Goal: Information Seeking & Learning: Learn about a topic

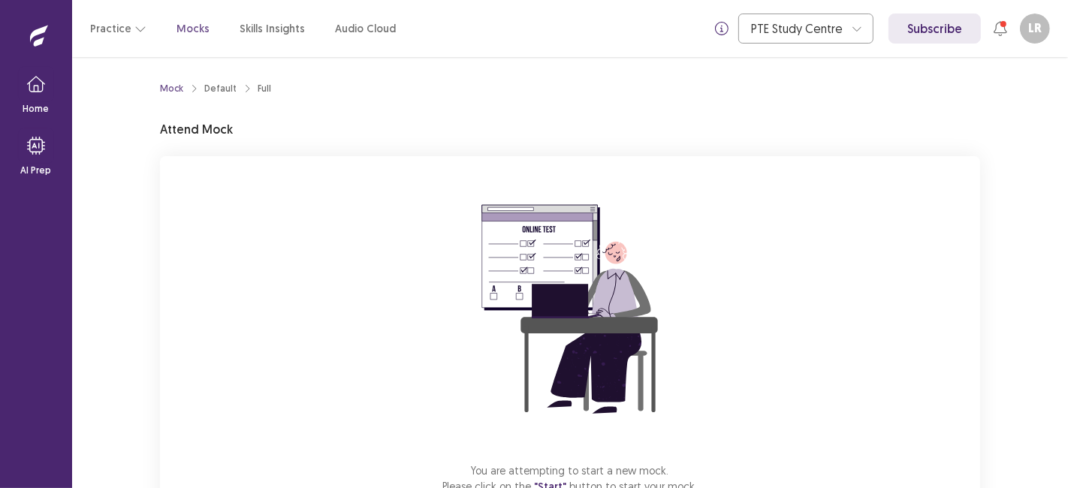
scroll to position [104, 0]
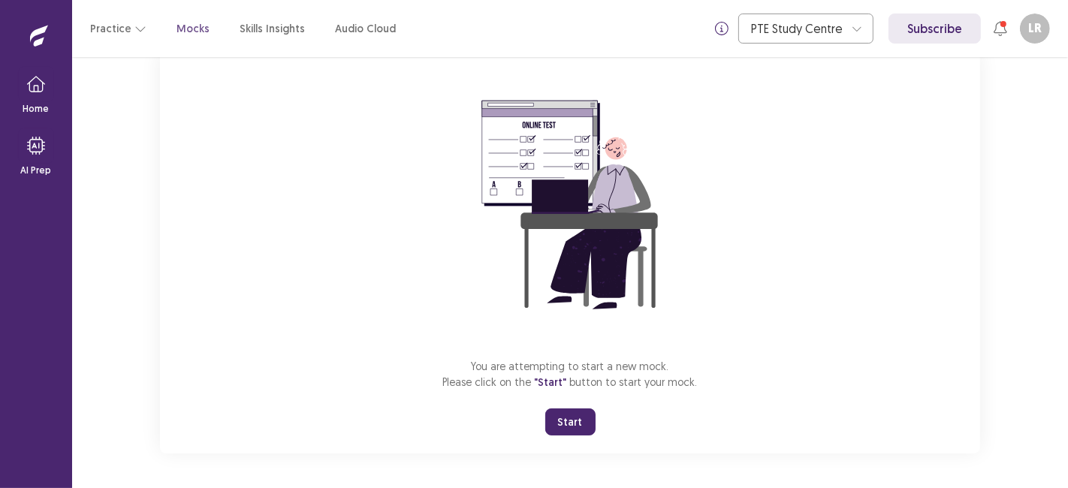
click at [571, 415] on button "Start" at bounding box center [570, 422] width 50 height 27
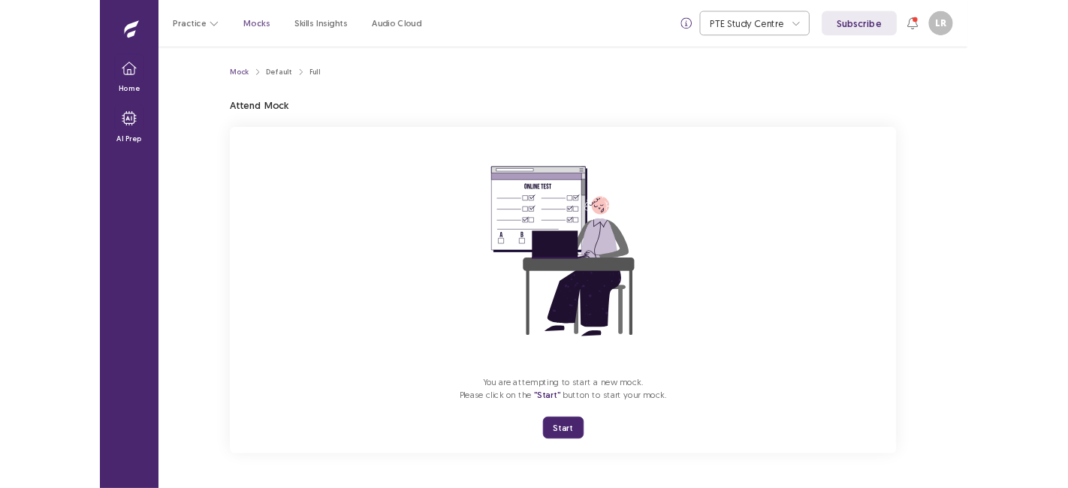
scroll to position [0, 0]
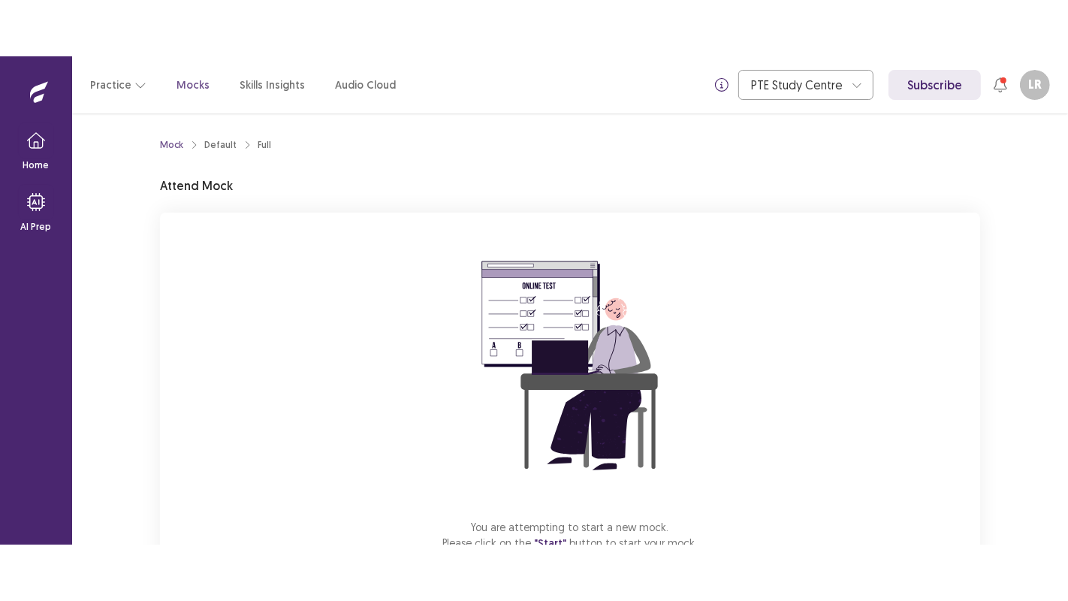
scroll to position [104, 0]
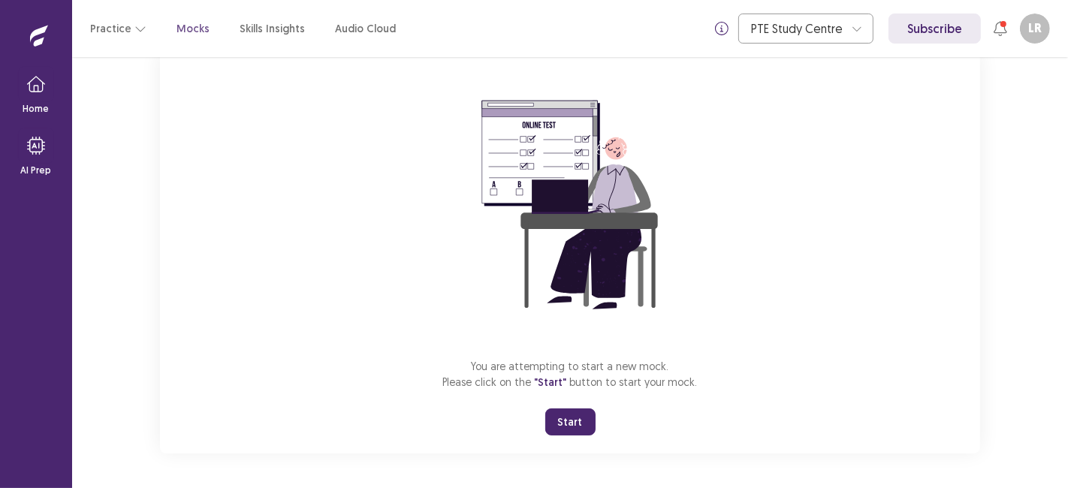
click at [572, 411] on button "Start" at bounding box center [570, 422] width 50 height 27
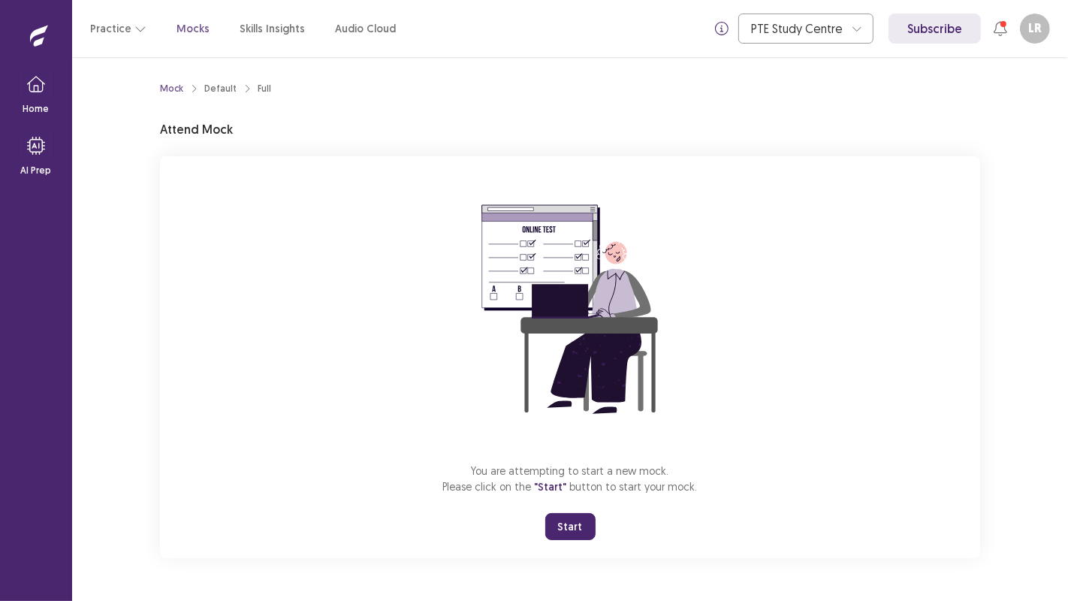
scroll to position [0, 0]
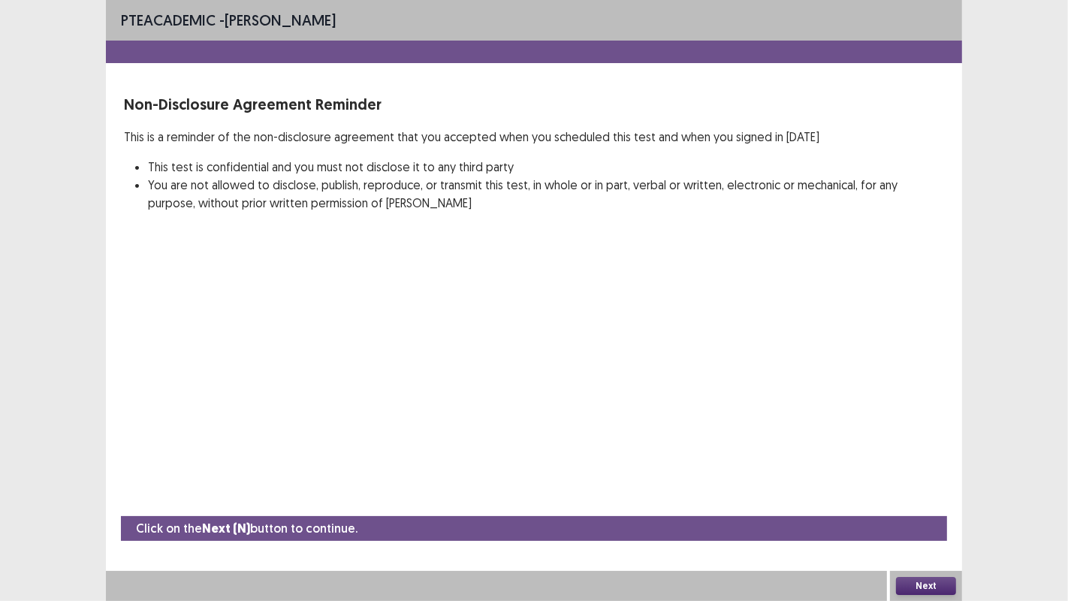
click at [921, 487] on button "Next" at bounding box center [926, 586] width 60 height 18
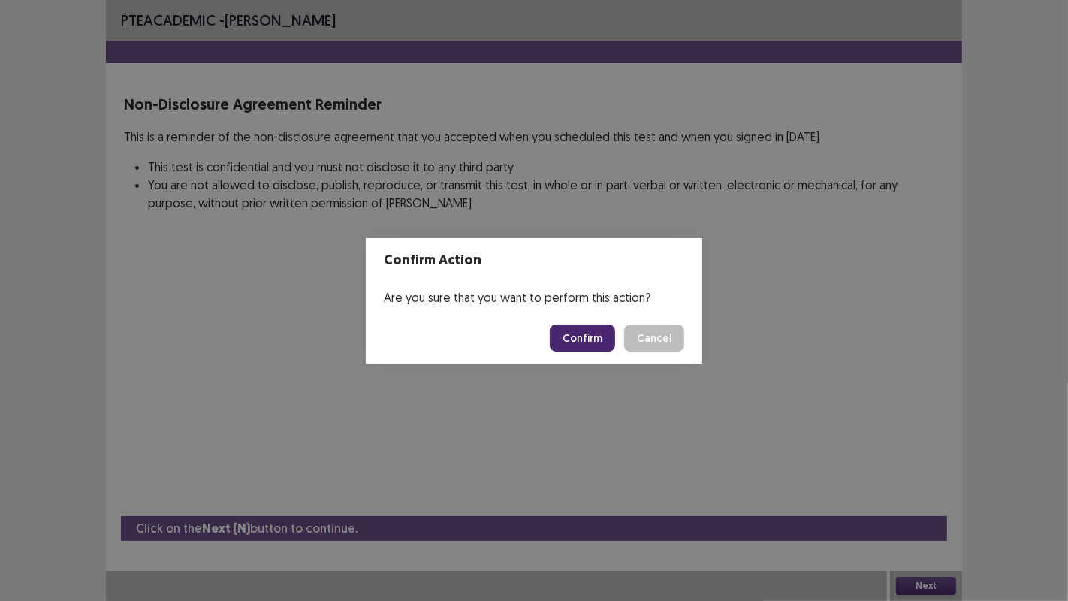
click at [584, 348] on button "Confirm" at bounding box center [582, 337] width 65 height 27
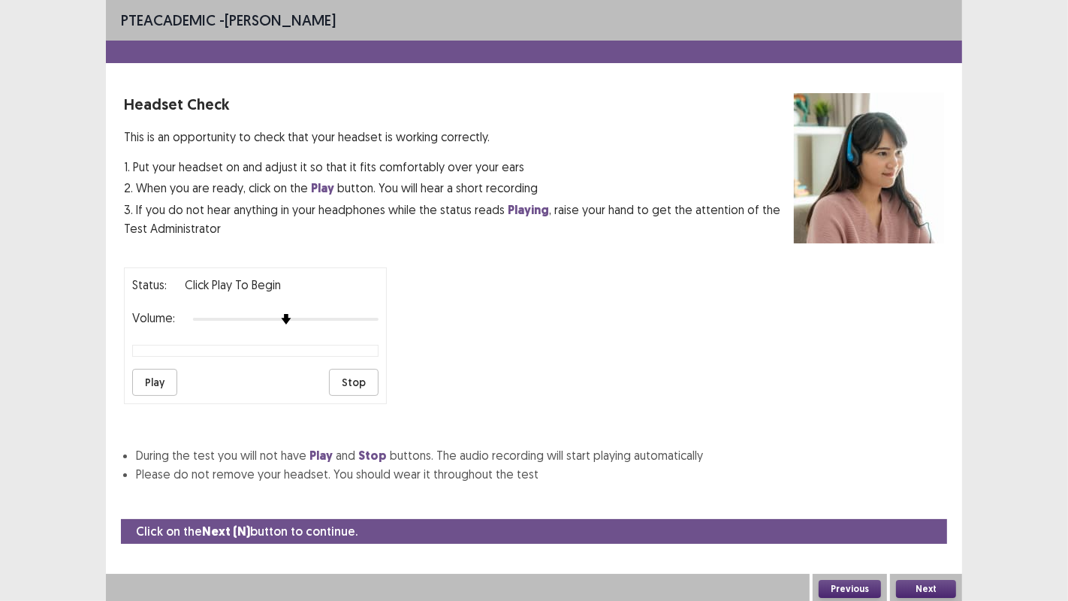
click at [143, 384] on button "Play" at bounding box center [154, 382] width 45 height 27
click at [925, 487] on button "Next" at bounding box center [926, 589] width 60 height 18
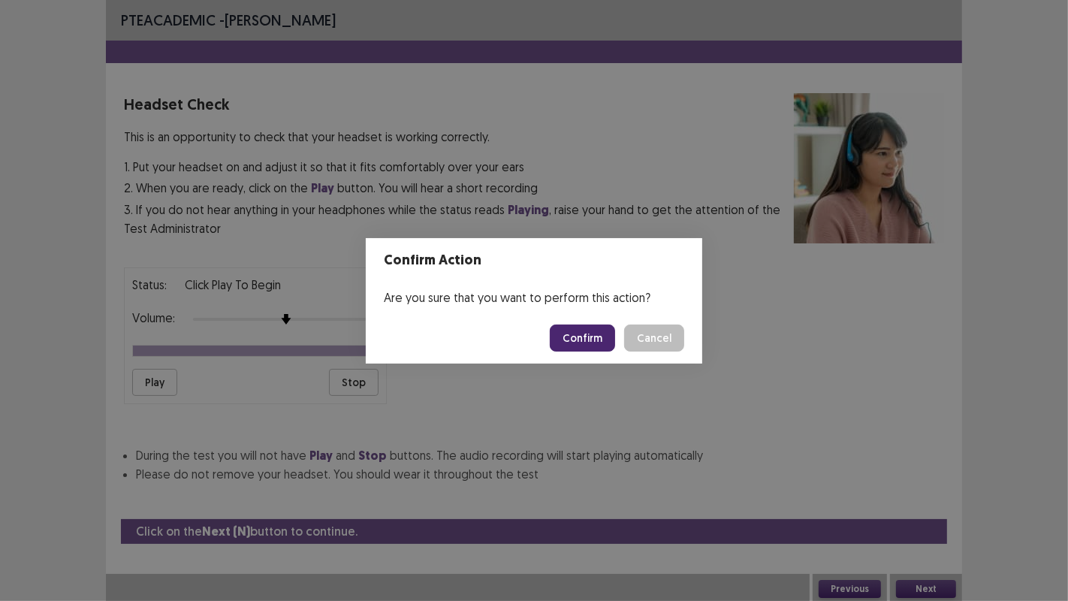
click at [593, 339] on button "Confirm" at bounding box center [582, 337] width 65 height 27
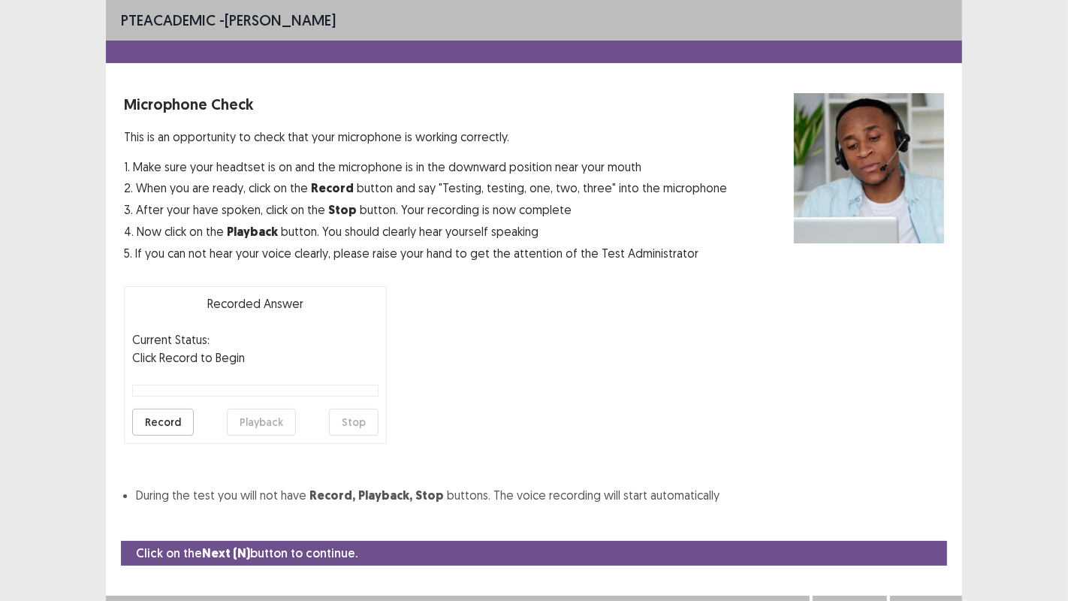
scroll to position [17, 0]
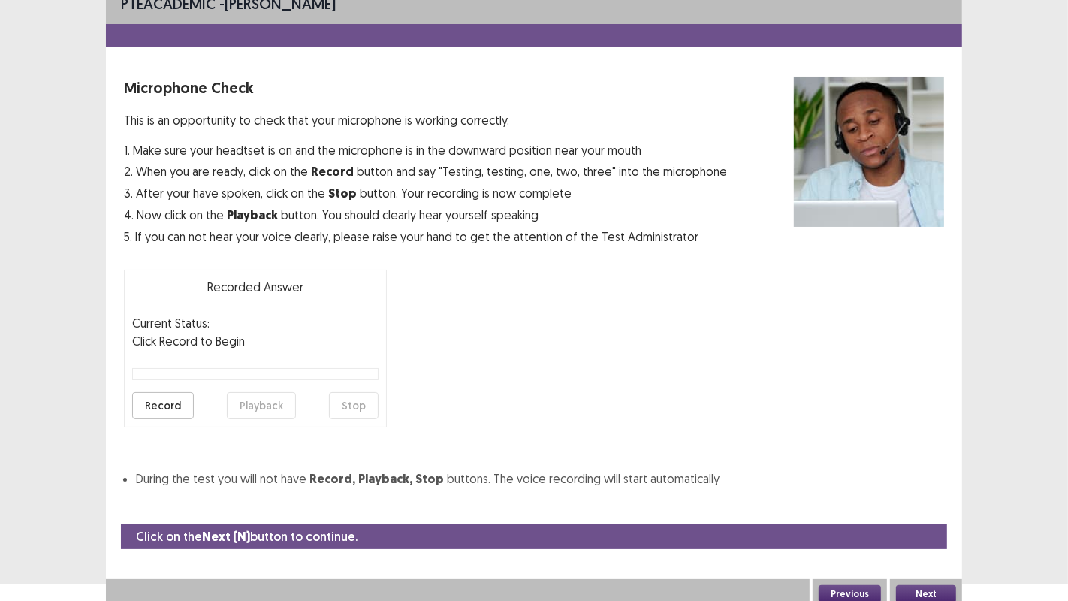
click at [175, 404] on button "Record" at bounding box center [163, 405] width 62 height 27
click at [357, 406] on button "Stop" at bounding box center [354, 405] width 50 height 27
click at [255, 409] on button "Playback" at bounding box center [261, 405] width 69 height 27
click at [908, 487] on button "Next" at bounding box center [926, 594] width 60 height 18
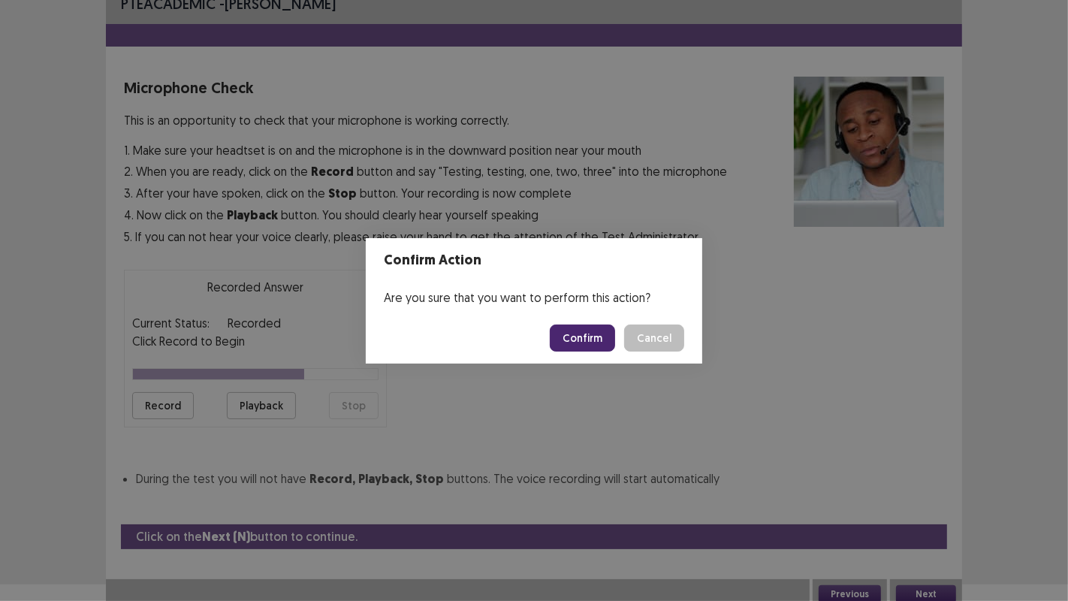
click at [599, 348] on button "Confirm" at bounding box center [582, 337] width 65 height 27
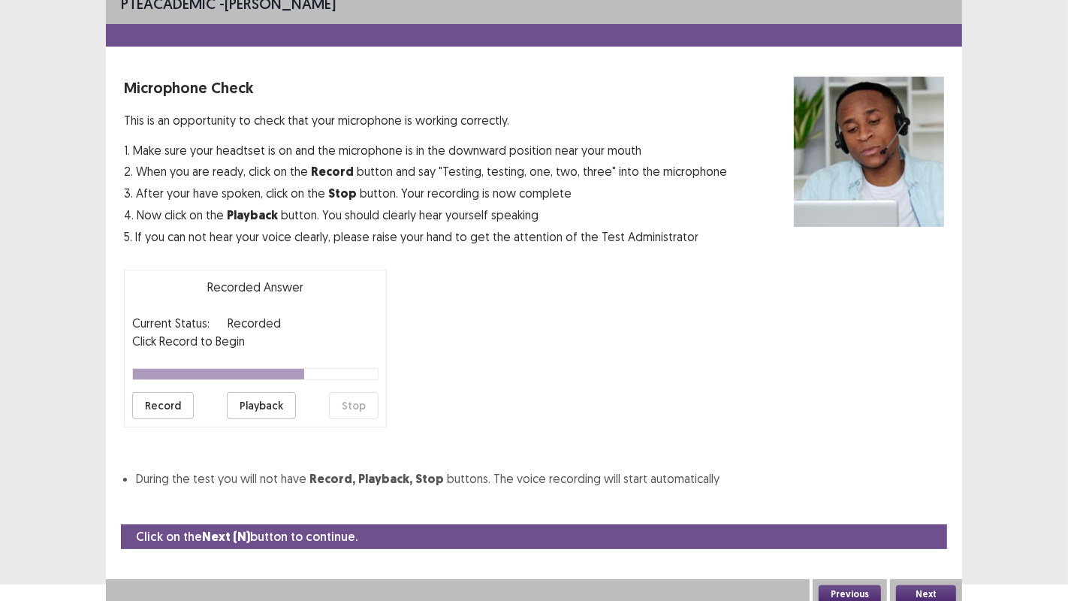
scroll to position [0, 0]
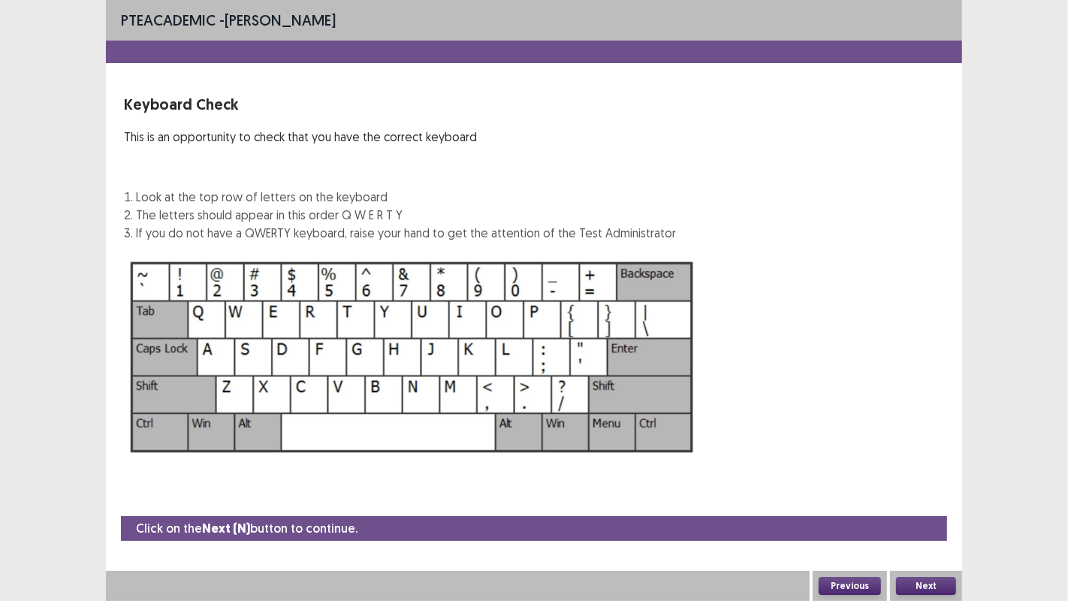
click at [915, 487] on button "Next" at bounding box center [926, 586] width 60 height 18
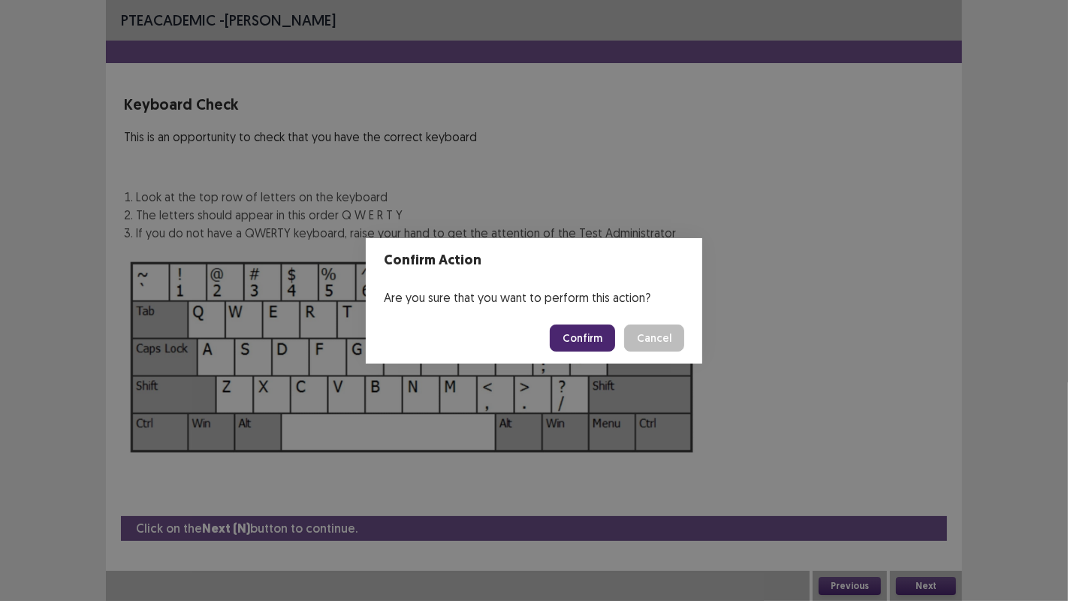
click at [888, 270] on div "Confirm Action Are you sure that you want to perform this action? Confirm Cancel" at bounding box center [534, 300] width 1068 height 601
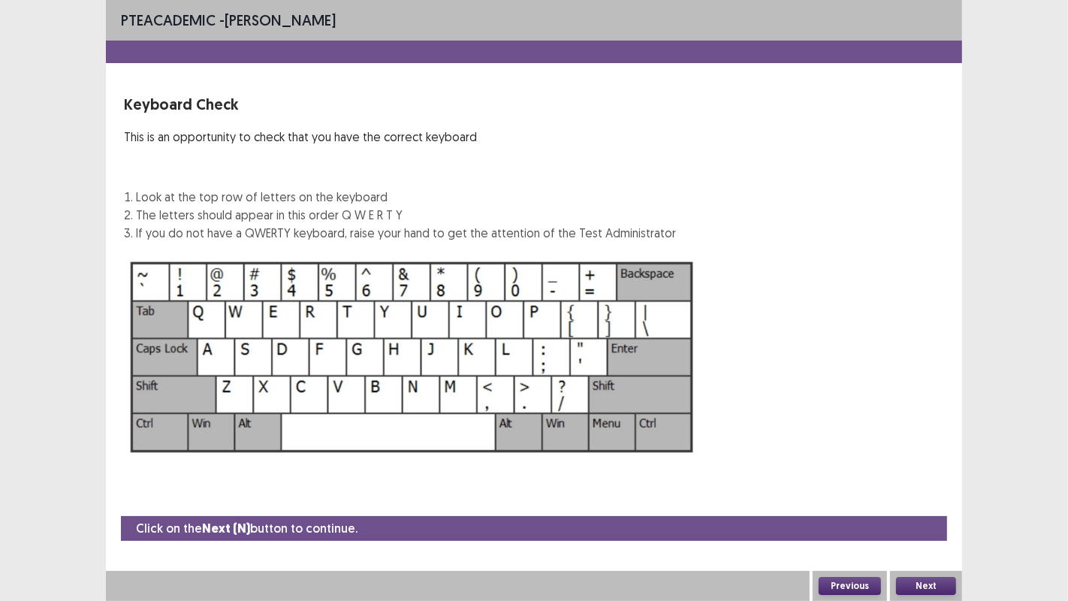
click at [924, 487] on button "Next" at bounding box center [926, 586] width 60 height 18
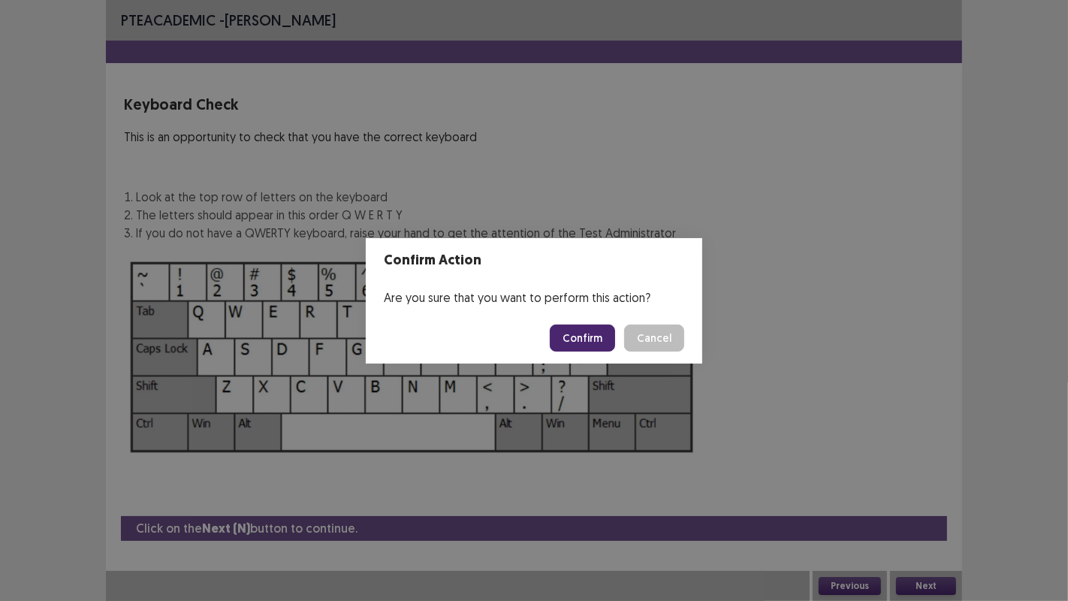
click at [592, 338] on button "Confirm" at bounding box center [582, 337] width 65 height 27
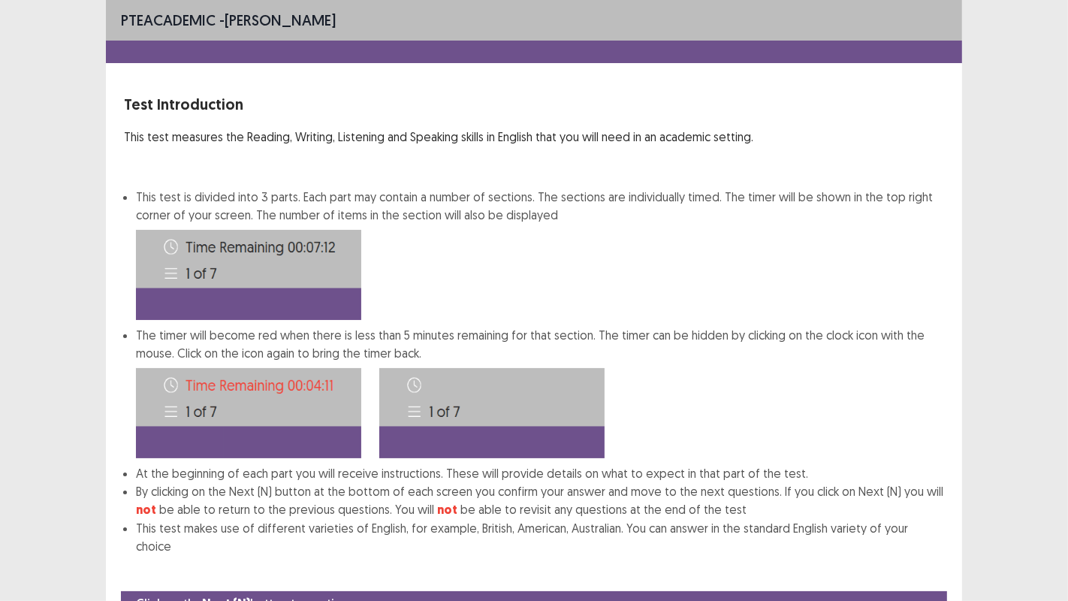
scroll to position [56, 0]
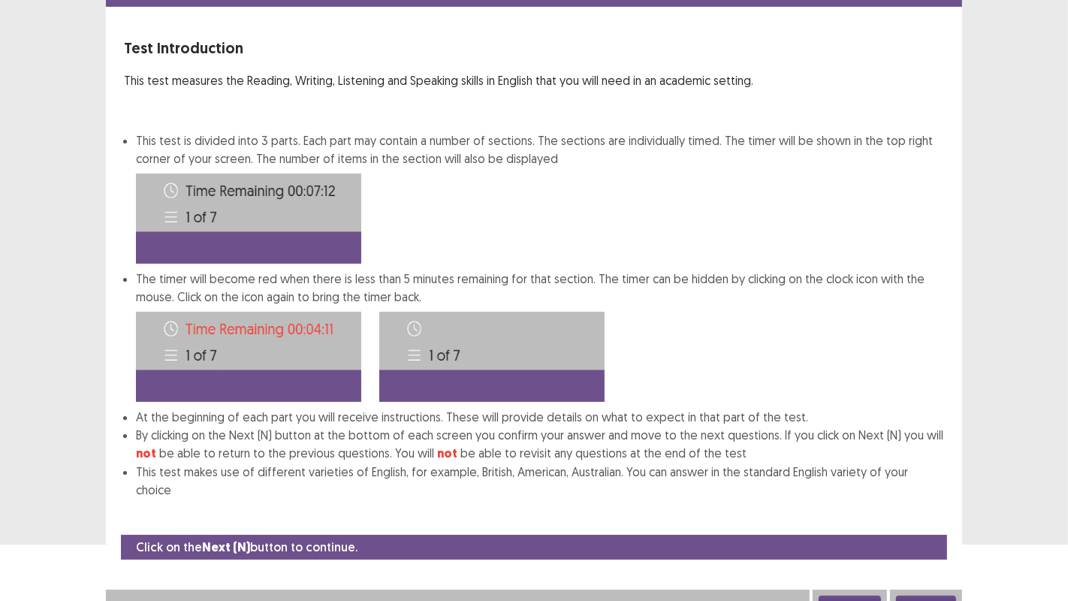
click at [927, 487] on button "Next" at bounding box center [926, 605] width 60 height 18
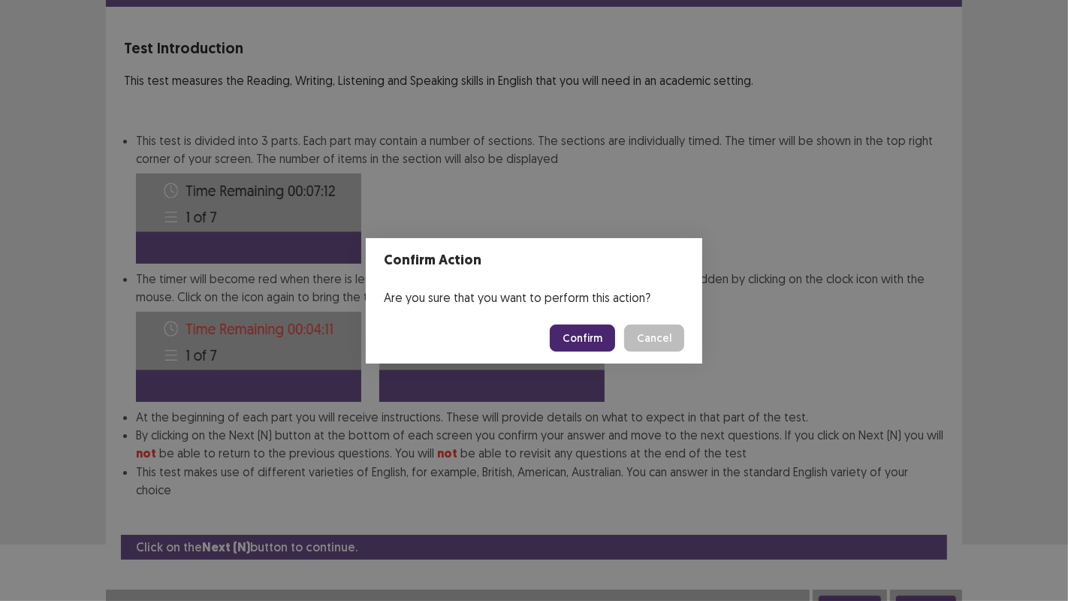
click at [583, 343] on button "Confirm" at bounding box center [582, 337] width 65 height 27
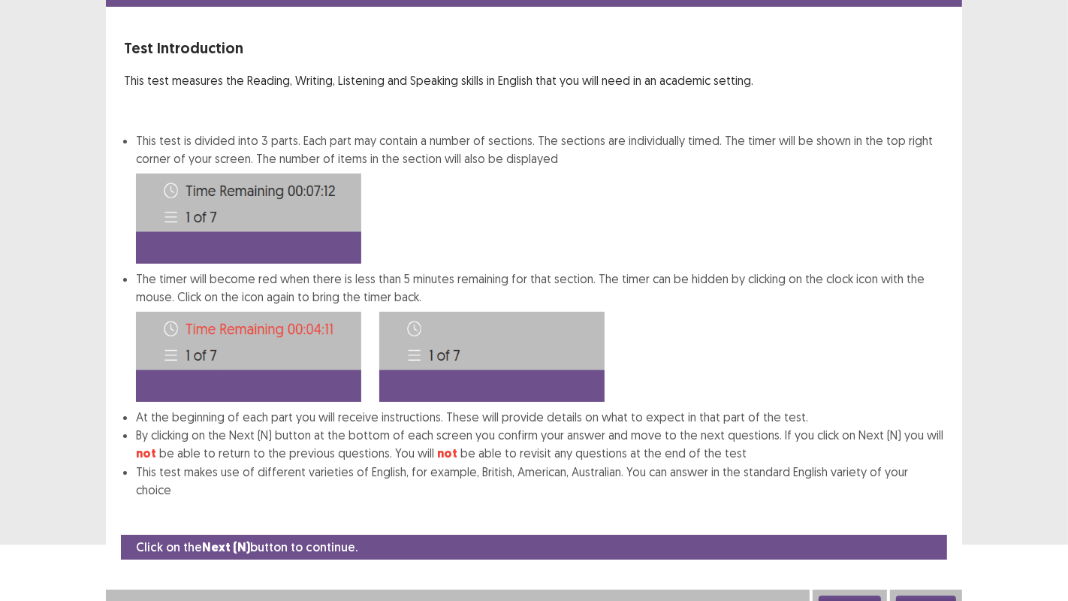
scroll to position [0, 0]
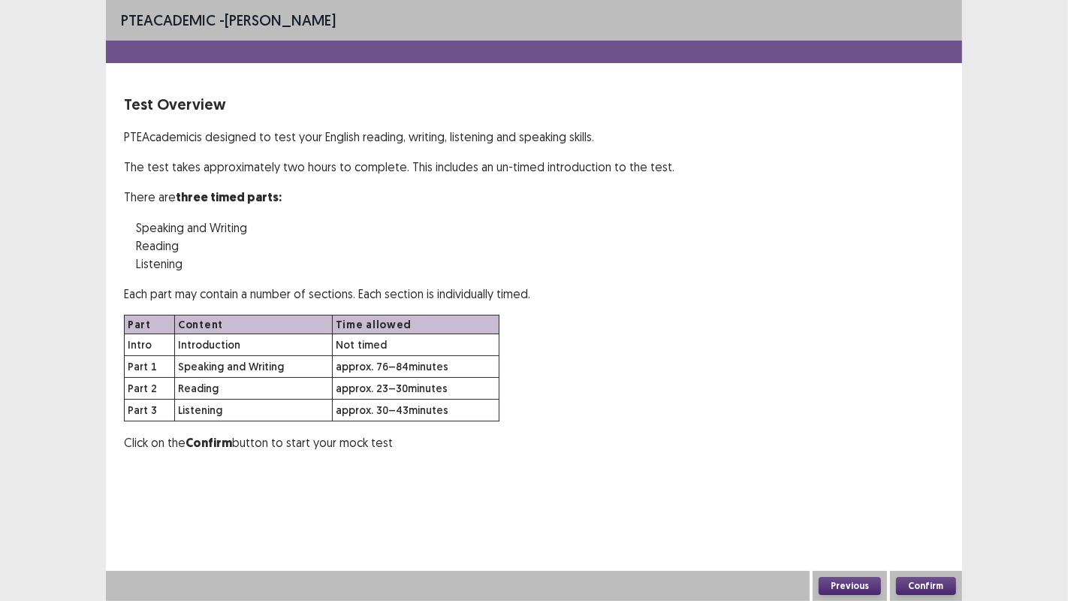
click at [909, 487] on button "Confirm" at bounding box center [926, 586] width 60 height 18
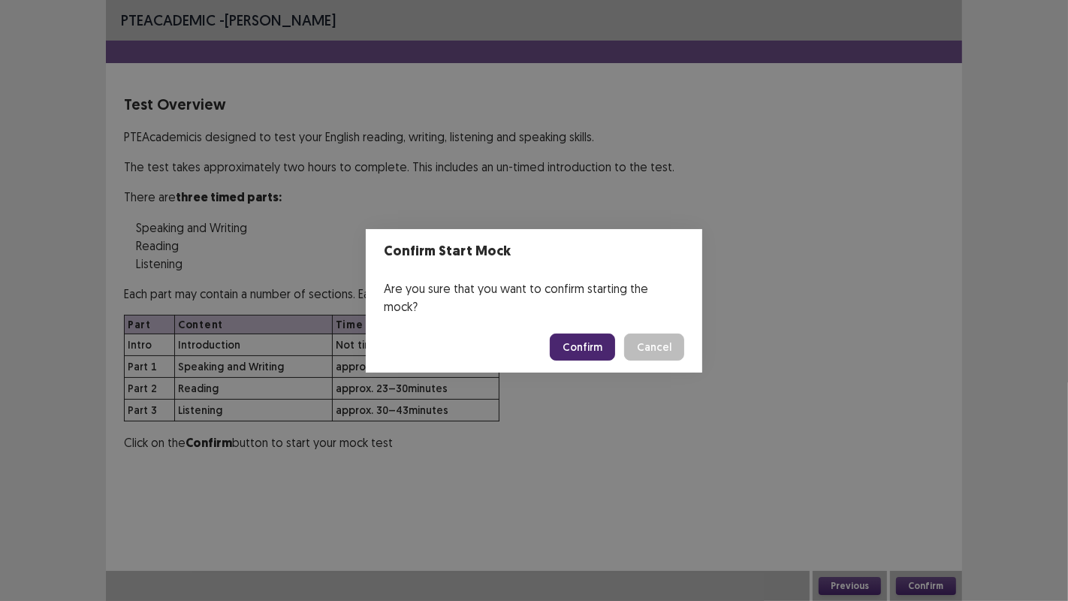
click at [594, 339] on button "Confirm" at bounding box center [582, 346] width 65 height 27
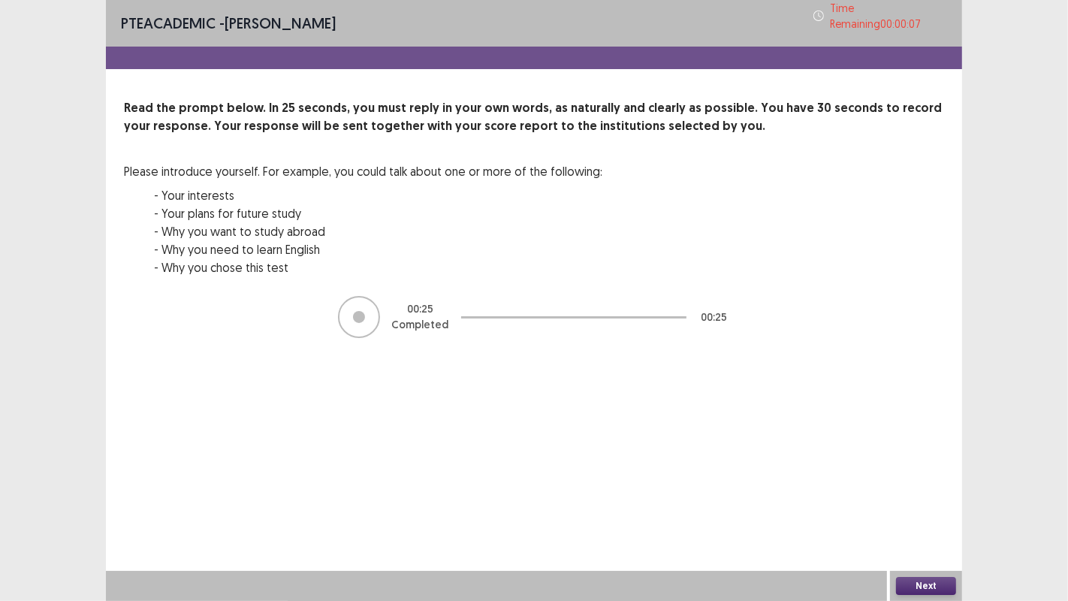
click at [927, 487] on button "Next" at bounding box center [926, 586] width 60 height 18
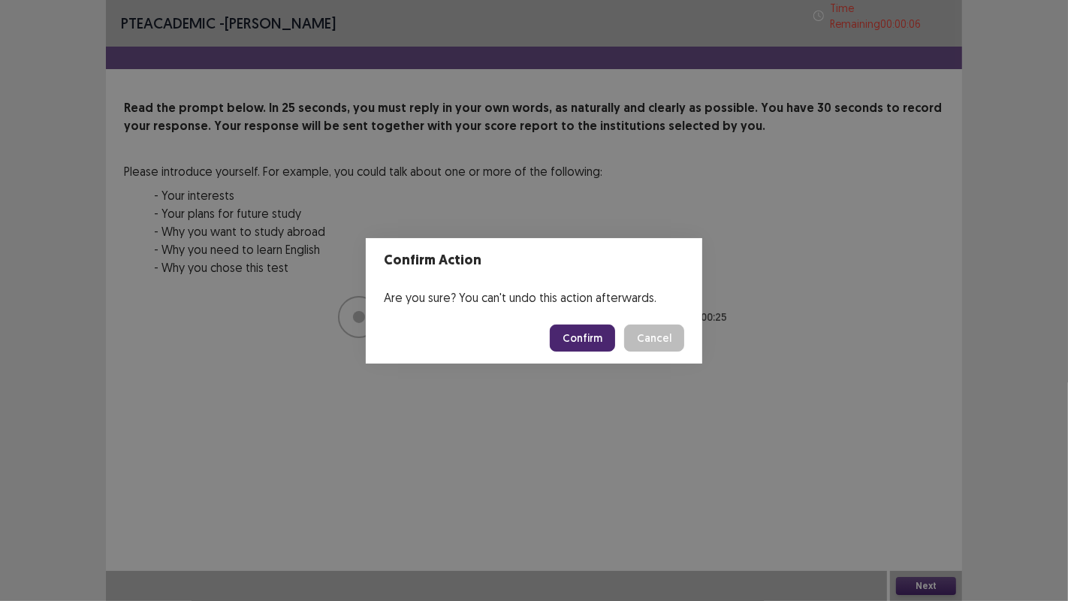
click at [574, 341] on button "Confirm" at bounding box center [582, 337] width 65 height 27
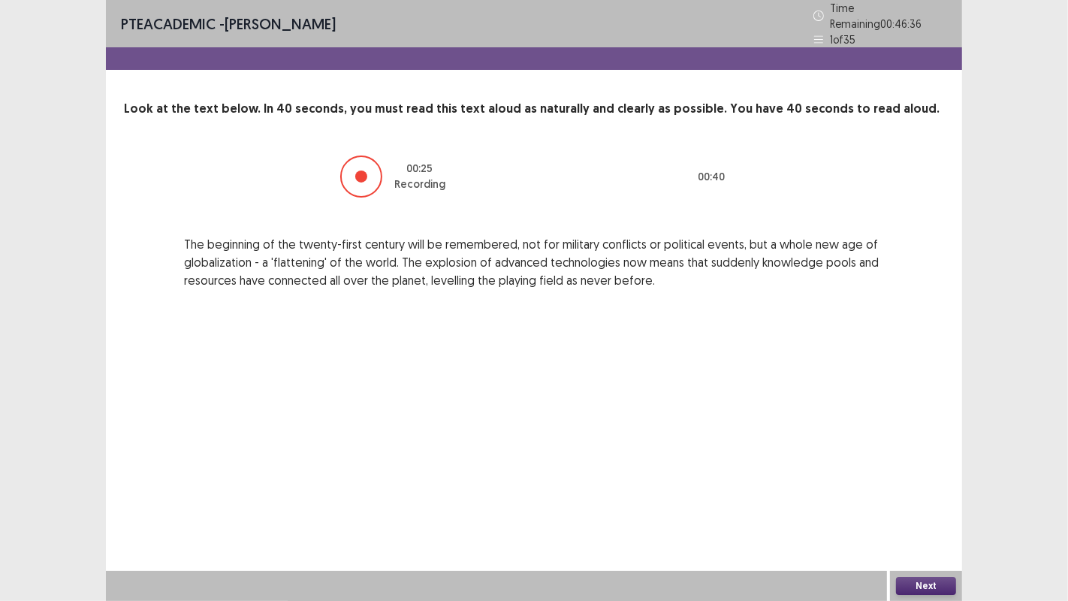
click at [922, 487] on button "Next" at bounding box center [926, 586] width 60 height 18
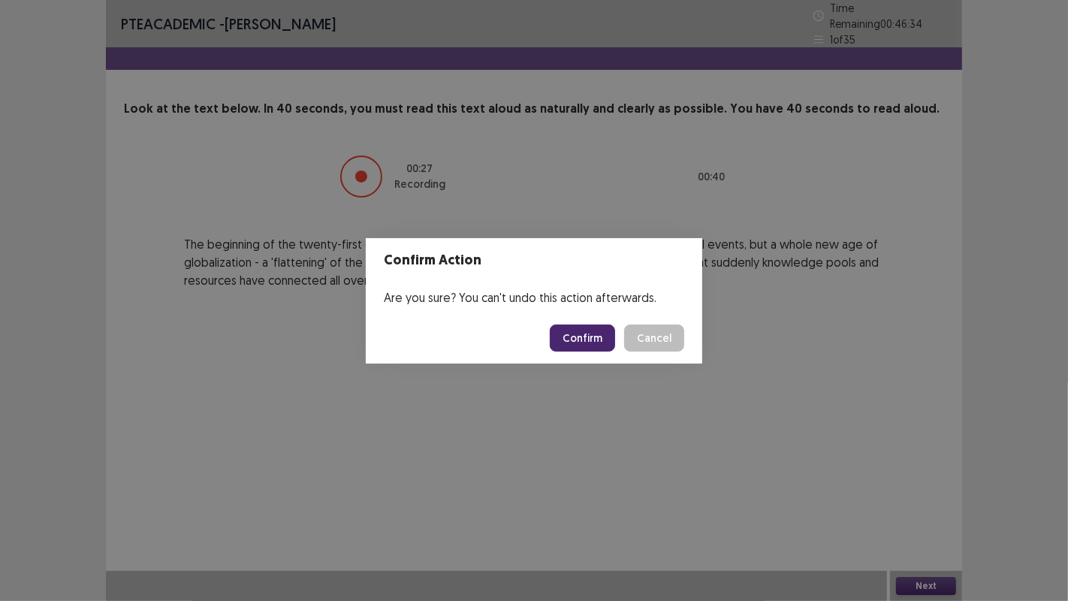
click at [568, 346] on button "Confirm" at bounding box center [582, 337] width 65 height 27
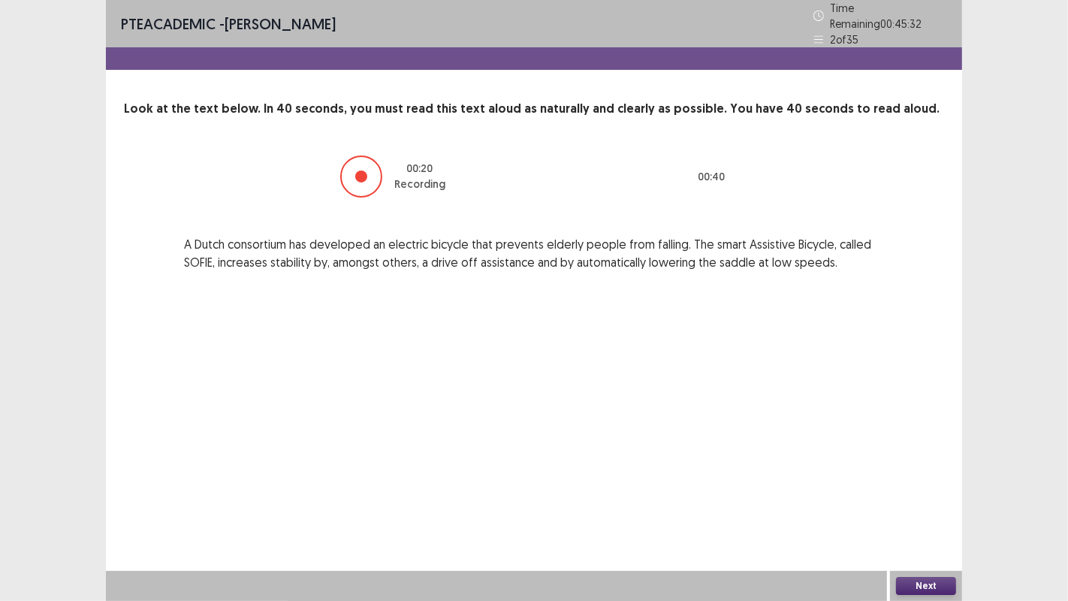
click at [915, 487] on button "Next" at bounding box center [926, 586] width 60 height 18
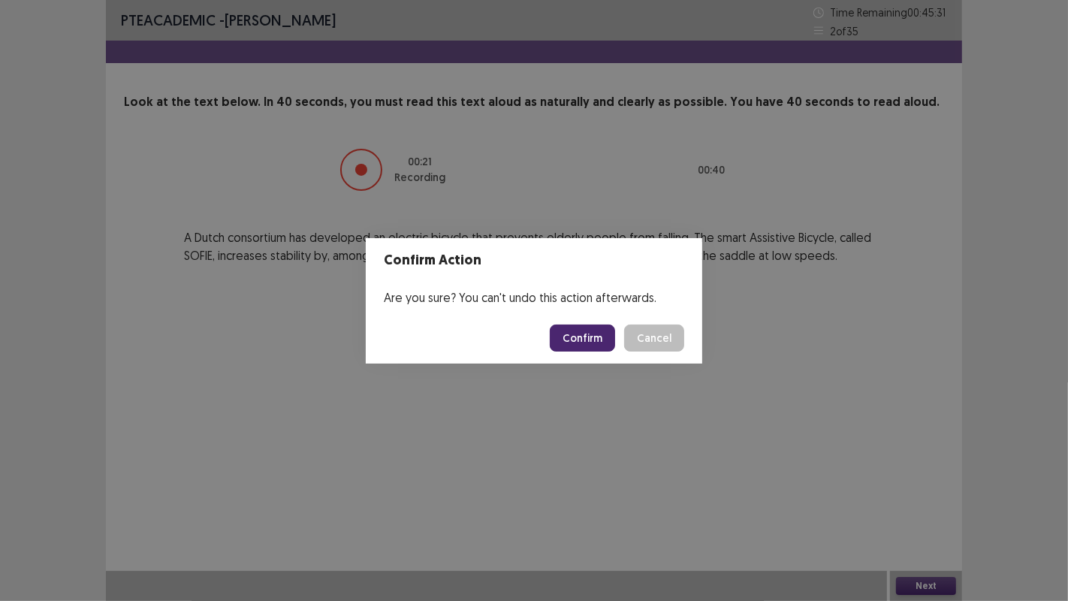
click at [586, 342] on button "Confirm" at bounding box center [582, 337] width 65 height 27
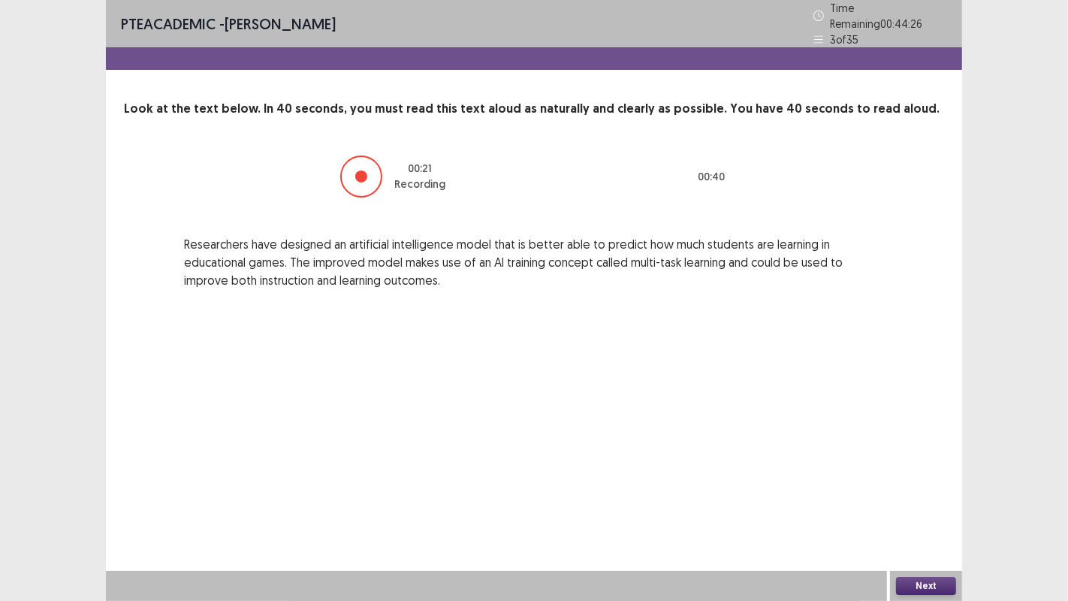
click at [916, 487] on button "Next" at bounding box center [926, 586] width 60 height 18
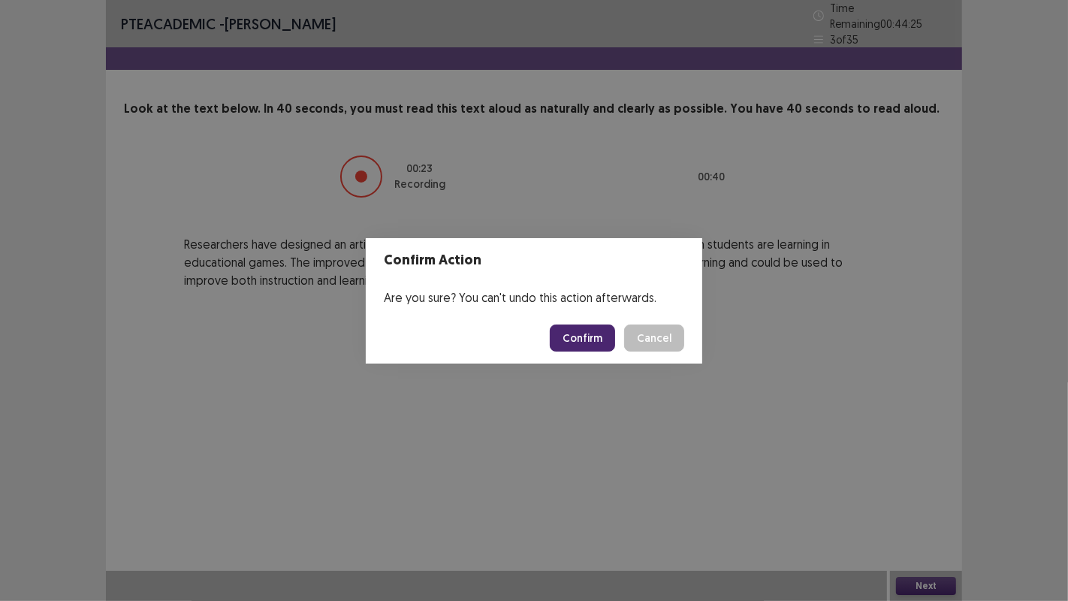
click at [579, 339] on button "Confirm" at bounding box center [582, 337] width 65 height 27
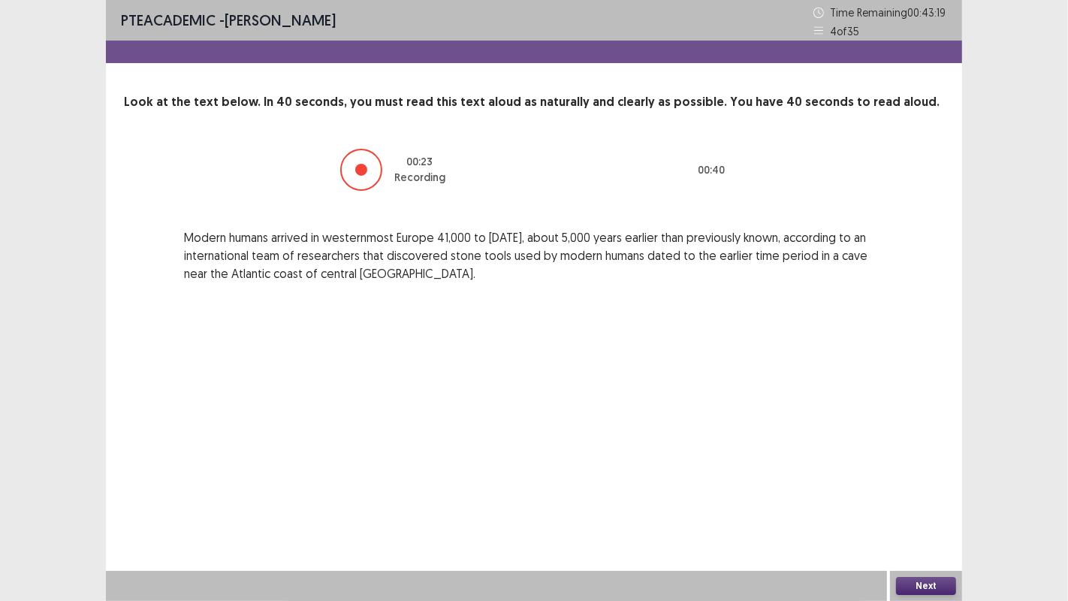
click at [919, 487] on button "Next" at bounding box center [926, 586] width 60 height 18
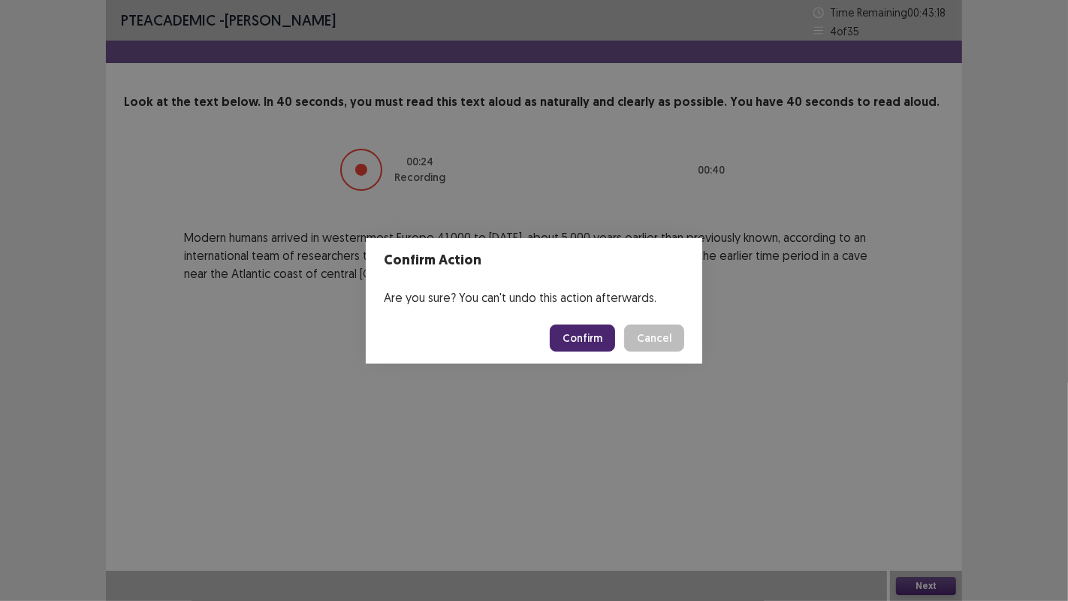
click at [577, 336] on button "Confirm" at bounding box center [582, 337] width 65 height 27
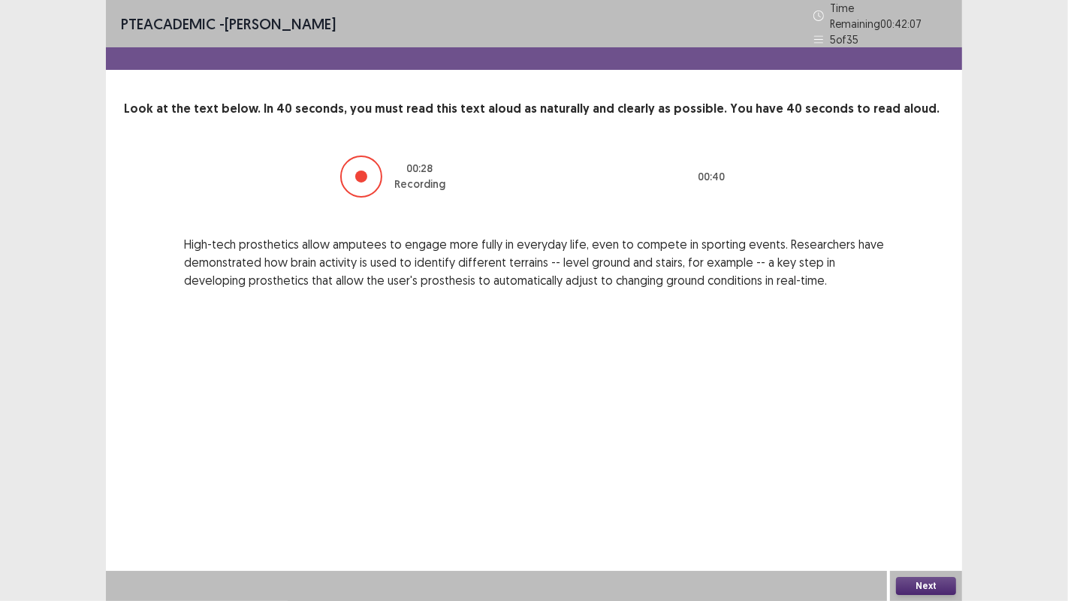
click at [917, 487] on button "Next" at bounding box center [926, 586] width 60 height 18
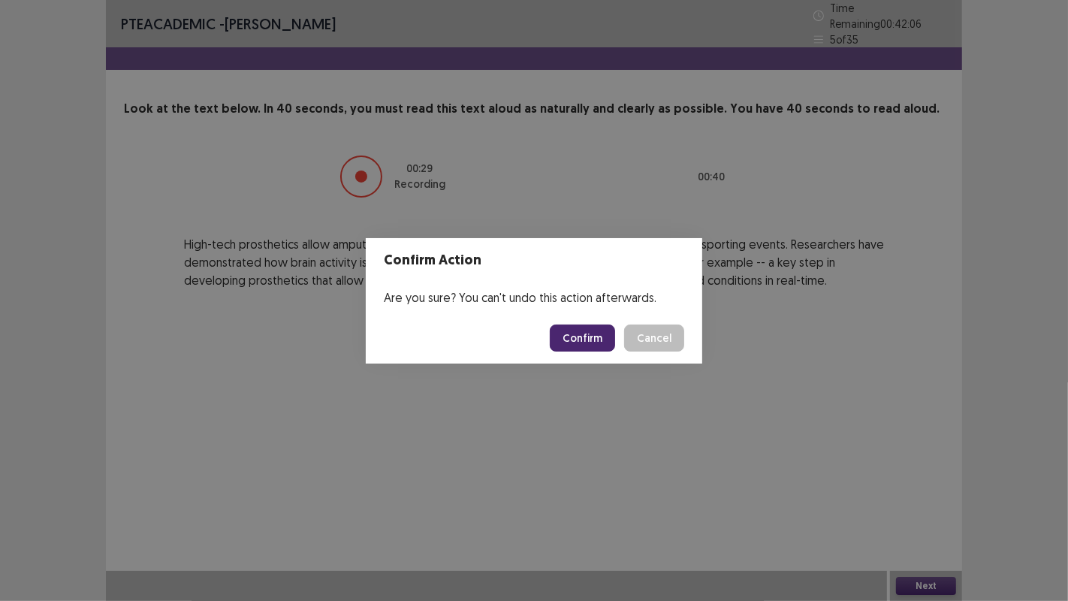
click at [578, 325] on button "Confirm" at bounding box center [582, 337] width 65 height 27
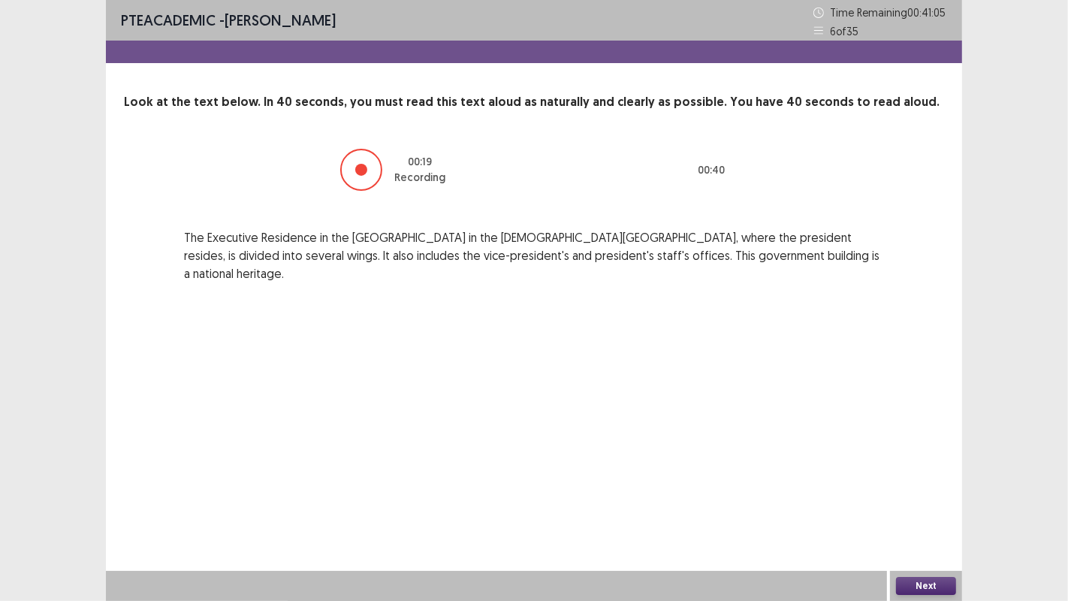
click at [923, 487] on button "Next" at bounding box center [926, 586] width 60 height 18
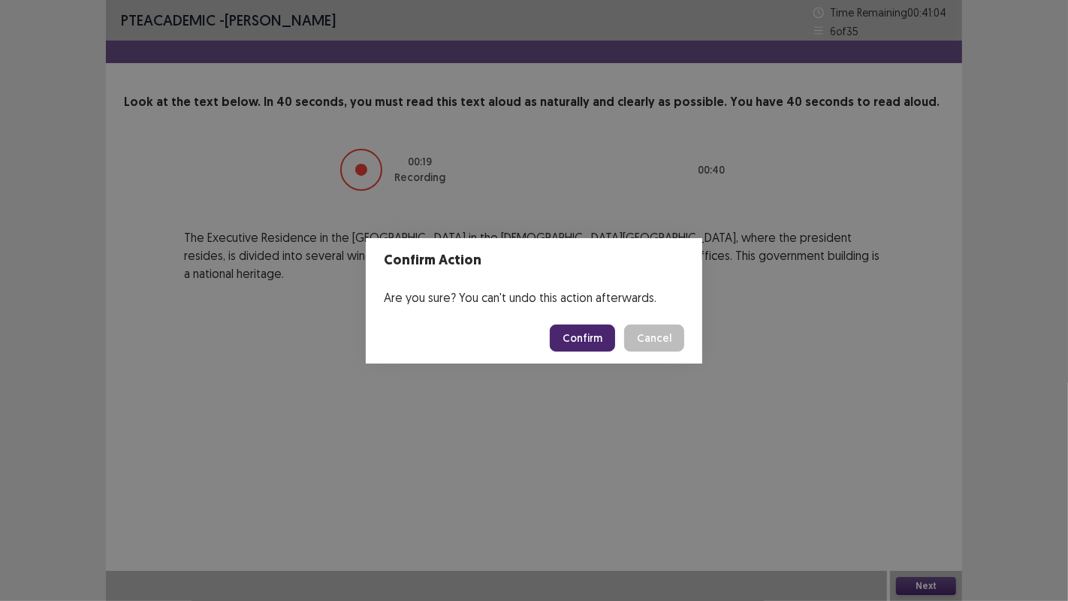
click at [594, 346] on button "Confirm" at bounding box center [582, 337] width 65 height 27
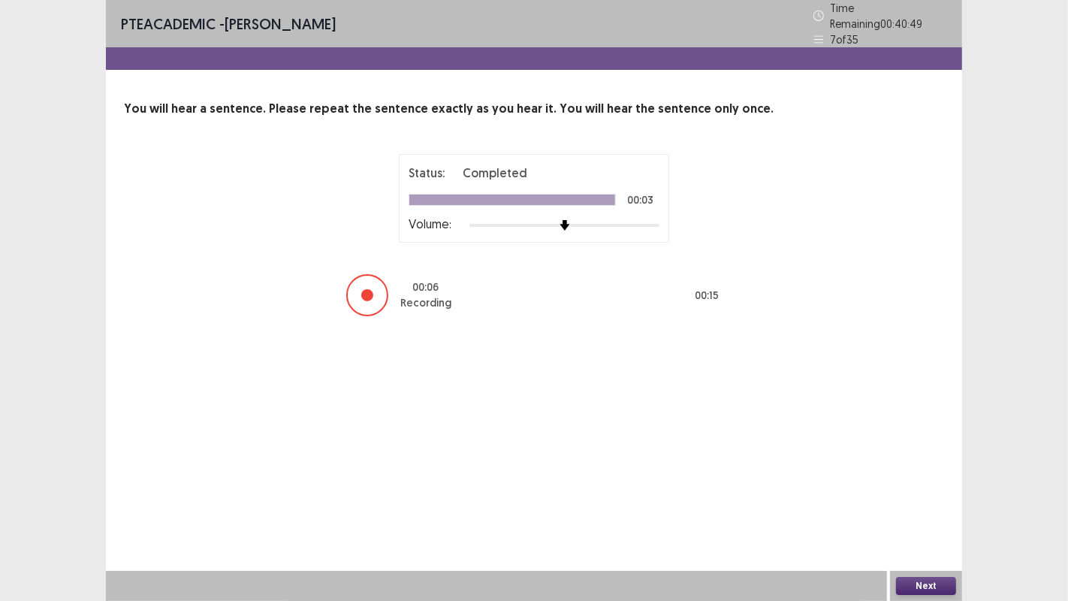
click at [927, 487] on button "Next" at bounding box center [926, 586] width 60 height 18
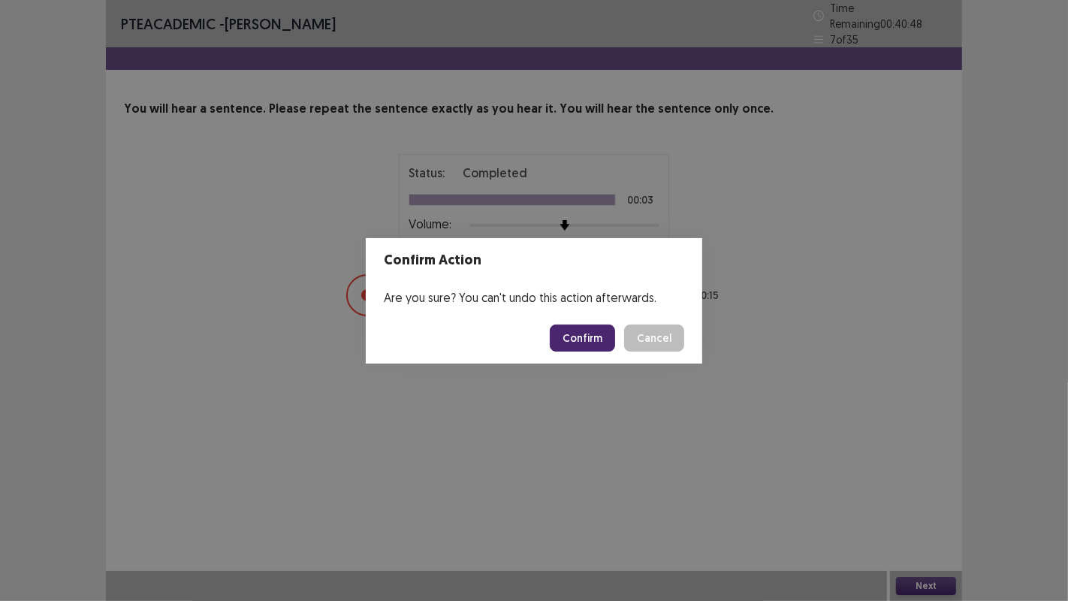
click at [578, 337] on button "Confirm" at bounding box center [582, 337] width 65 height 27
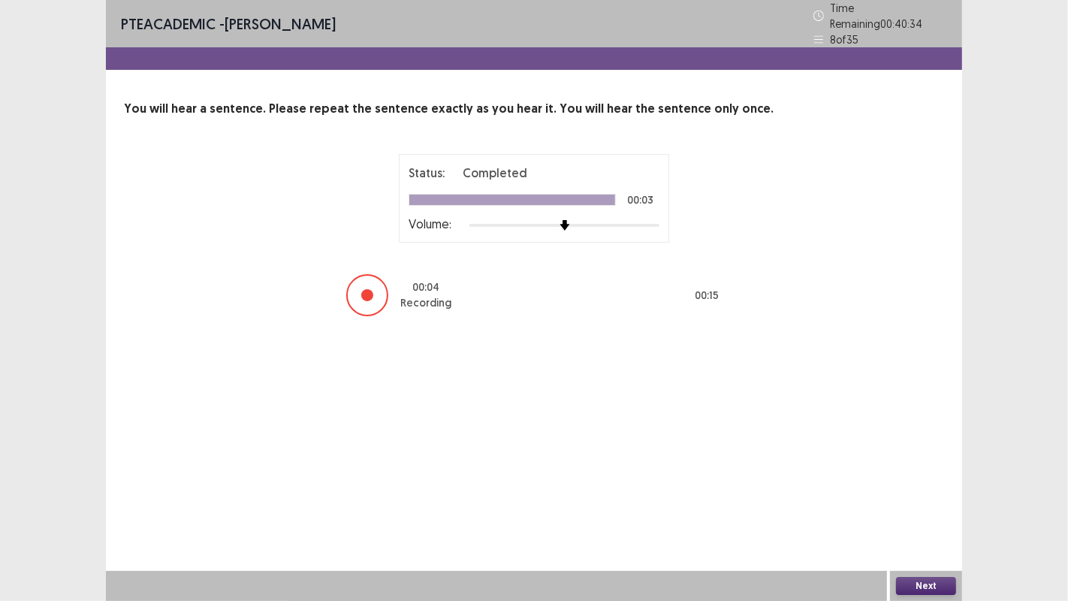
click at [918, 487] on button "Next" at bounding box center [926, 586] width 60 height 18
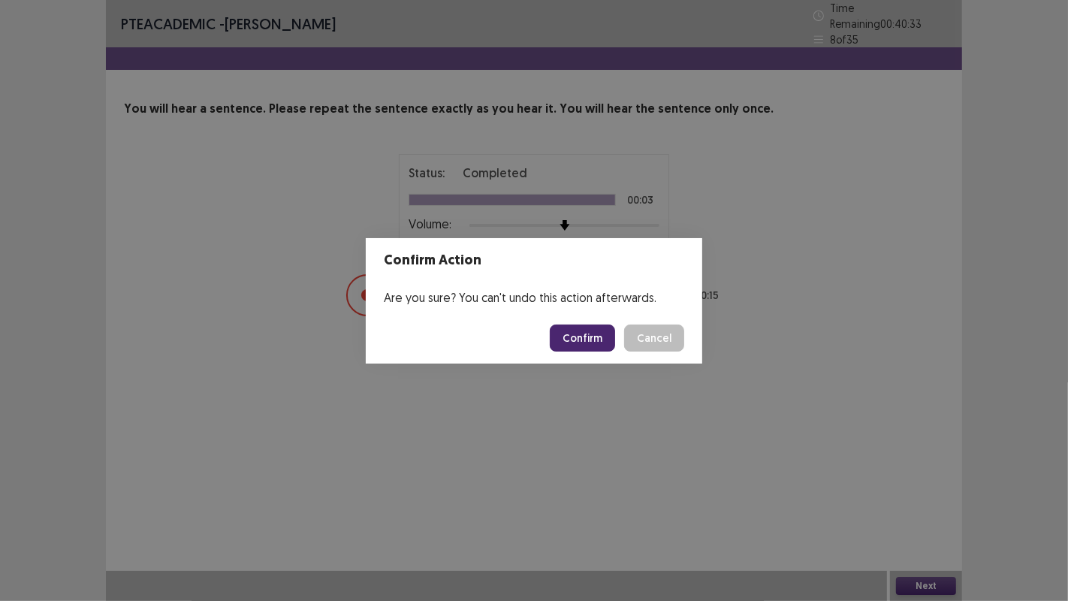
click at [575, 334] on button "Confirm" at bounding box center [582, 337] width 65 height 27
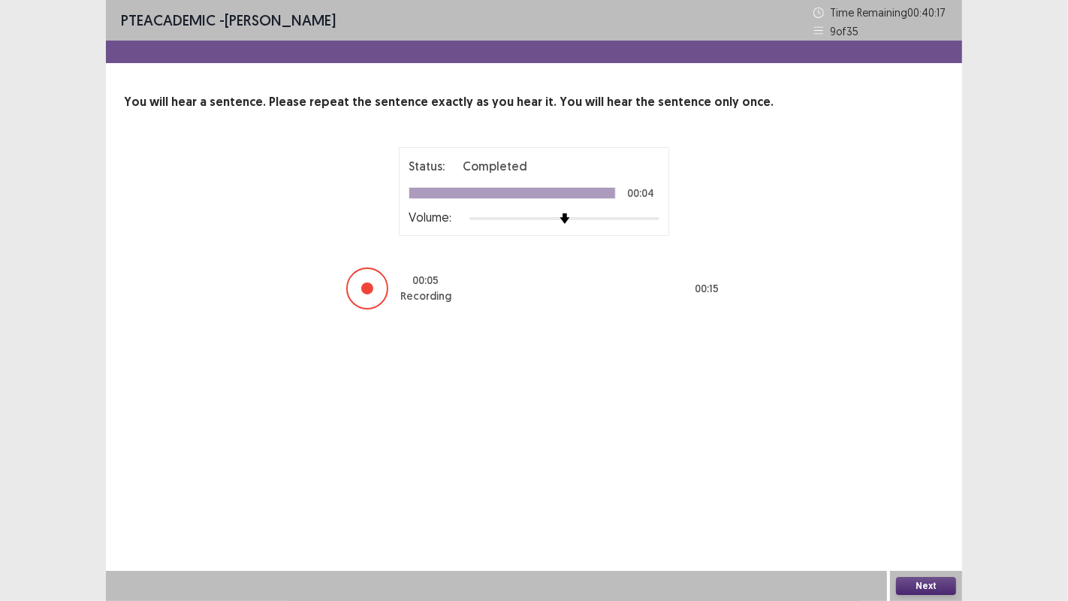
click at [915, 487] on button "Next" at bounding box center [926, 586] width 60 height 18
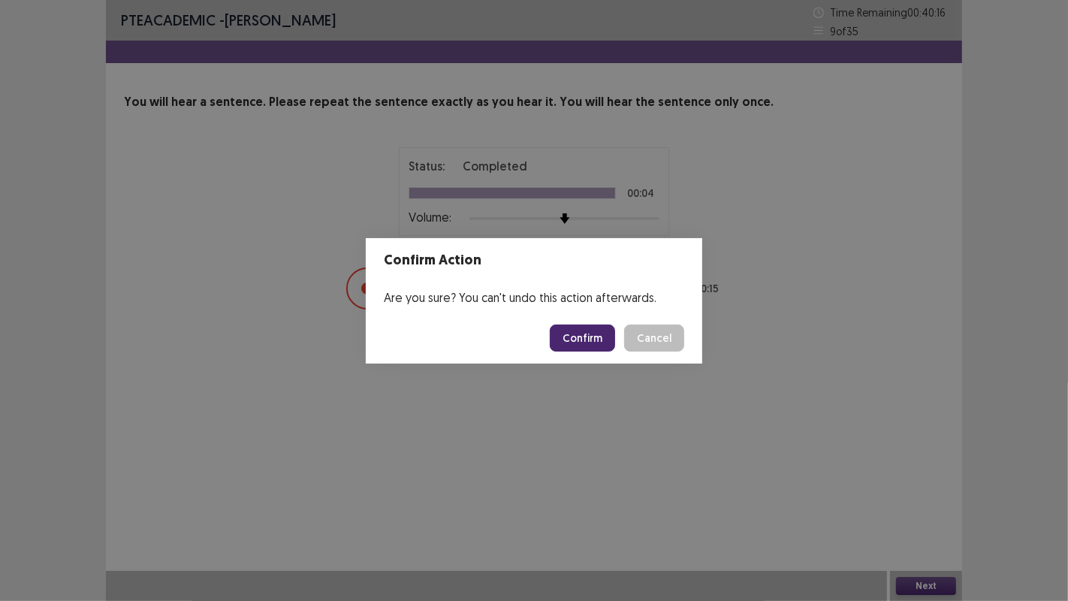
click at [578, 332] on button "Confirm" at bounding box center [582, 337] width 65 height 27
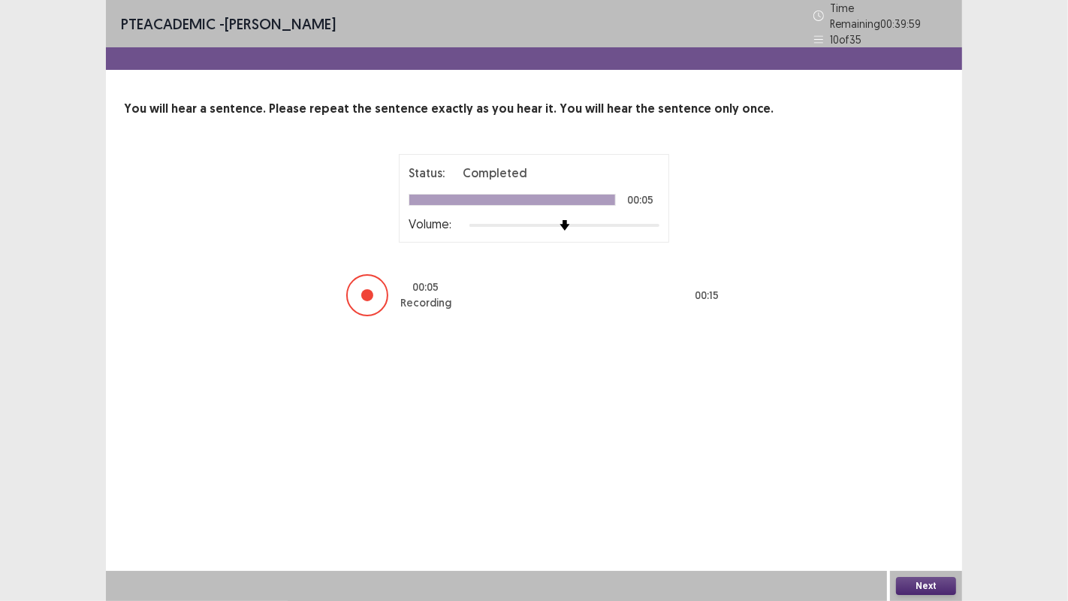
click at [912, 487] on button "Next" at bounding box center [926, 586] width 60 height 18
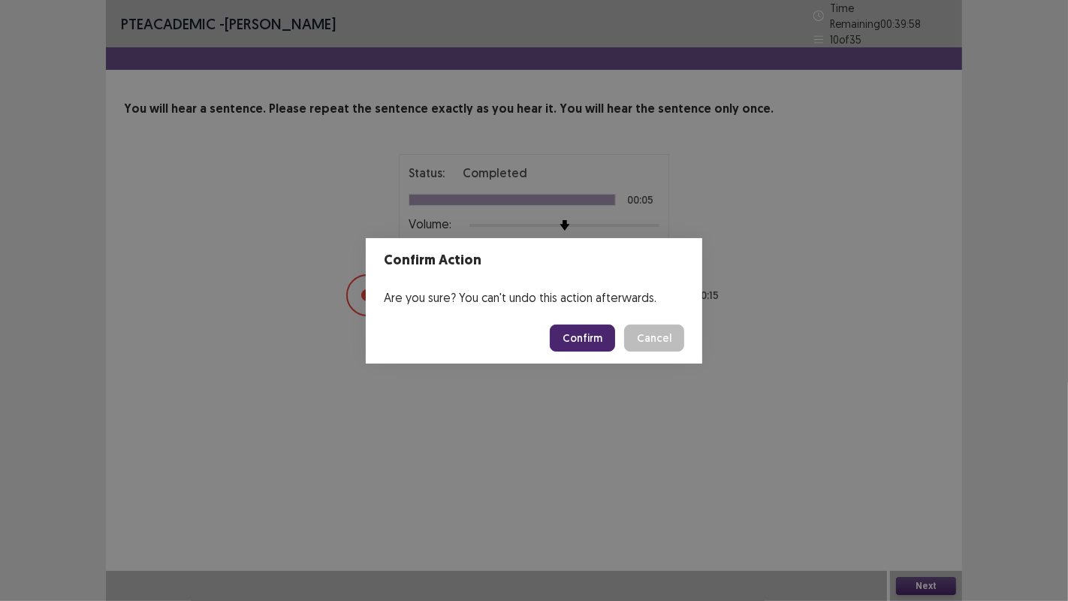
click at [574, 348] on button "Confirm" at bounding box center [582, 337] width 65 height 27
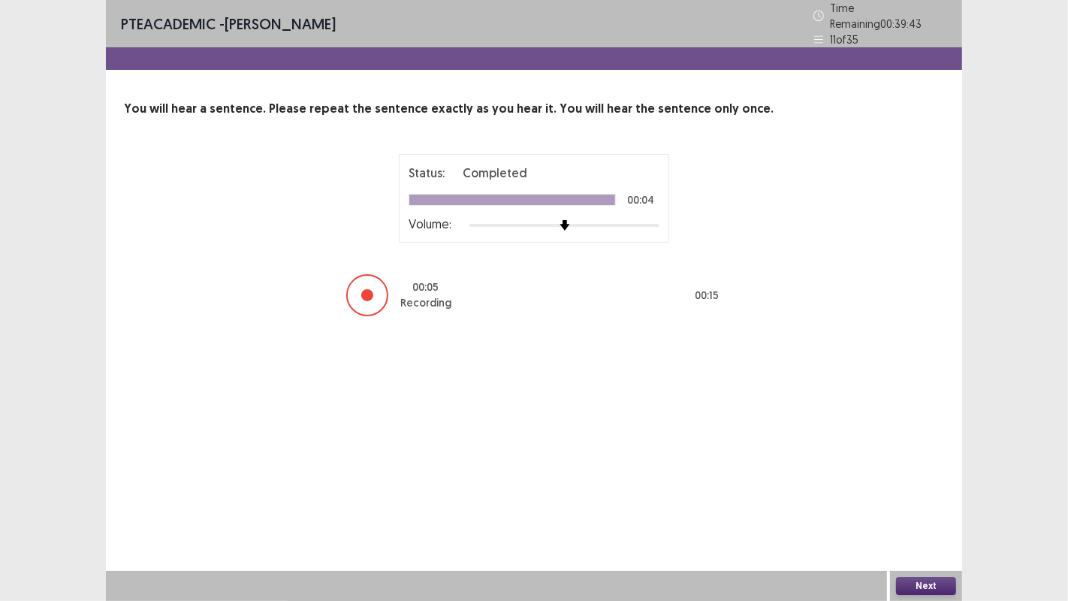
click at [914, 487] on button "Next" at bounding box center [926, 586] width 60 height 18
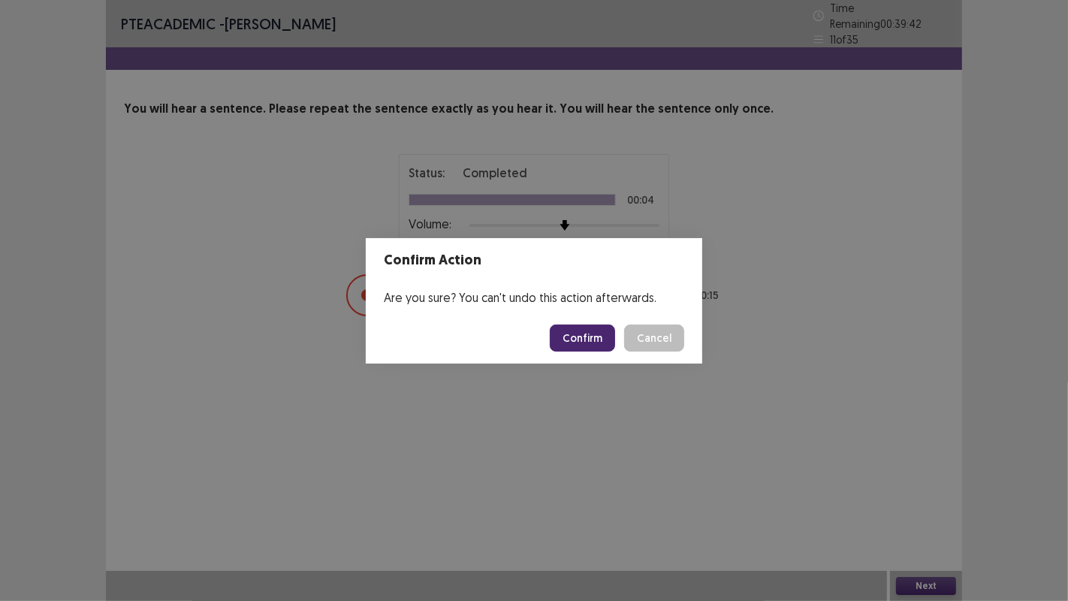
click at [575, 342] on button "Confirm" at bounding box center [582, 337] width 65 height 27
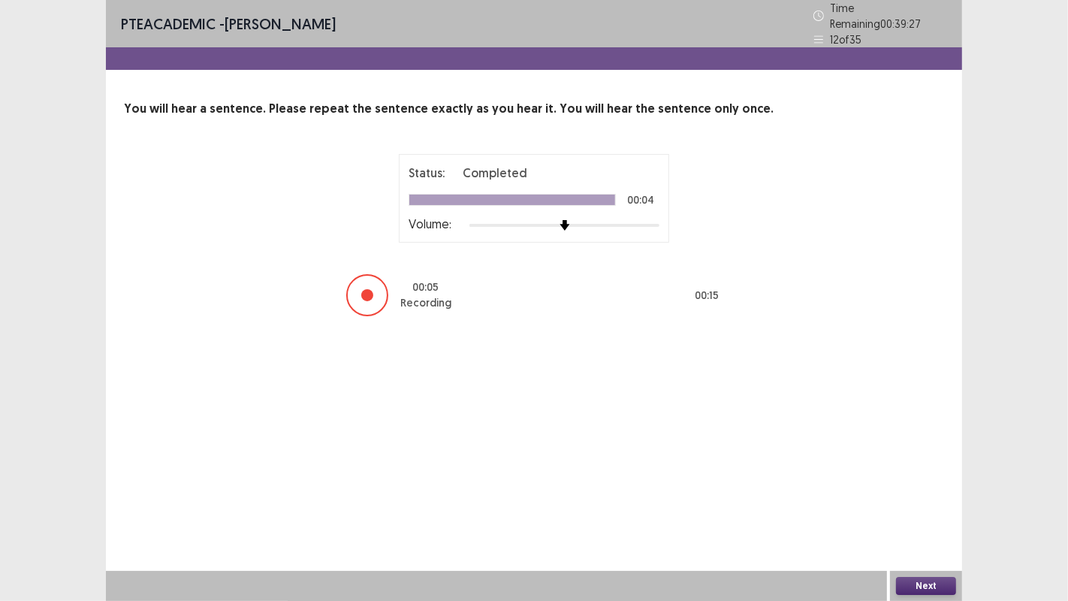
click at [922, 487] on button "Next" at bounding box center [926, 586] width 60 height 18
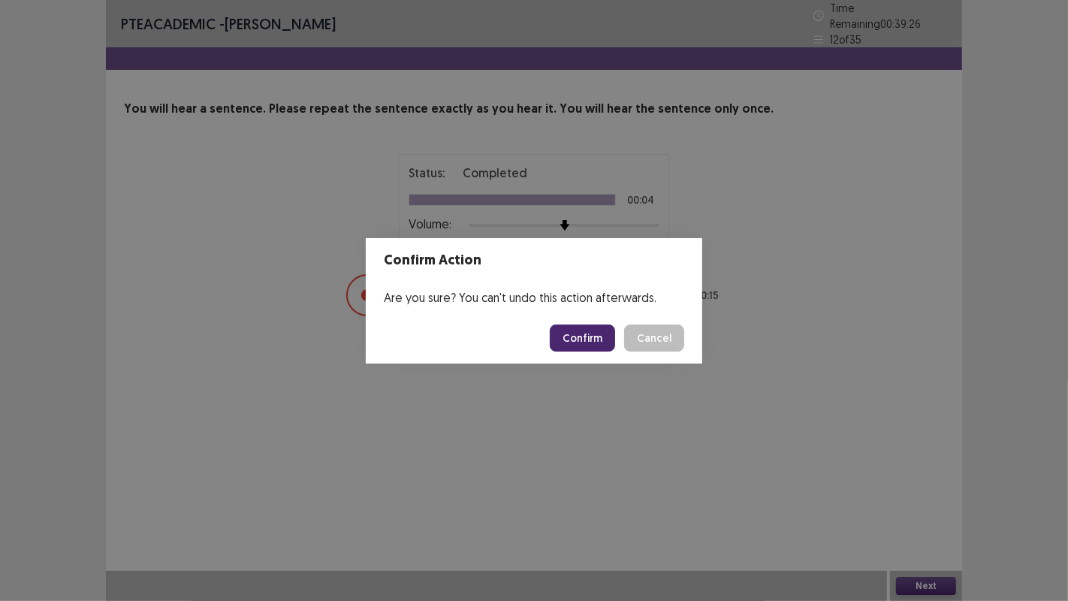
click at [585, 330] on button "Confirm" at bounding box center [582, 337] width 65 height 27
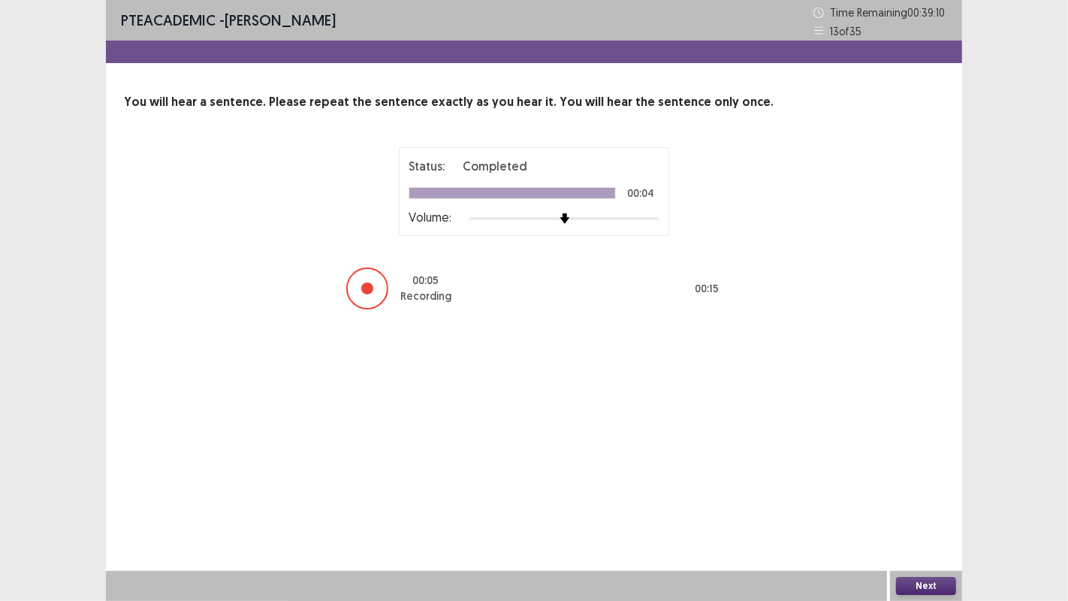
click at [914, 487] on button "Next" at bounding box center [926, 586] width 60 height 18
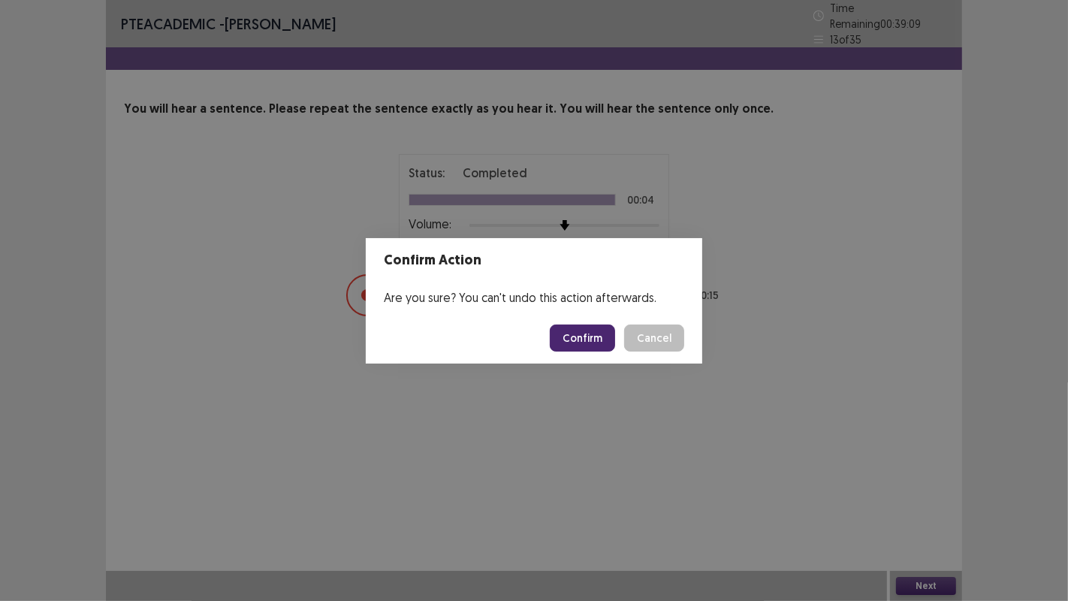
click at [574, 349] on button "Confirm" at bounding box center [582, 337] width 65 height 27
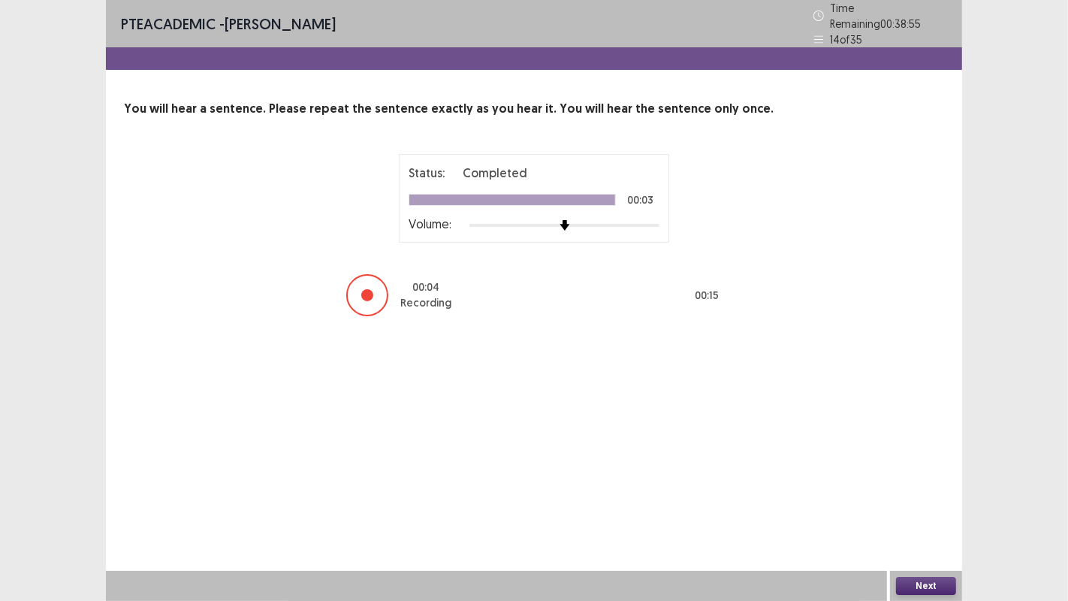
click at [908, 487] on button "Next" at bounding box center [926, 586] width 60 height 18
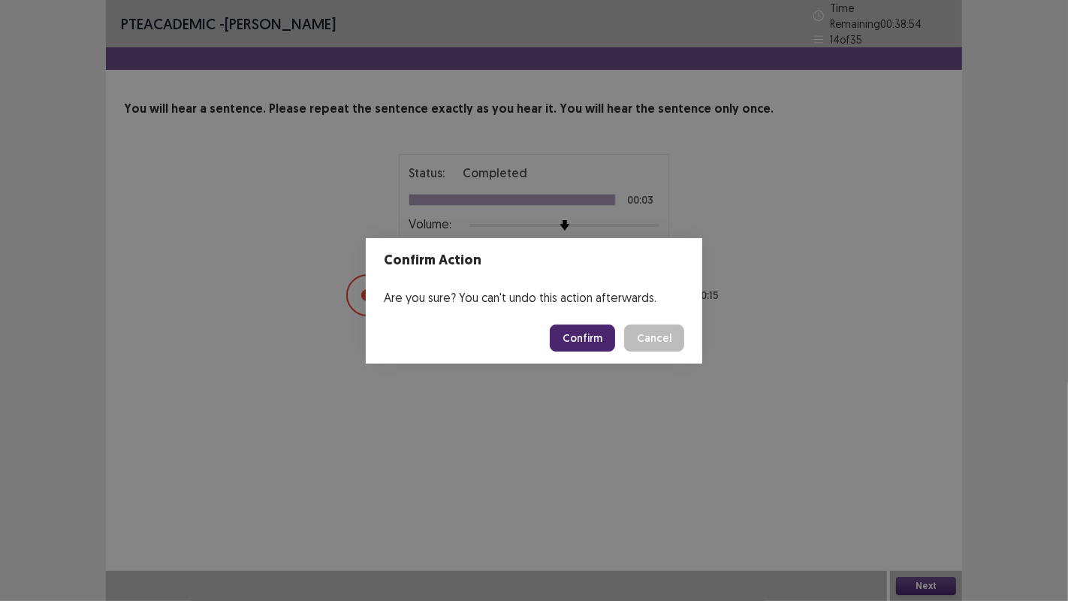
click at [574, 328] on button "Confirm" at bounding box center [582, 337] width 65 height 27
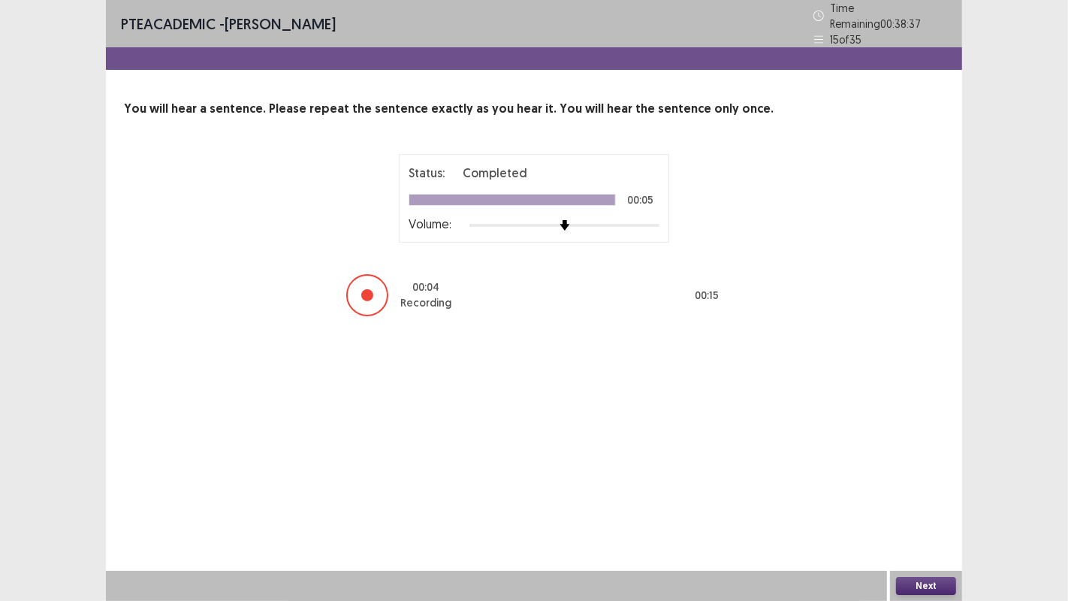
click at [918, 487] on button "Next" at bounding box center [926, 586] width 60 height 18
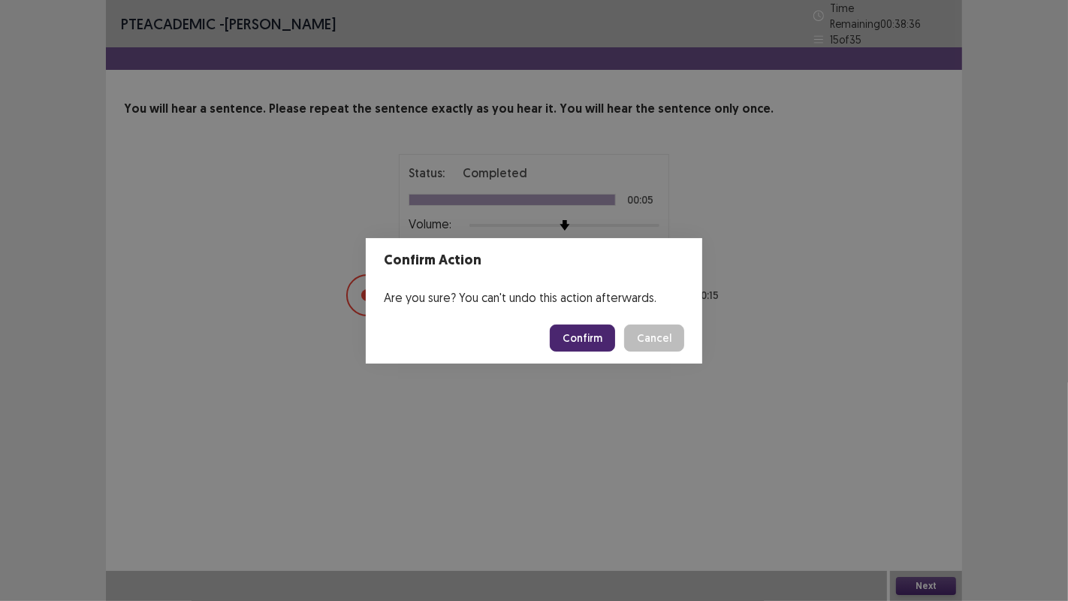
click at [577, 344] on button "Confirm" at bounding box center [582, 337] width 65 height 27
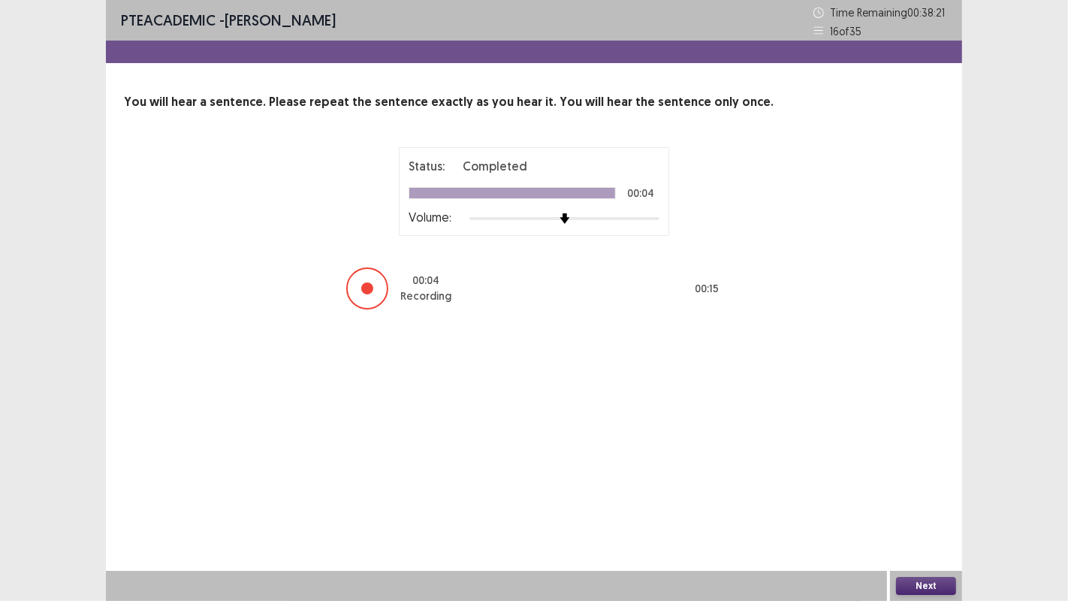
click at [918, 487] on button "Next" at bounding box center [926, 586] width 60 height 18
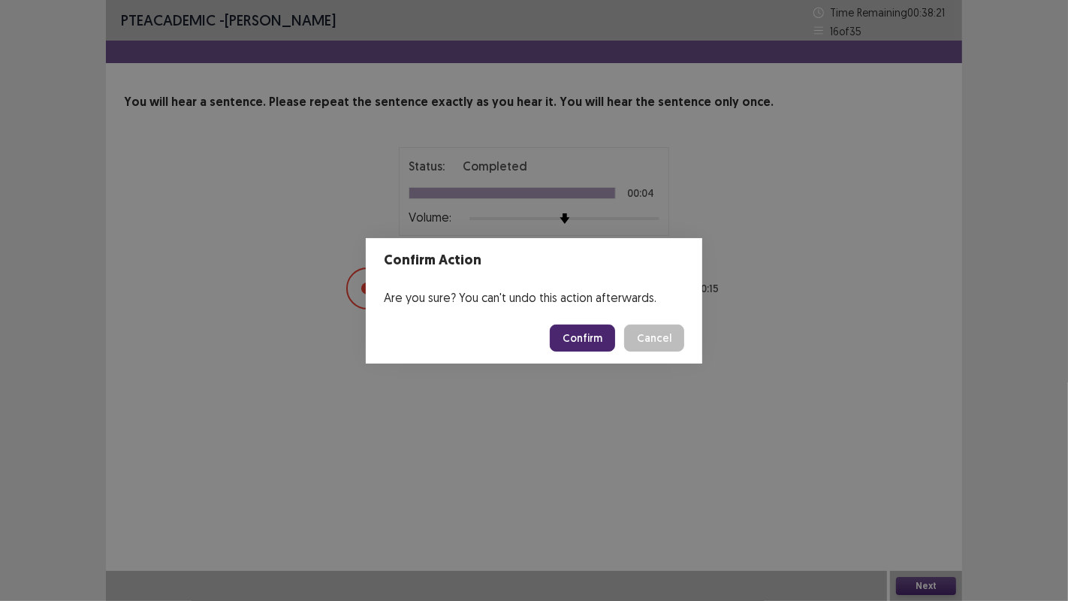
click at [568, 336] on button "Confirm" at bounding box center [582, 337] width 65 height 27
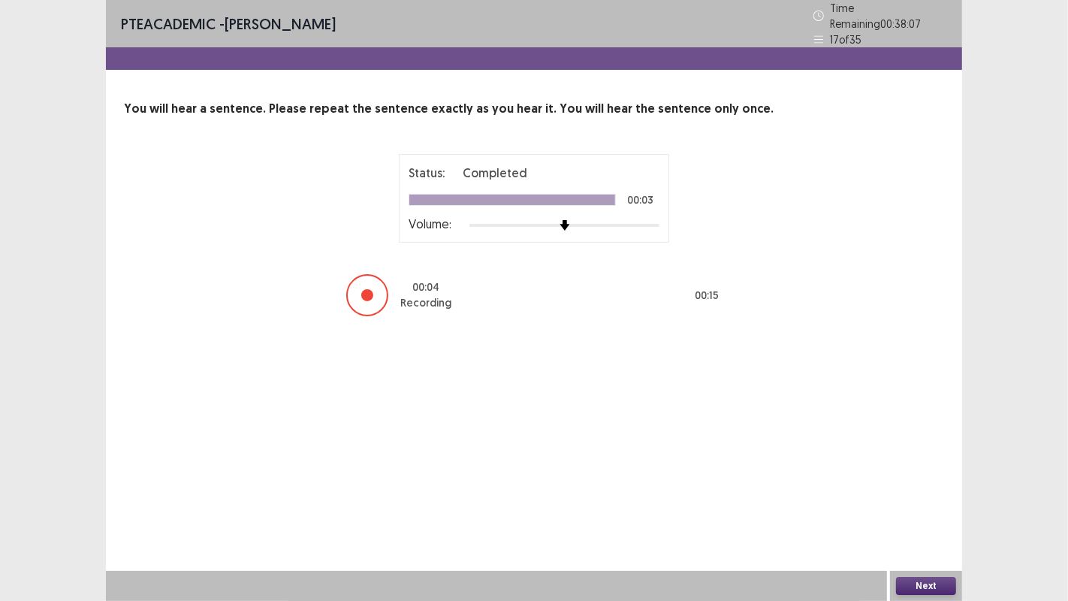
click at [916, 487] on button "Next" at bounding box center [926, 586] width 60 height 18
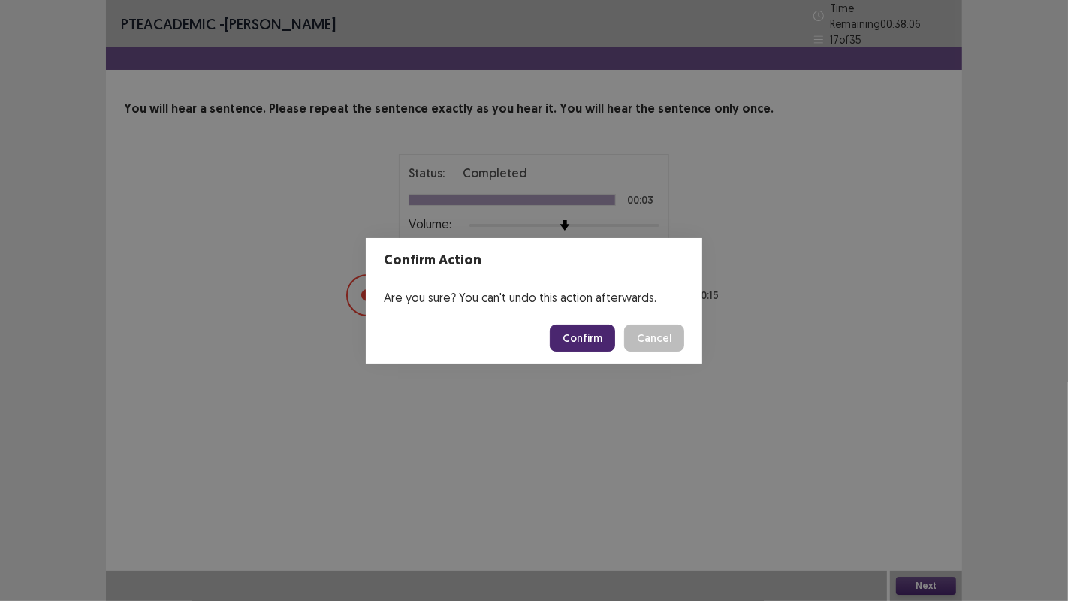
click at [584, 339] on button "Confirm" at bounding box center [582, 337] width 65 height 27
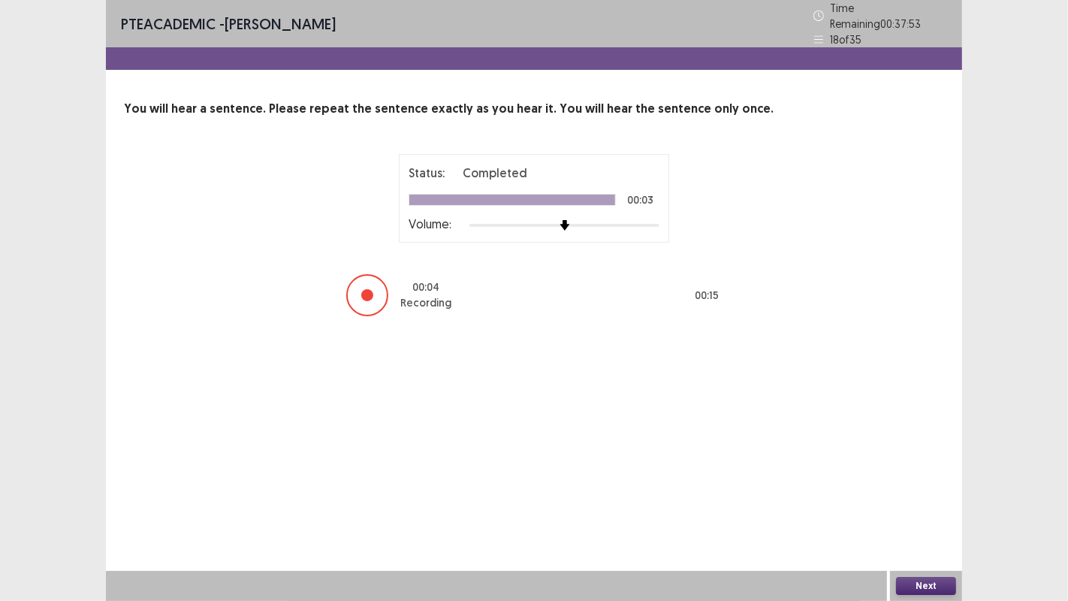
click at [911, 487] on button "Next" at bounding box center [926, 586] width 60 height 18
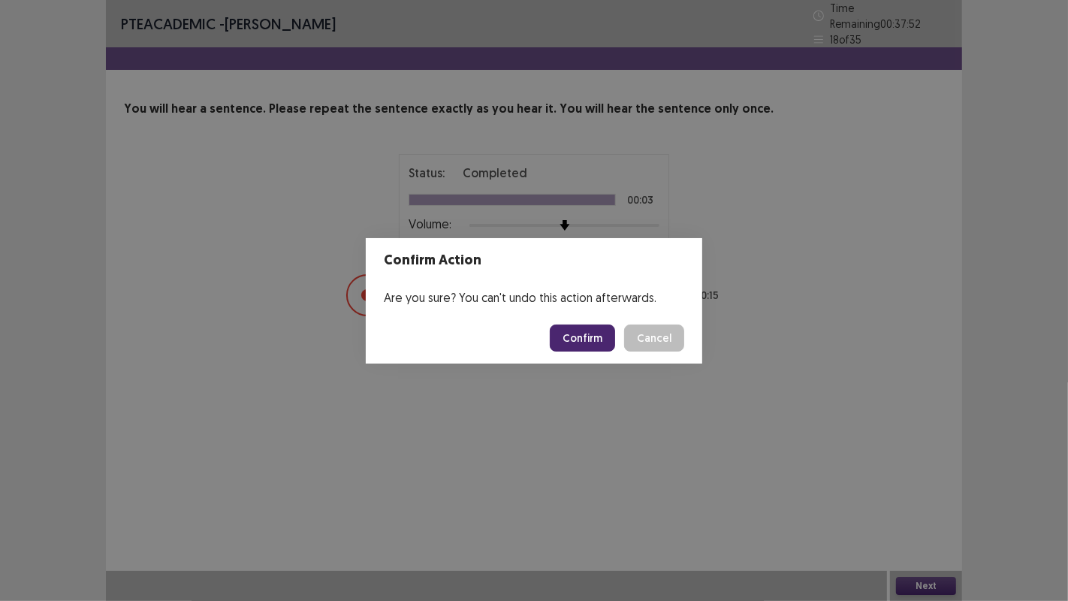
click at [581, 341] on button "Confirm" at bounding box center [582, 337] width 65 height 27
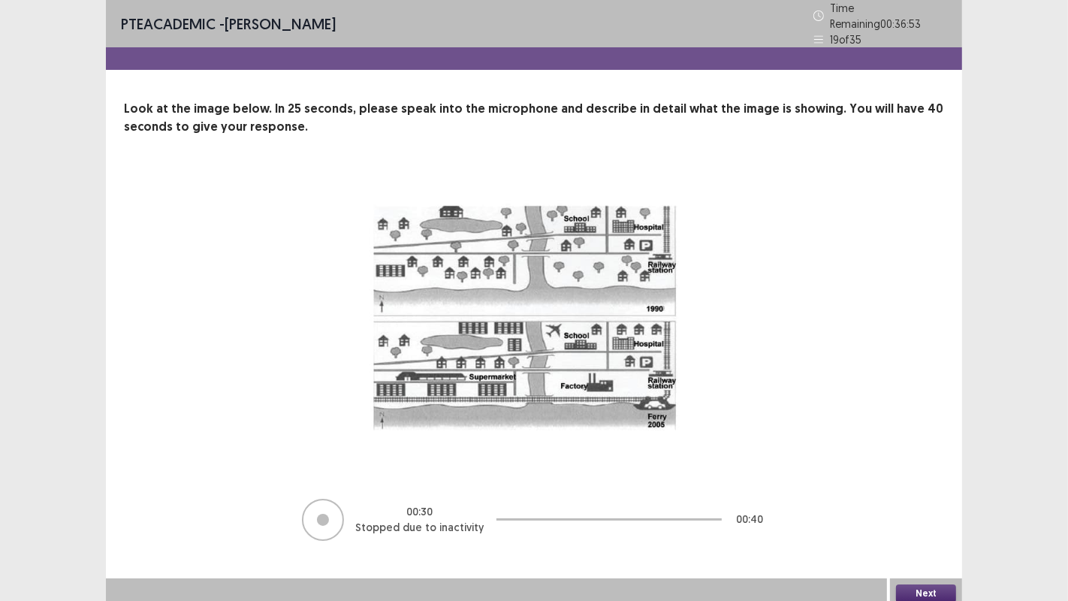
click at [912, 487] on button "Next" at bounding box center [926, 593] width 60 height 18
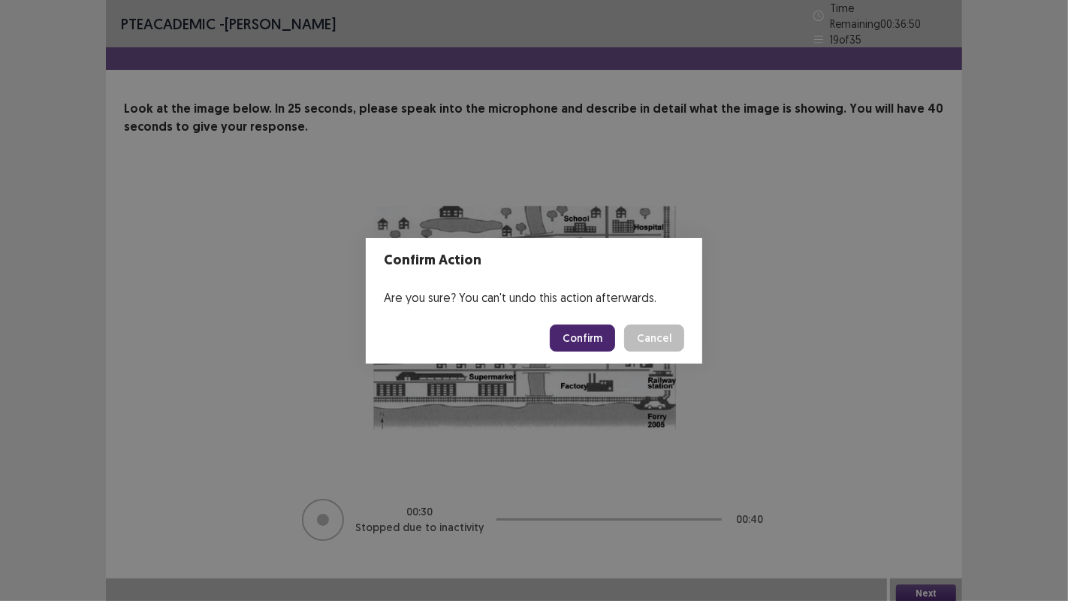
click at [592, 331] on button "Confirm" at bounding box center [582, 337] width 65 height 27
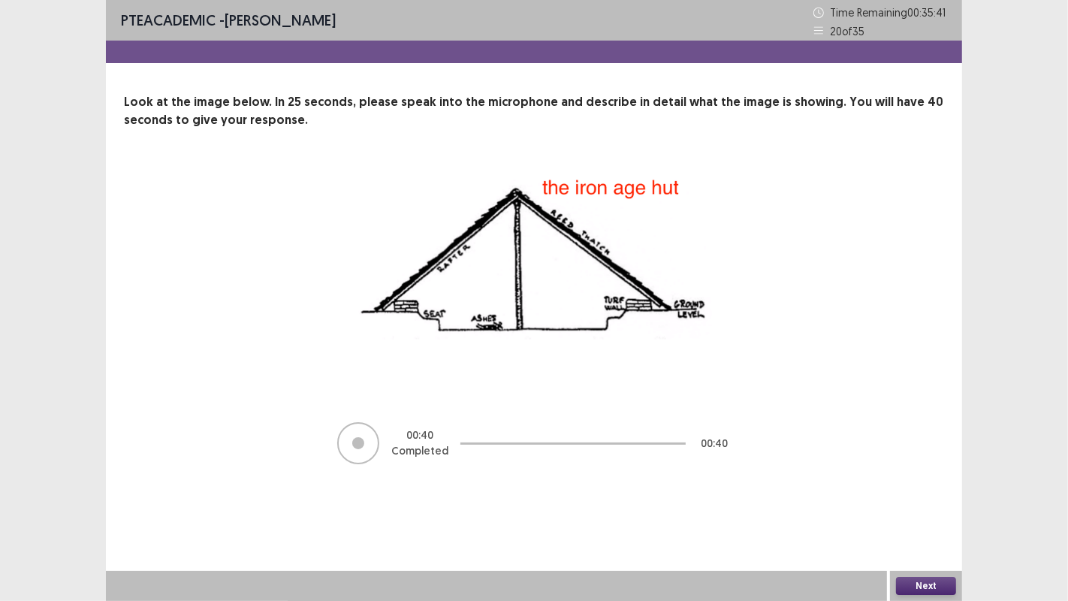
click at [915, 487] on button "Next" at bounding box center [926, 586] width 60 height 18
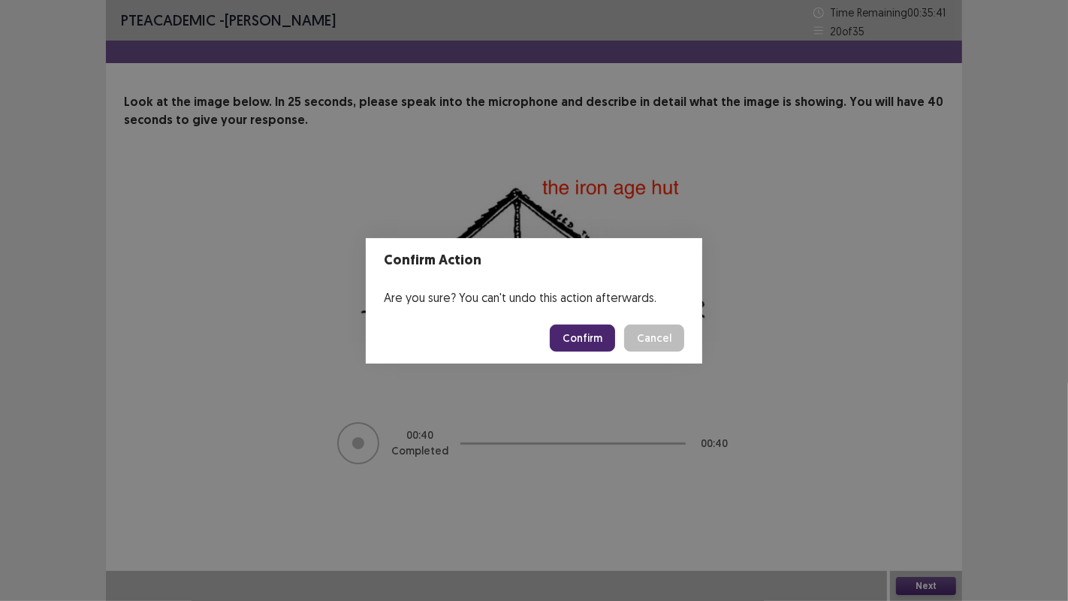
click at [594, 346] on button "Confirm" at bounding box center [582, 337] width 65 height 27
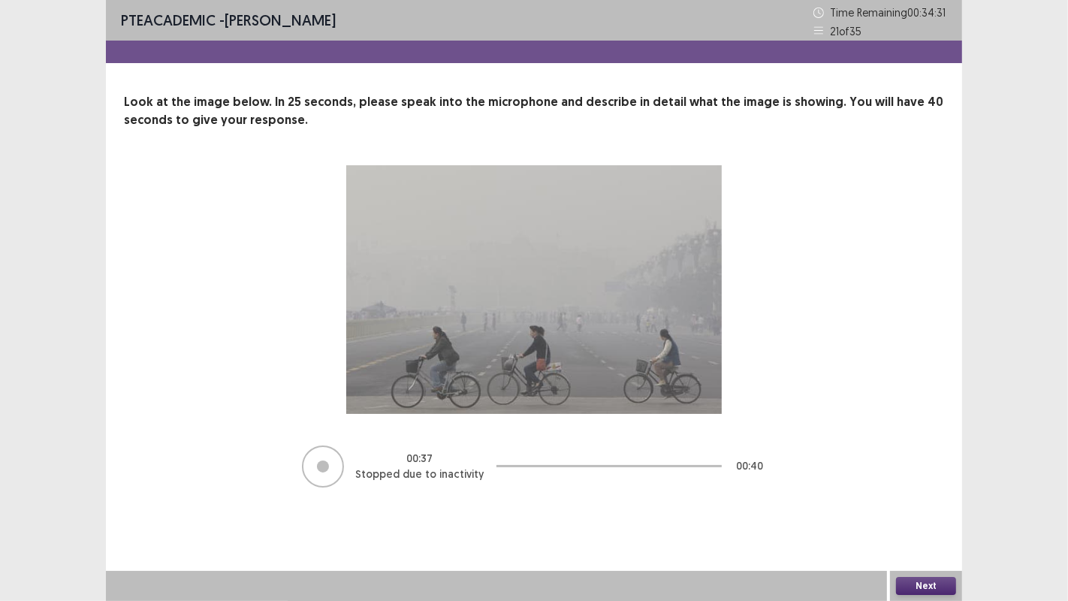
click at [915, 487] on button "Next" at bounding box center [926, 586] width 60 height 18
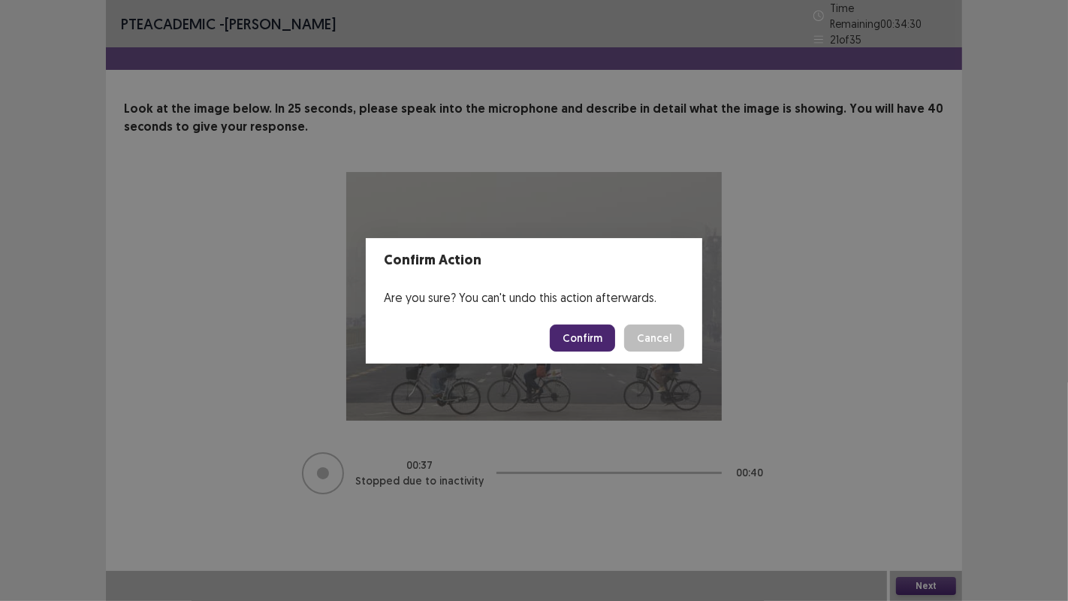
click at [579, 342] on button "Confirm" at bounding box center [582, 337] width 65 height 27
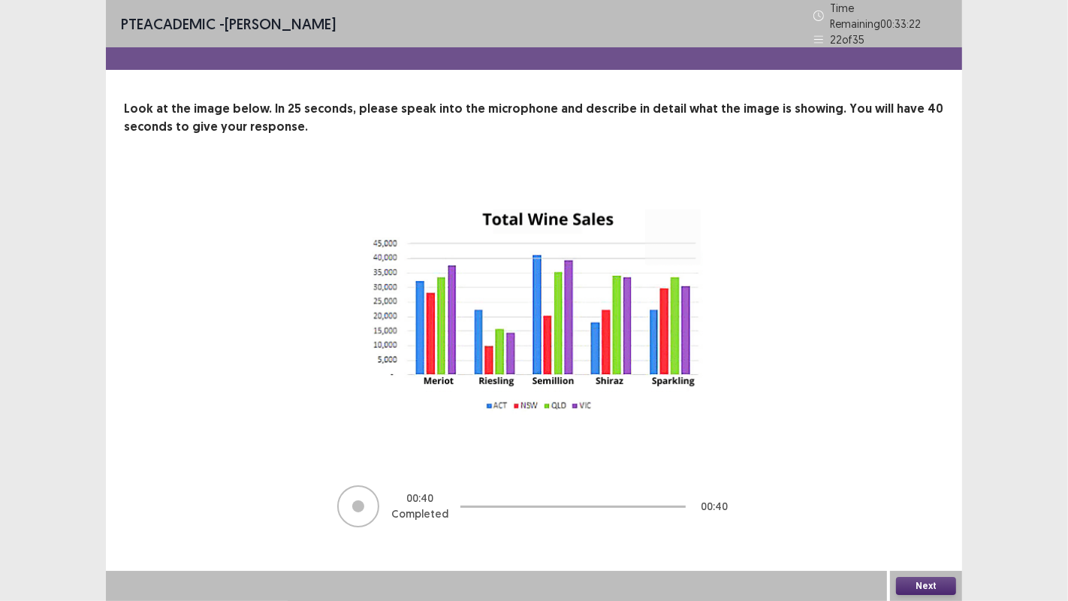
click at [933, 487] on button "Next" at bounding box center [926, 586] width 60 height 18
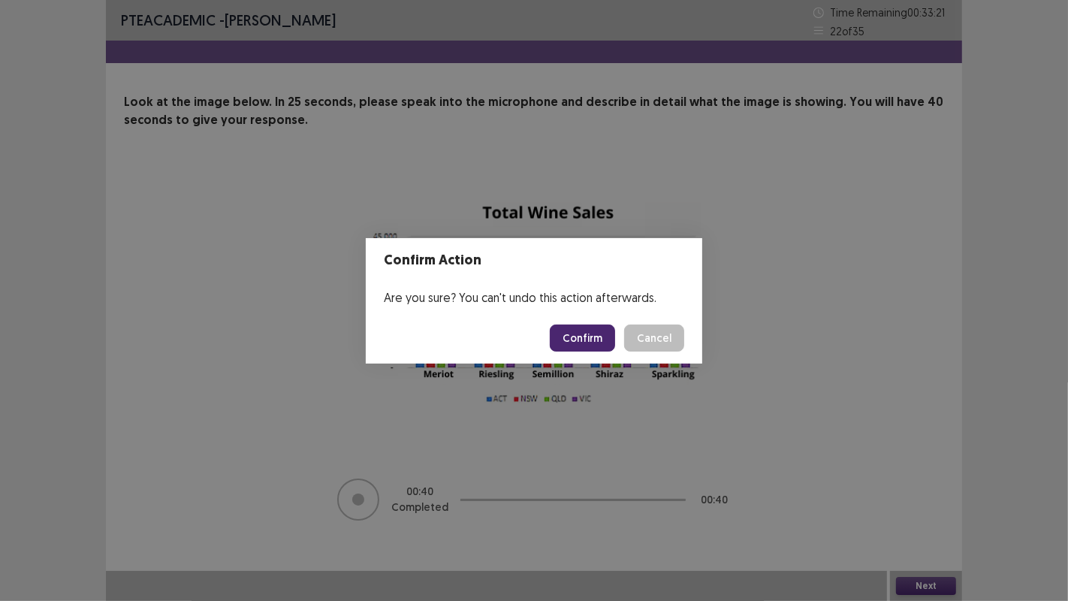
click at [603, 342] on button "Confirm" at bounding box center [582, 337] width 65 height 27
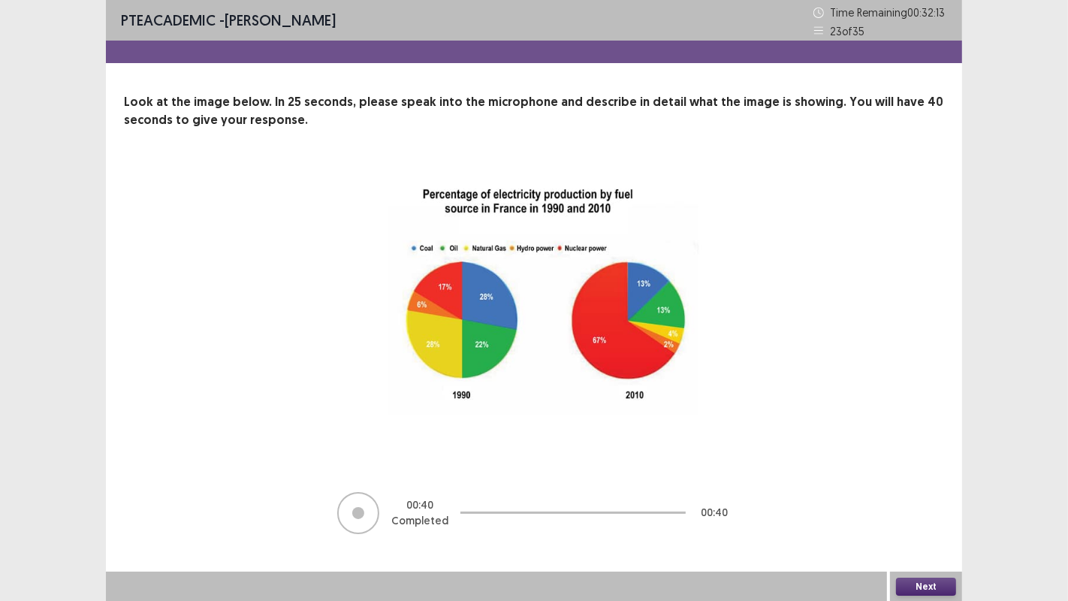
click at [903, 487] on button "Next" at bounding box center [926, 586] width 60 height 18
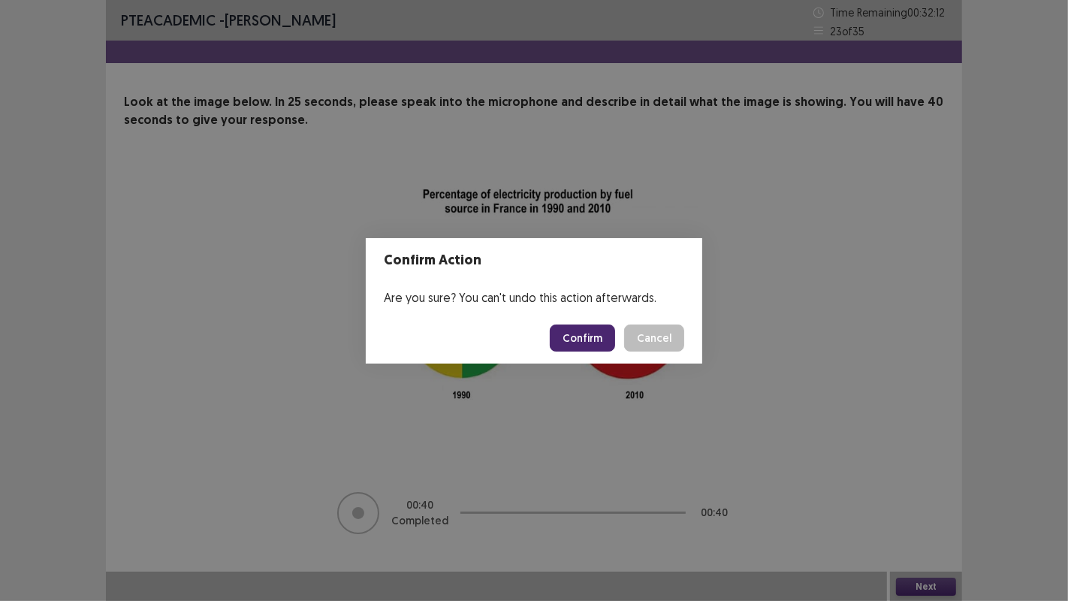
click at [583, 337] on button "Confirm" at bounding box center [582, 337] width 65 height 27
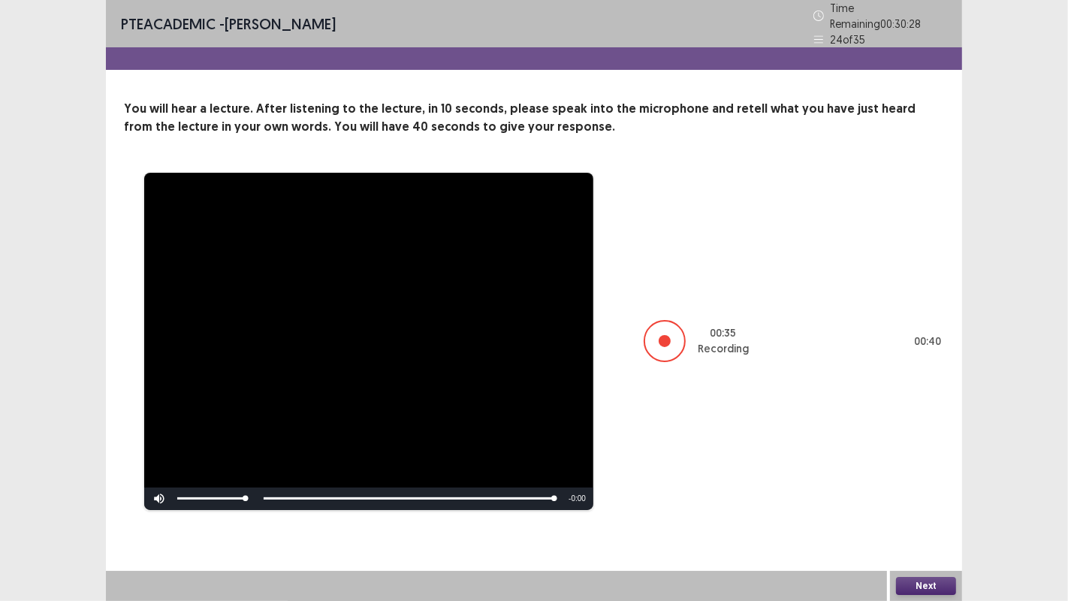
click at [914, 487] on button "Next" at bounding box center [926, 586] width 60 height 18
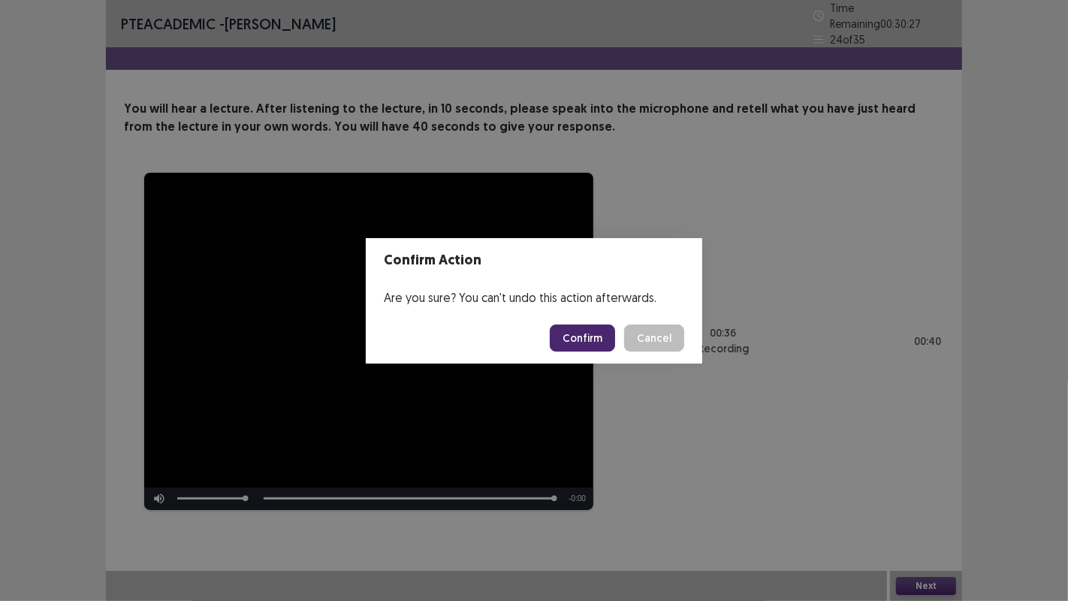
click at [571, 329] on button "Confirm" at bounding box center [582, 337] width 65 height 27
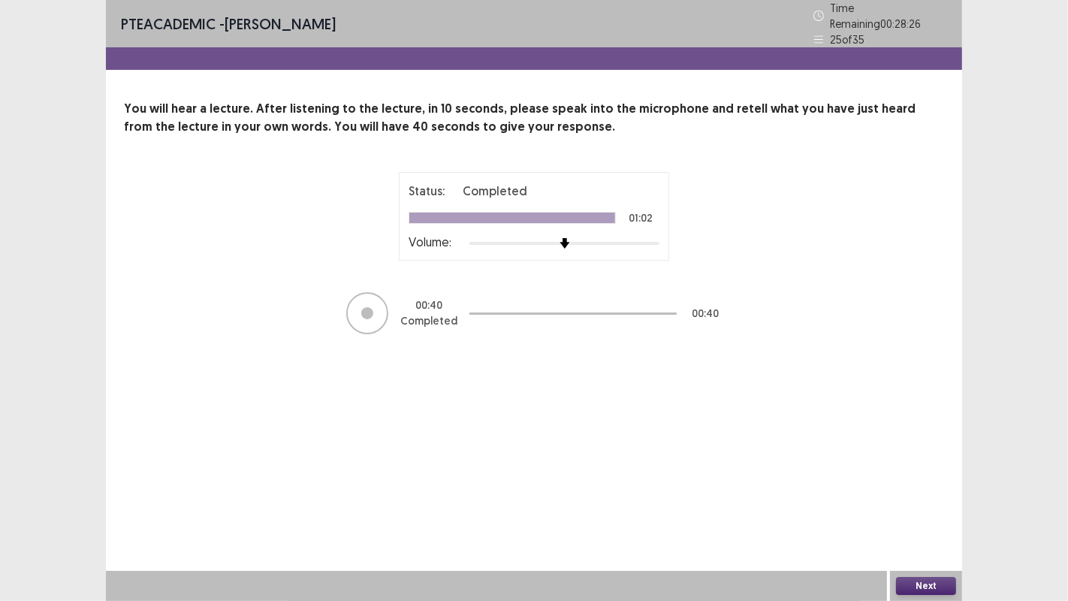
click at [913, 487] on button "Next" at bounding box center [926, 586] width 60 height 18
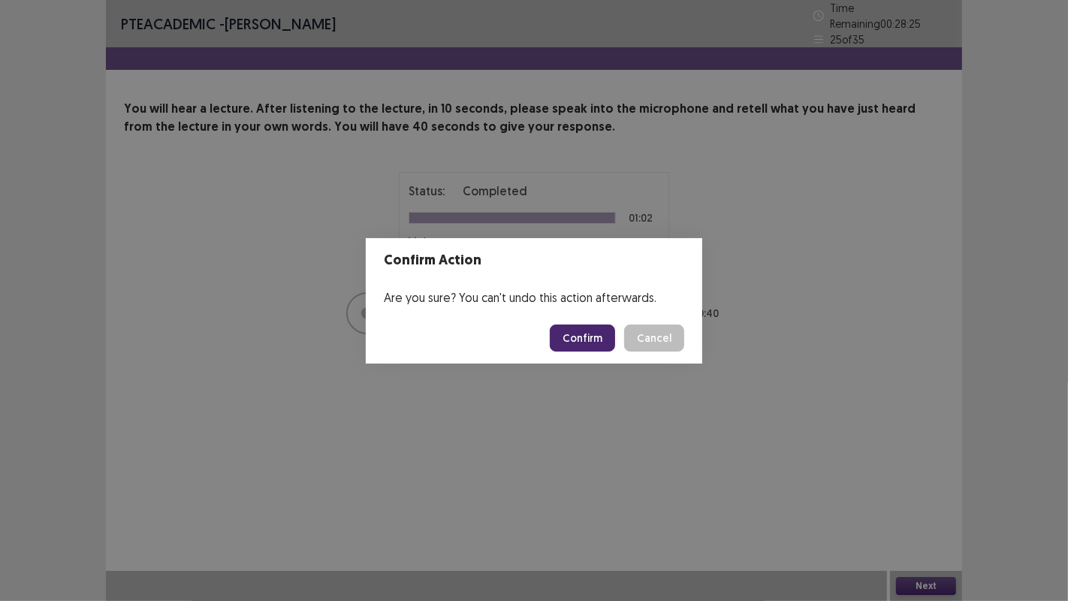
click at [586, 341] on button "Confirm" at bounding box center [582, 337] width 65 height 27
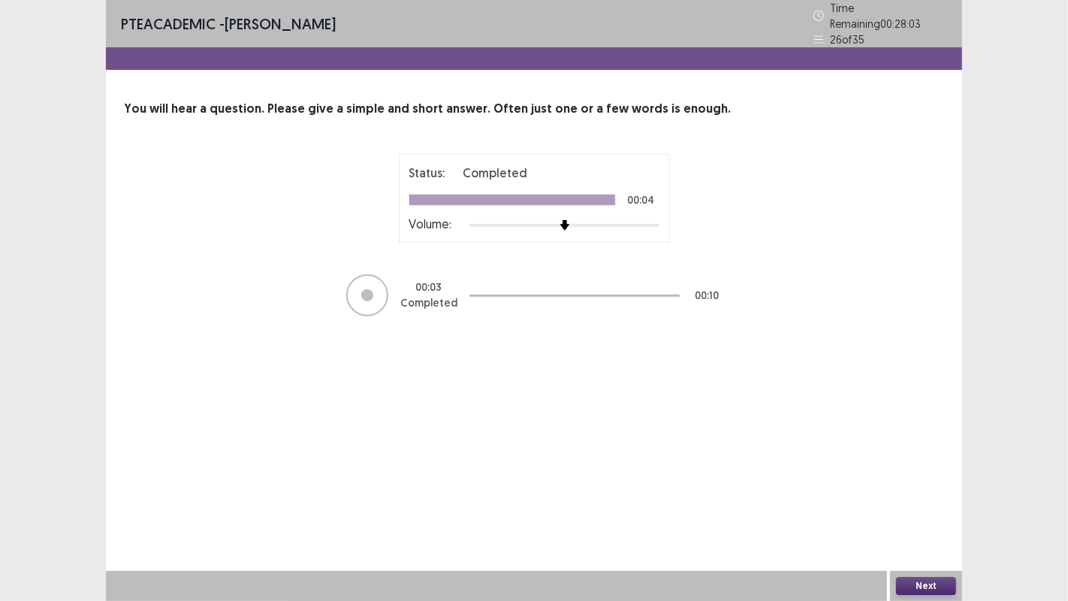
click at [921, 487] on button "Next" at bounding box center [926, 586] width 60 height 18
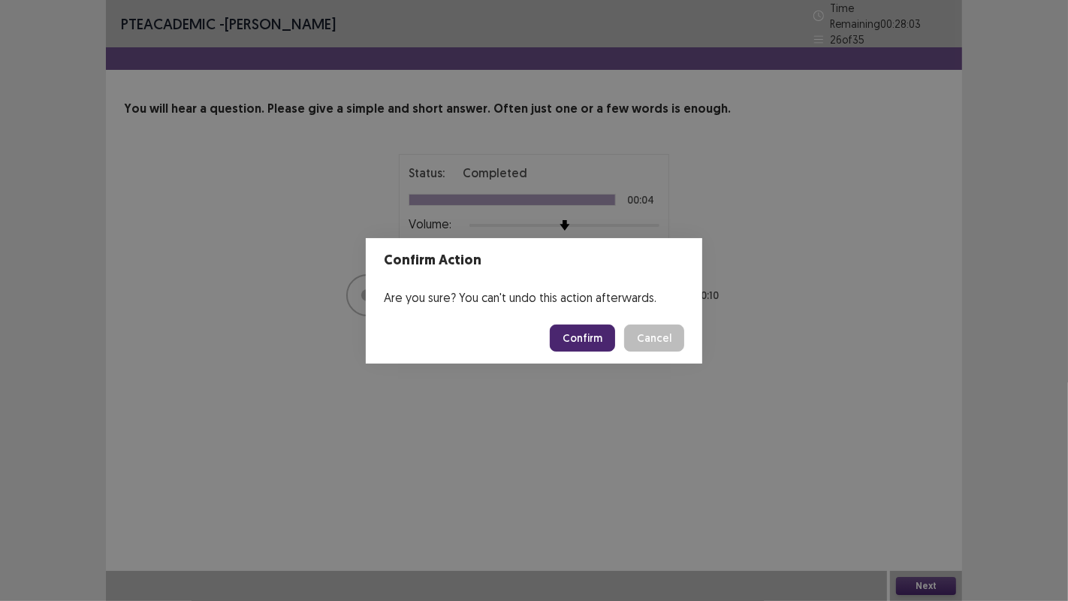
click at [572, 336] on button "Confirm" at bounding box center [582, 337] width 65 height 27
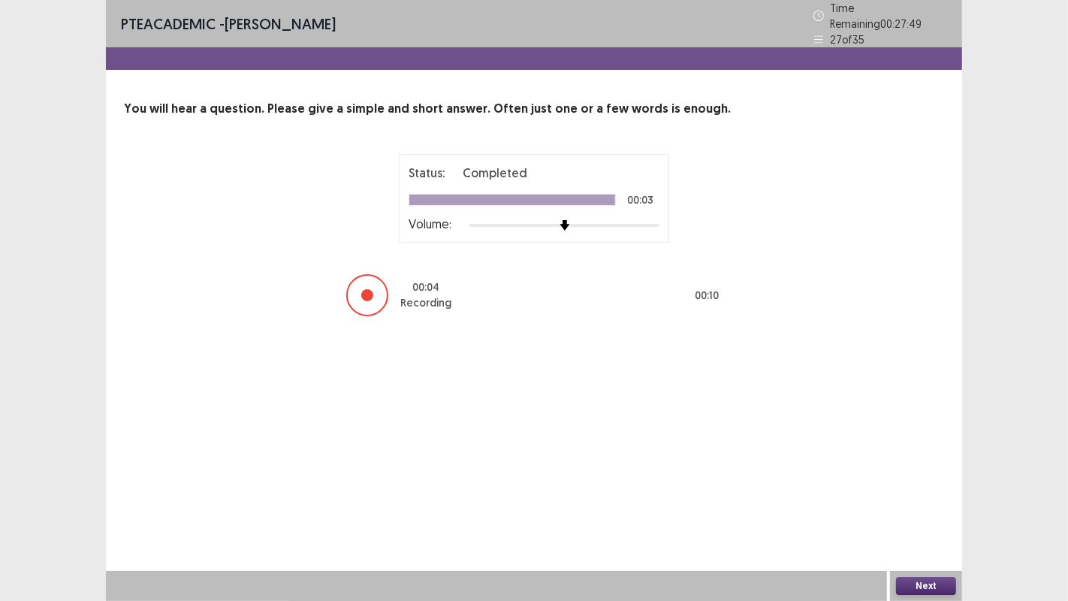
click at [925, 487] on button "Next" at bounding box center [926, 586] width 60 height 18
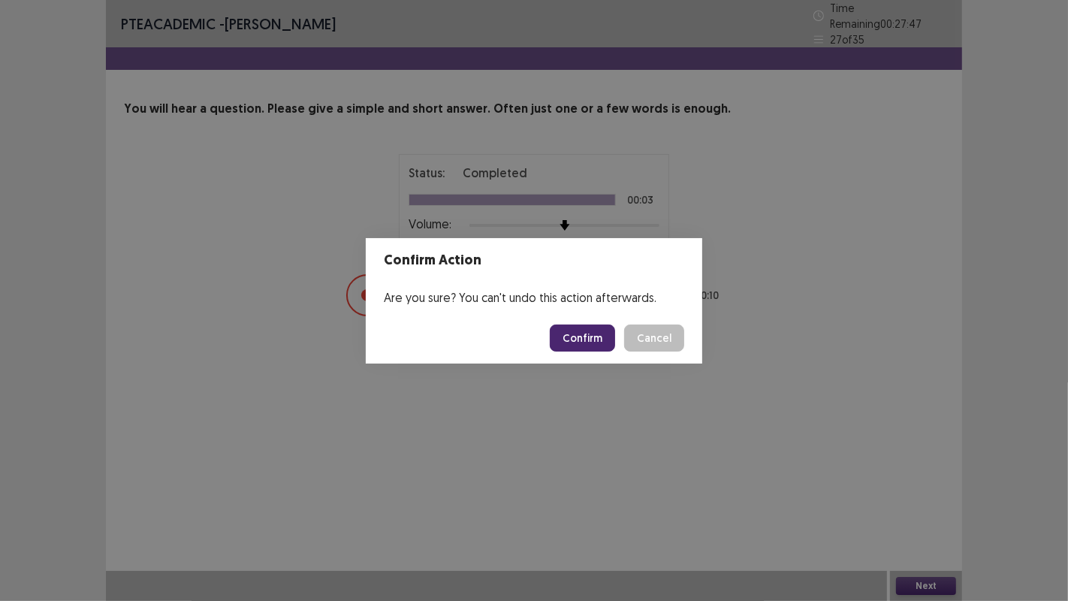
click at [573, 341] on button "Confirm" at bounding box center [582, 337] width 65 height 27
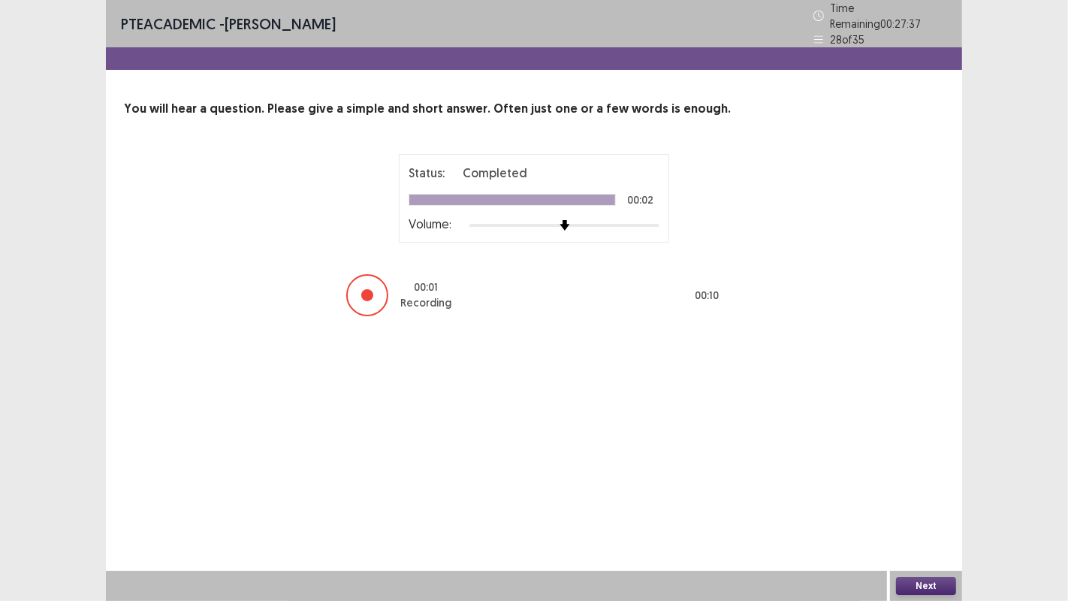
click at [922, 487] on button "Next" at bounding box center [926, 586] width 60 height 18
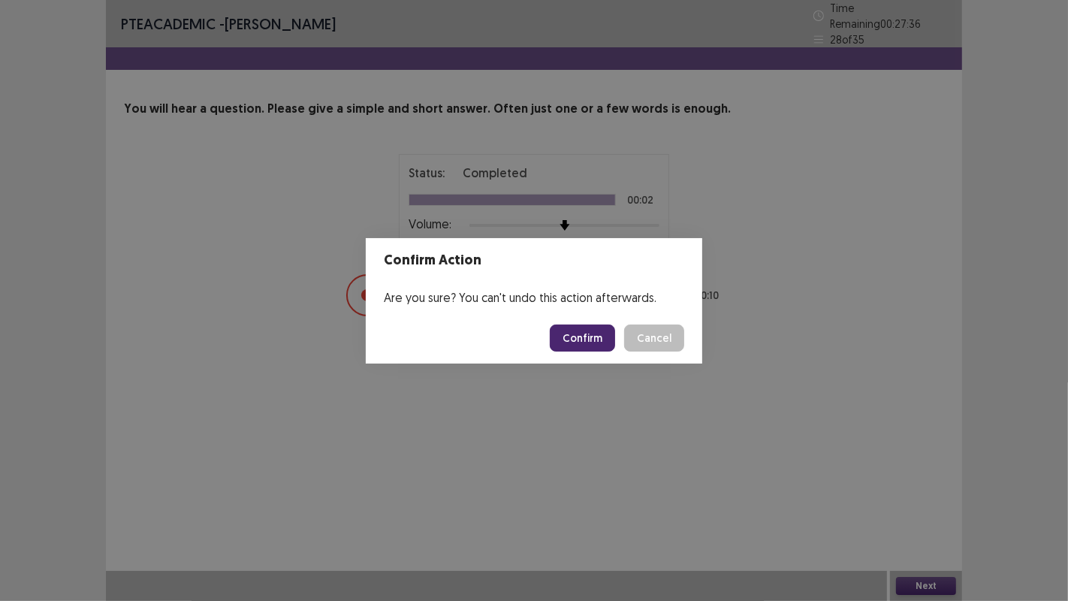
click at [574, 340] on button "Confirm" at bounding box center [582, 337] width 65 height 27
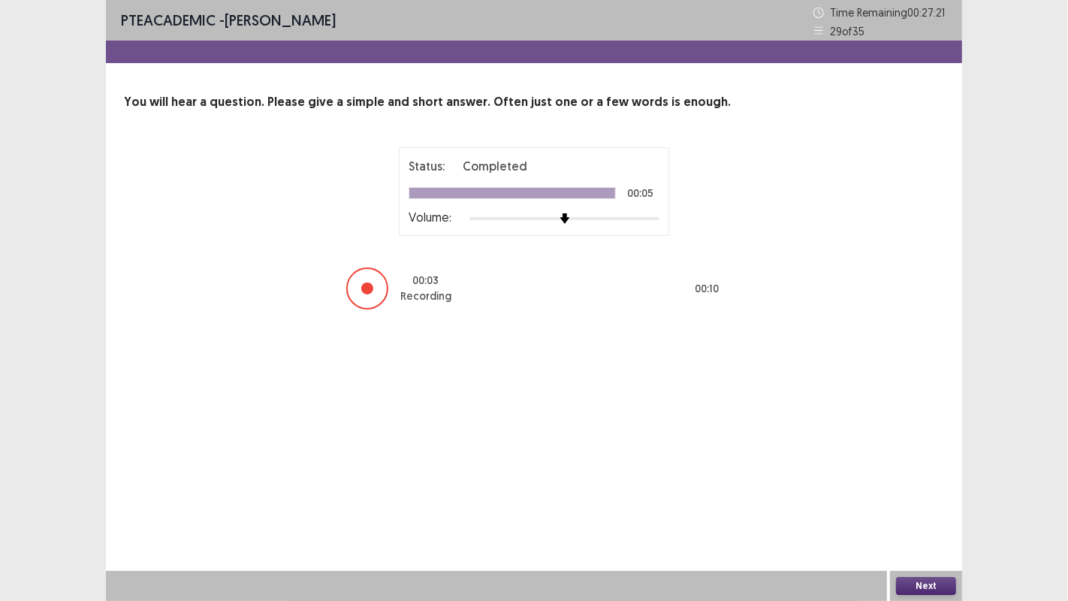
click at [912, 487] on button "Next" at bounding box center [926, 586] width 60 height 18
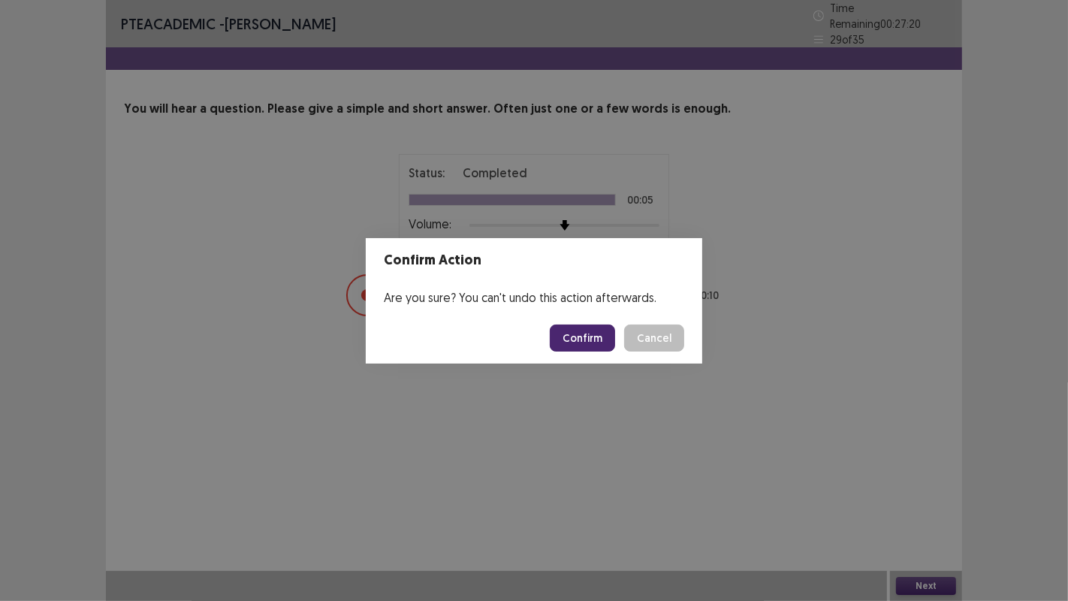
click at [588, 351] on button "Confirm" at bounding box center [582, 337] width 65 height 27
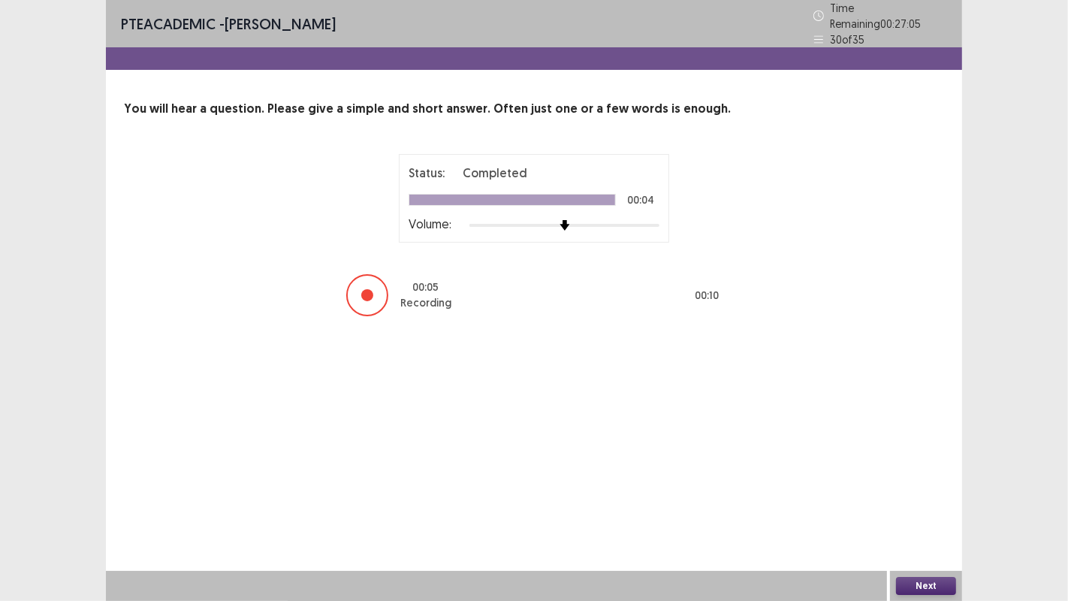
click at [922, 487] on button "Next" at bounding box center [926, 586] width 60 height 18
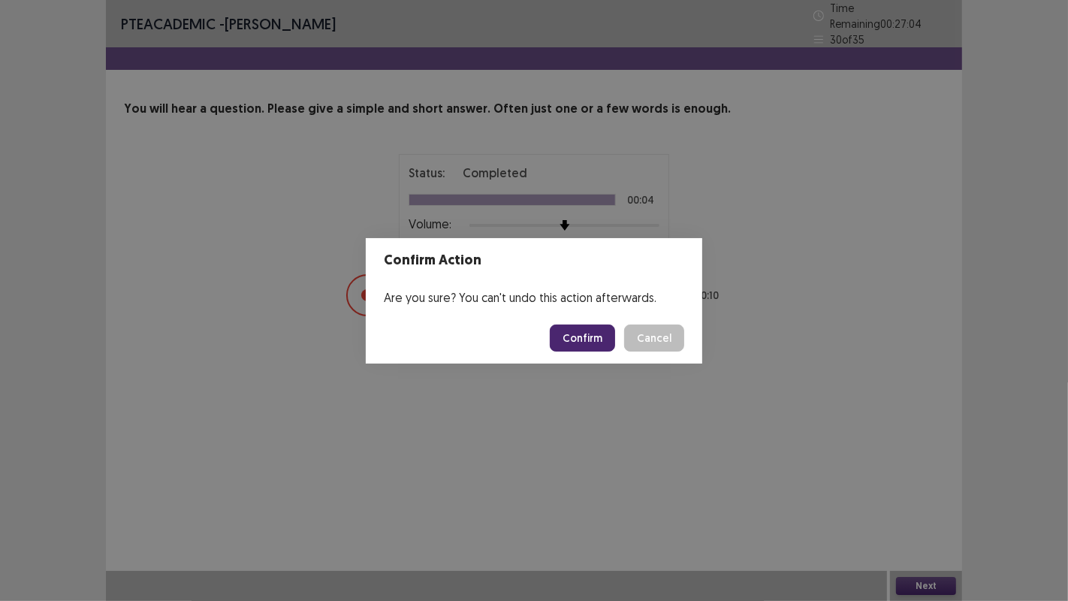
click at [589, 332] on button "Confirm" at bounding box center [582, 337] width 65 height 27
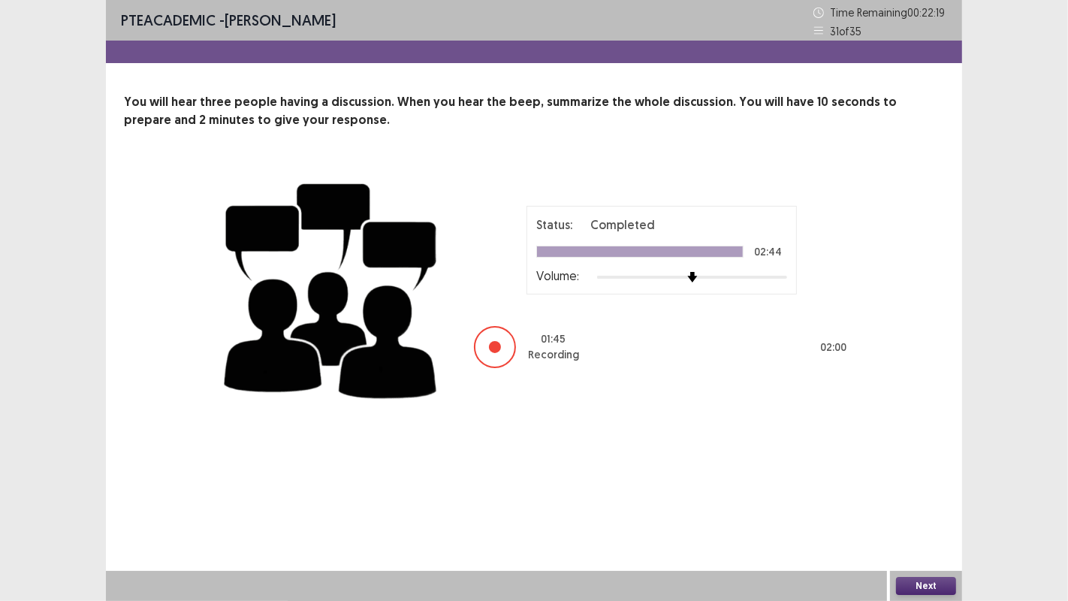
click at [909, 487] on button "Next" at bounding box center [926, 586] width 60 height 18
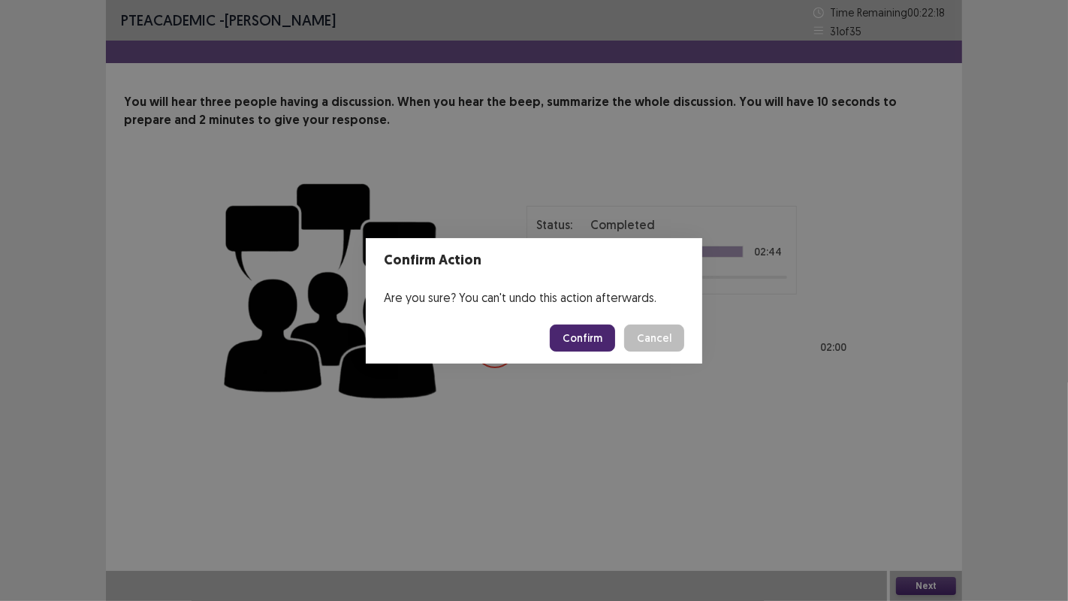
click at [576, 339] on button "Confirm" at bounding box center [582, 337] width 65 height 27
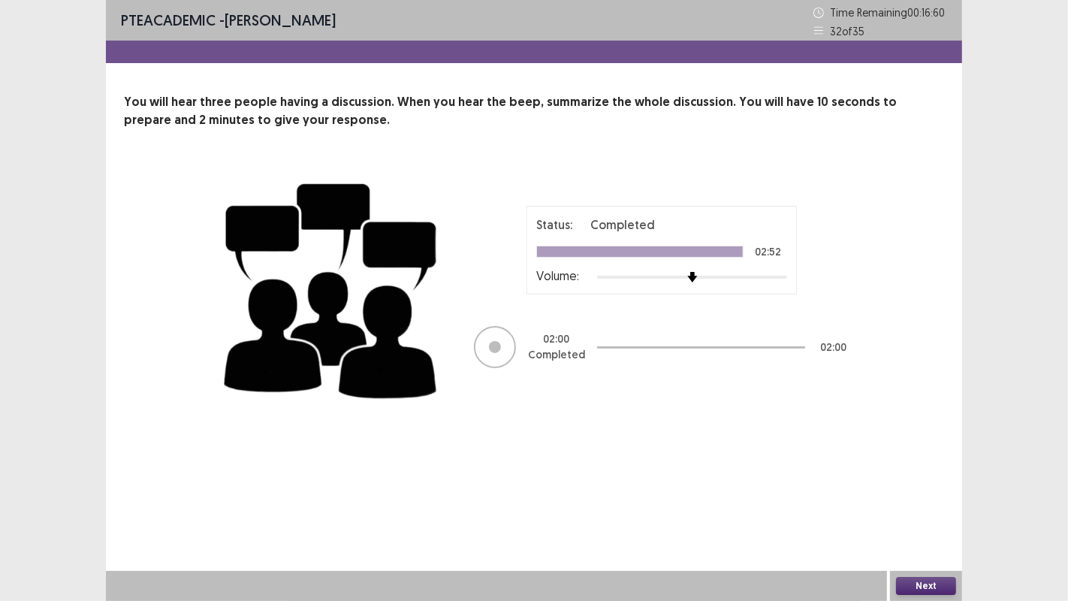
click at [930, 487] on button "Next" at bounding box center [926, 586] width 60 height 18
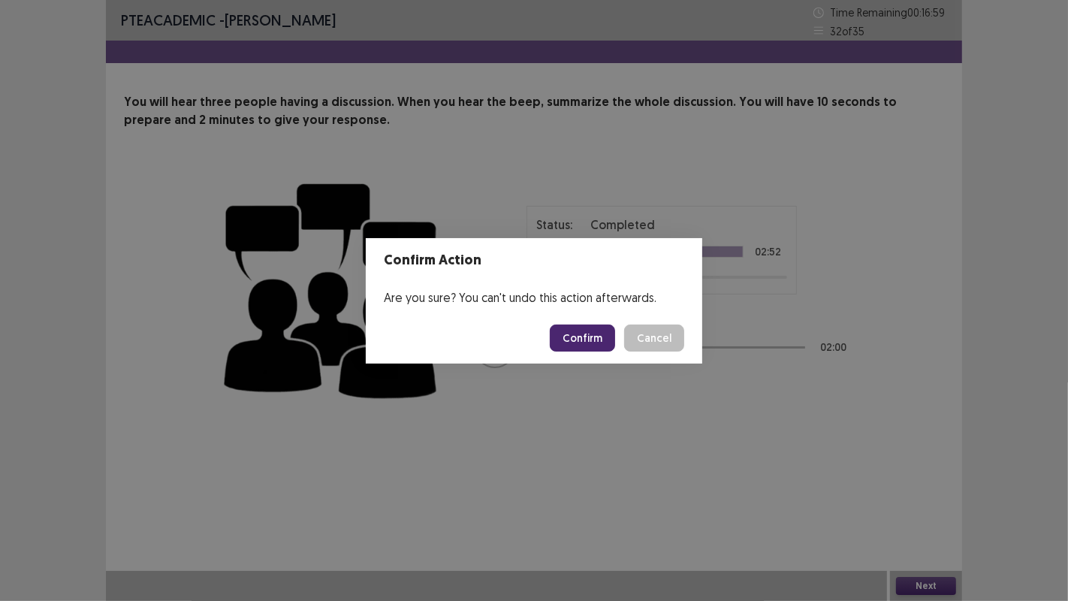
click at [591, 339] on button "Confirm" at bounding box center [582, 337] width 65 height 27
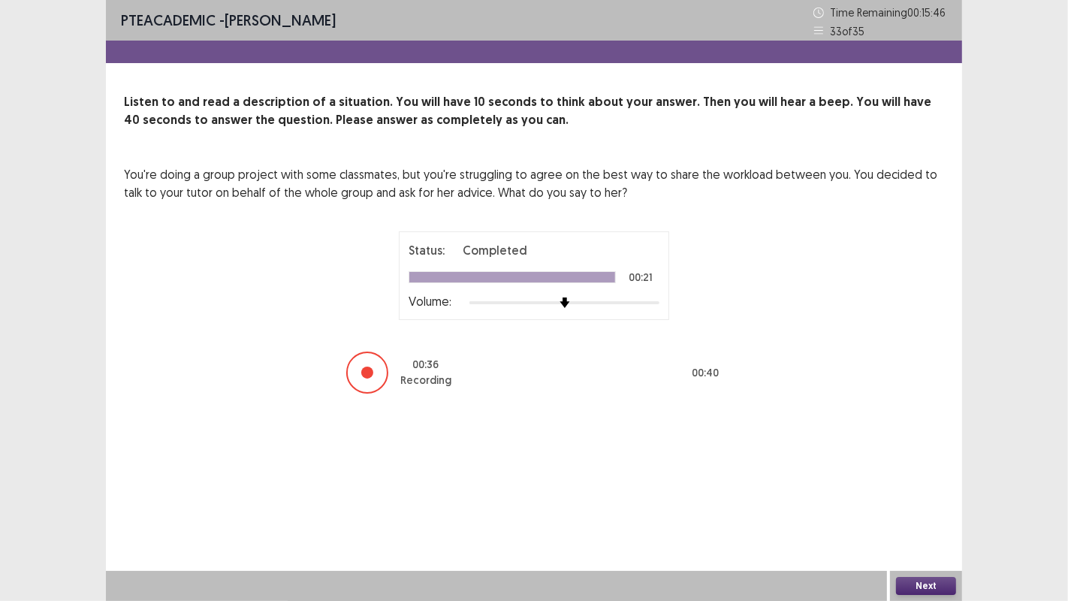
click at [911, 487] on button "Next" at bounding box center [926, 586] width 60 height 18
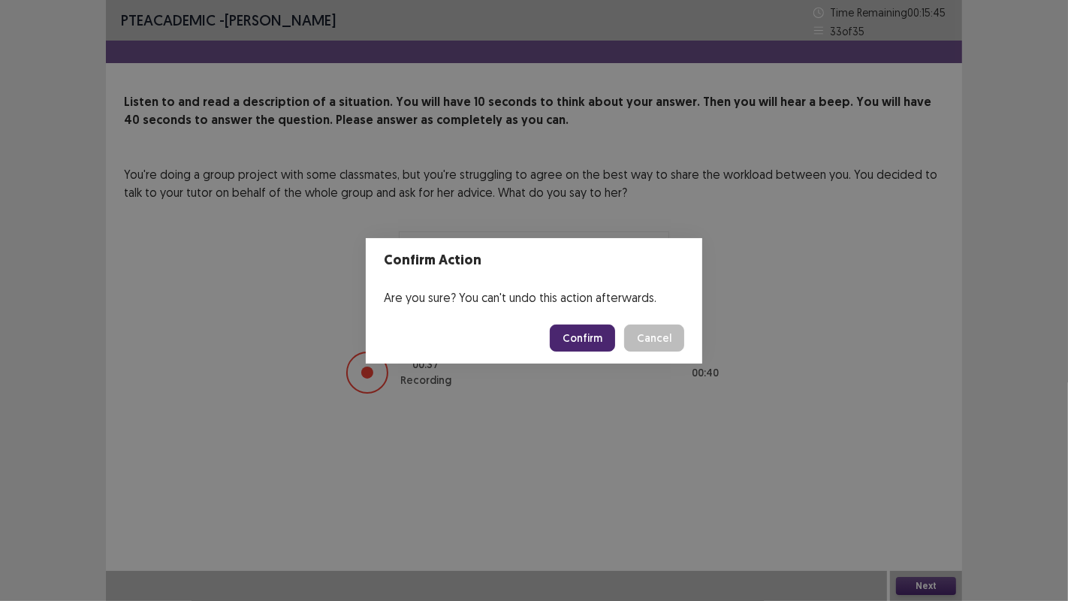
click at [572, 345] on button "Confirm" at bounding box center [582, 337] width 65 height 27
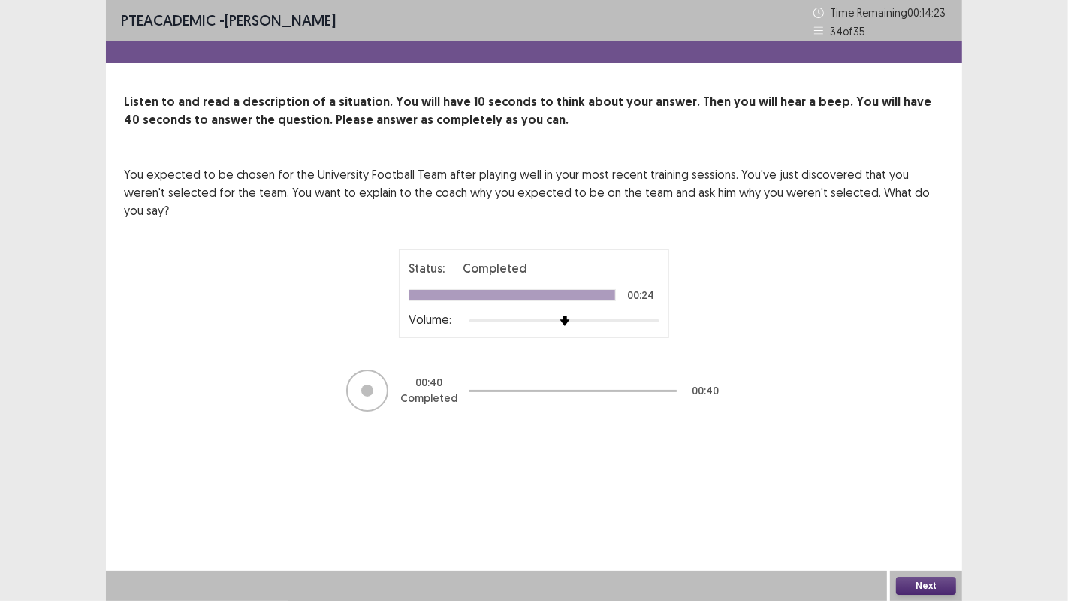
click at [917, 487] on button "Next" at bounding box center [926, 586] width 60 height 18
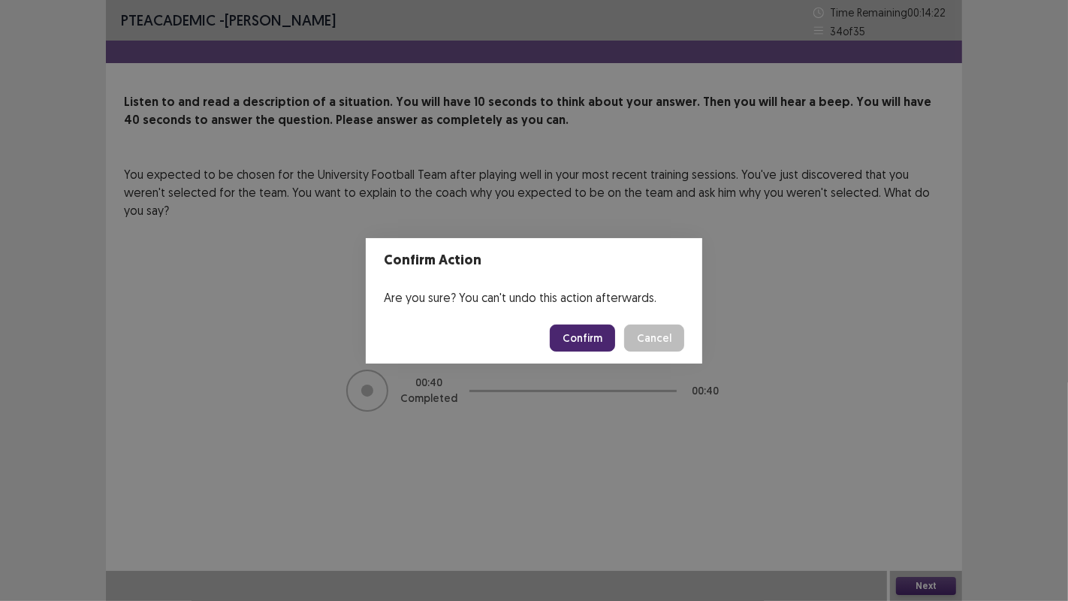
click at [601, 336] on button "Confirm" at bounding box center [582, 337] width 65 height 27
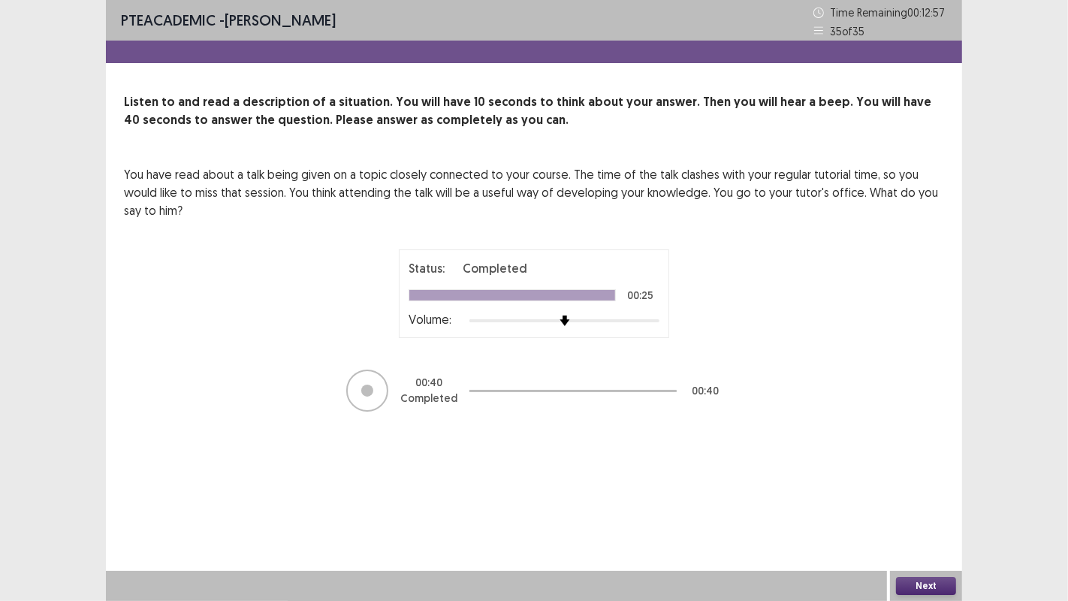
click at [903, 487] on button "Next" at bounding box center [926, 586] width 60 height 18
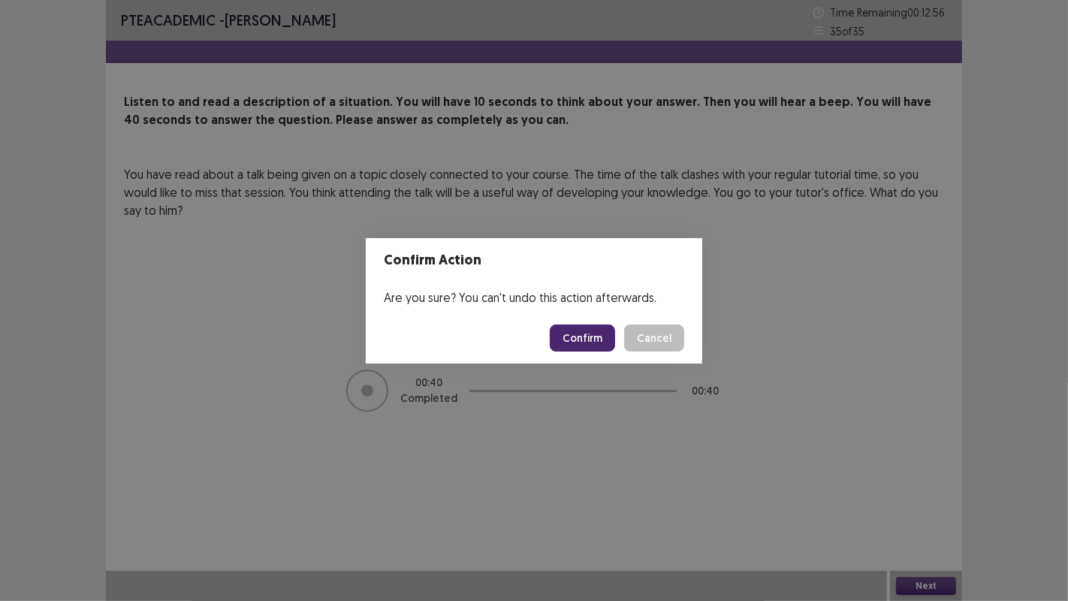
click at [596, 341] on button "Confirm" at bounding box center [582, 337] width 65 height 27
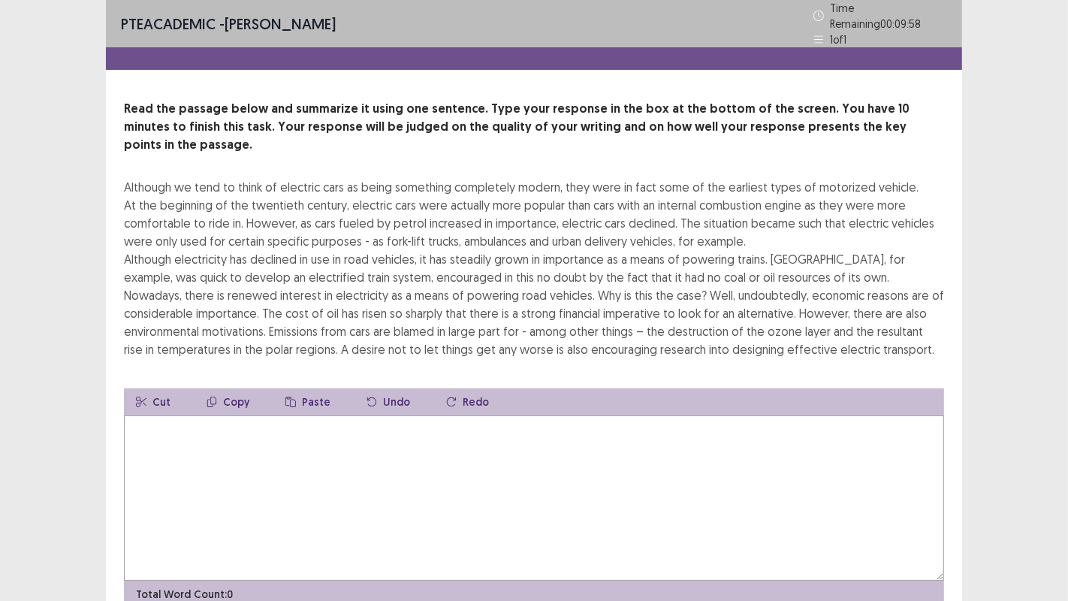
scroll to position [47, 0]
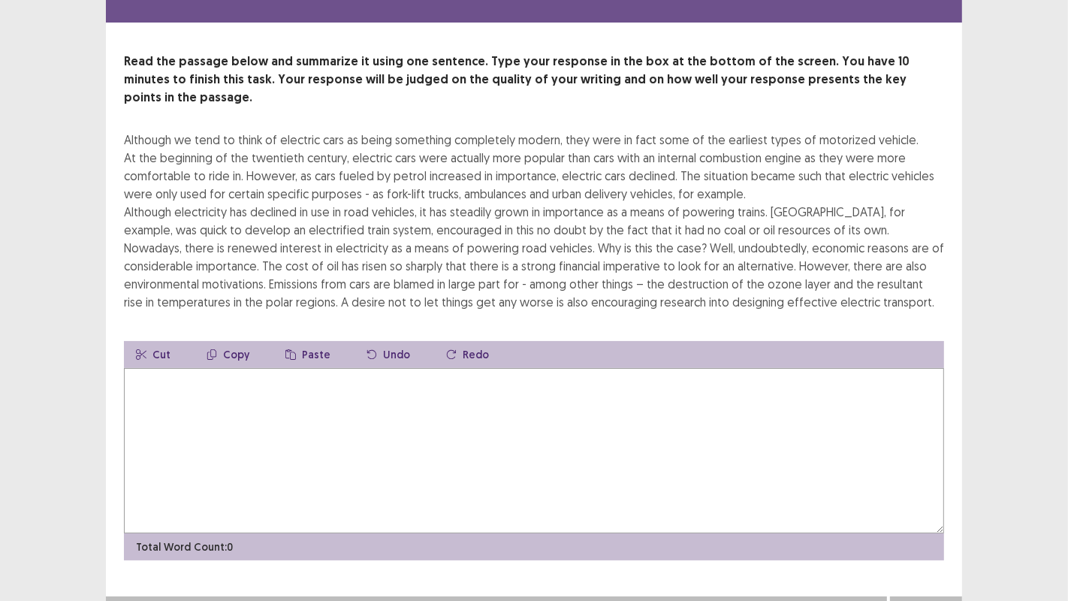
click at [197, 421] on textarea at bounding box center [534, 450] width 820 height 165
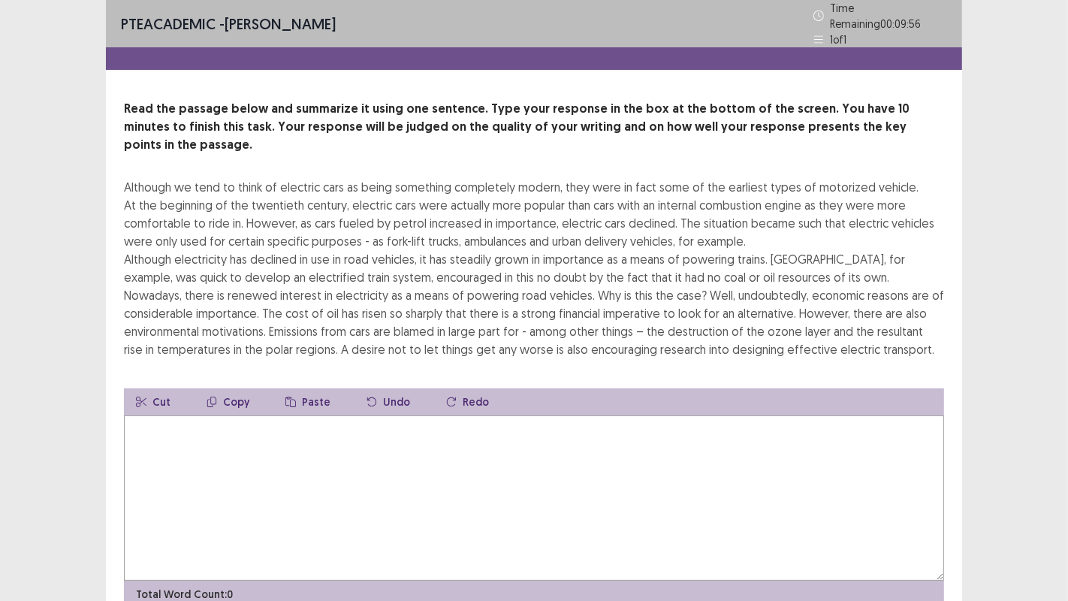
scroll to position [0, 0]
click at [744, 415] on textarea "**********" at bounding box center [534, 497] width 820 height 165
click at [831, 415] on textarea "**********" at bounding box center [534, 497] width 820 height 165
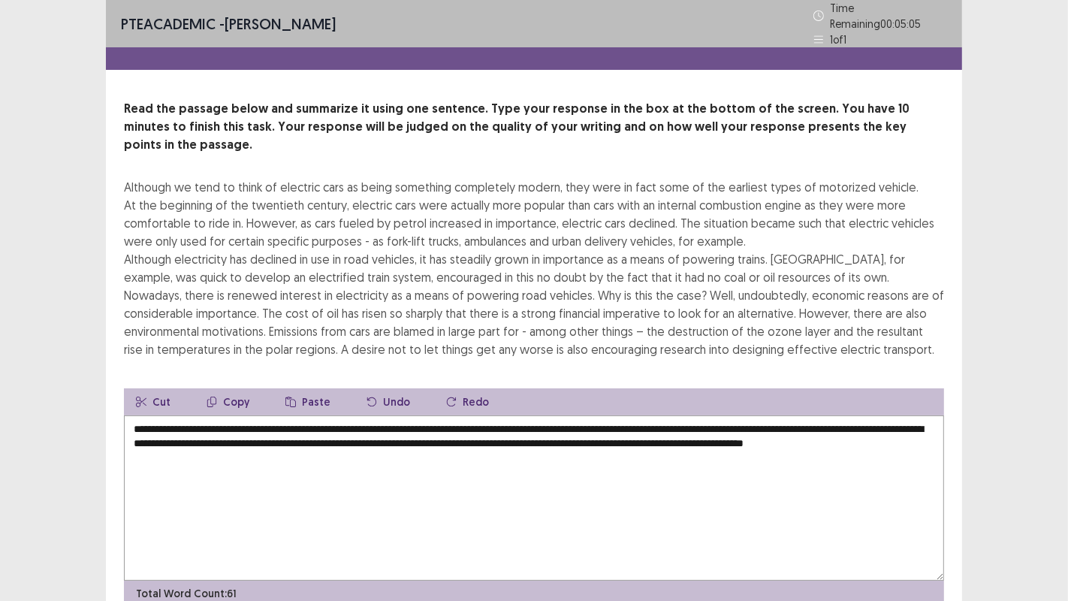
scroll to position [47, 0]
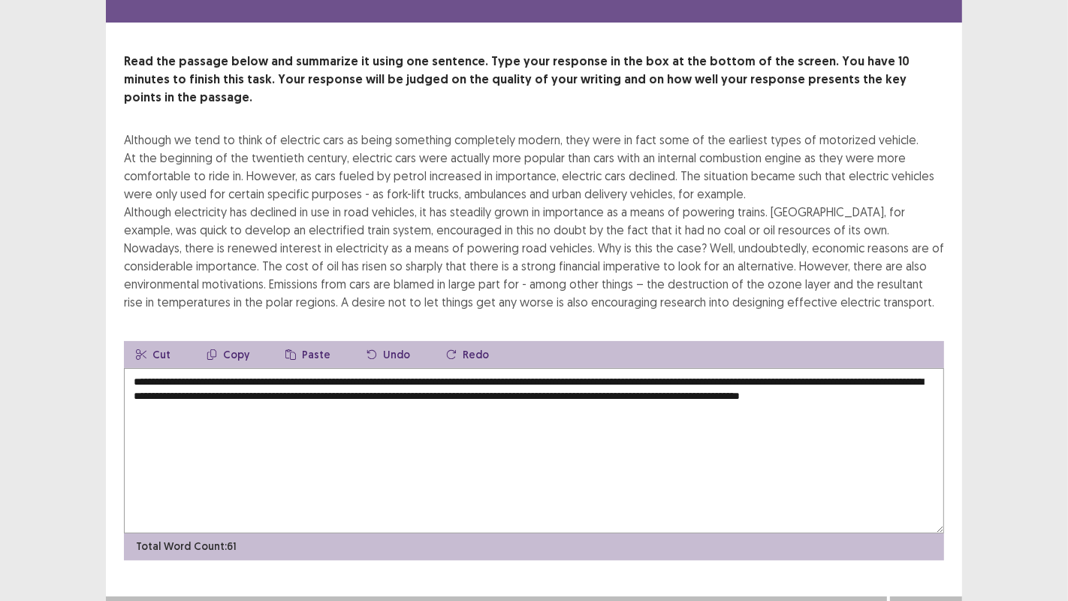
click at [242, 424] on textarea "**********" at bounding box center [534, 450] width 820 height 165
type textarea "**********"
click at [921, 487] on button "Next" at bounding box center [926, 611] width 60 height 18
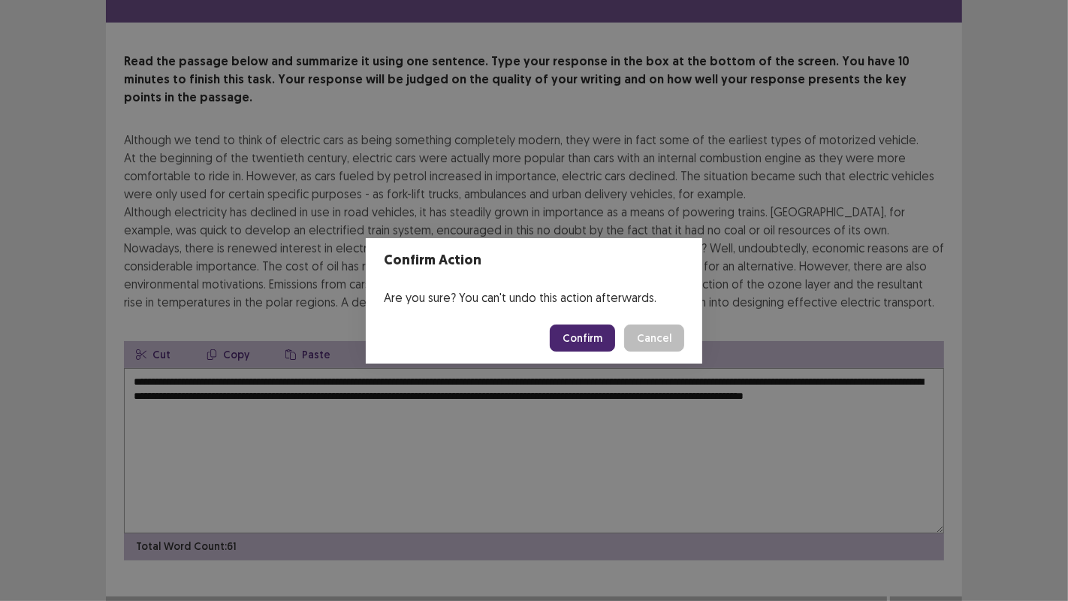
click at [583, 334] on button "Confirm" at bounding box center [582, 337] width 65 height 27
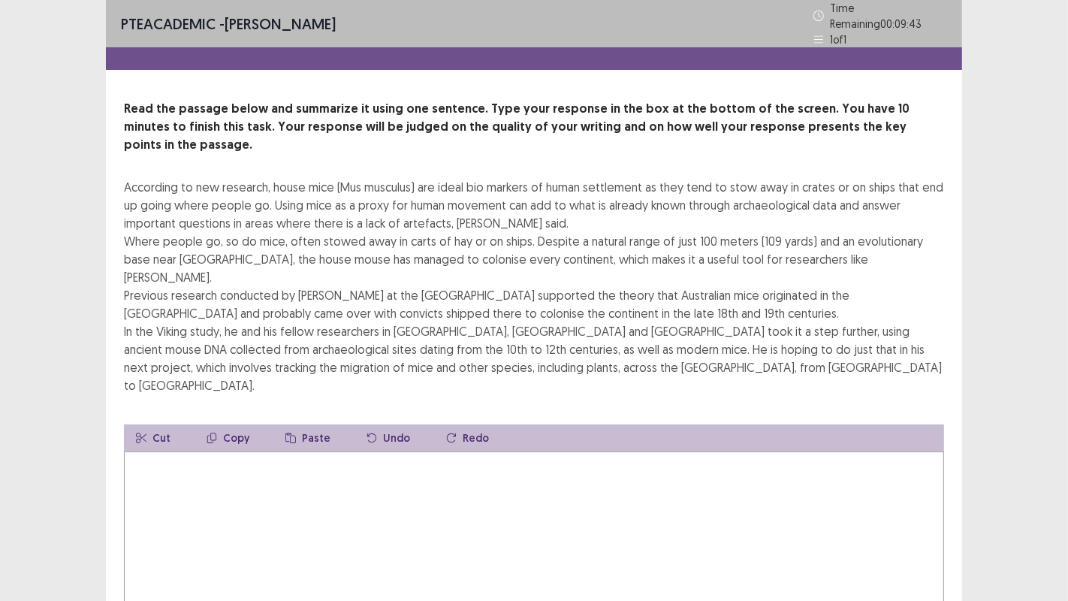
click at [357, 451] on textarea at bounding box center [534, 533] width 820 height 165
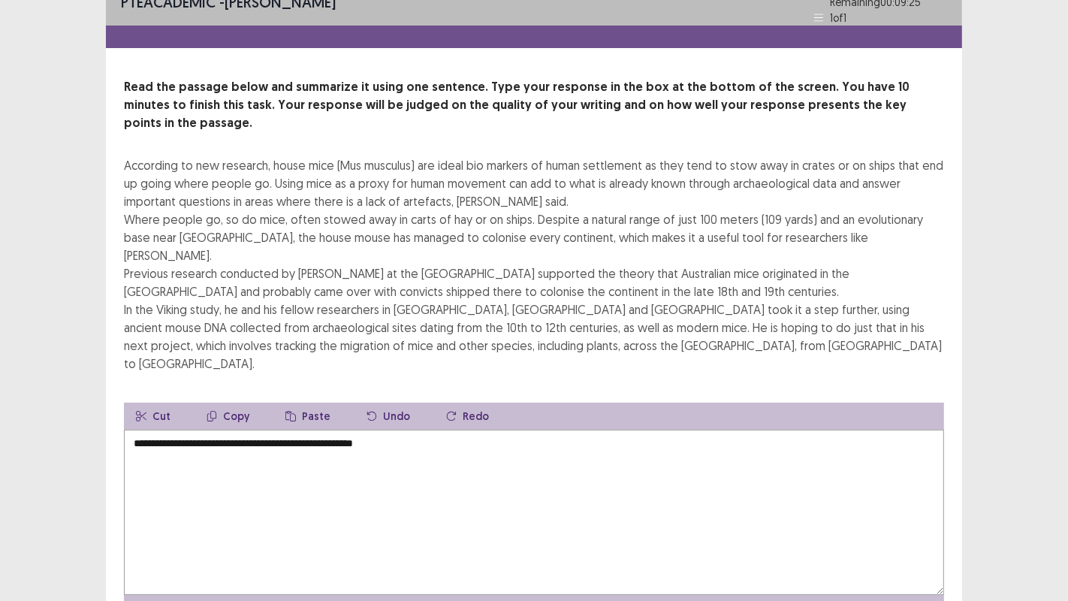
click at [534, 300] on div "According to new research, house mice (Mus musculus) are ideal bio markers of h…" at bounding box center [534, 264] width 820 height 216
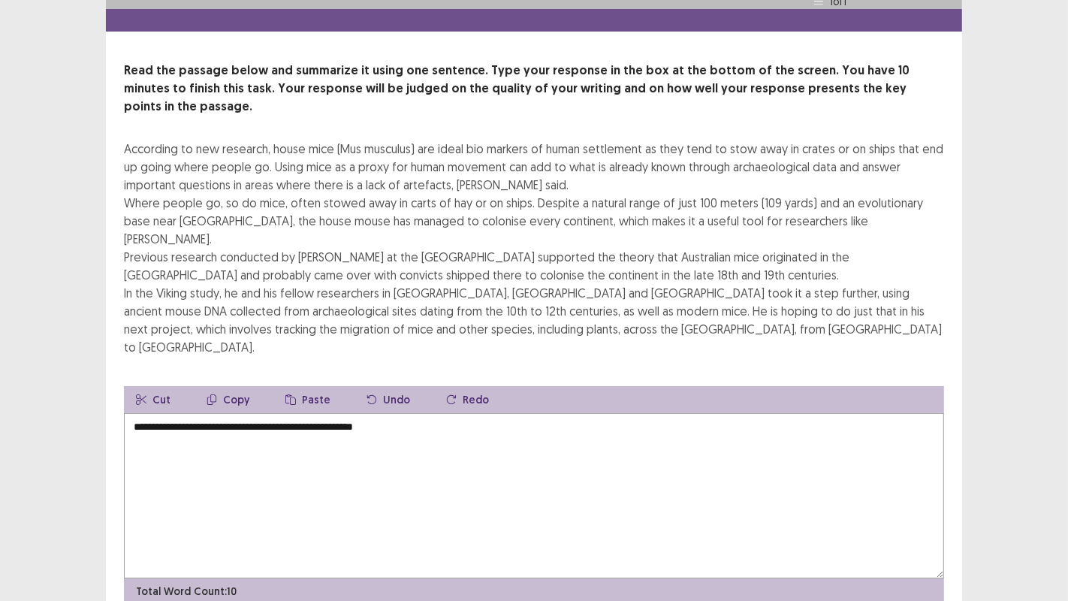
scroll to position [47, 0]
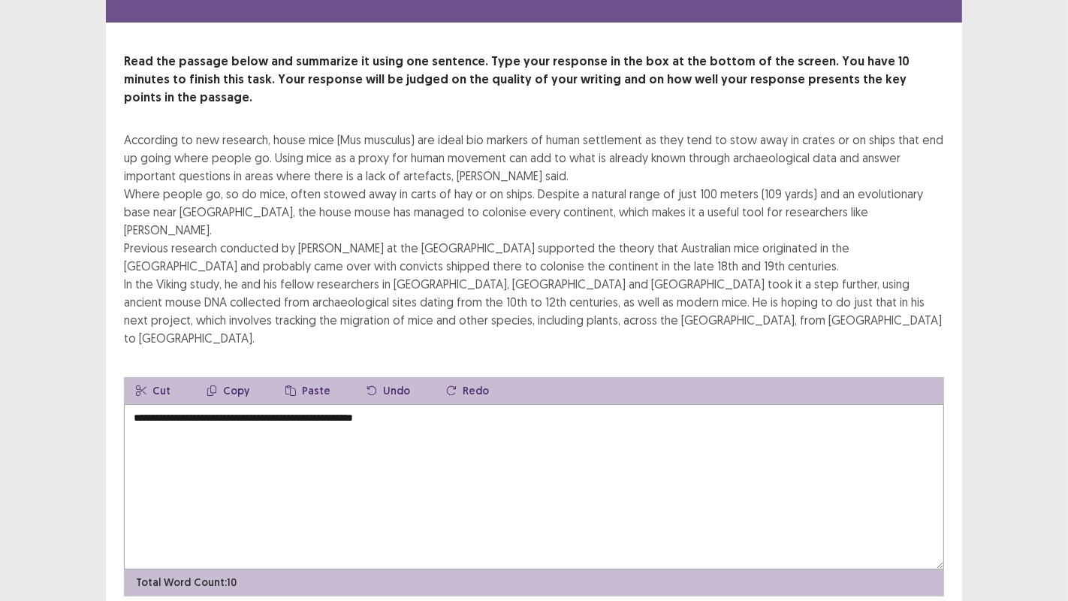
click at [481, 404] on textarea "**********" at bounding box center [534, 486] width 820 height 165
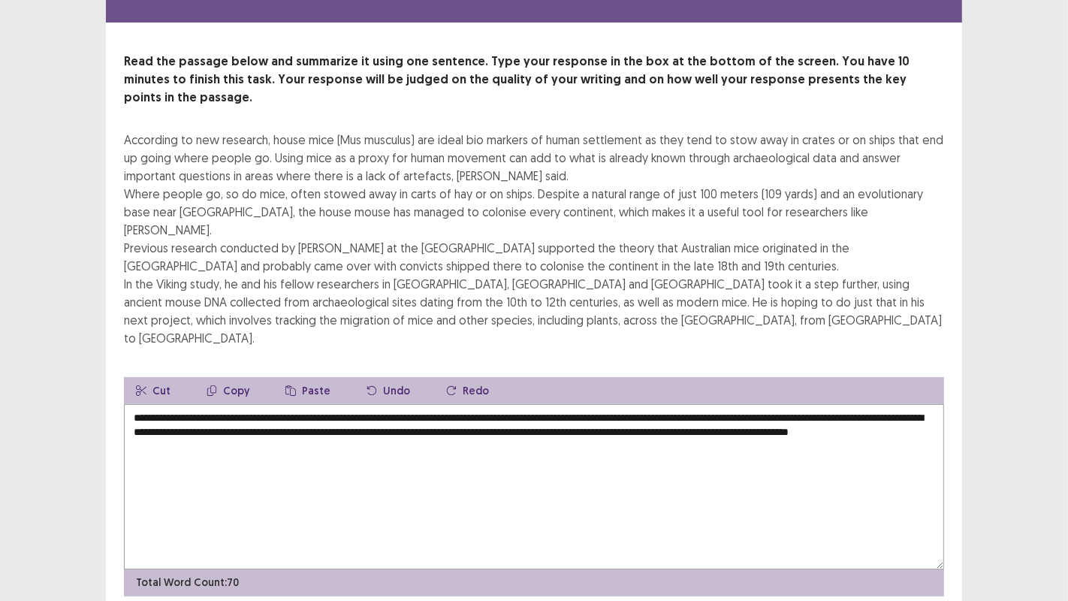
click at [200, 404] on textarea "**********" at bounding box center [534, 486] width 820 height 165
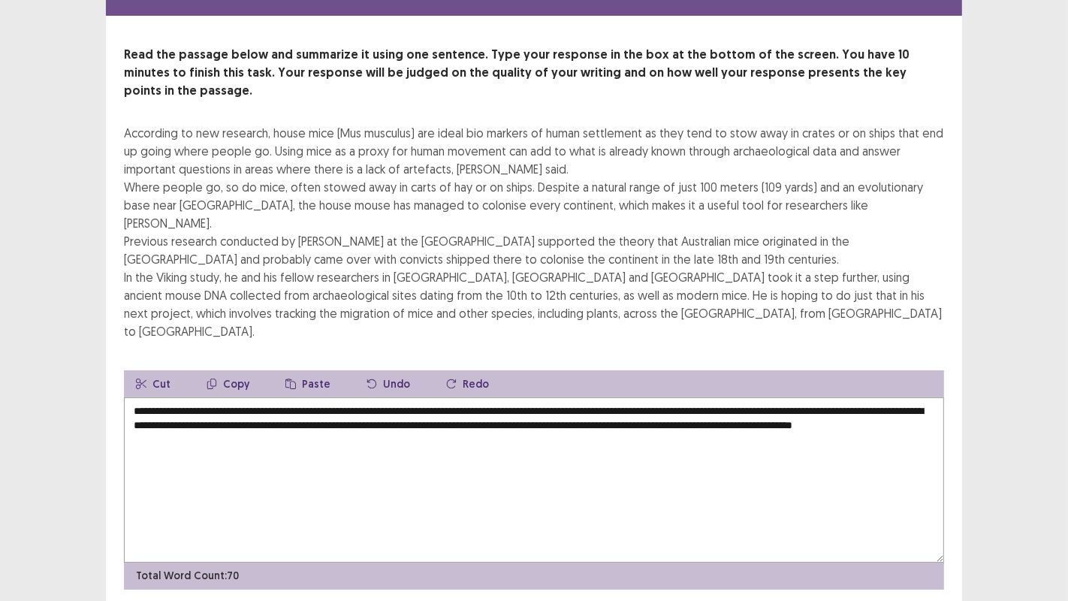
click at [323, 409] on textarea "**********" at bounding box center [534, 479] width 820 height 165
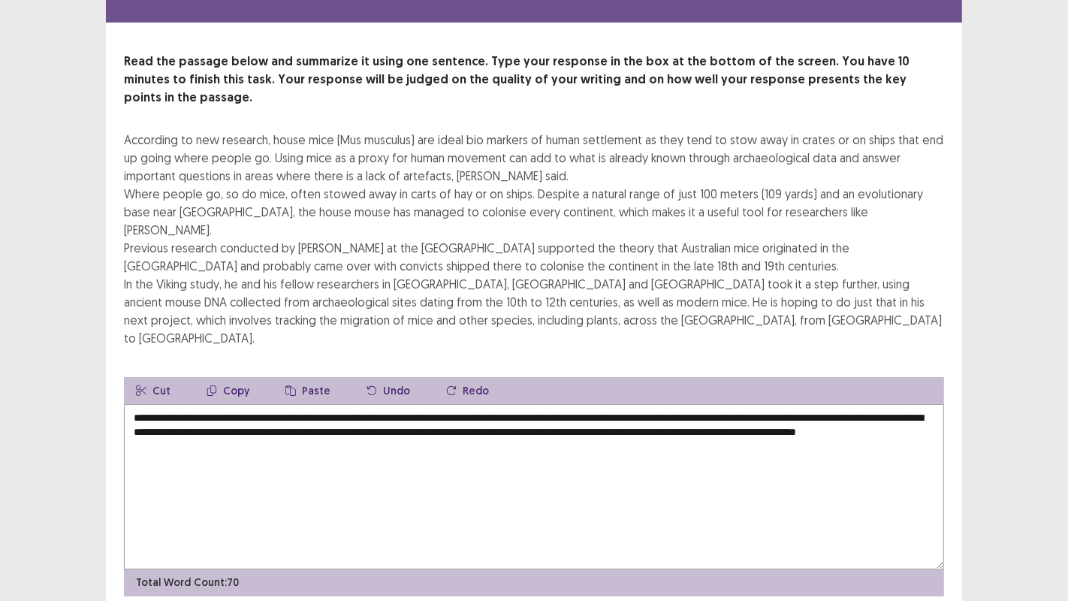
type textarea "**********"
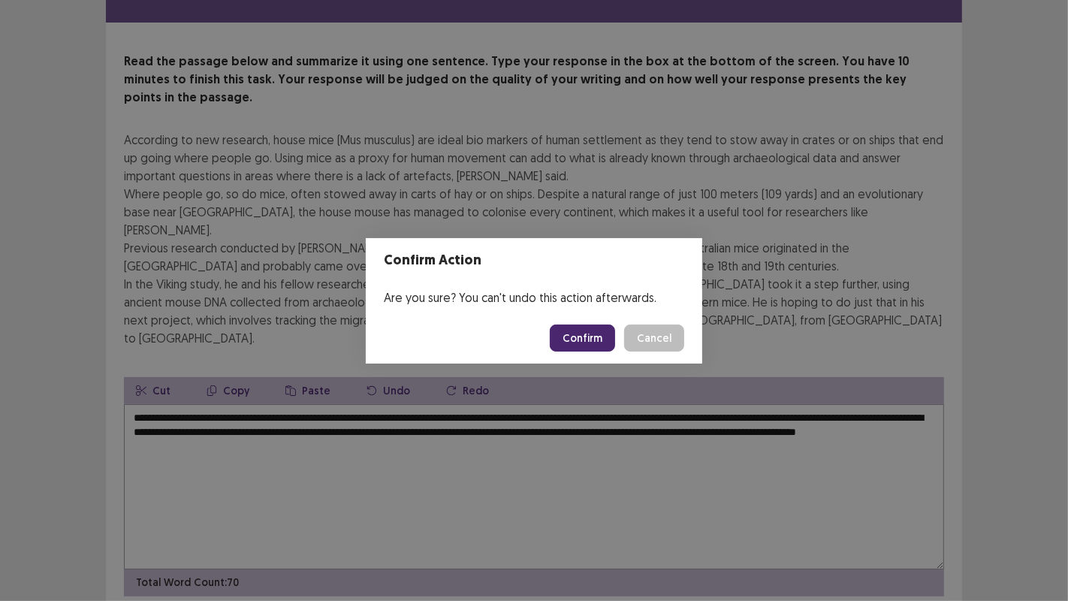
click at [593, 343] on button "Confirm" at bounding box center [582, 337] width 65 height 27
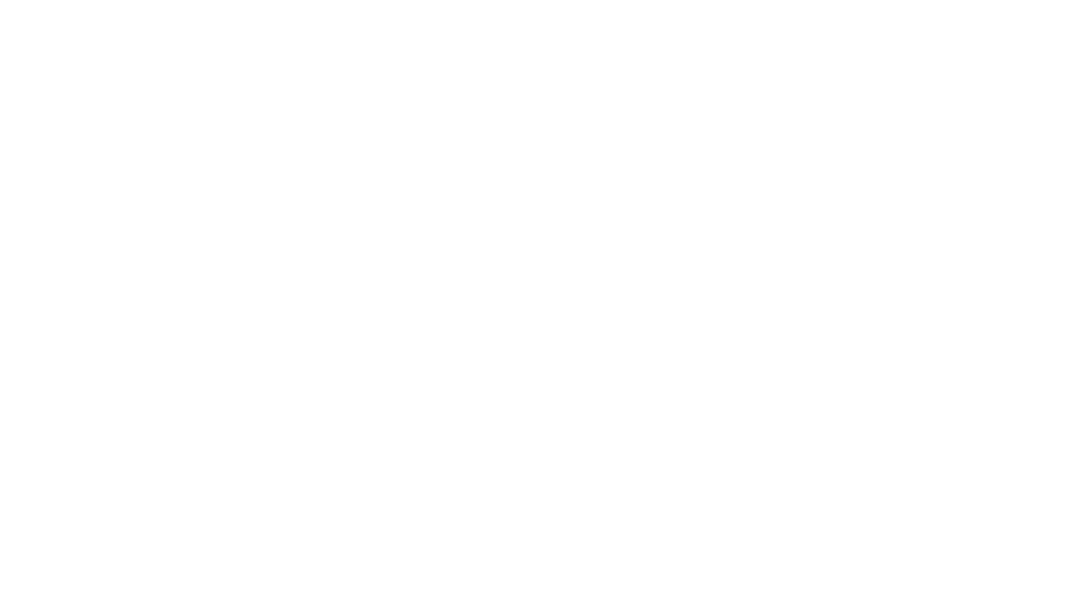
scroll to position [0, 0]
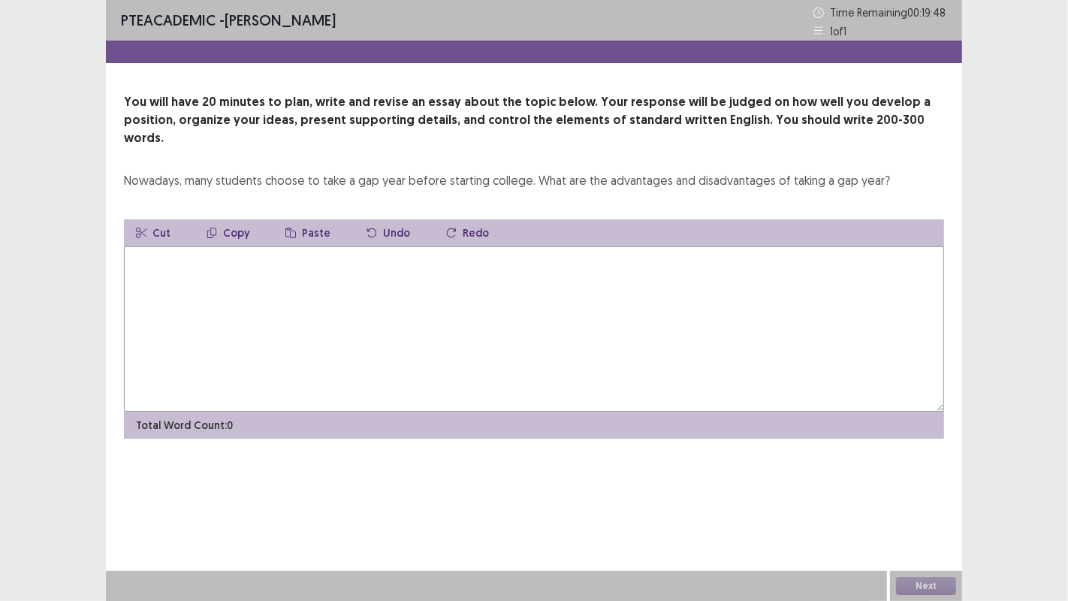
click at [204, 276] on textarea at bounding box center [534, 328] width 820 height 165
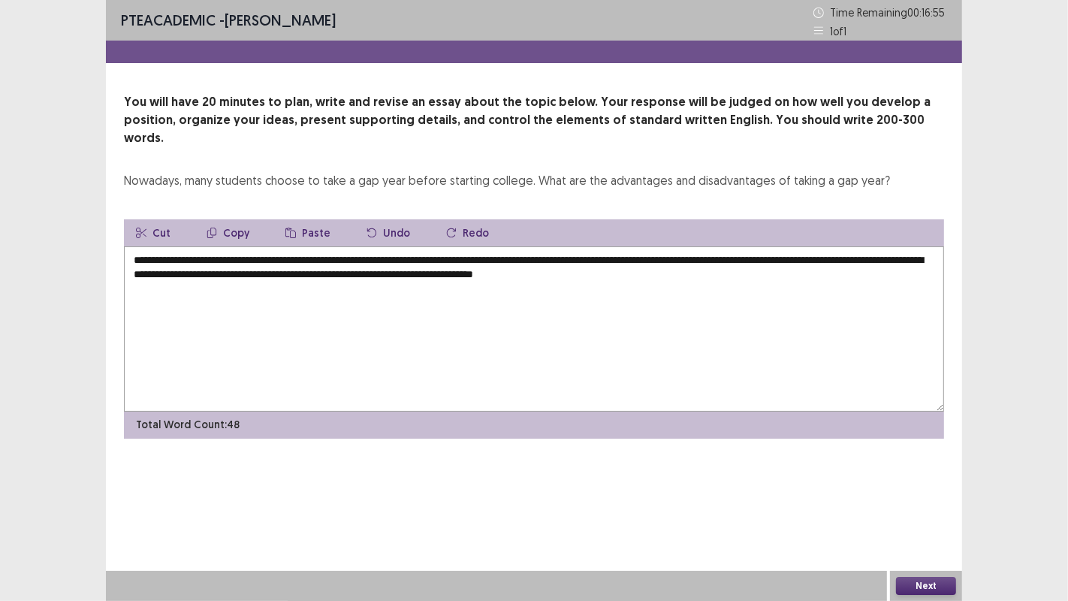
click at [670, 261] on textarea "**********" at bounding box center [534, 328] width 820 height 165
click at [665, 261] on textarea "**********" at bounding box center [534, 328] width 820 height 165
click at [792, 261] on textarea "**********" at bounding box center [534, 328] width 820 height 165
click at [214, 274] on textarea "**********" at bounding box center [534, 328] width 820 height 165
click at [272, 276] on textarea "**********" at bounding box center [534, 328] width 820 height 165
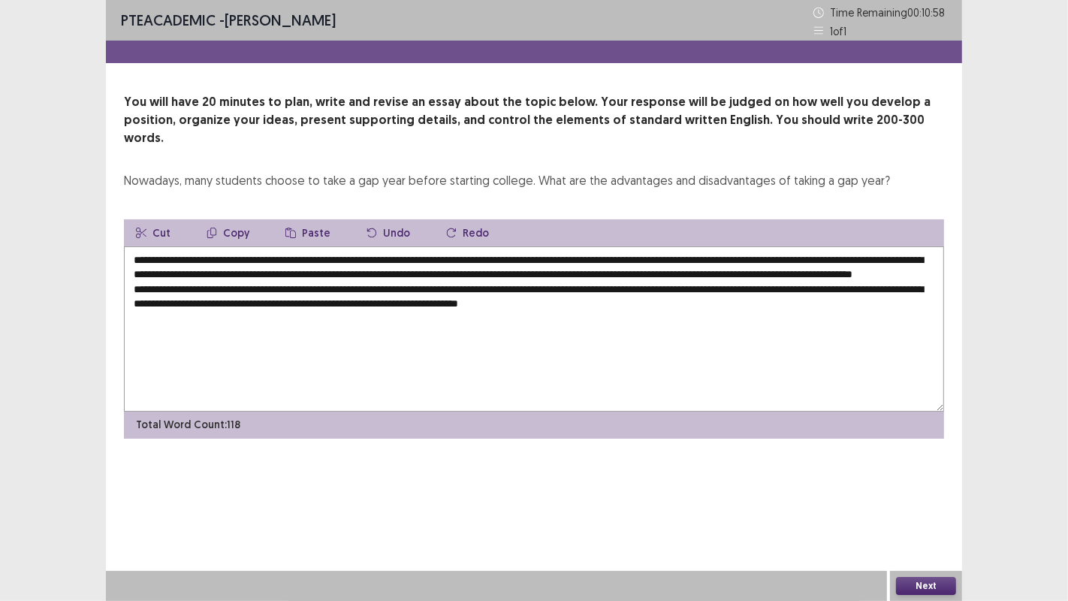
click at [616, 303] on textarea "**********" at bounding box center [534, 328] width 820 height 165
click at [802, 304] on textarea "**********" at bounding box center [534, 328] width 820 height 165
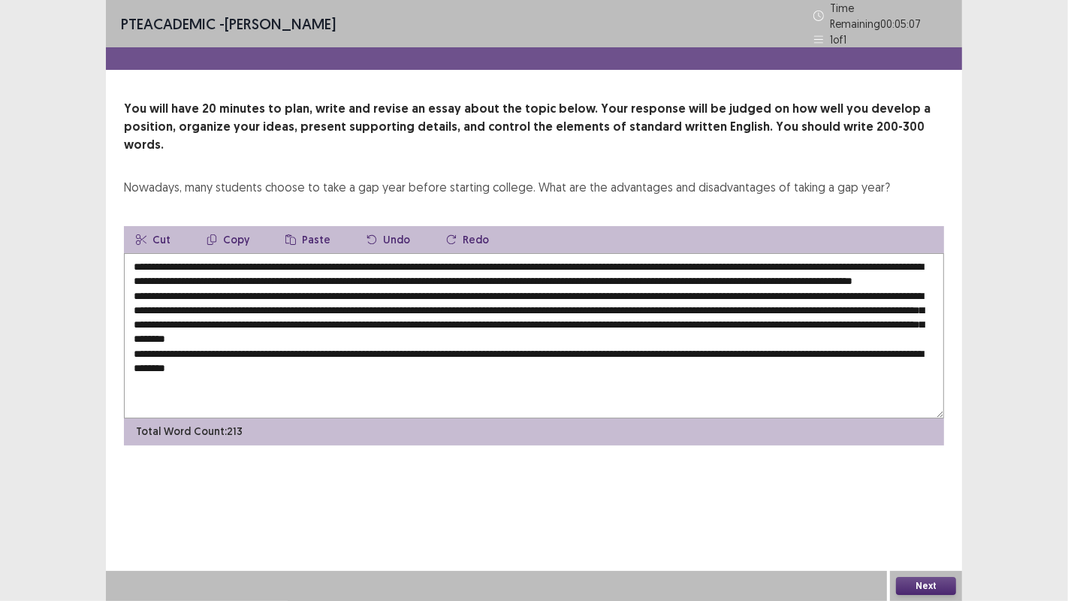
click at [225, 276] on textarea at bounding box center [534, 335] width 820 height 165
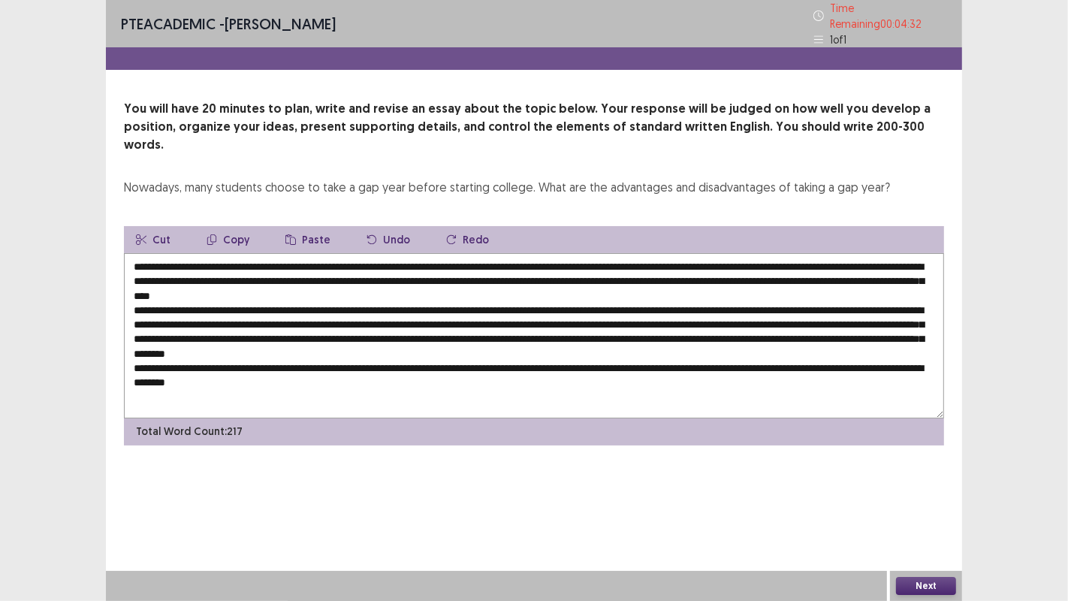
click at [390, 362] on textarea at bounding box center [534, 335] width 820 height 165
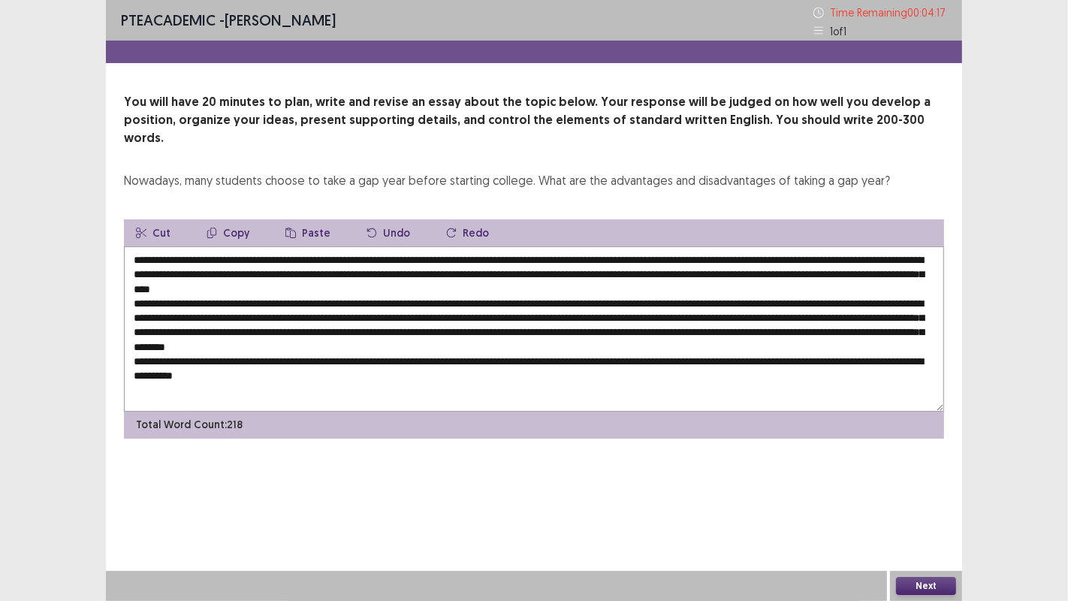
click at [175, 273] on textarea at bounding box center [534, 328] width 820 height 165
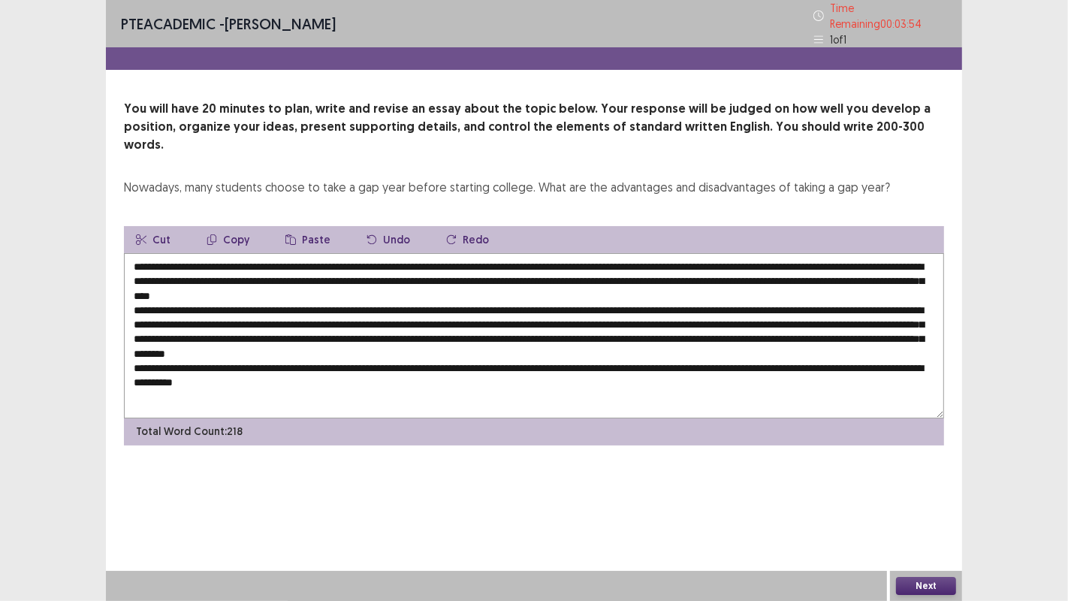
click at [397, 364] on textarea at bounding box center [534, 335] width 820 height 165
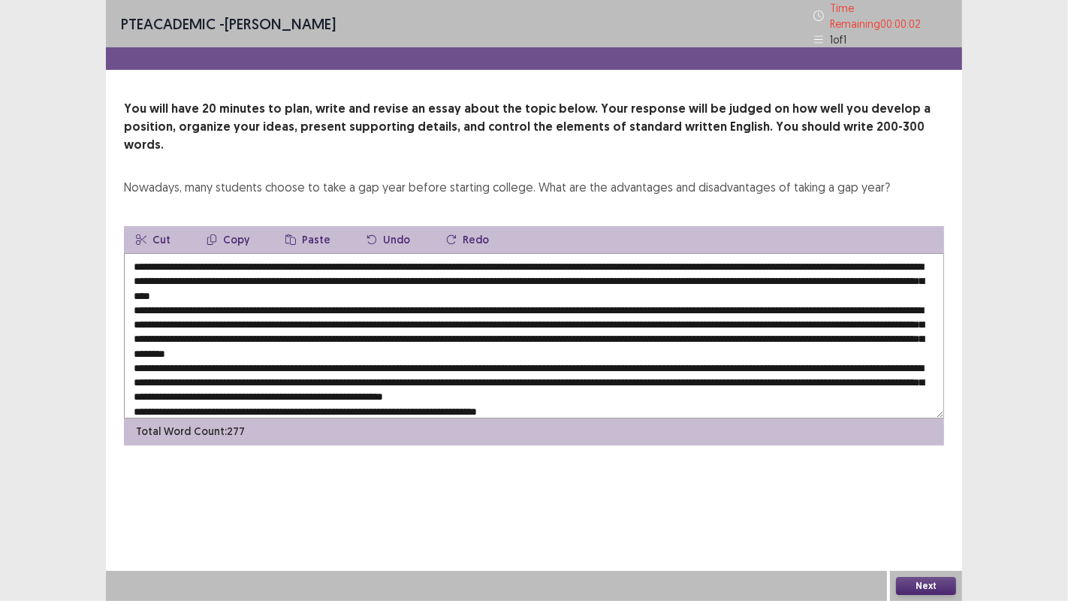
click at [219, 393] on textarea at bounding box center [534, 335] width 820 height 165
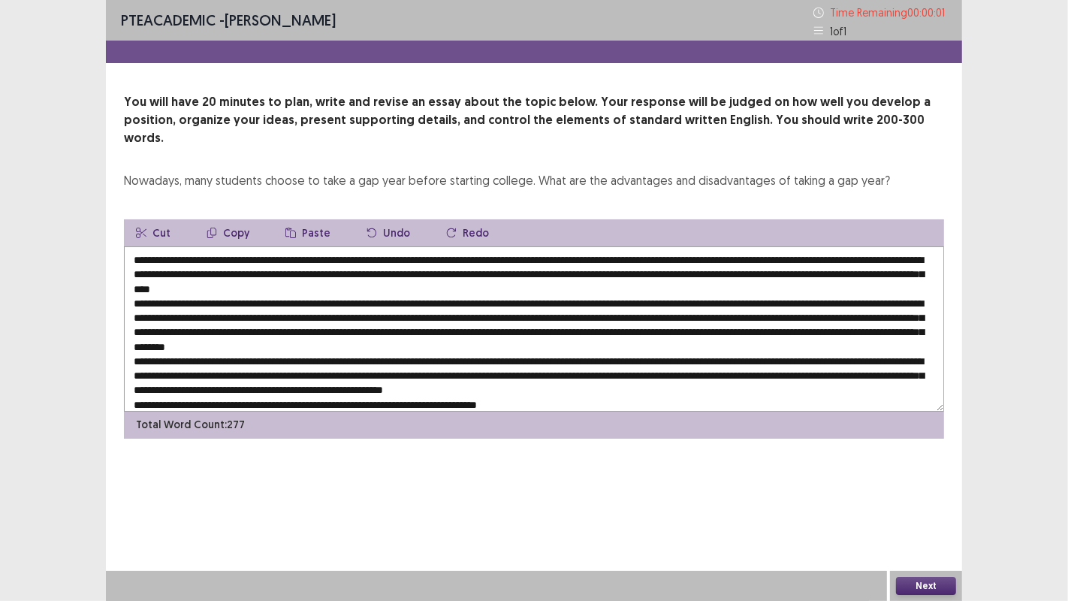
type textarea "**********"
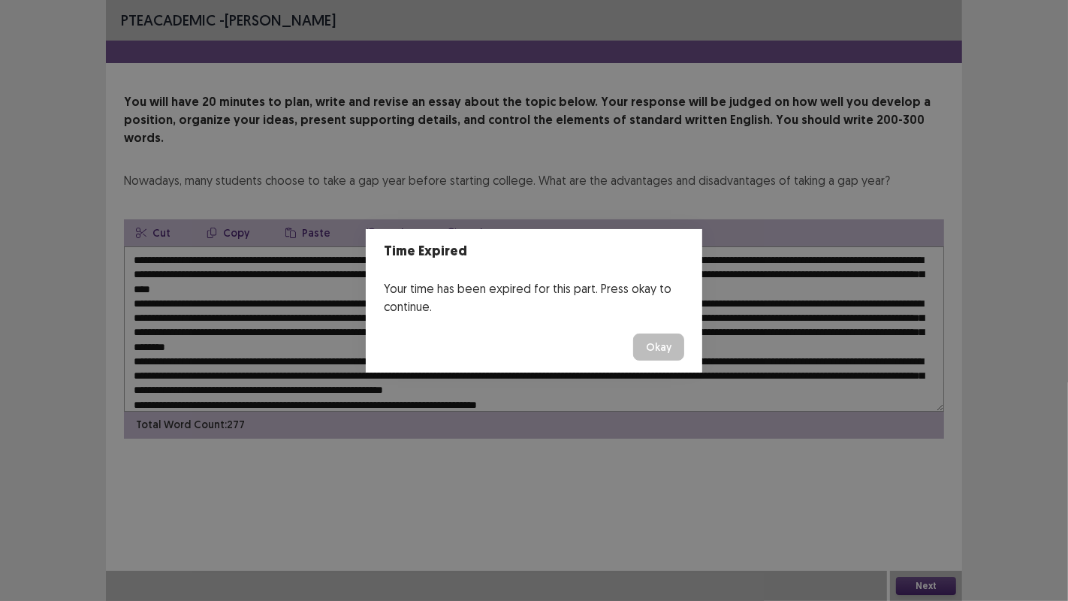
click at [229, 391] on div "Time Expired Your time has been expired for this part. Press okay to continue. …" at bounding box center [534, 300] width 1068 height 601
click at [671, 343] on button "Okay" at bounding box center [658, 346] width 51 height 27
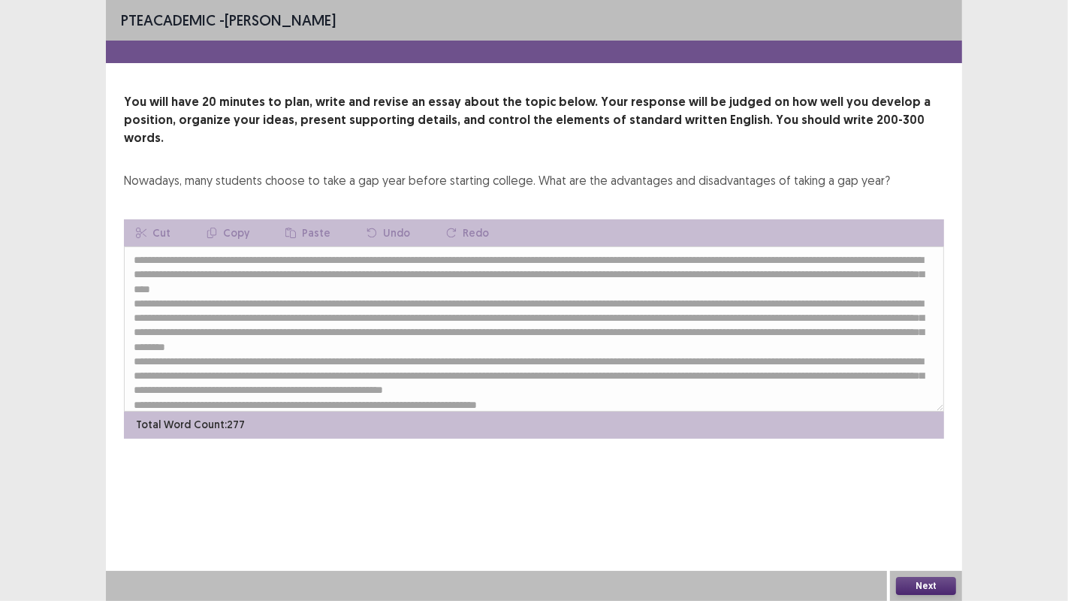
click at [921, 487] on button "Next" at bounding box center [926, 586] width 60 height 18
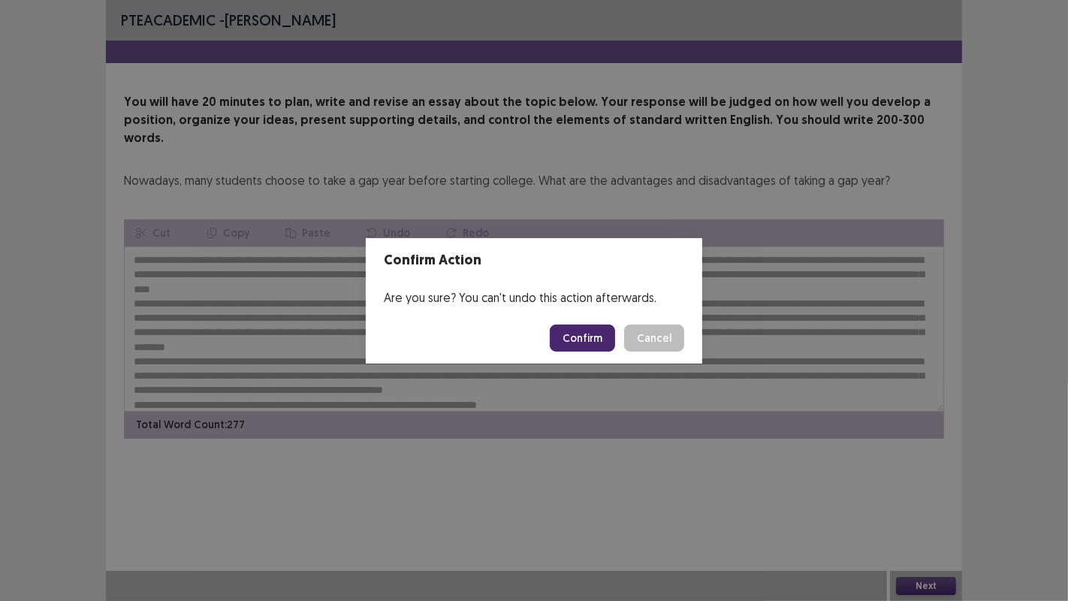
click at [568, 331] on button "Confirm" at bounding box center [582, 337] width 65 height 27
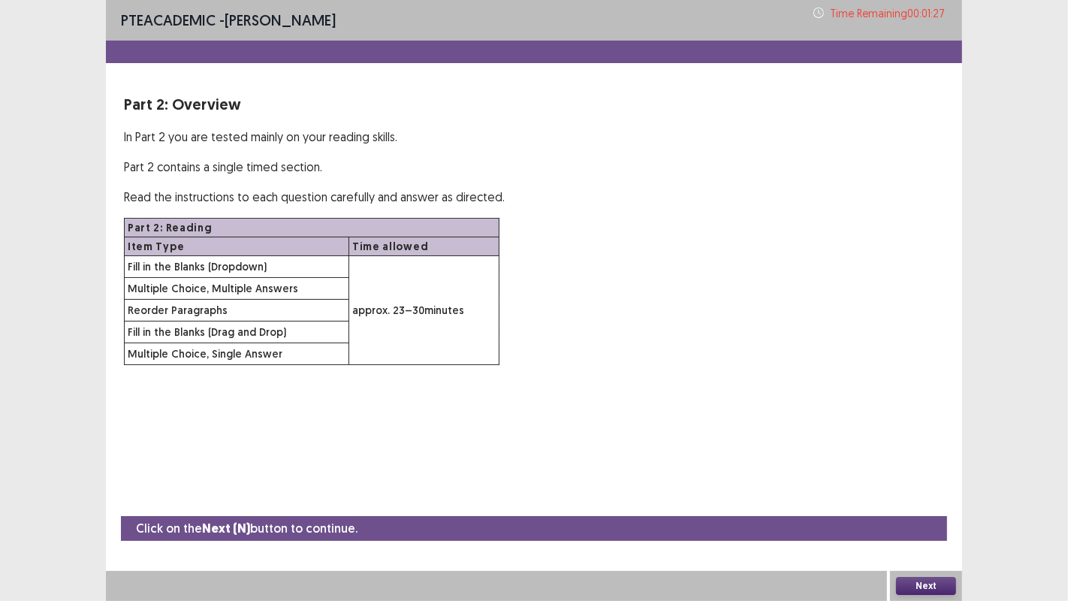
click at [933, 487] on button "Next" at bounding box center [926, 586] width 60 height 18
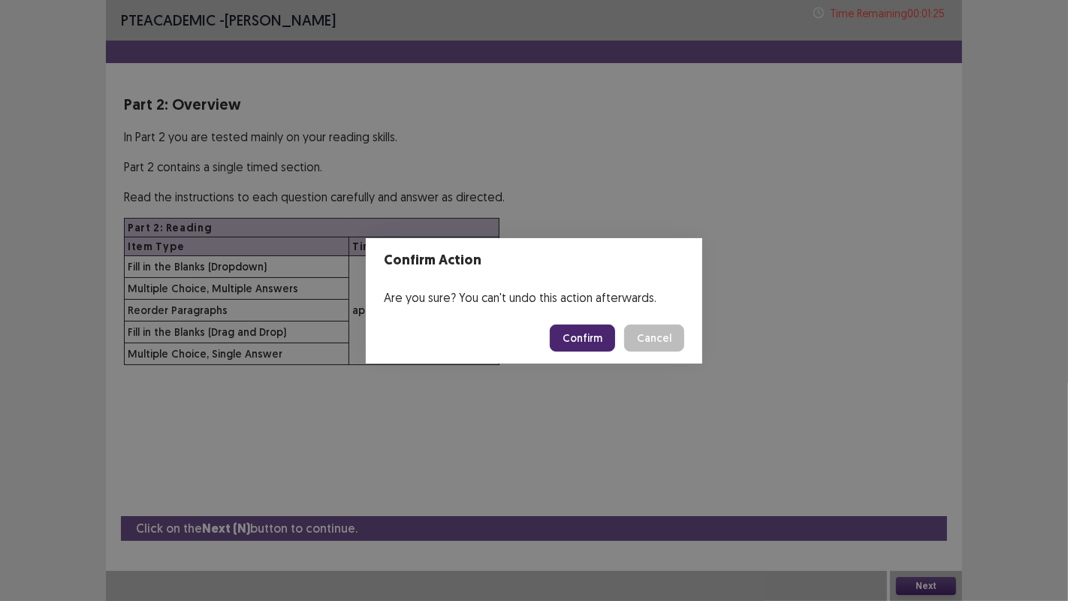
click at [579, 346] on button "Confirm" at bounding box center [582, 337] width 65 height 27
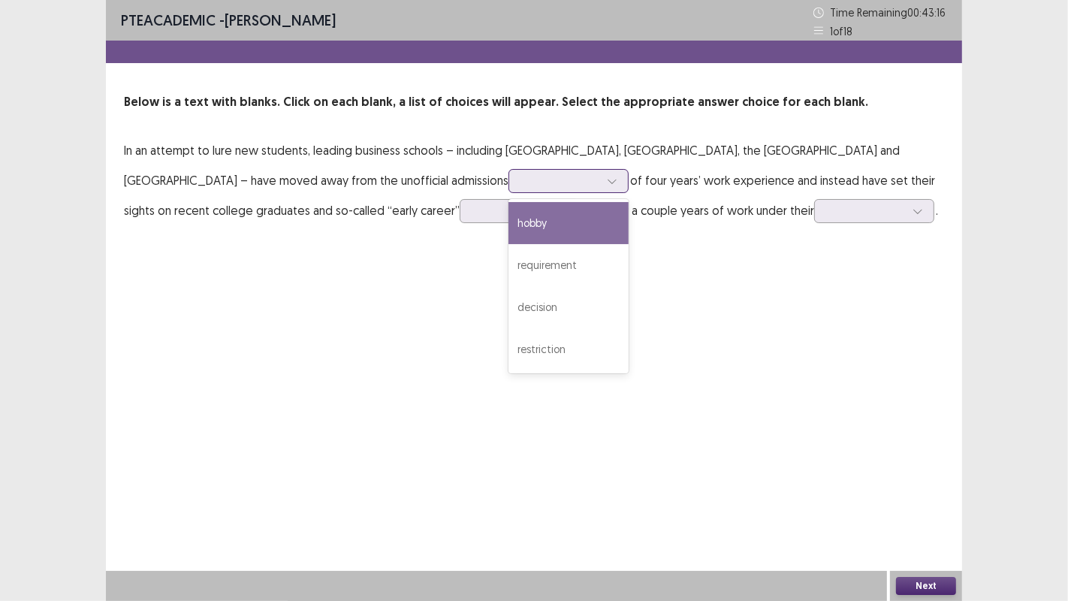
click at [508, 263] on div "requirement" at bounding box center [568, 265] width 120 height 42
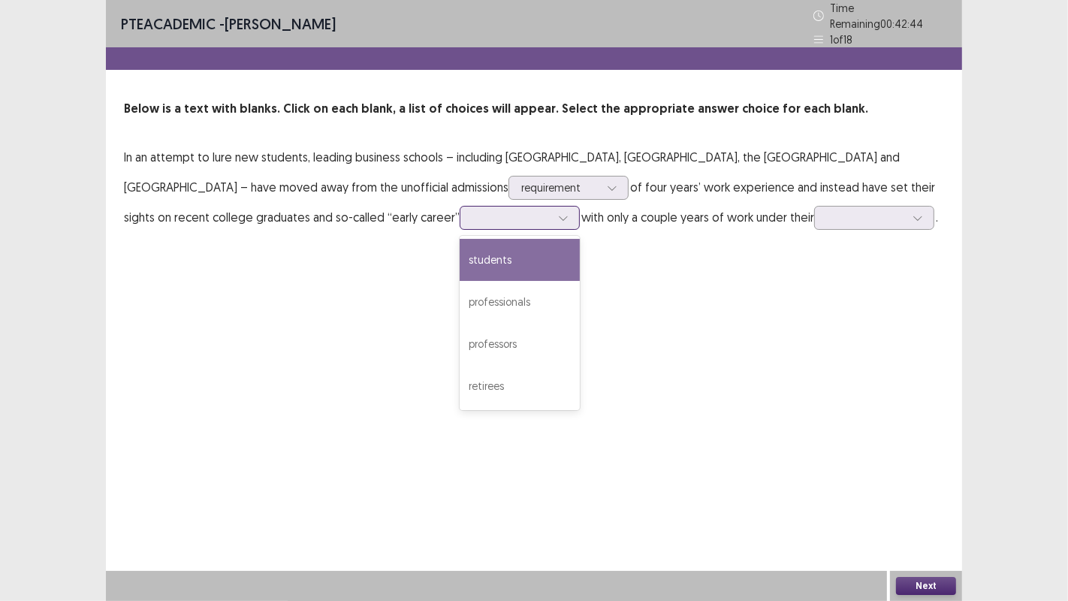
click at [460, 303] on div "professionals" at bounding box center [520, 302] width 120 height 42
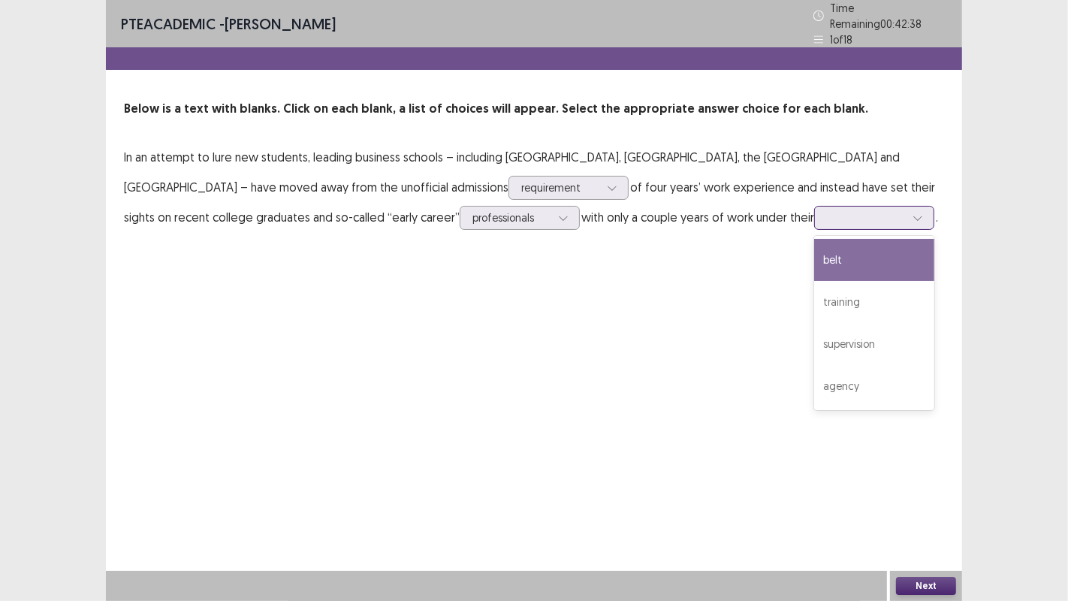
click at [814, 294] on div "training" at bounding box center [874, 302] width 120 height 42
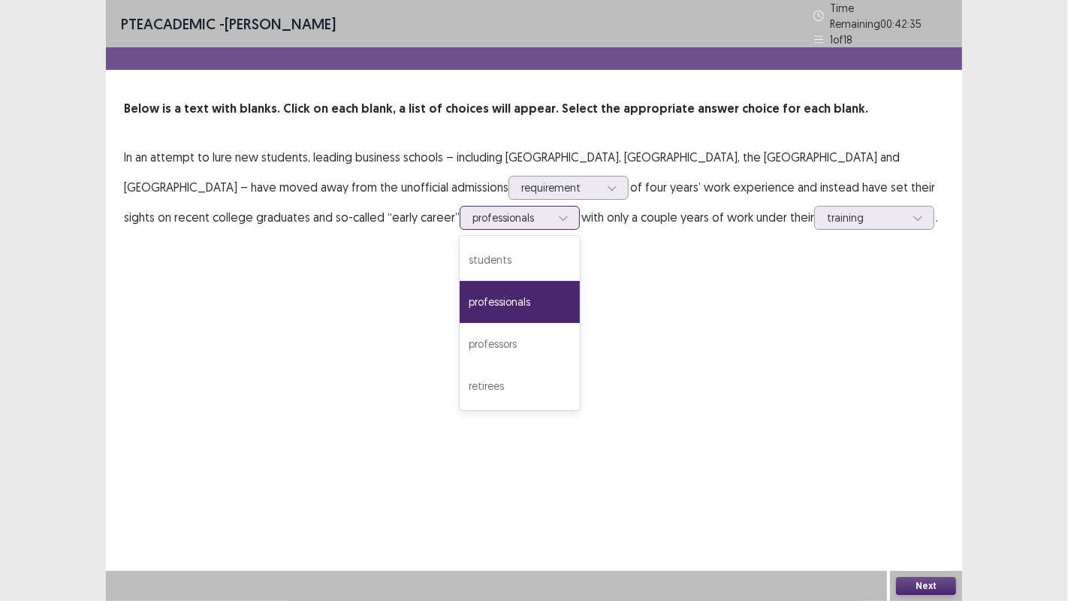
click at [460, 345] on div "professors" at bounding box center [520, 344] width 120 height 42
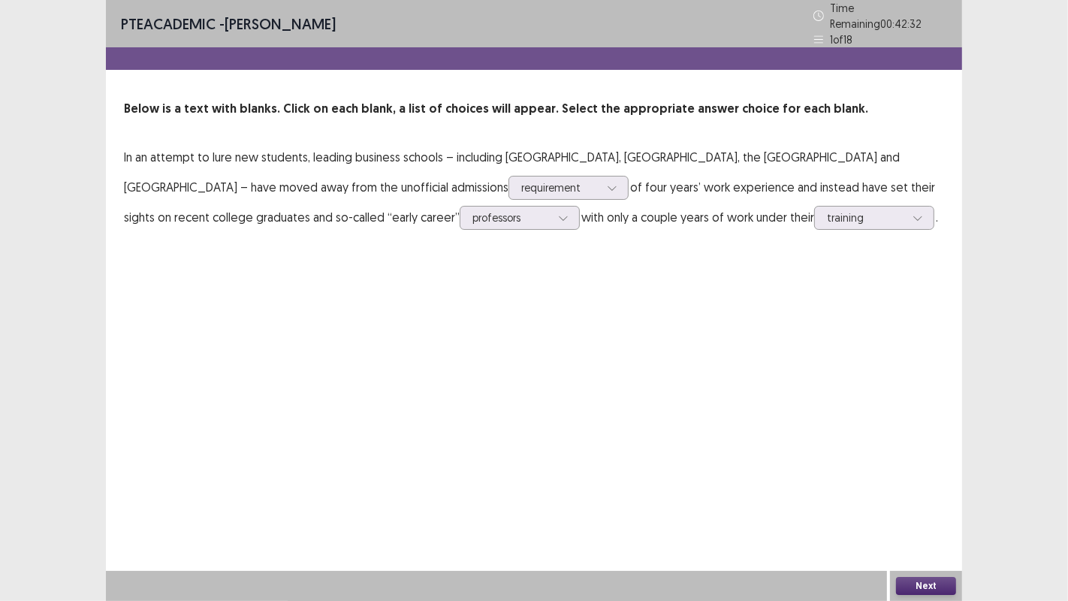
click at [920, 487] on button "Next" at bounding box center [926, 586] width 60 height 18
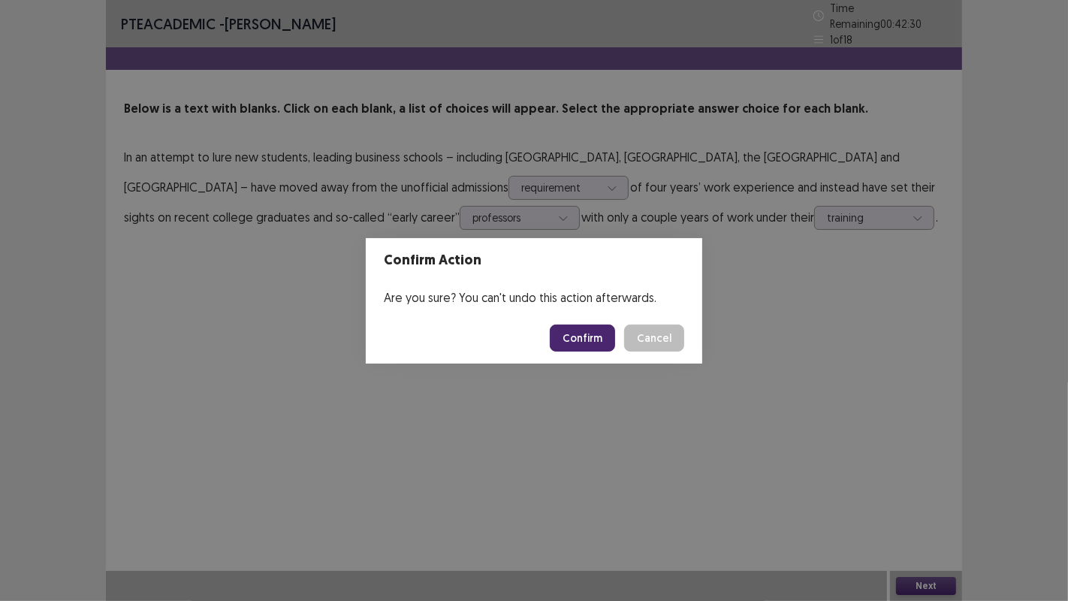
click at [587, 342] on button "Confirm" at bounding box center [582, 337] width 65 height 27
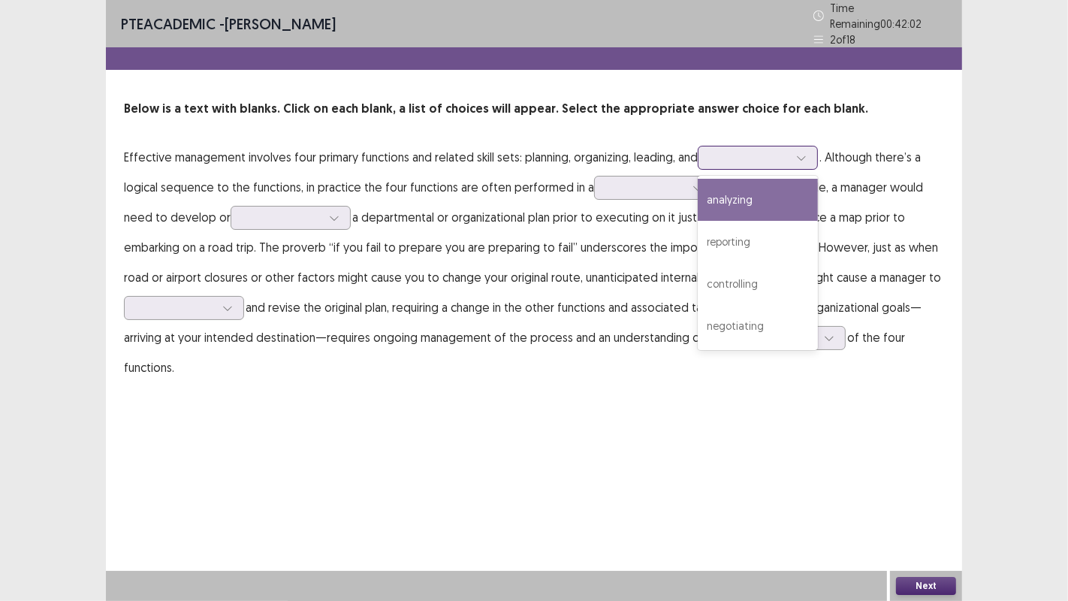
click at [764, 191] on div "analyzing" at bounding box center [758, 200] width 120 height 42
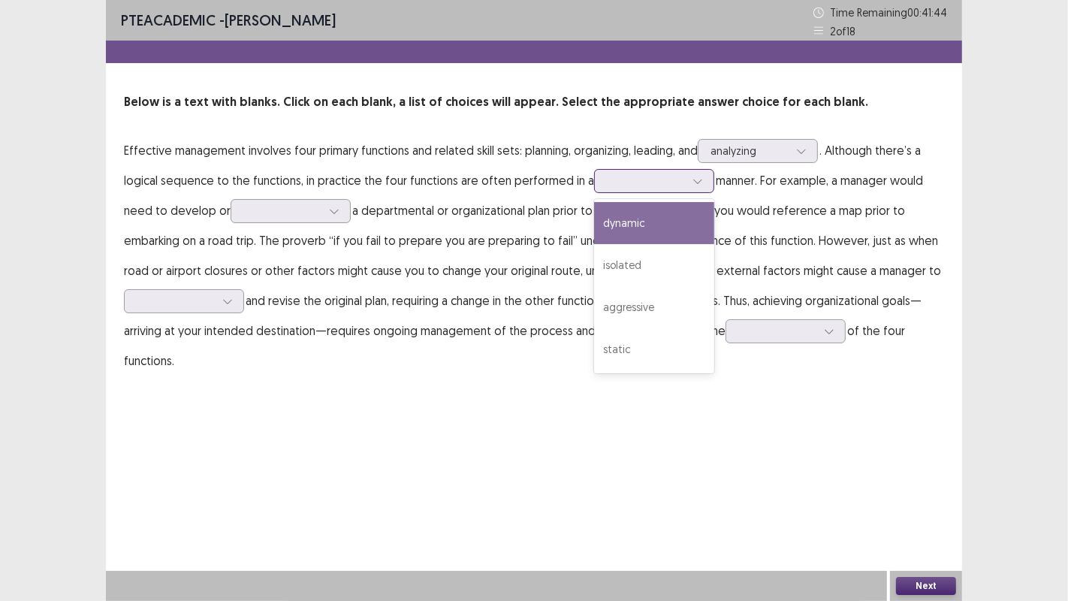
click at [677, 231] on div "dynamic" at bounding box center [654, 223] width 120 height 42
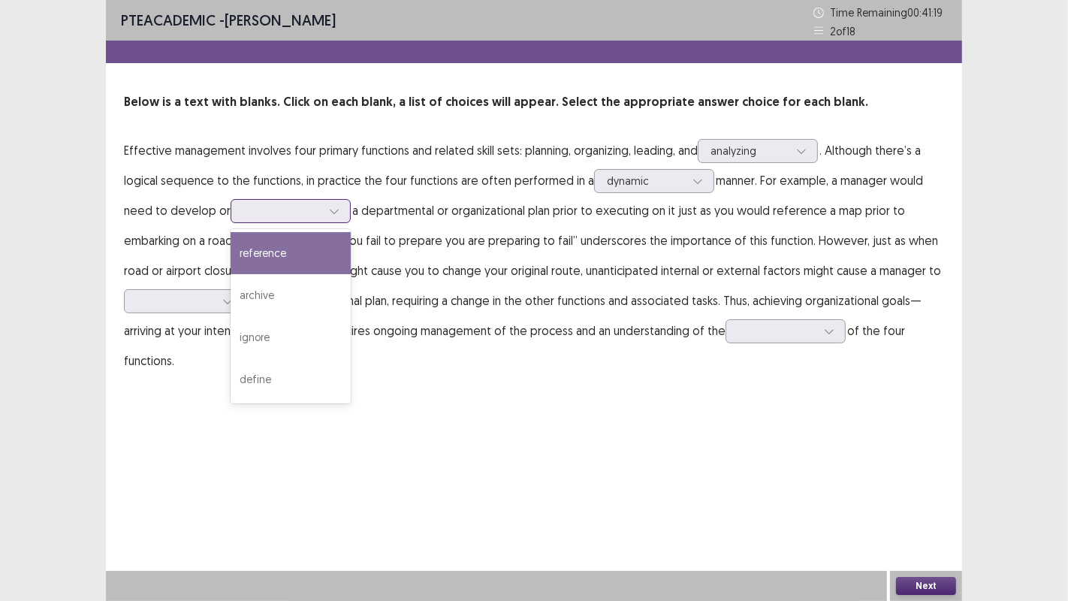
click at [251, 377] on div "define" at bounding box center [291, 379] width 120 height 42
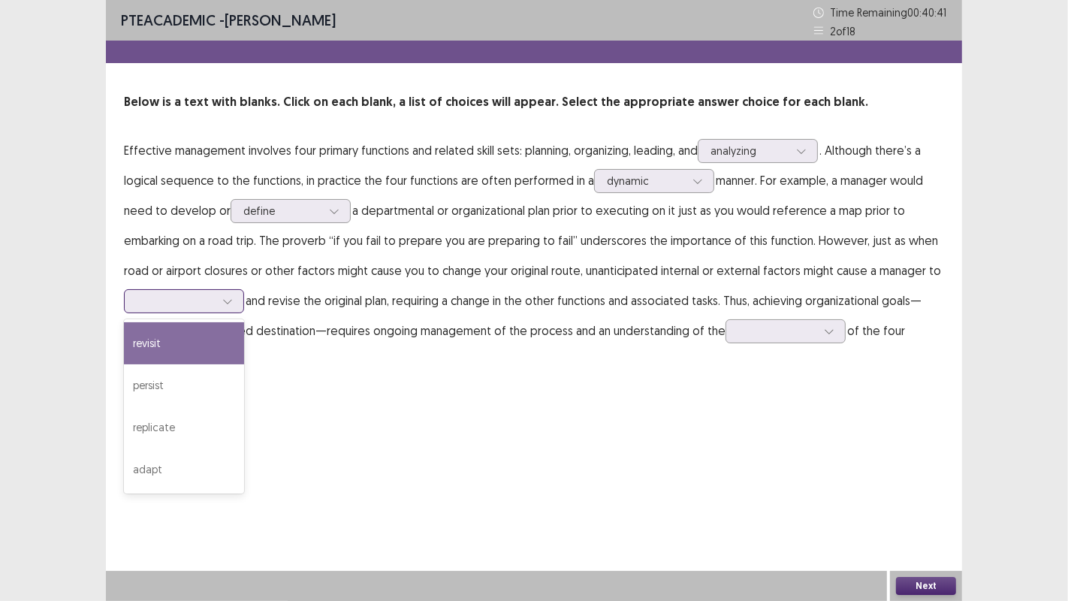
click at [152, 379] on div "persist" at bounding box center [184, 385] width 120 height 42
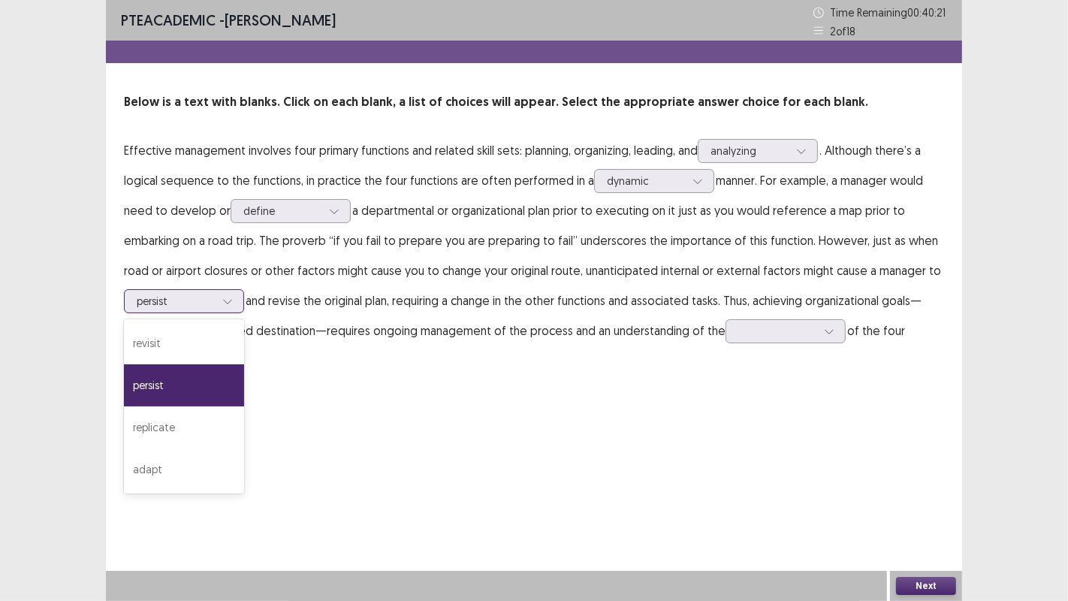
click at [163, 344] on div "revisit" at bounding box center [184, 343] width 120 height 42
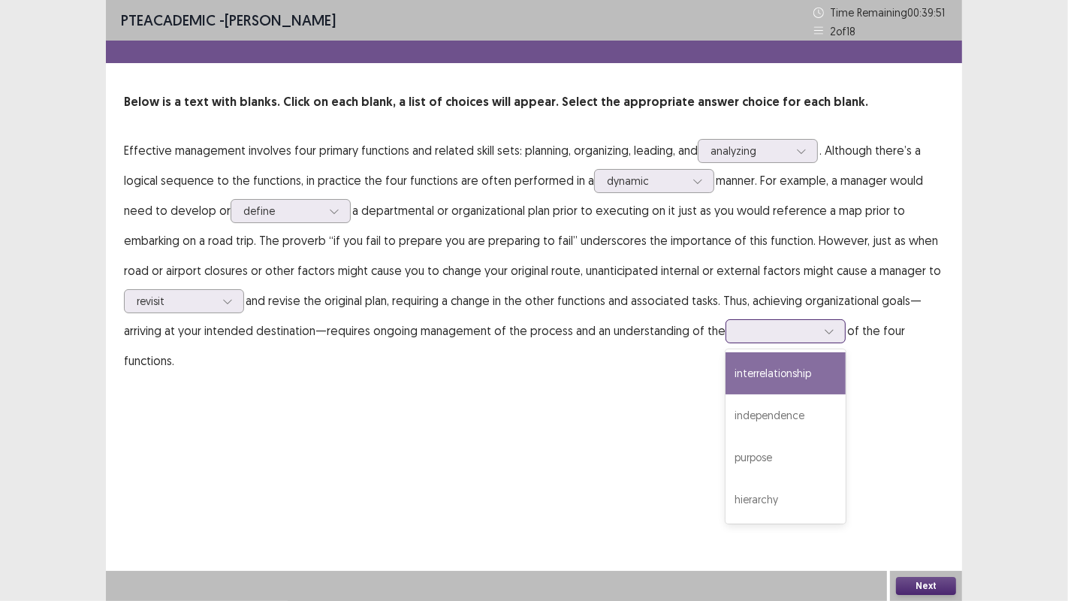
click at [811, 372] on div "interrelationship" at bounding box center [785, 373] width 120 height 42
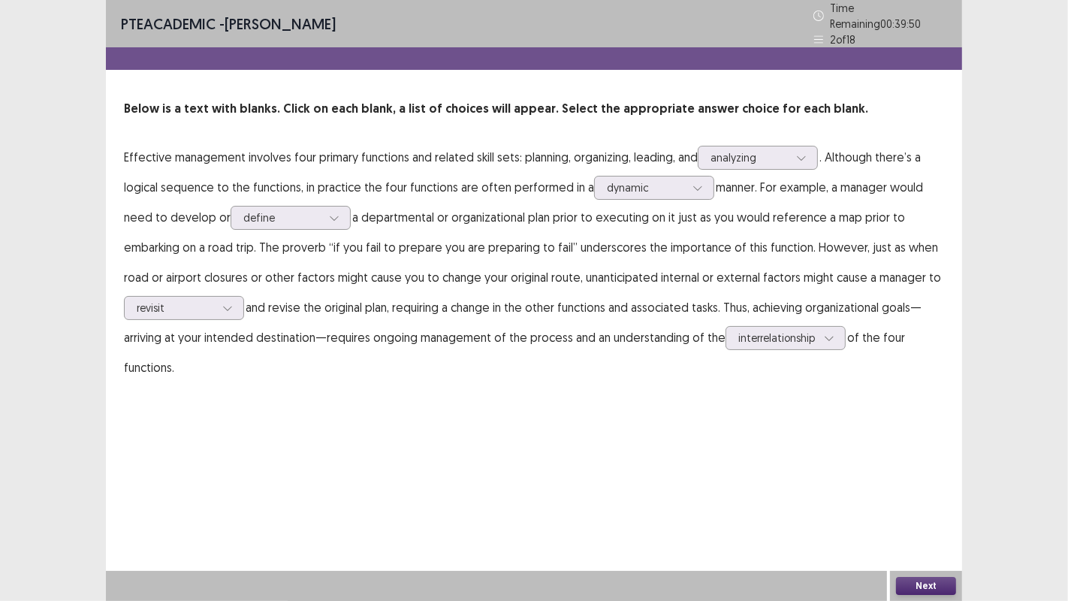
click at [915, 487] on button "Next" at bounding box center [926, 586] width 60 height 18
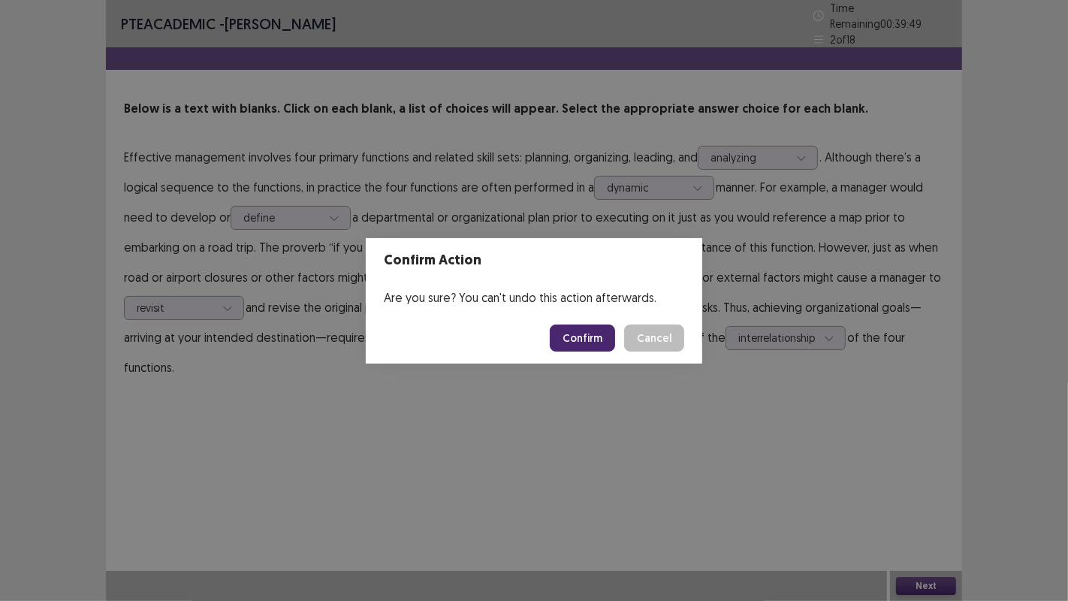
click at [579, 348] on button "Confirm" at bounding box center [582, 337] width 65 height 27
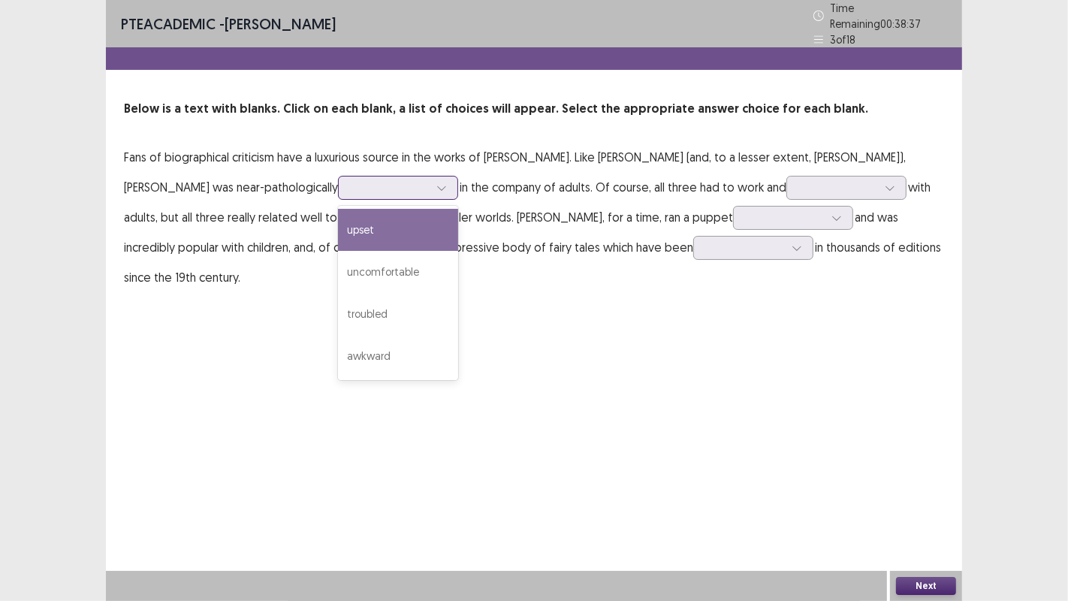
click at [341, 258] on div "uncomfortable" at bounding box center [398, 272] width 120 height 42
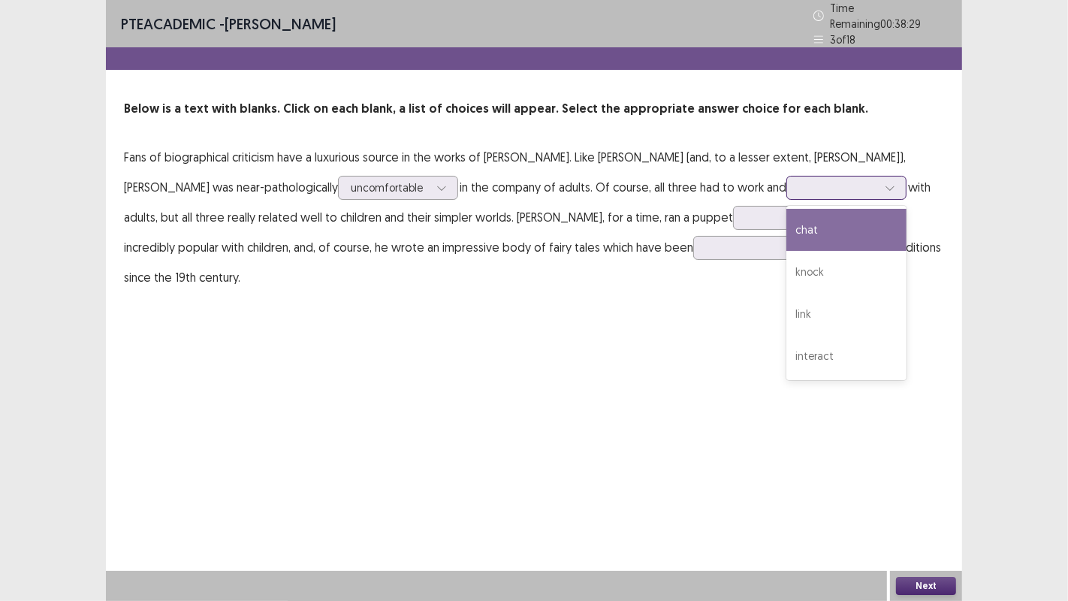
click at [800, 349] on div "interact" at bounding box center [846, 356] width 120 height 42
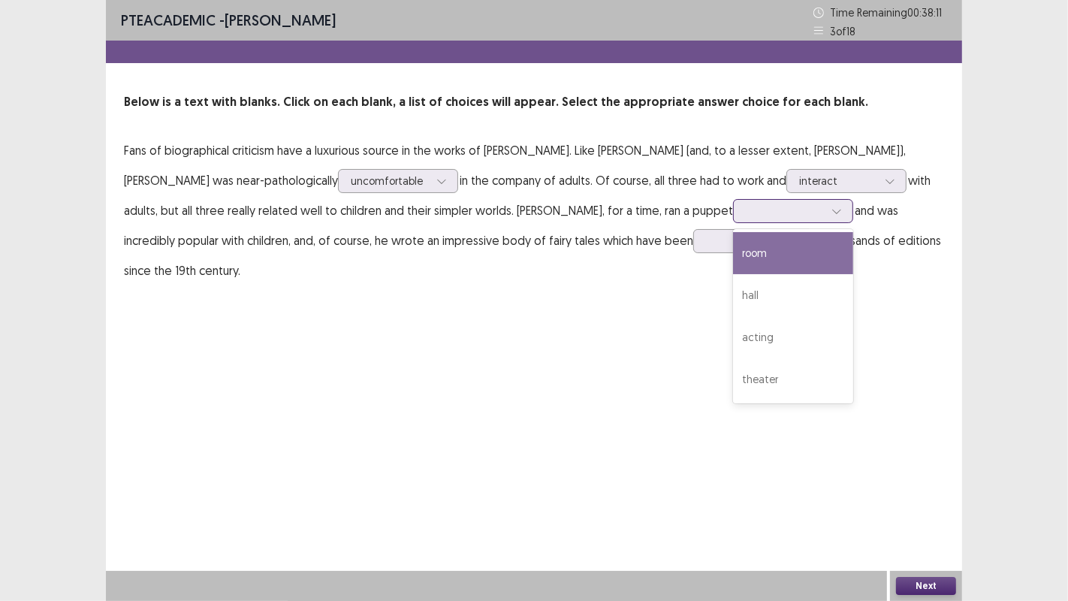
click at [733, 377] on div "theater" at bounding box center [793, 379] width 120 height 42
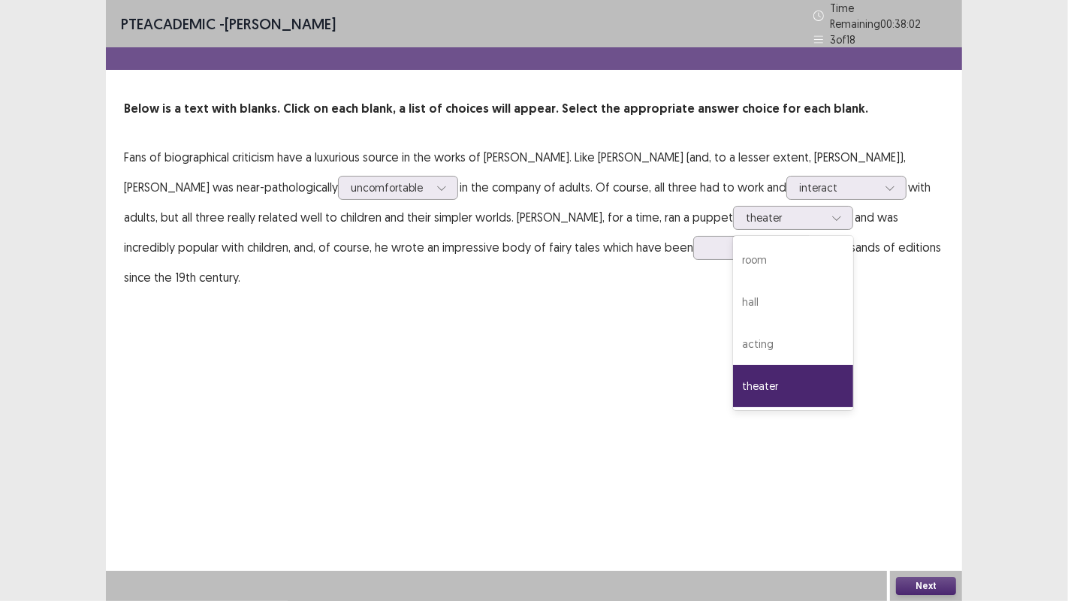
click at [303, 349] on div "PTE academic - [PERSON_NAME] Time Remaining 00 : 38 : 02 3 of 18 Below is a tex…" at bounding box center [534, 300] width 856 height 601
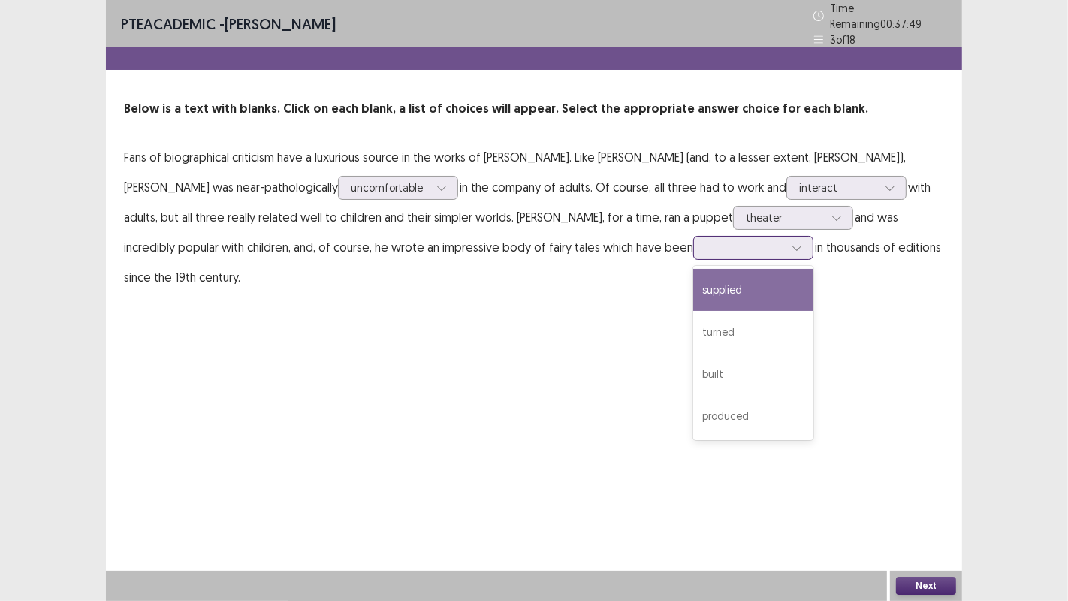
click at [693, 404] on div "produced" at bounding box center [753, 416] width 120 height 42
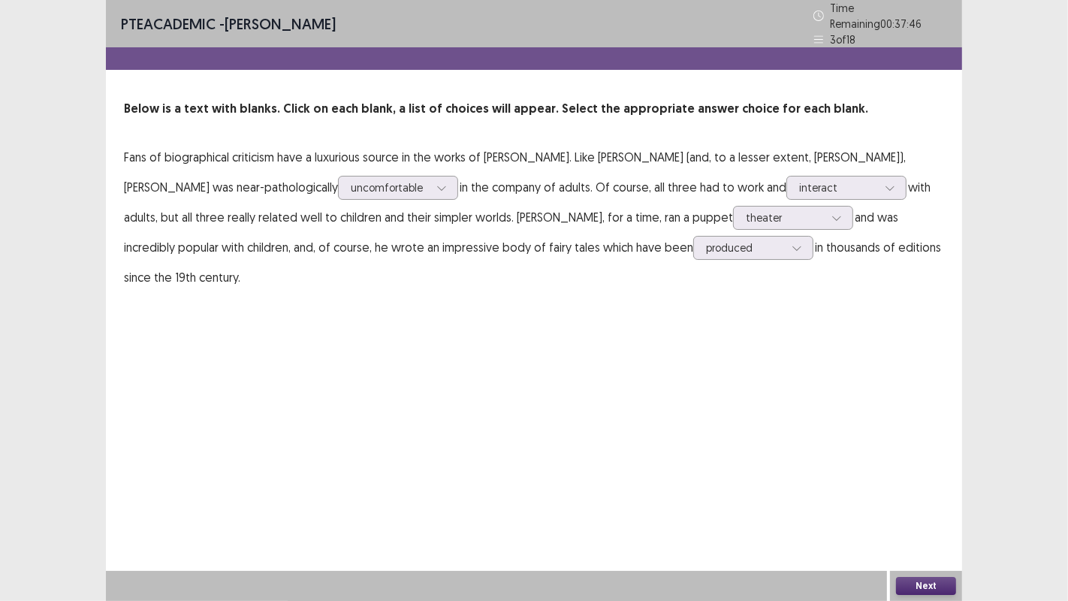
click at [916, 487] on button "Next" at bounding box center [926, 586] width 60 height 18
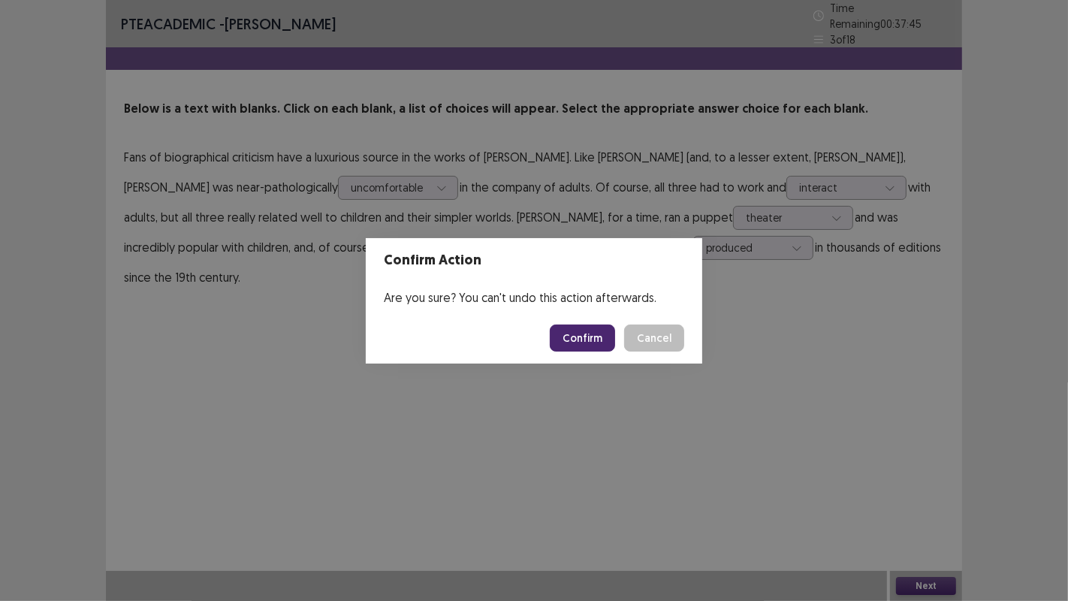
click at [574, 326] on button "Confirm" at bounding box center [582, 337] width 65 height 27
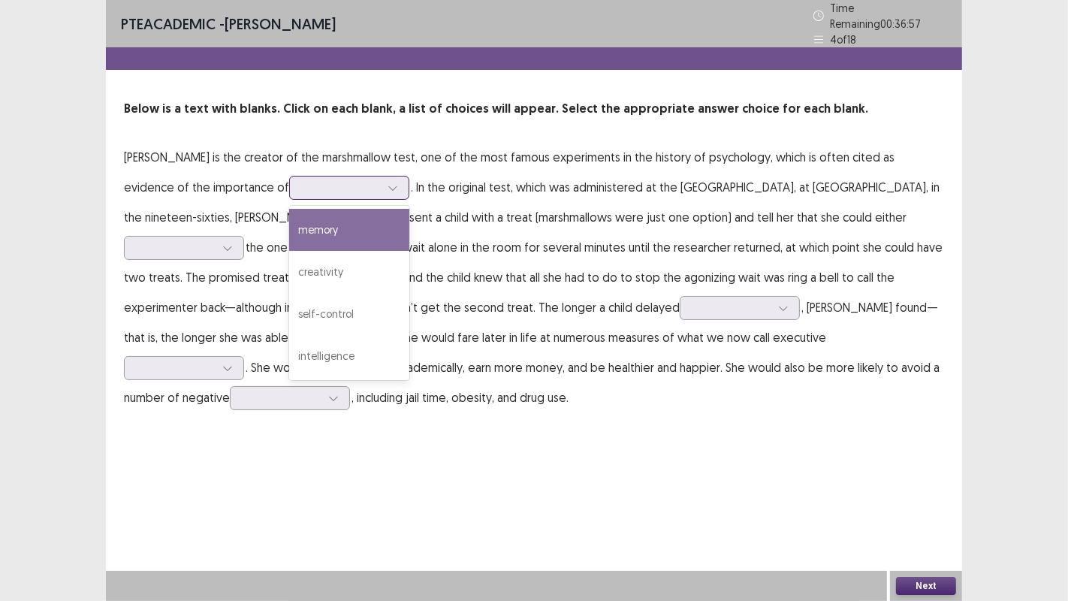
click at [289, 346] on div "intelligence" at bounding box center [349, 356] width 120 height 42
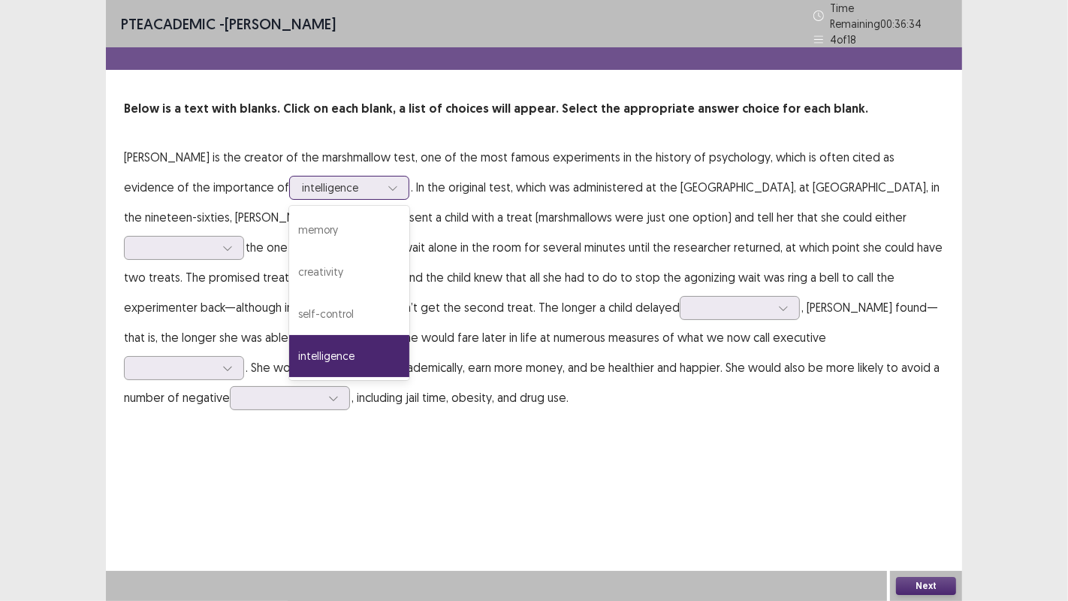
click at [289, 267] on div "creativity" at bounding box center [349, 272] width 120 height 42
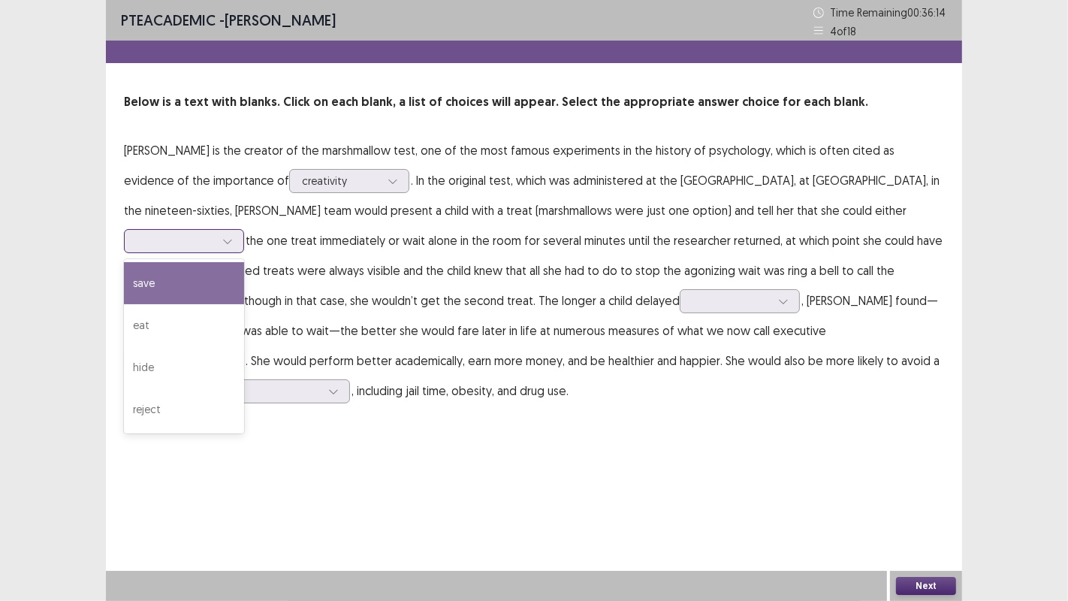
click at [244, 307] on div "eat" at bounding box center [184, 325] width 120 height 42
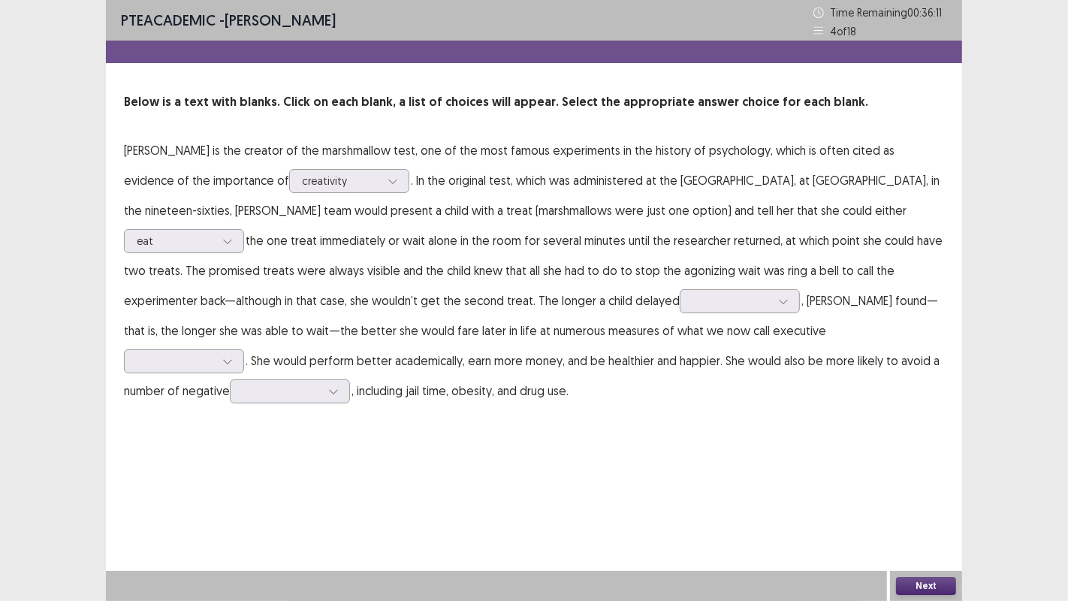
click at [704, 487] on div "PTE academic - [PERSON_NAME] Time Remaining 00 : 36 : 11 4 of 18 Below is a tex…" at bounding box center [534, 300] width 856 height 601
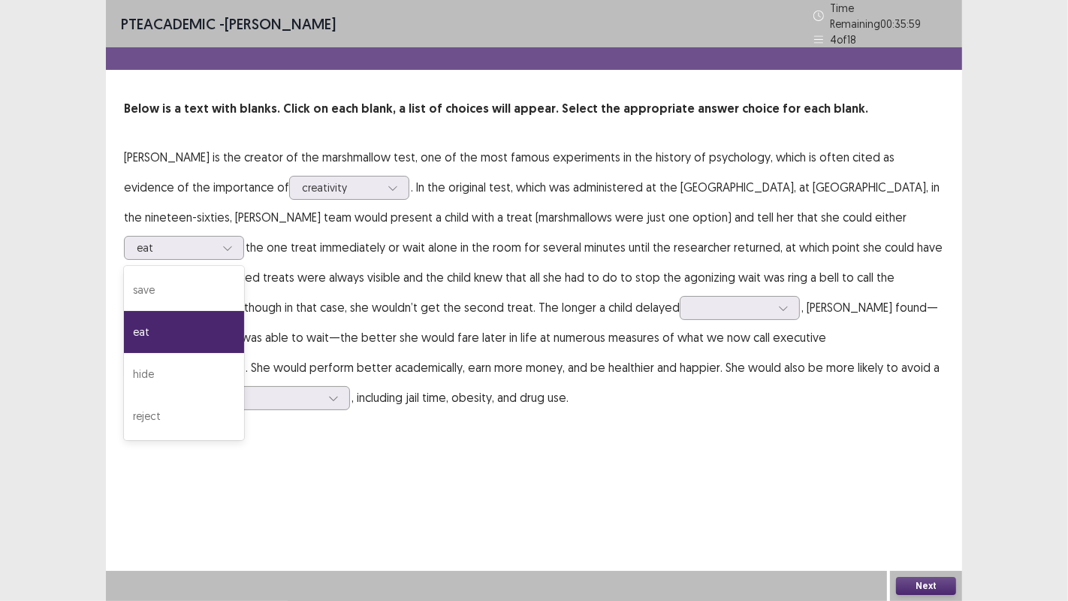
click at [684, 487] on div "PTE academic - [PERSON_NAME] Time Remaining 00 : 35 : 59 4 of 18 Below is a tex…" at bounding box center [534, 300] width 856 height 601
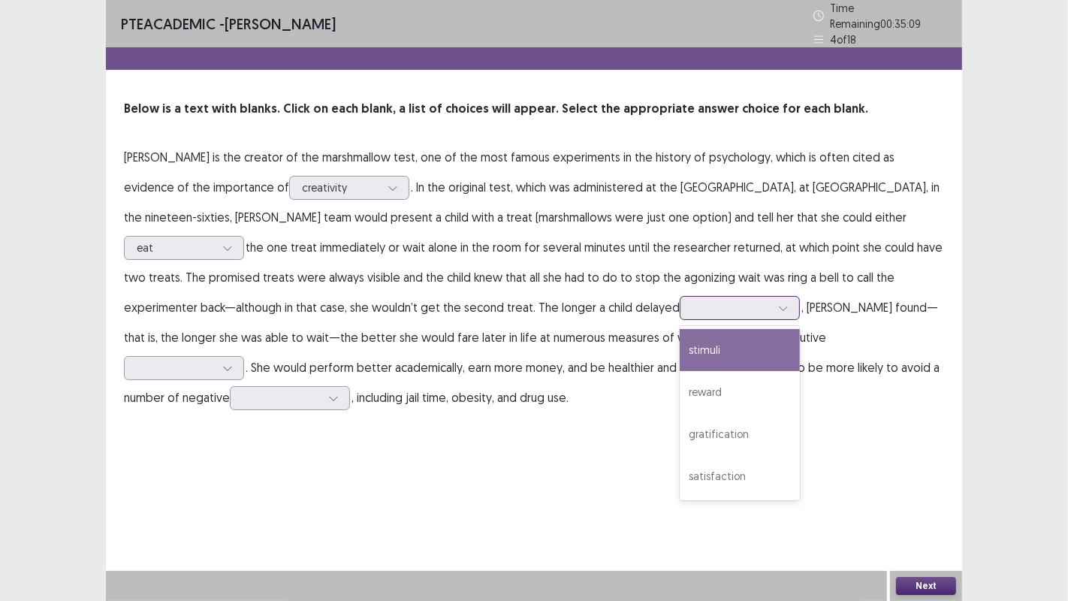
click at [680, 390] on div "reward" at bounding box center [740, 392] width 120 height 42
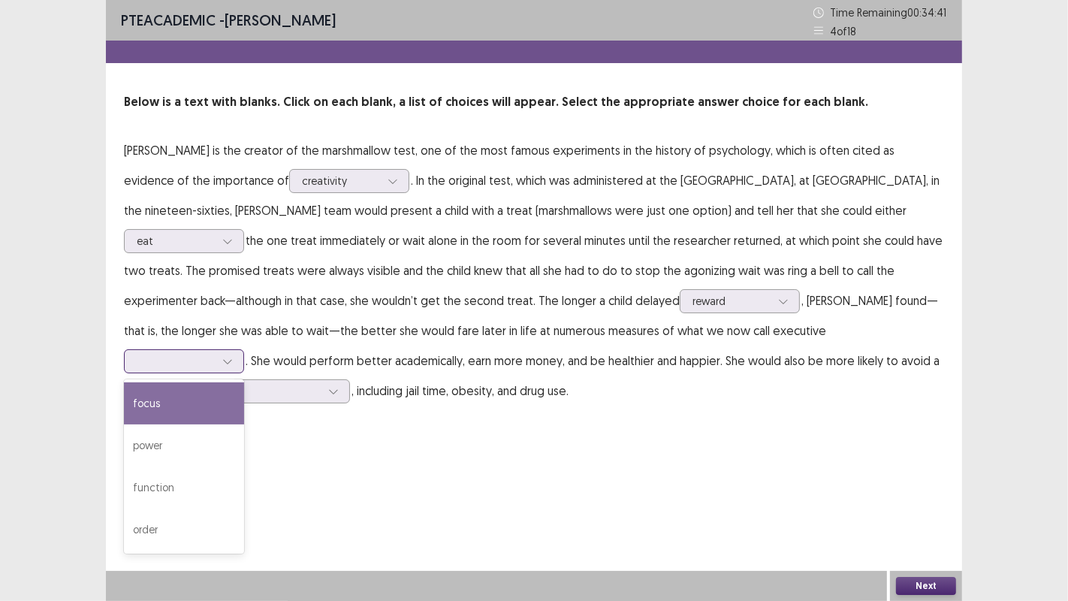
click at [244, 487] on div "order" at bounding box center [184, 529] width 120 height 42
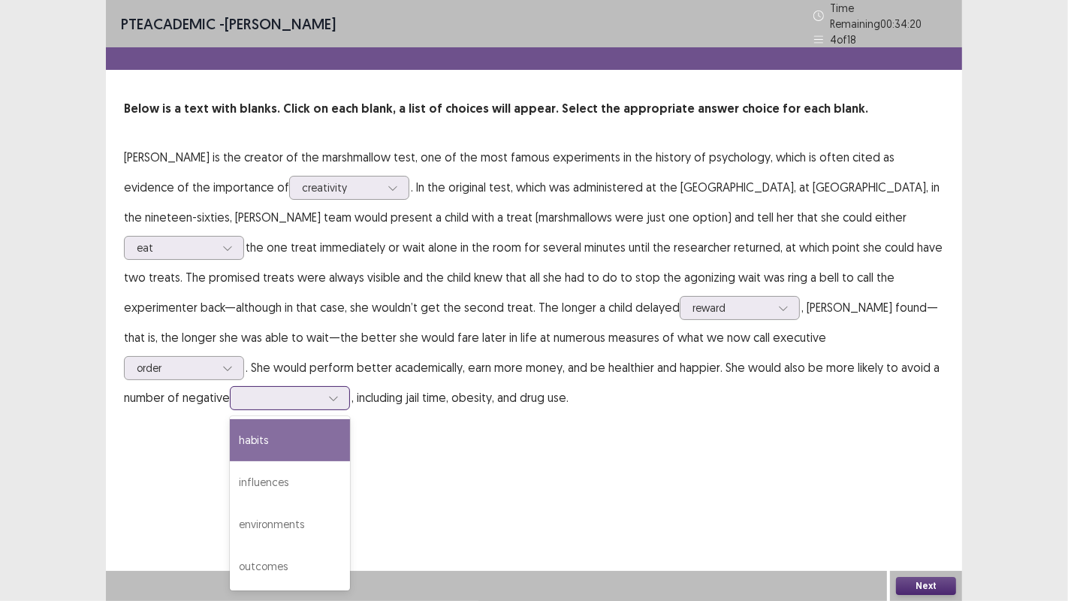
click at [350, 487] on div "outcomes" at bounding box center [290, 566] width 120 height 42
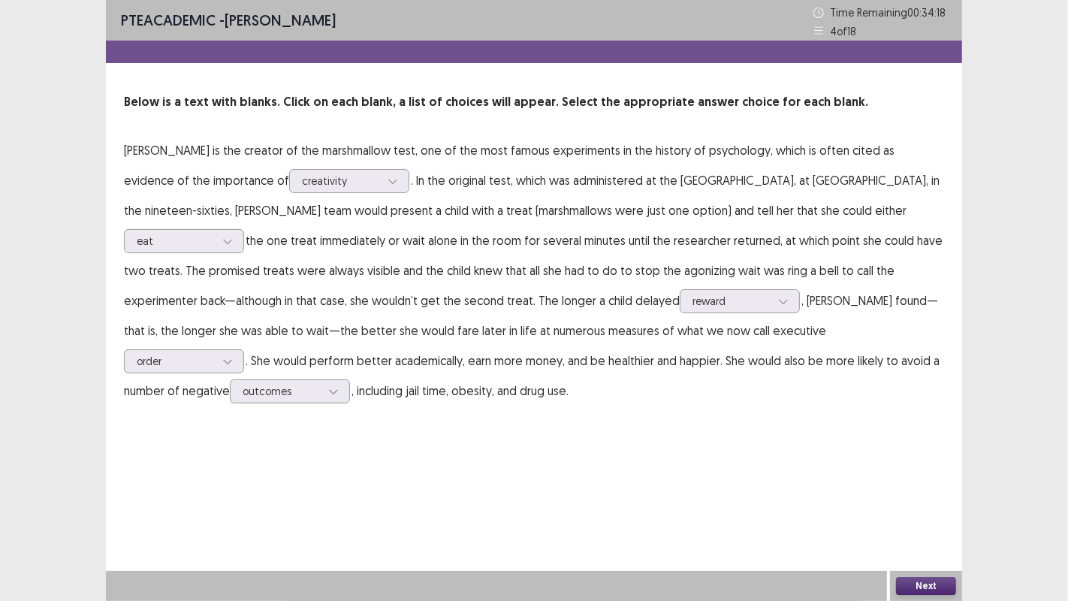
click at [916, 487] on button "Next" at bounding box center [926, 586] width 60 height 18
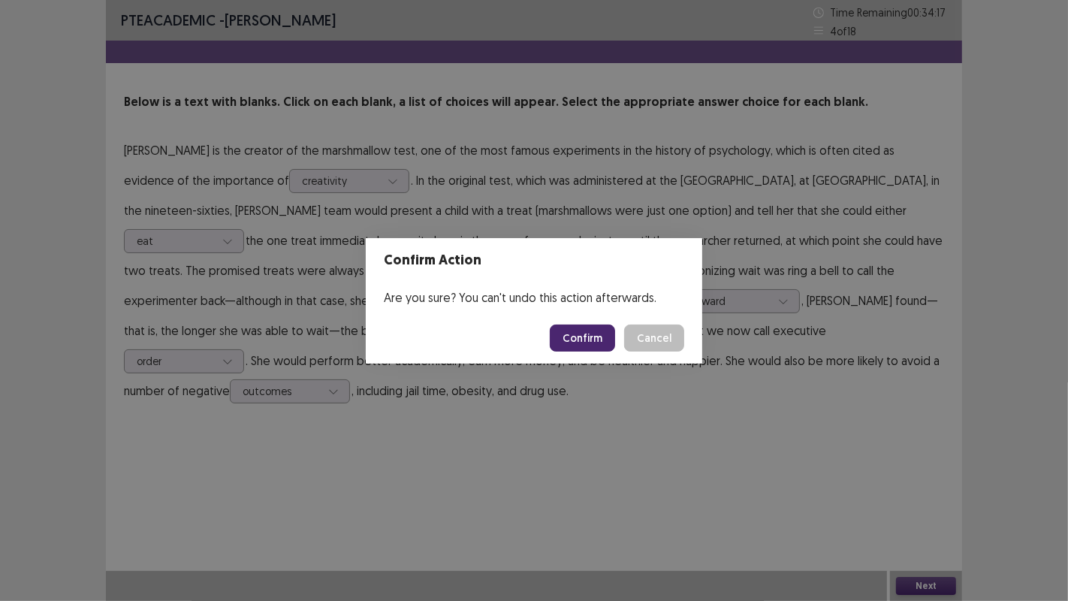
click at [599, 334] on button "Confirm" at bounding box center [582, 337] width 65 height 27
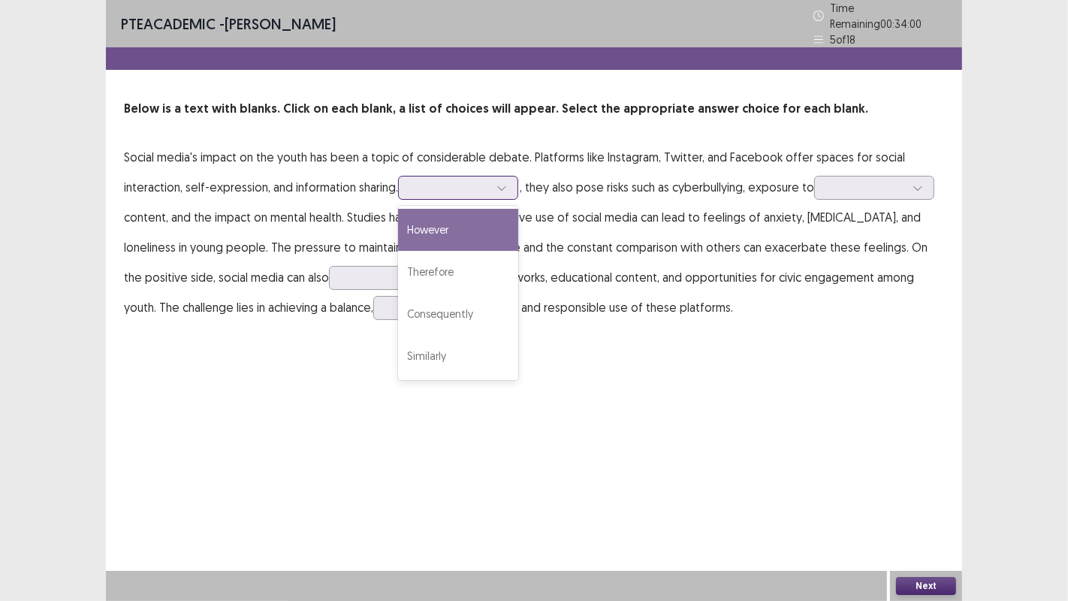
click at [506, 223] on div "However" at bounding box center [458, 230] width 120 height 42
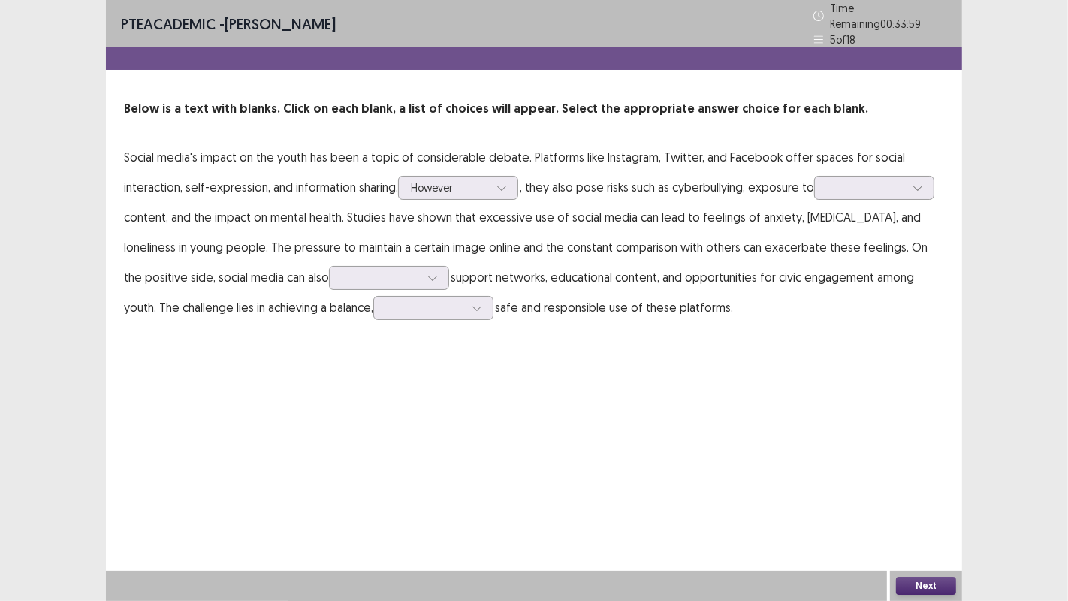
click at [742, 238] on p "Social media's impact on the youth has been a topic of considerable debate. Pla…" at bounding box center [534, 232] width 820 height 180
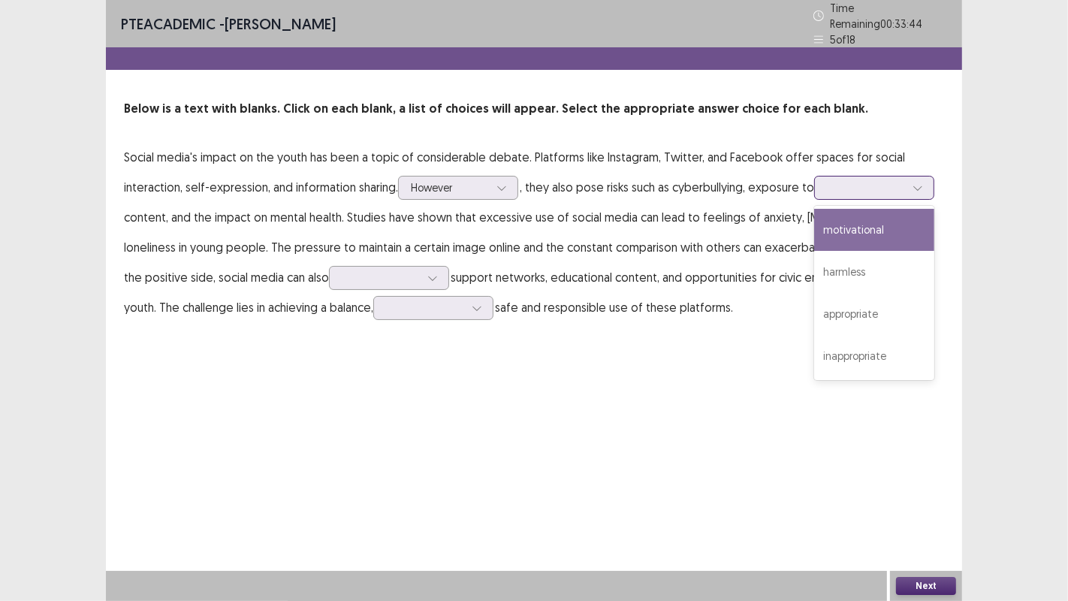
click at [859, 216] on div "motivational" at bounding box center [874, 230] width 120 height 42
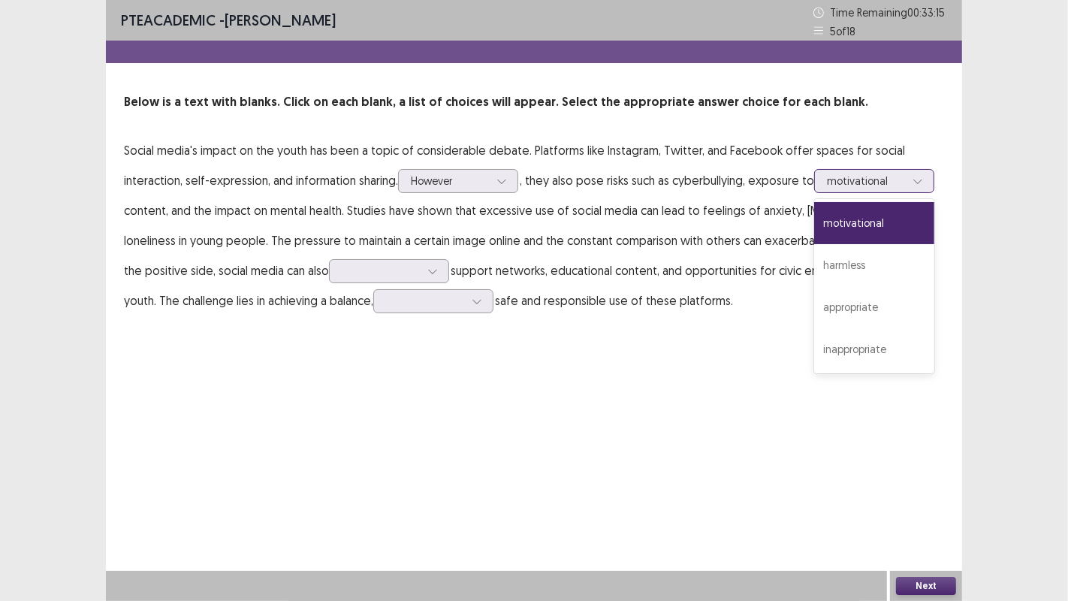
click at [864, 356] on div "inappropriate" at bounding box center [874, 349] width 120 height 42
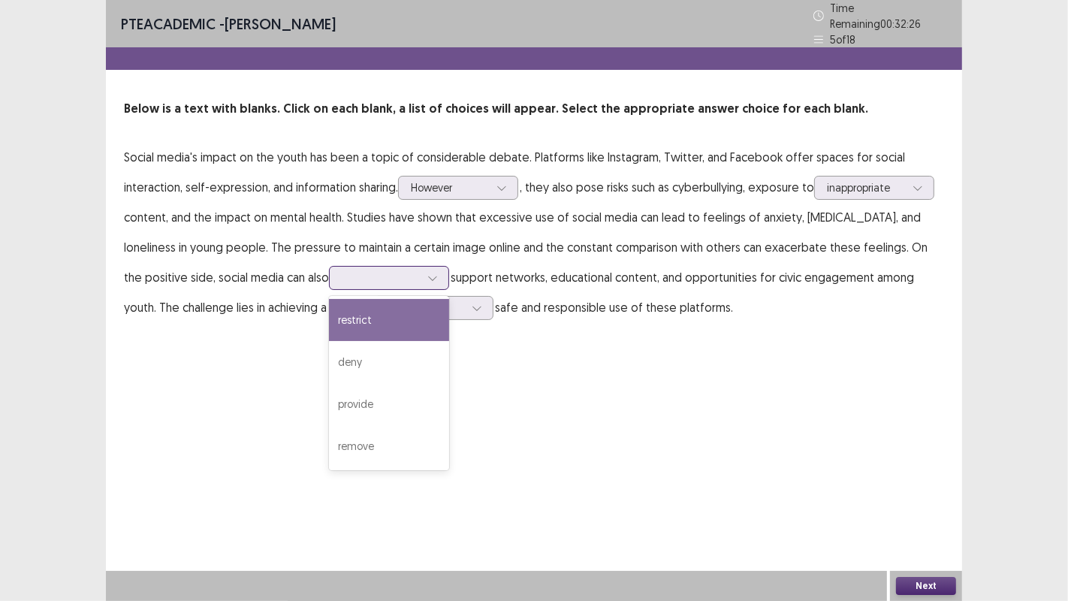
click at [345, 384] on div "provide" at bounding box center [389, 404] width 120 height 42
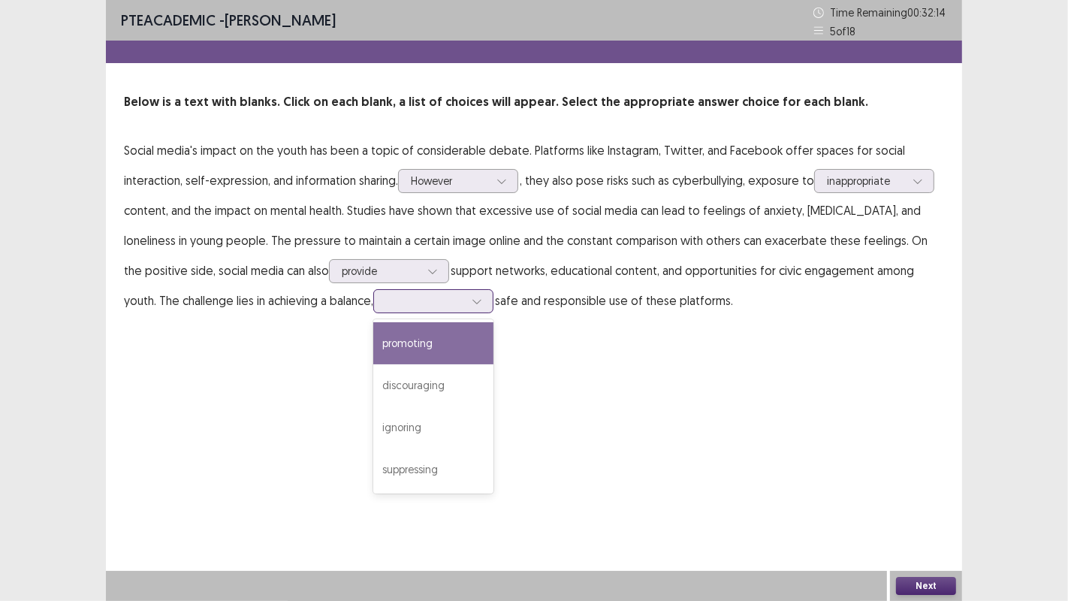
click at [424, 345] on div "promoting" at bounding box center [433, 343] width 120 height 42
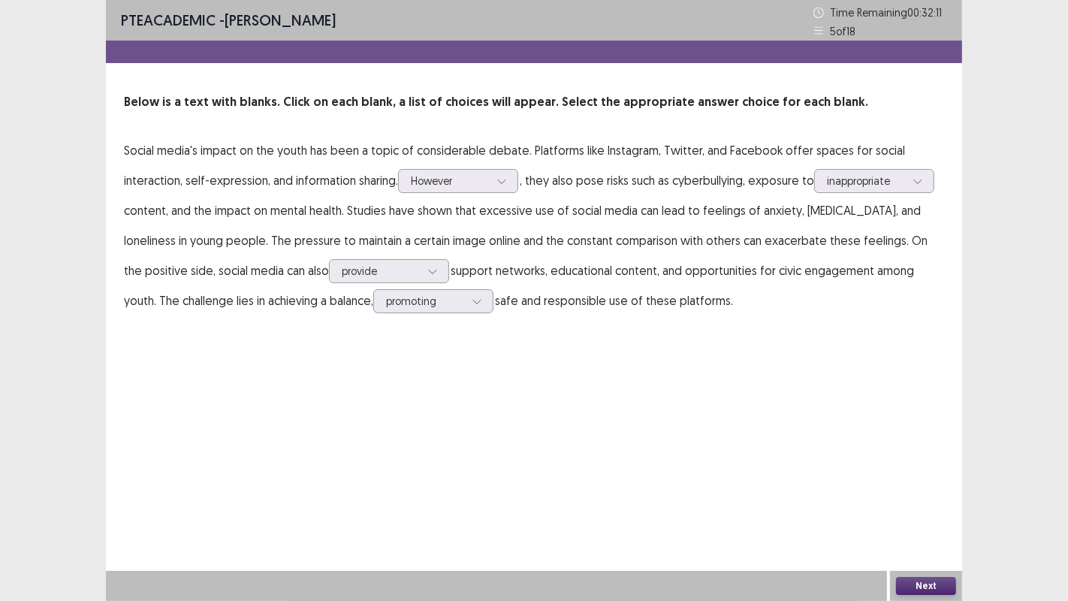
click at [909, 487] on button "Next" at bounding box center [926, 586] width 60 height 18
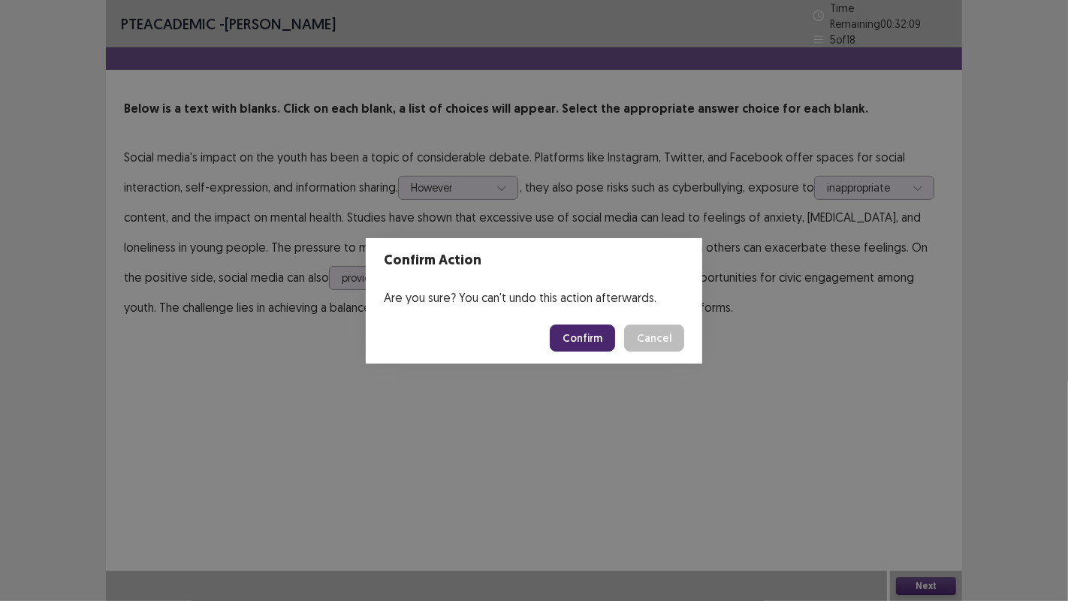
click at [588, 330] on button "Confirm" at bounding box center [582, 337] width 65 height 27
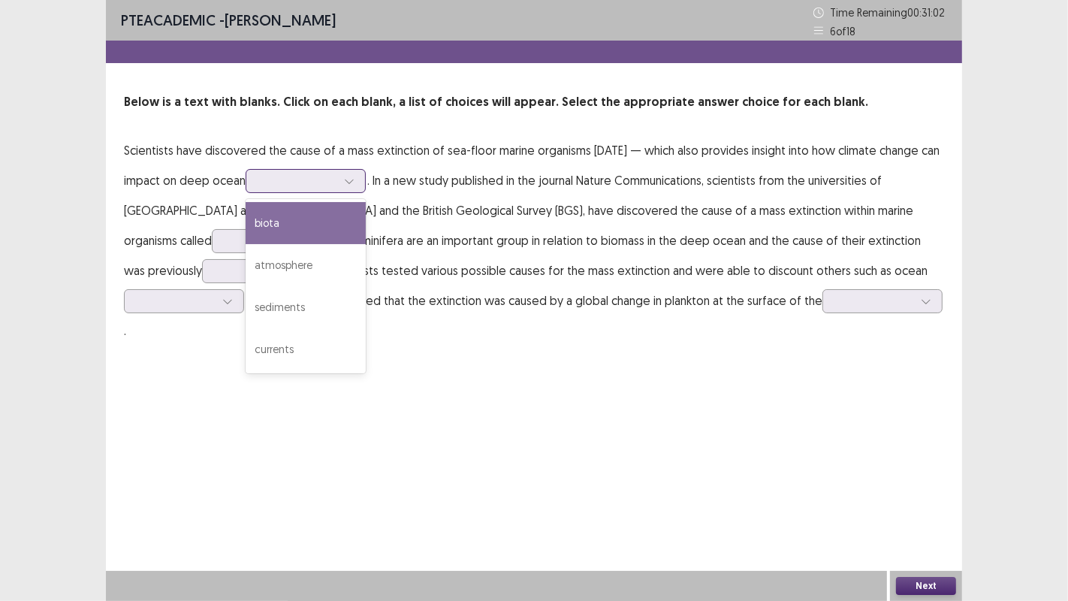
click at [366, 271] on div "atmosphere" at bounding box center [306, 265] width 120 height 42
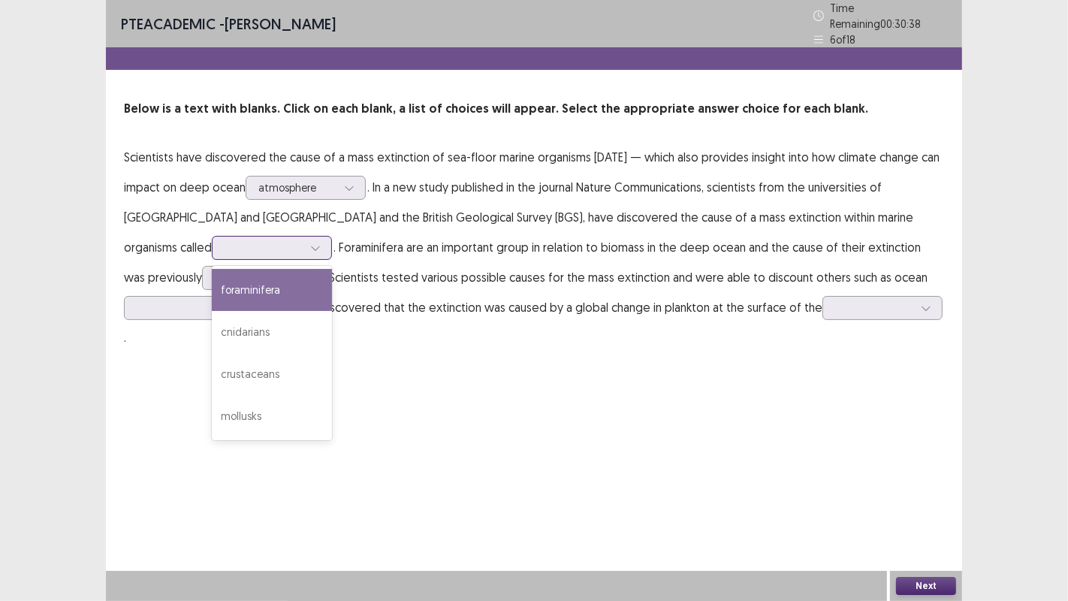
click at [239, 296] on div "foraminifera" at bounding box center [272, 290] width 120 height 42
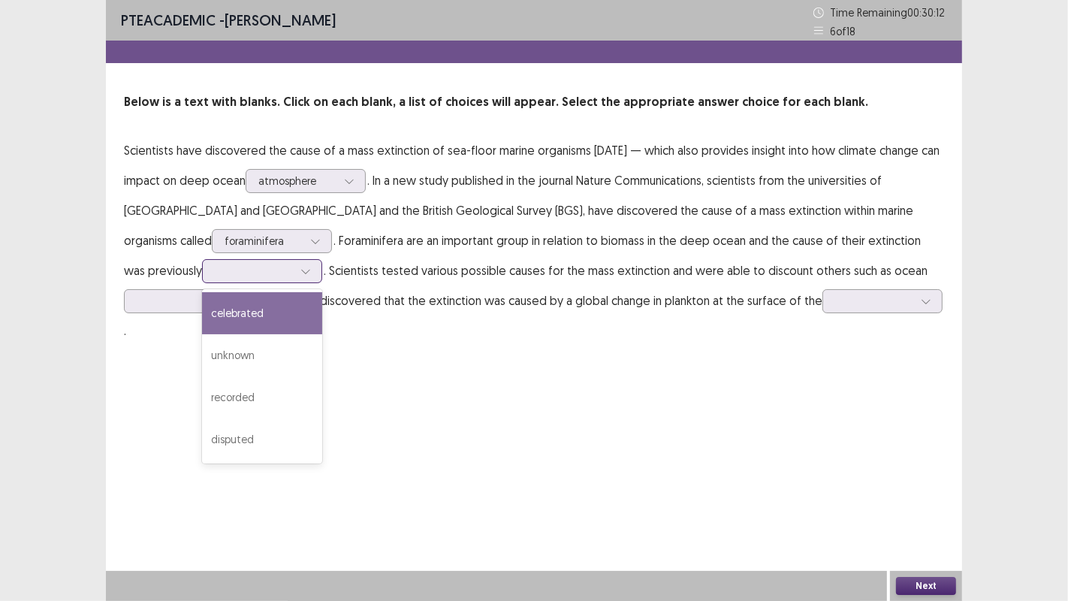
click at [202, 406] on div "recorded" at bounding box center [262, 397] width 120 height 42
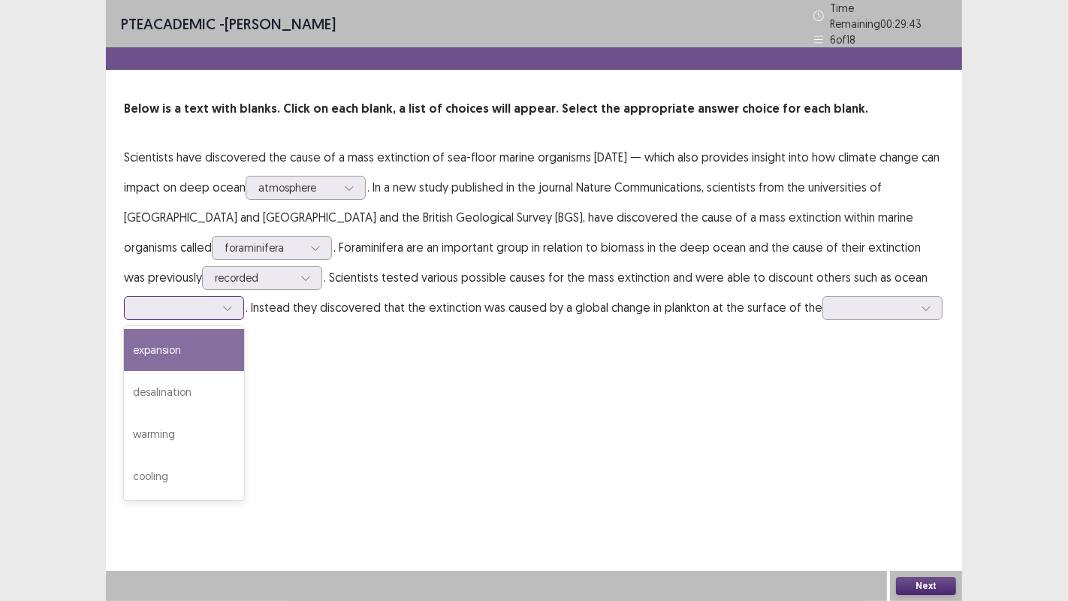
click at [212, 347] on div "expansion" at bounding box center [184, 350] width 120 height 42
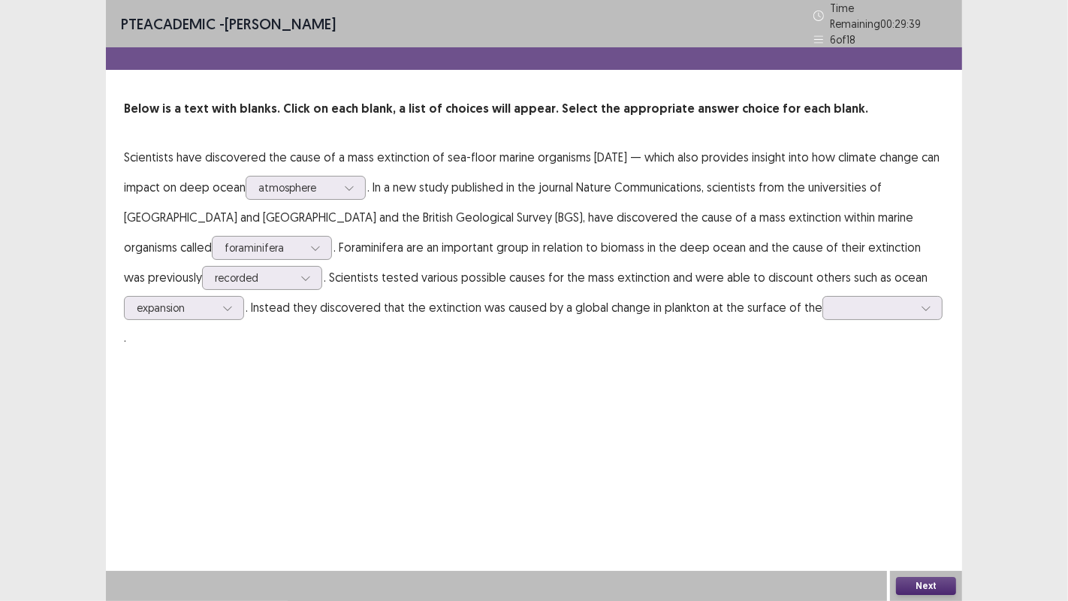
click at [694, 334] on div "PTE academic - [PERSON_NAME] Time Remaining 00 : 29 : 39 6 of 18 Below is a tex…" at bounding box center [534, 191] width 856 height 382
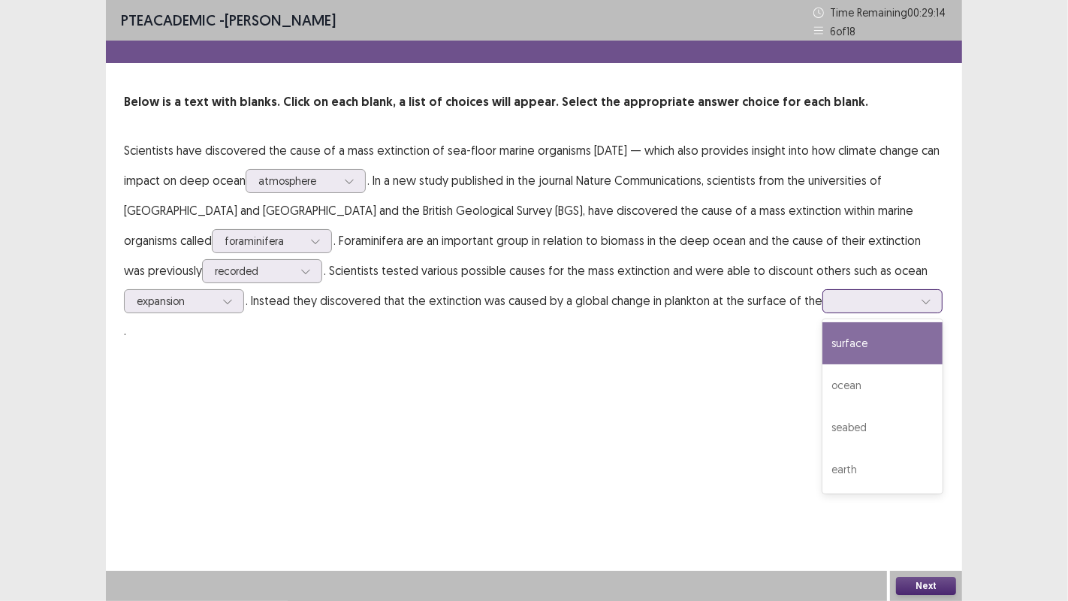
click at [843, 381] on div "ocean" at bounding box center [882, 385] width 120 height 42
click at [906, 487] on button "Next" at bounding box center [926, 586] width 60 height 18
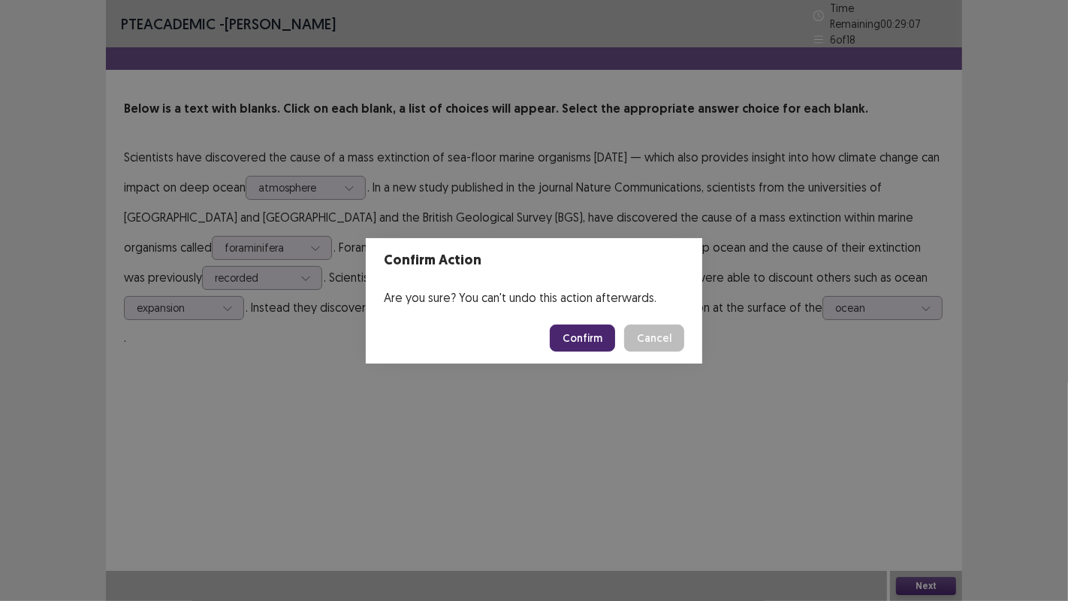
click at [593, 343] on button "Confirm" at bounding box center [582, 337] width 65 height 27
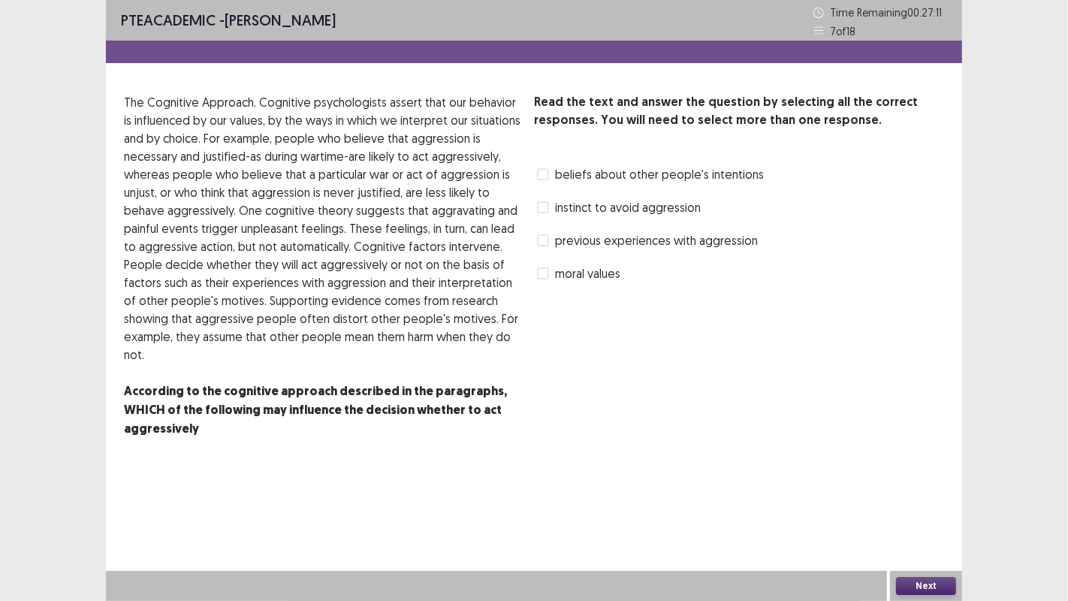
click at [546, 239] on span at bounding box center [543, 240] width 12 height 12
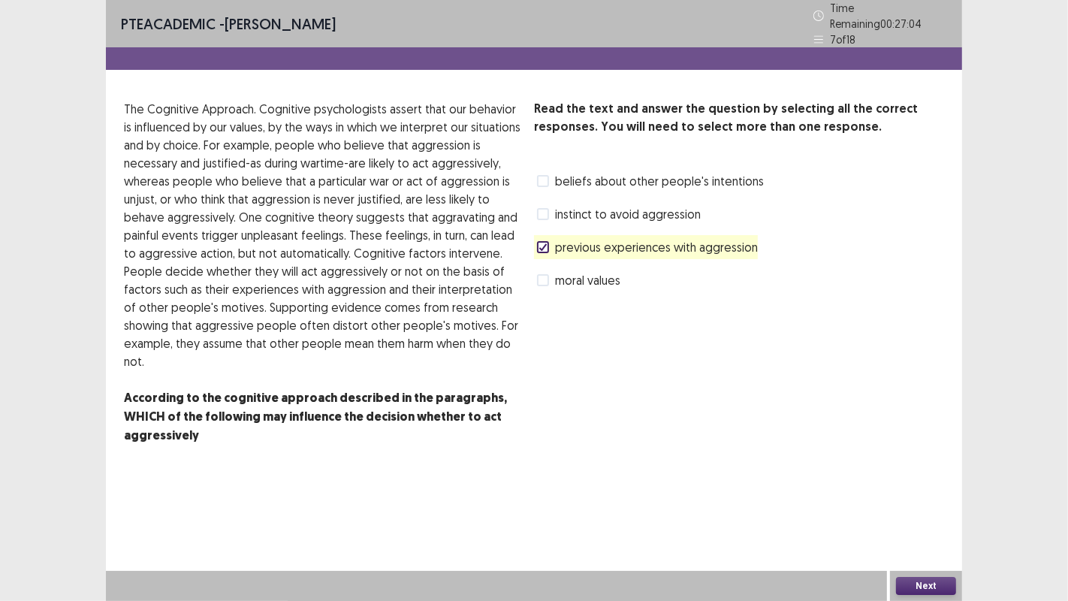
click at [918, 487] on button "Next" at bounding box center [926, 586] width 60 height 18
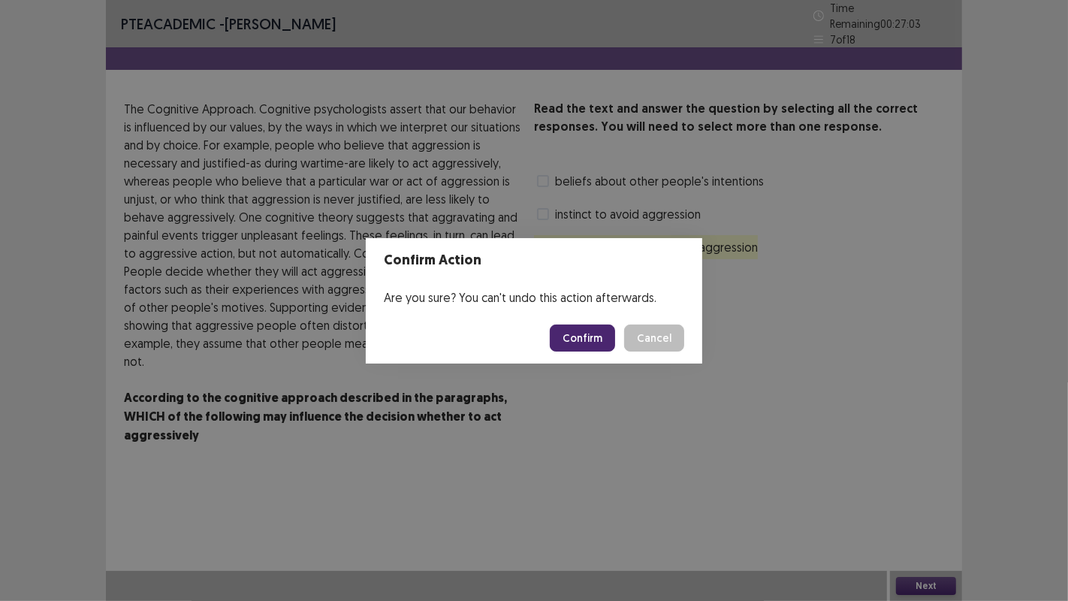
click at [583, 325] on button "Confirm" at bounding box center [582, 337] width 65 height 27
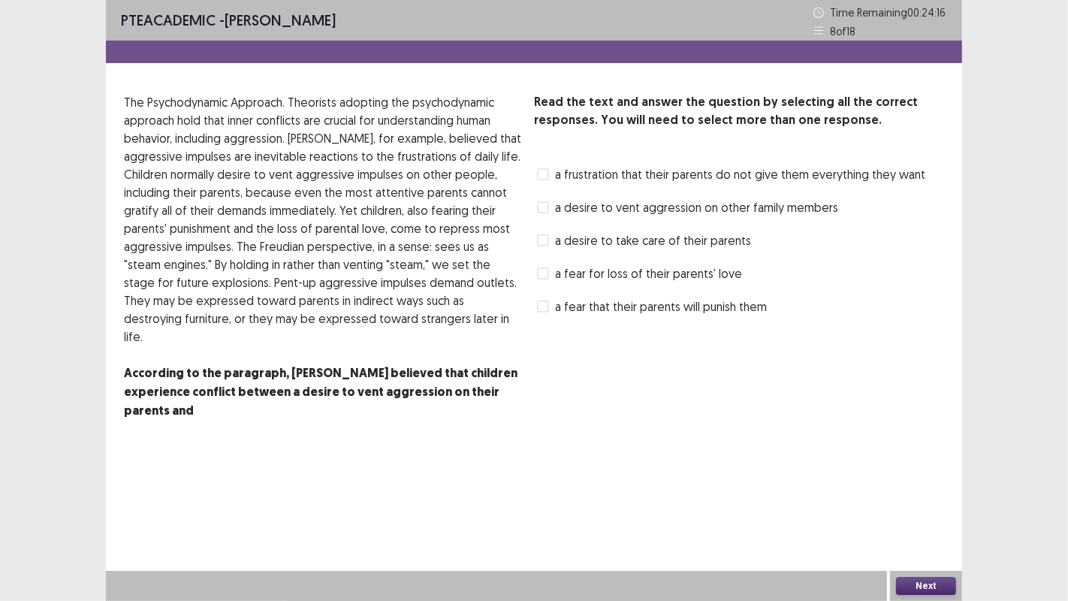
click at [548, 180] on label "a frustration that their parents do not give them everything they want" at bounding box center [731, 174] width 388 height 18
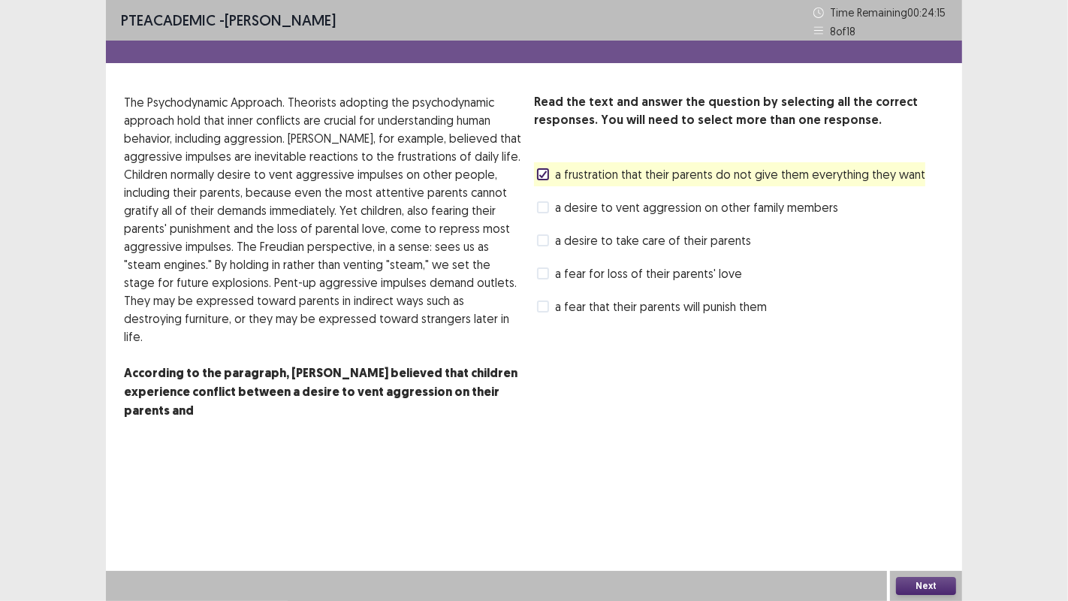
click at [913, 487] on button "Next" at bounding box center [926, 586] width 60 height 18
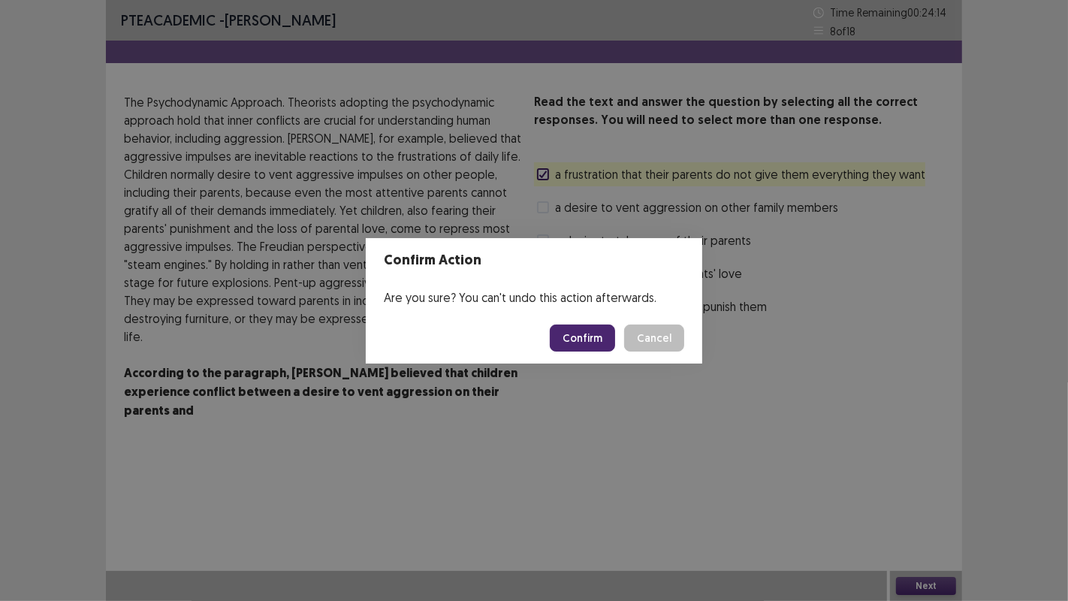
click at [559, 314] on footer "Confirm Cancel" at bounding box center [534, 337] width 336 height 51
click at [566, 332] on button "Confirm" at bounding box center [582, 337] width 65 height 27
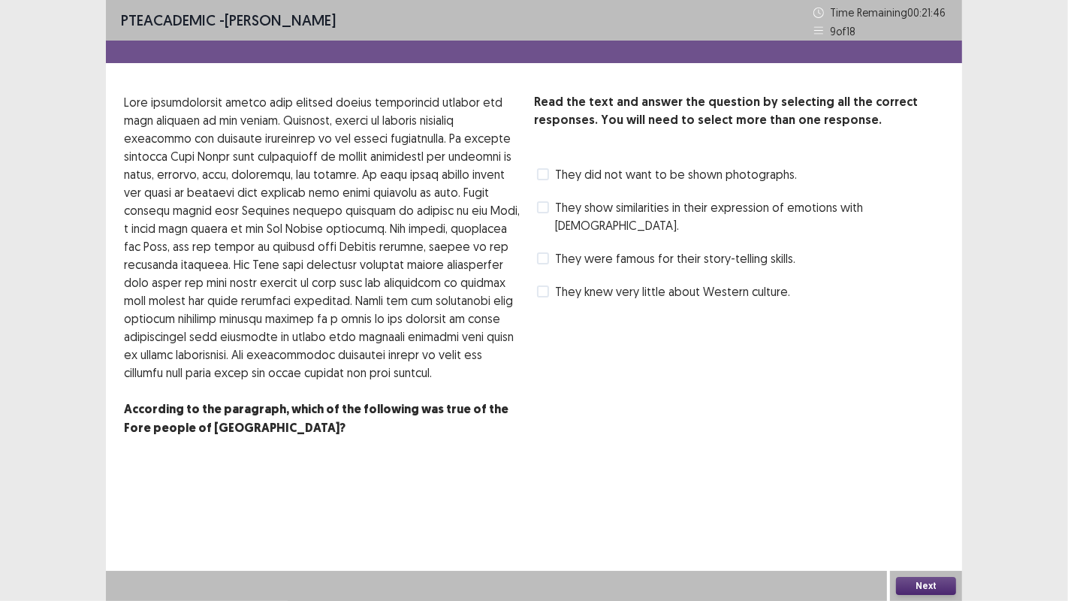
click at [547, 208] on span at bounding box center [543, 207] width 12 height 12
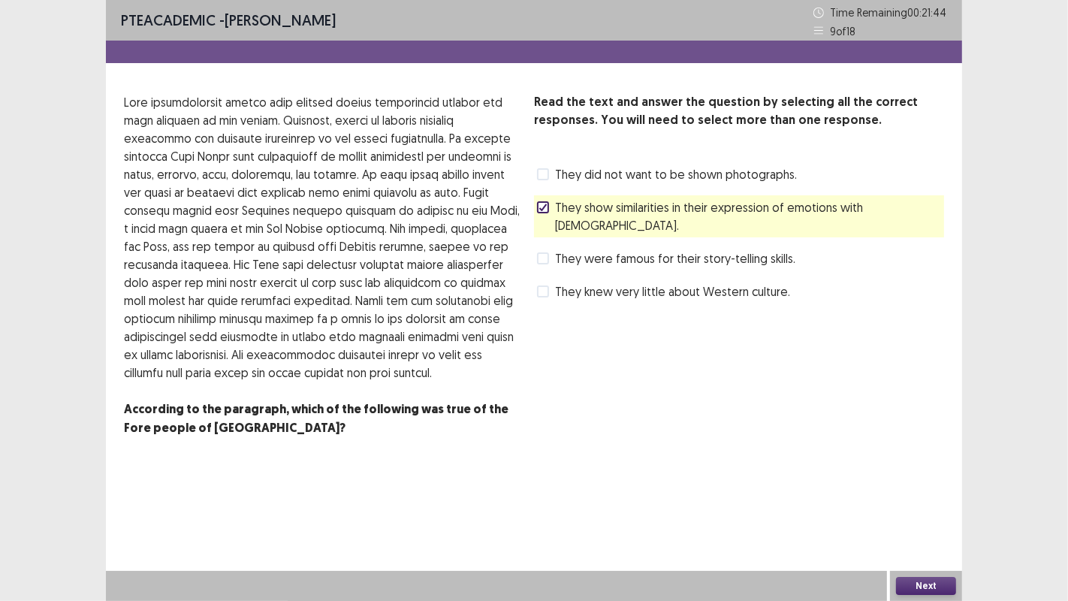
click at [924, 487] on button "Next" at bounding box center [926, 586] width 60 height 18
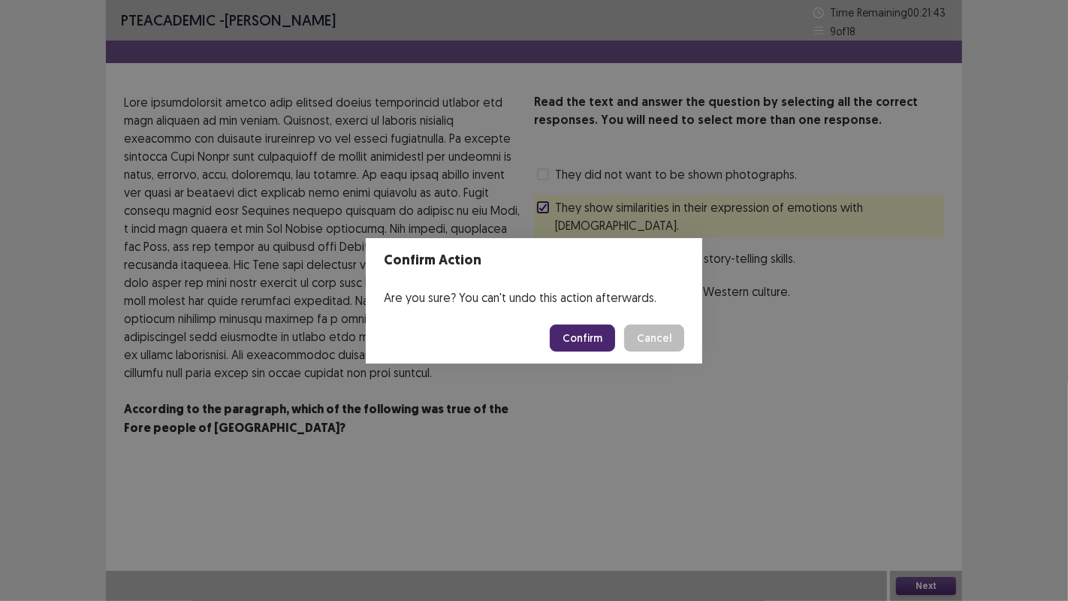
click at [580, 340] on button "Confirm" at bounding box center [582, 337] width 65 height 27
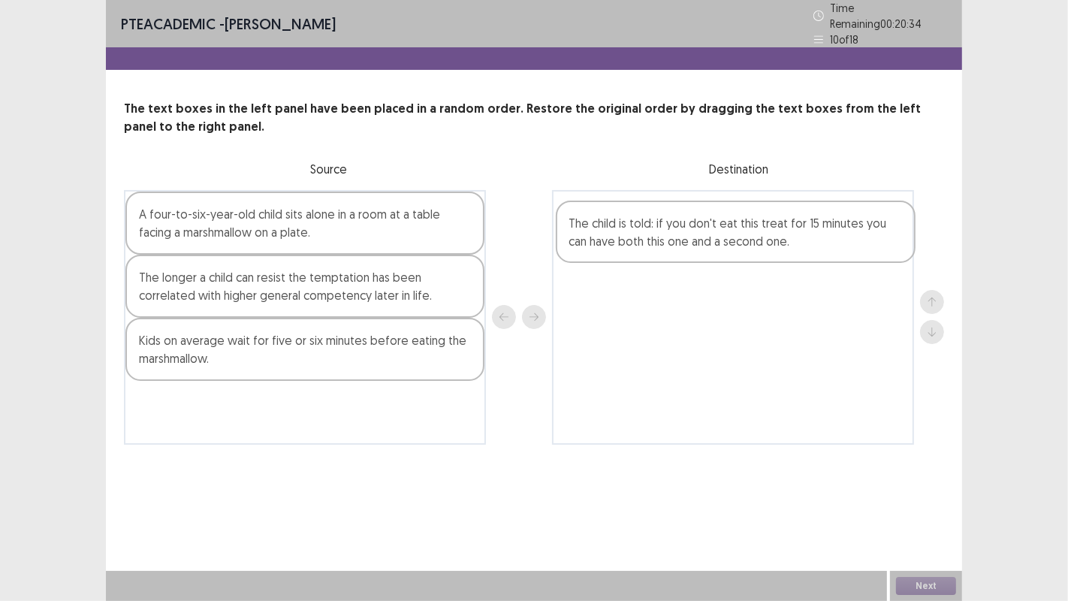
drag, startPoint x: 214, startPoint y: 360, endPoint x: 652, endPoint y: 246, distance: 452.4
click at [652, 246] on div "A four-to-six-year-old child sits alone in a room at a table facing a marshmall…" at bounding box center [534, 317] width 820 height 255
click at [298, 304] on div "The longer a child can resist the temptation has been correlated with higher ge…" at bounding box center [304, 286] width 359 height 63
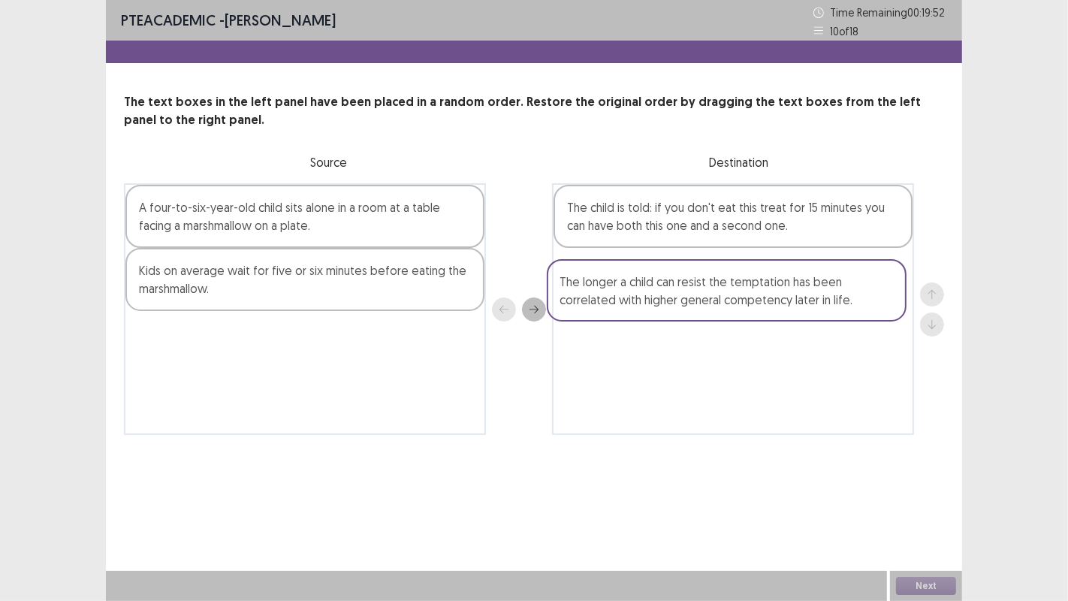
drag, startPoint x: 295, startPoint y: 294, endPoint x: 725, endPoint y: 306, distance: 430.5
click at [725, 306] on div "A four-to-six-year-old child sits alone in a room at a table facing a marshmall…" at bounding box center [534, 309] width 820 height 252
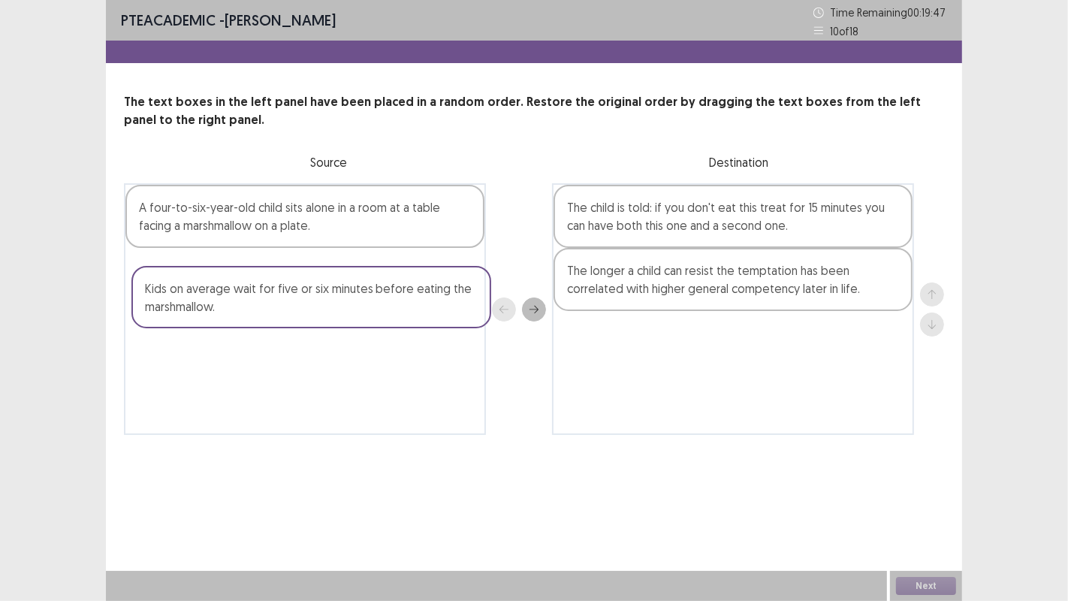
drag, startPoint x: 236, startPoint y: 287, endPoint x: 248, endPoint y: 306, distance: 22.9
click at [248, 306] on div "A four-to-six-year-old child sits alone in a room at a table facing a marshmall…" at bounding box center [305, 309] width 362 height 252
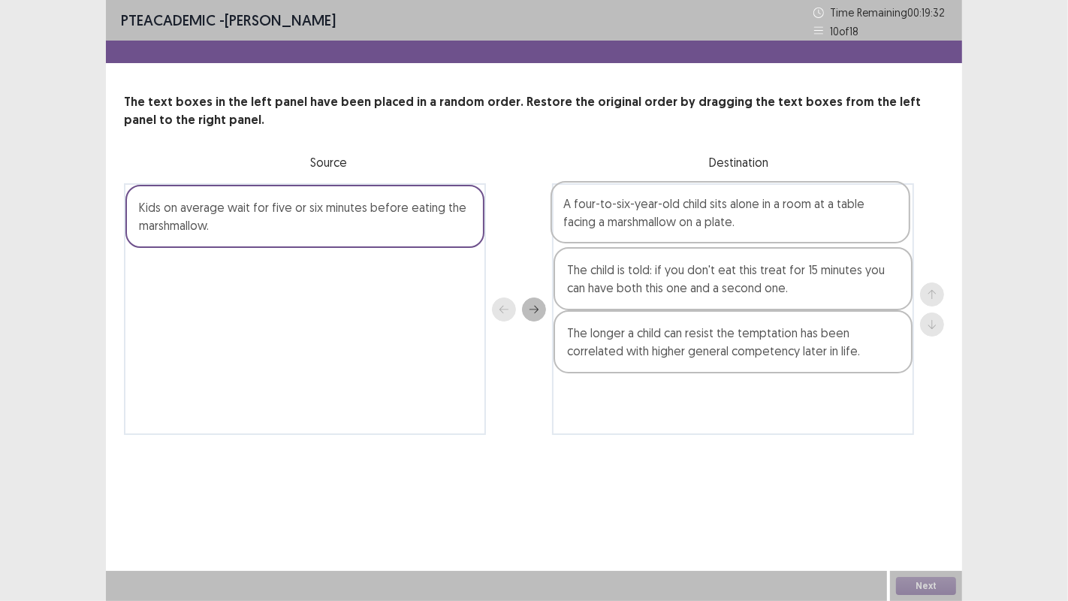
drag, startPoint x: 294, startPoint y: 224, endPoint x: 734, endPoint y: 218, distance: 440.1
click at [734, 218] on div "A four-to-six-year-old child sits alone in a room at a table facing a marshmall…" at bounding box center [534, 309] width 820 height 252
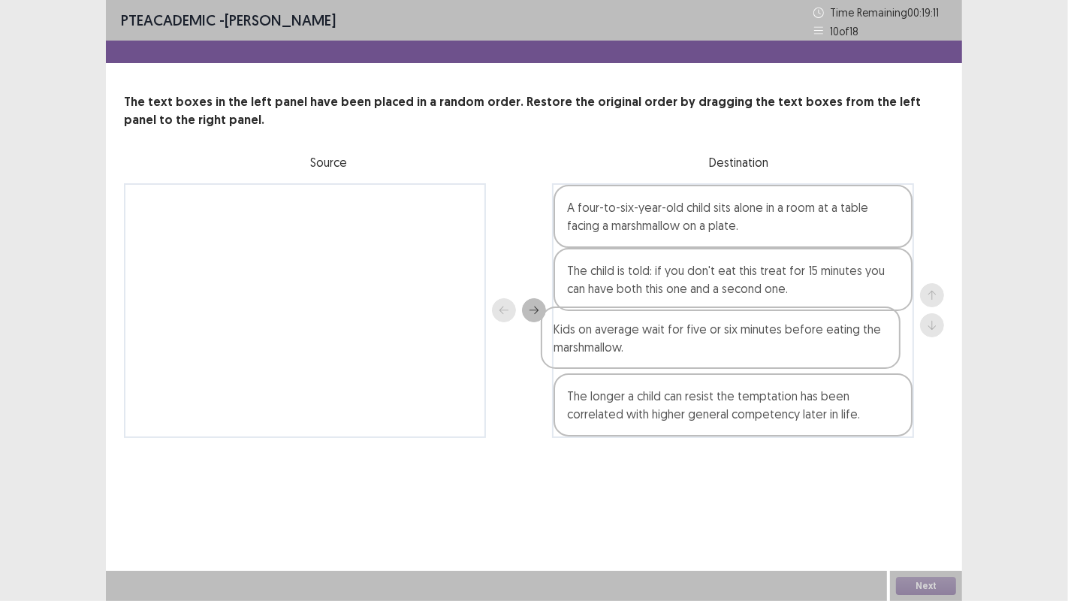
drag, startPoint x: 410, startPoint y: 231, endPoint x: 828, endPoint y: 358, distance: 437.3
click at [828, 358] on div "Kids on average wait for five or six minutes before eating the marshmallow. A f…" at bounding box center [534, 310] width 820 height 255
click at [931, 487] on button "Next" at bounding box center [926, 586] width 60 height 18
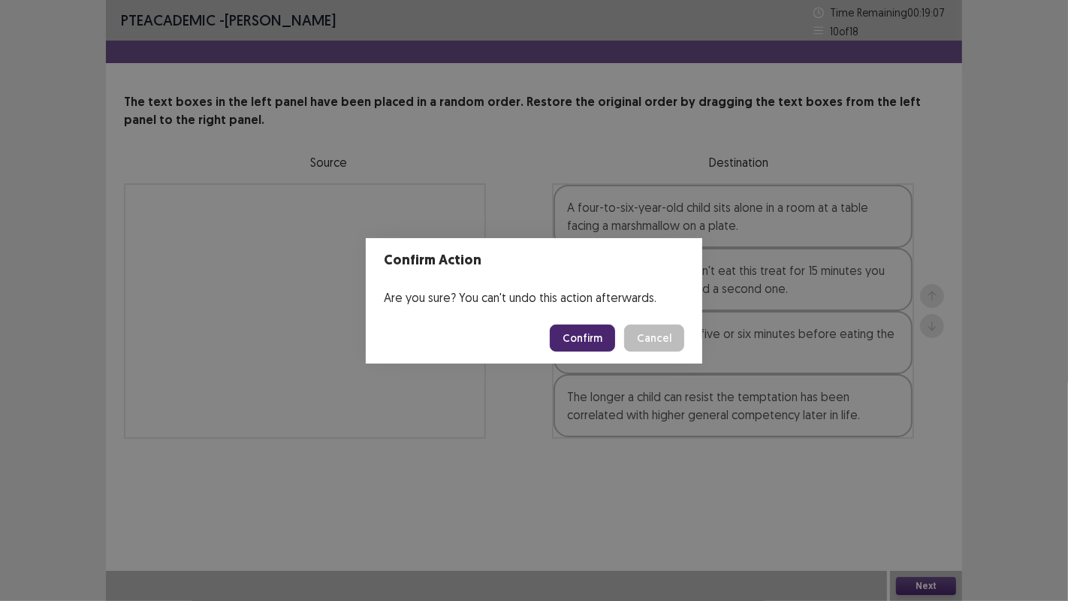
click at [599, 341] on button "Confirm" at bounding box center [582, 337] width 65 height 27
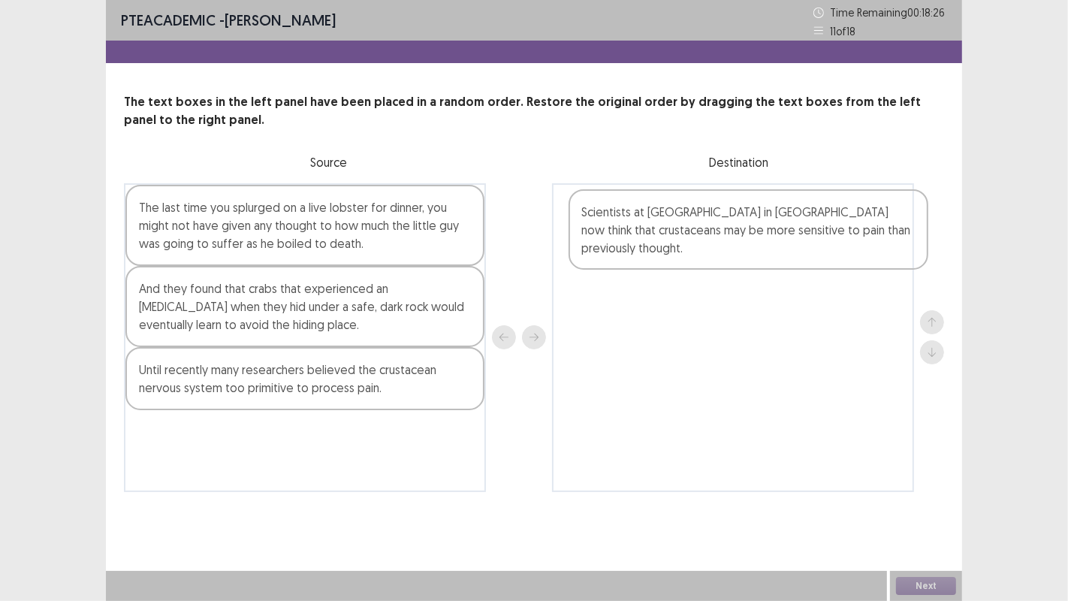
drag, startPoint x: 286, startPoint y: 316, endPoint x: 754, endPoint y: 240, distance: 474.0
click at [754, 240] on div "The last time you splurged on a live lobster for dinner, you might not have giv…" at bounding box center [534, 337] width 820 height 309
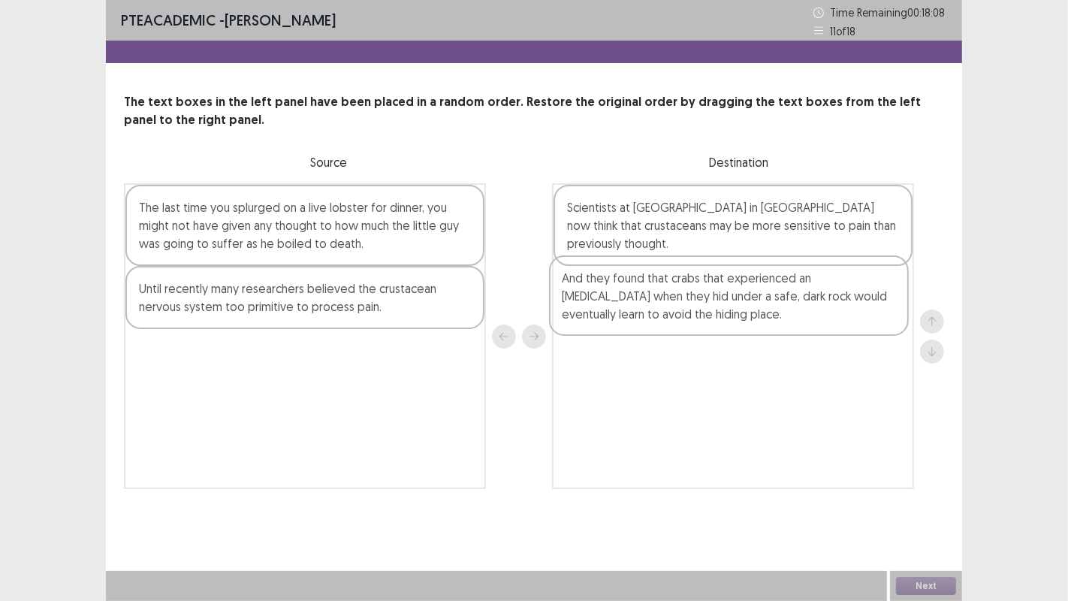
drag, startPoint x: 334, startPoint y: 330, endPoint x: 770, endPoint y: 317, distance: 436.5
click at [770, 317] on div "The last time you splurged on a live lobster for dinner, you might not have giv…" at bounding box center [534, 336] width 820 height 306
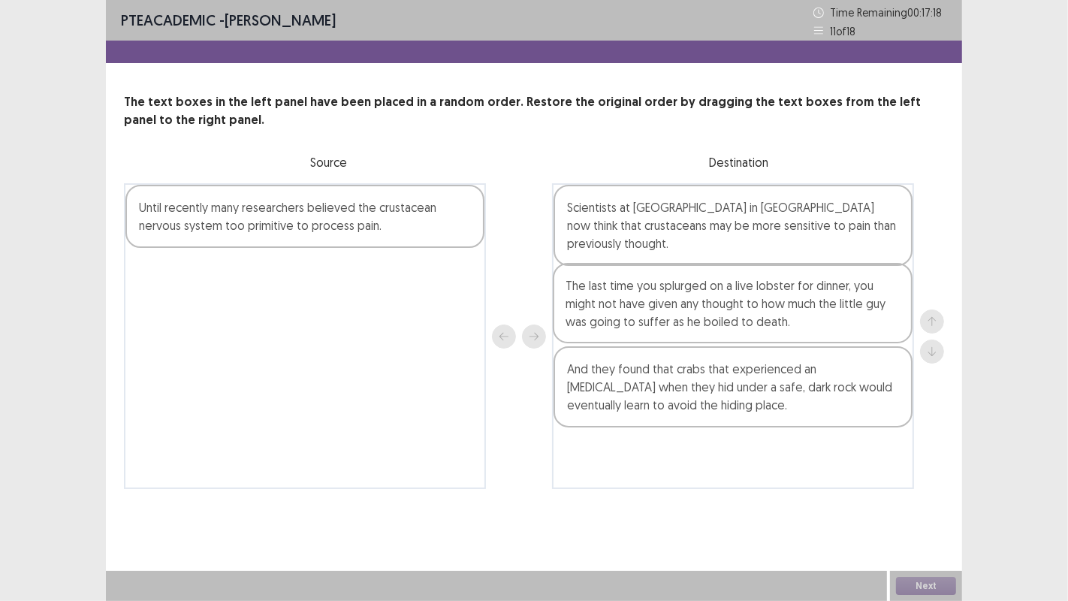
drag, startPoint x: 383, startPoint y: 224, endPoint x: 858, endPoint y: 305, distance: 481.5
click at [858, 305] on div "The last time you splurged on a live lobster for dinner, you might not have giv…" at bounding box center [534, 336] width 820 height 306
click at [306, 208] on div "Until recently many researchers believed the crustacean nervous system too prim…" at bounding box center [304, 216] width 359 height 63
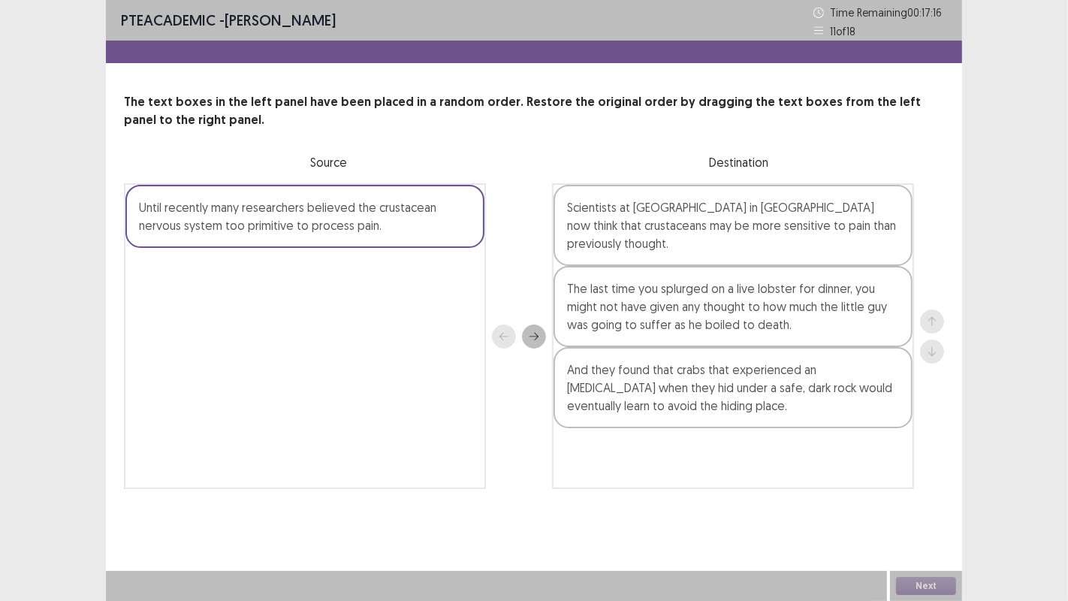
click at [306, 208] on div "Until recently many researchers believed the crustacean nervous system too prim…" at bounding box center [304, 216] width 359 height 63
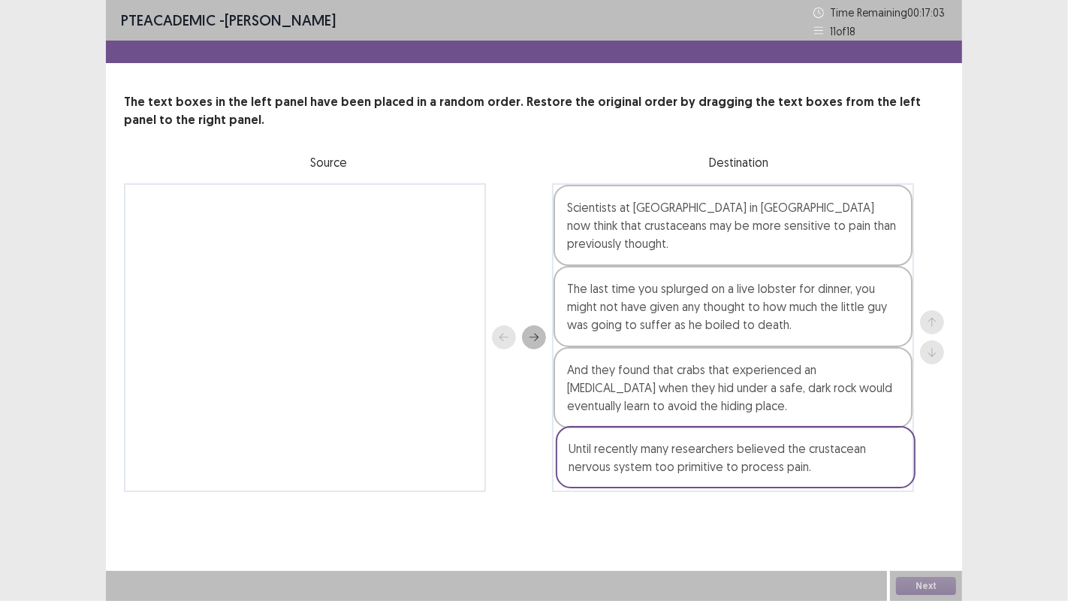
drag, startPoint x: 397, startPoint y: 233, endPoint x: 831, endPoint y: 481, distance: 499.8
click at [831, 481] on div "Until recently many researchers believed the crustacean nervous system too prim…" at bounding box center [534, 337] width 820 height 309
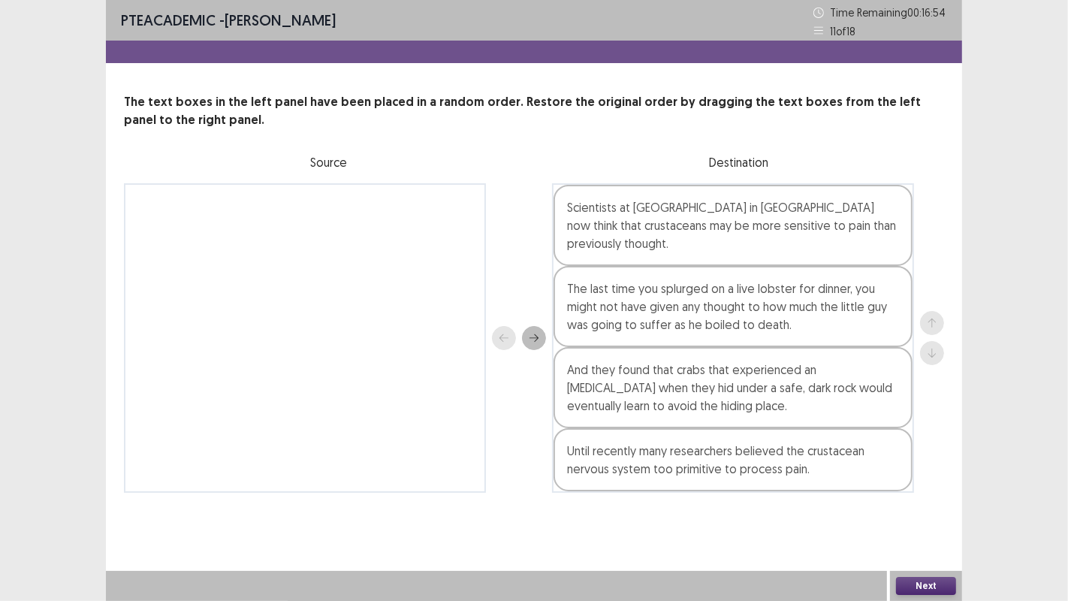
click at [918, 487] on button "Next" at bounding box center [926, 586] width 60 height 18
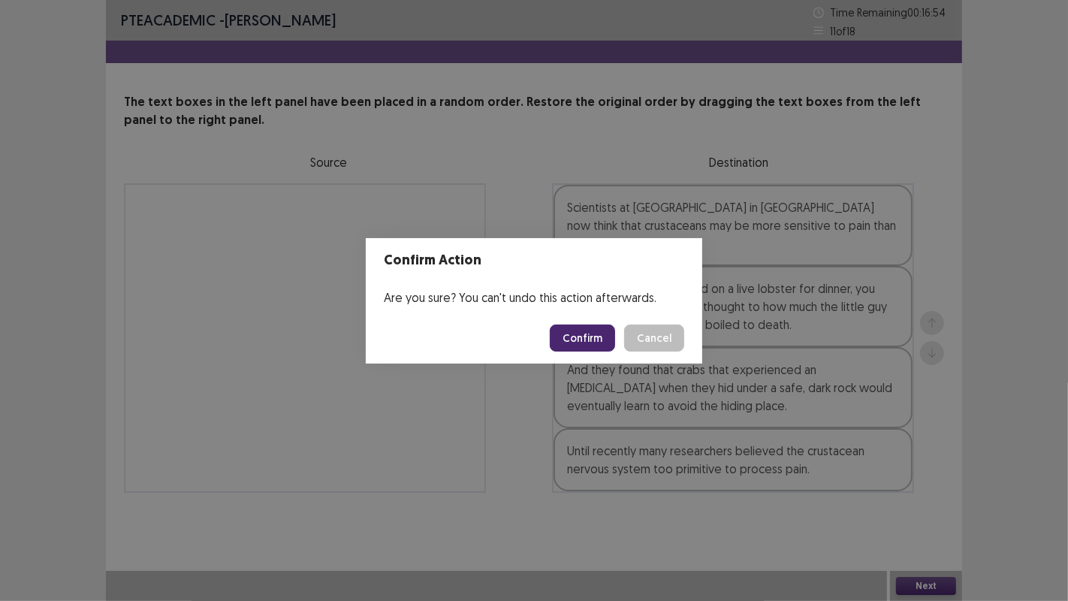
click at [590, 347] on button "Confirm" at bounding box center [582, 337] width 65 height 27
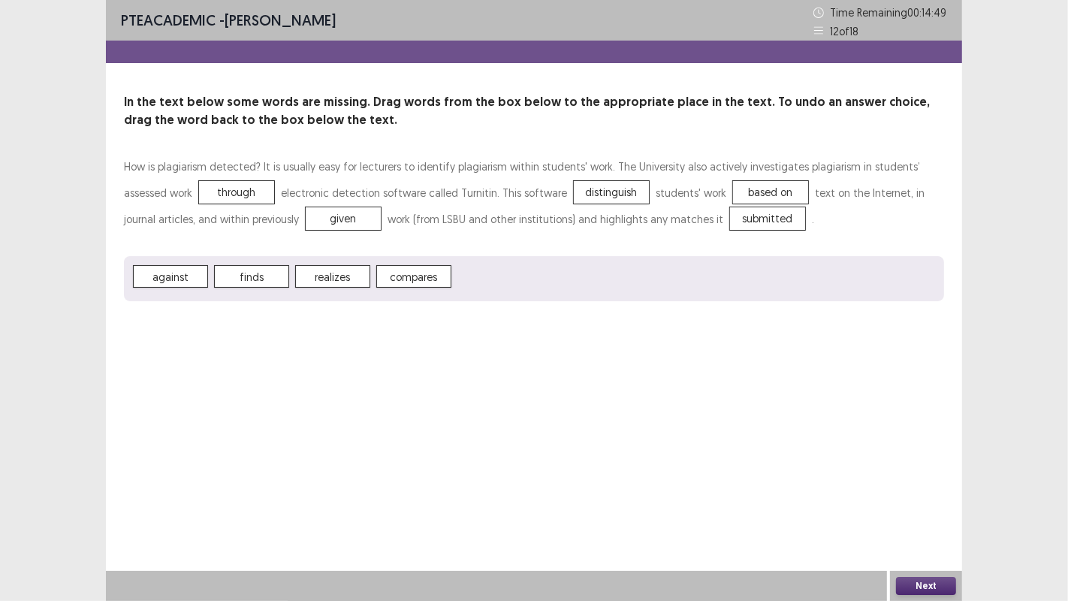
click at [930, 487] on button "Next" at bounding box center [926, 586] width 60 height 18
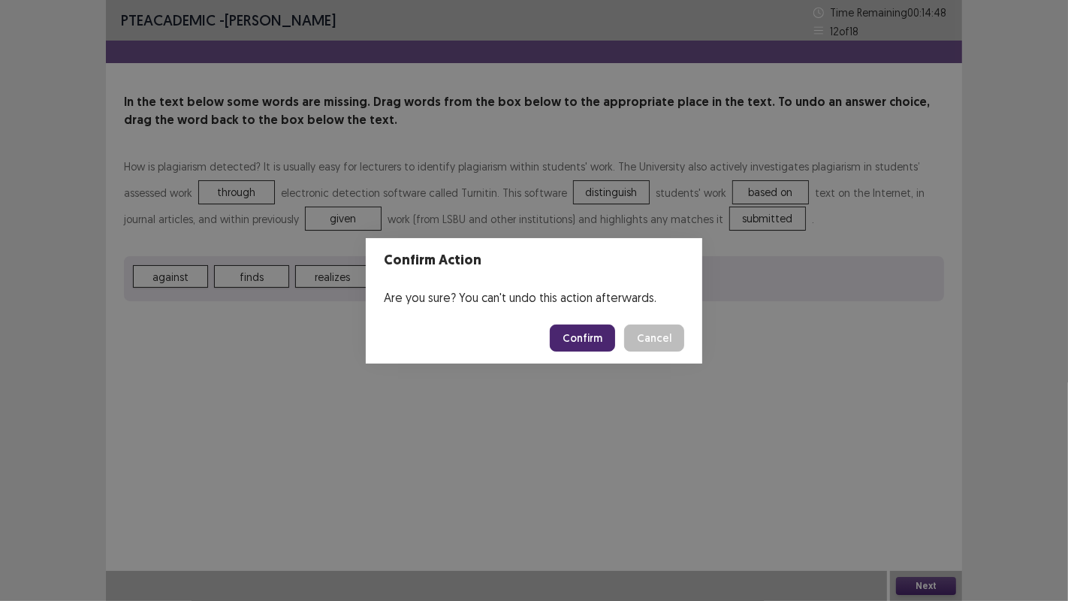
click at [601, 335] on button "Confirm" at bounding box center [582, 337] width 65 height 27
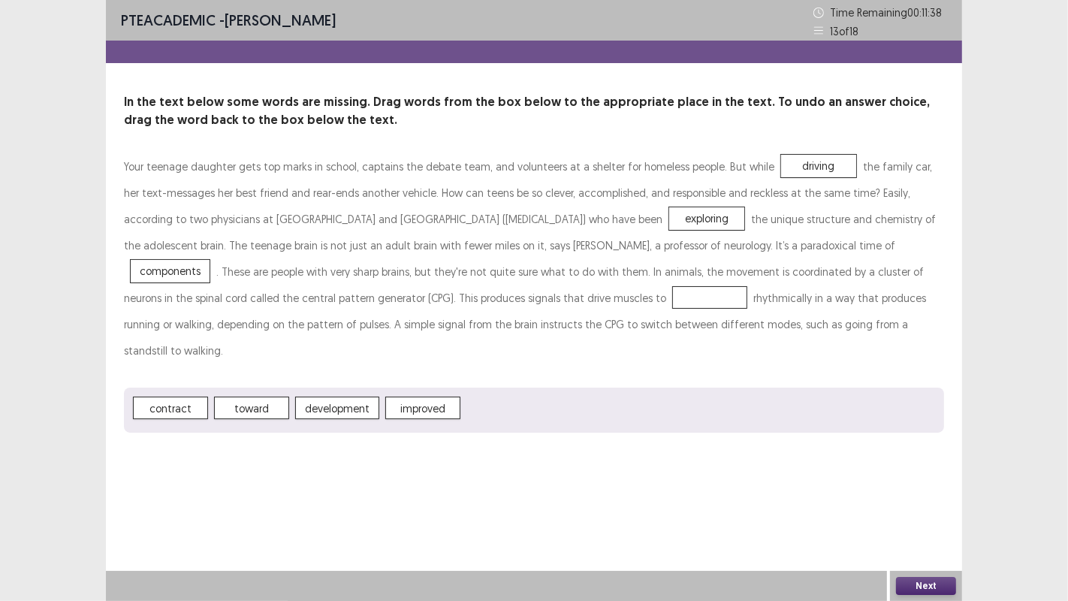
click at [210, 260] on span "components" at bounding box center [170, 271] width 79 height 23
click at [920, 487] on button "Next" at bounding box center [926, 586] width 60 height 18
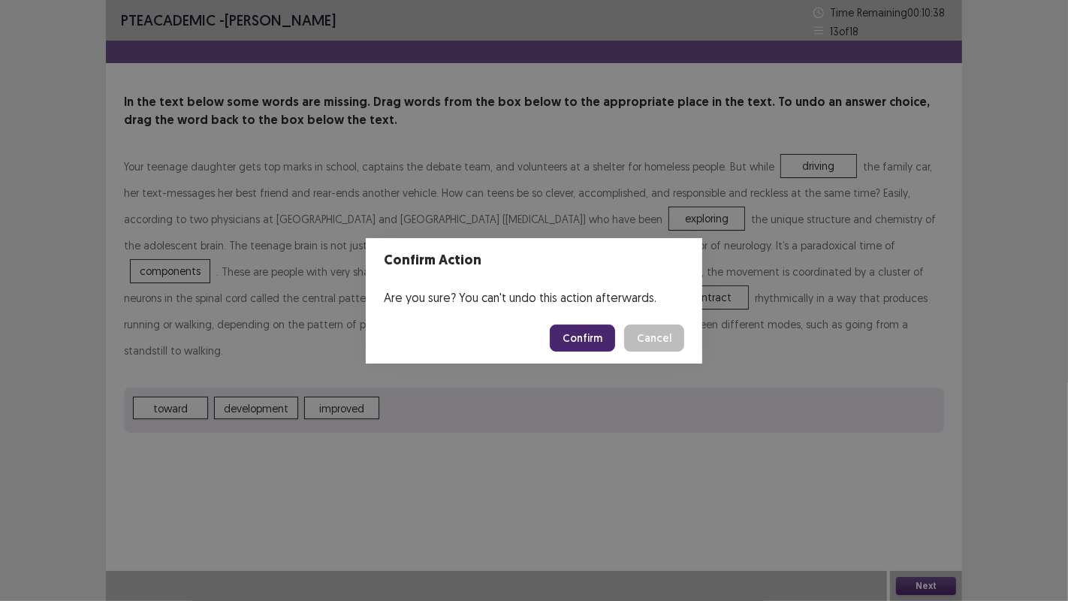
click at [578, 339] on button "Confirm" at bounding box center [582, 337] width 65 height 27
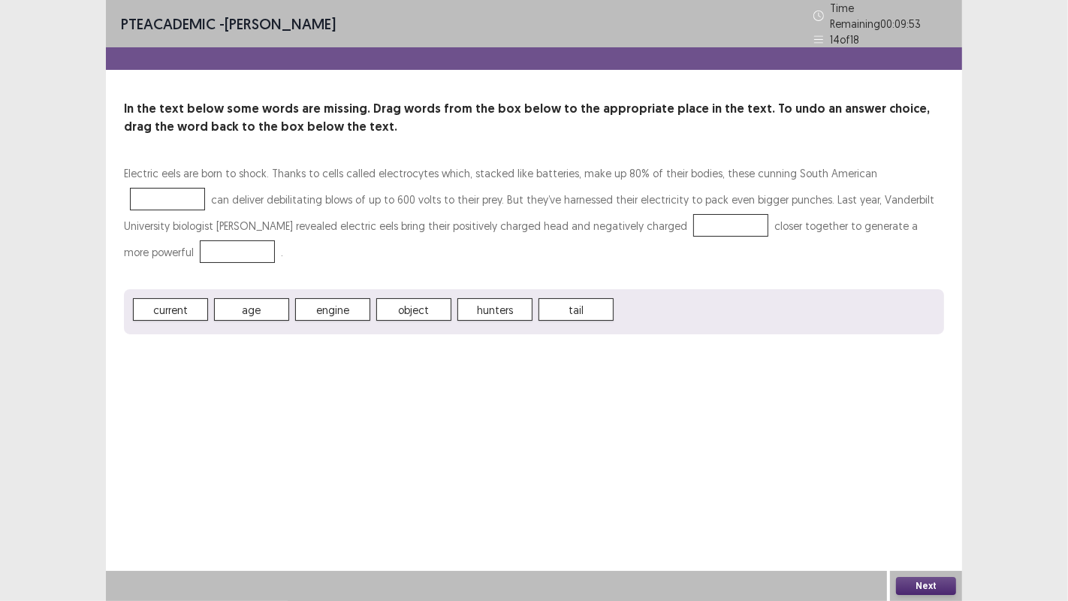
click at [504, 298] on span "hunters" at bounding box center [494, 309] width 75 height 23
click at [920, 487] on button "Next" at bounding box center [926, 586] width 60 height 18
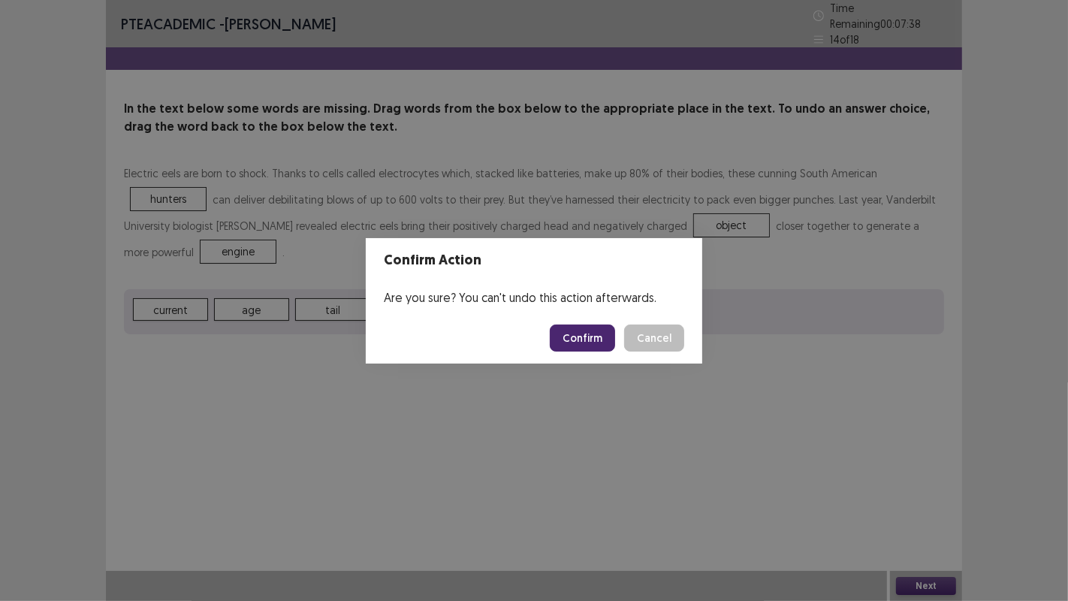
click at [566, 339] on button "Confirm" at bounding box center [582, 337] width 65 height 27
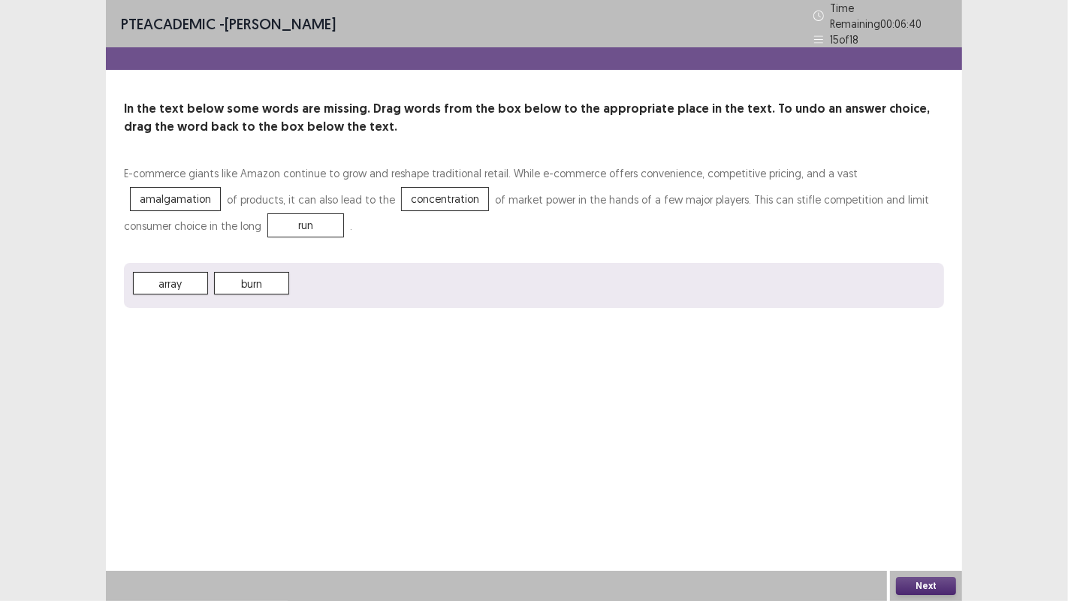
click at [916, 487] on button "Next" at bounding box center [926, 586] width 60 height 18
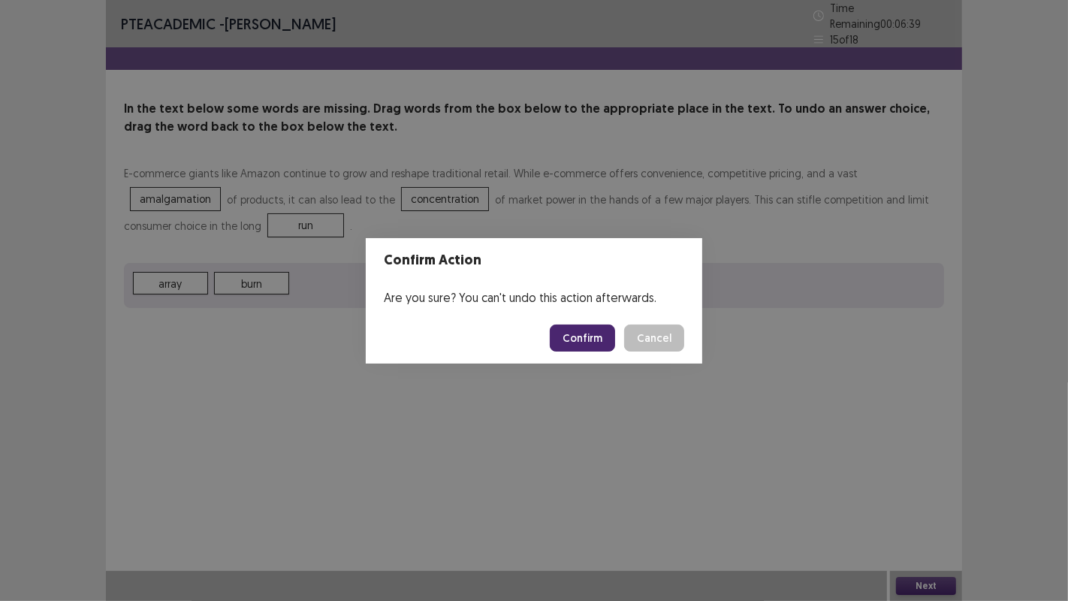
click at [564, 350] on button "Confirm" at bounding box center [582, 337] width 65 height 27
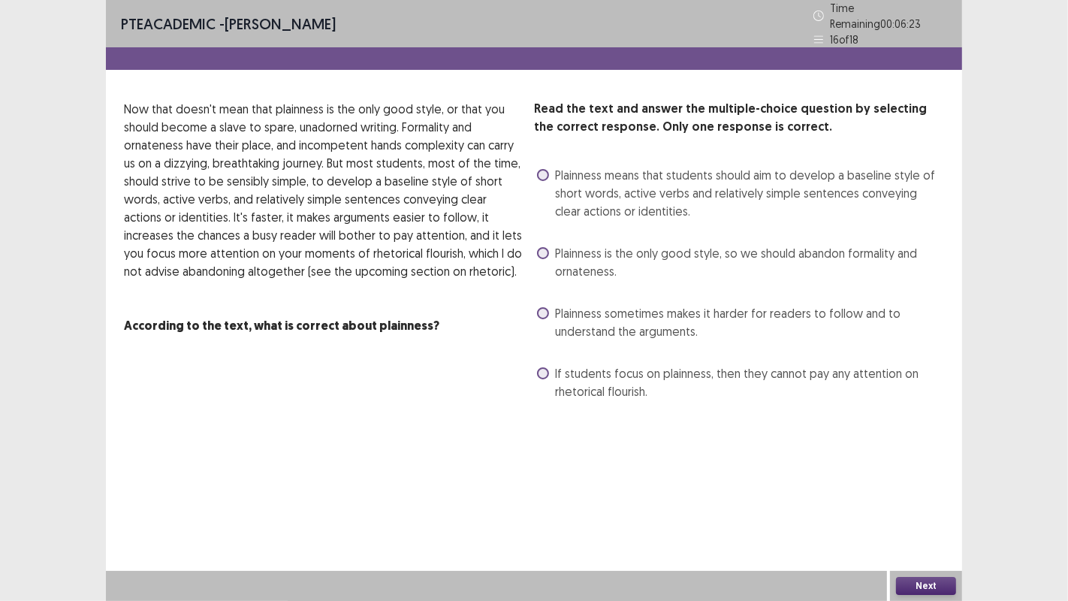
click at [533, 487] on div "PTE academic - [PERSON_NAME] Time Remaining 00 : 06 : 23 16 of 18 Read the text…" at bounding box center [534, 300] width 856 height 601
click at [556, 249] on span "Plainness is the only good style, so we should abandon formality and ornateness." at bounding box center [749, 262] width 389 height 36
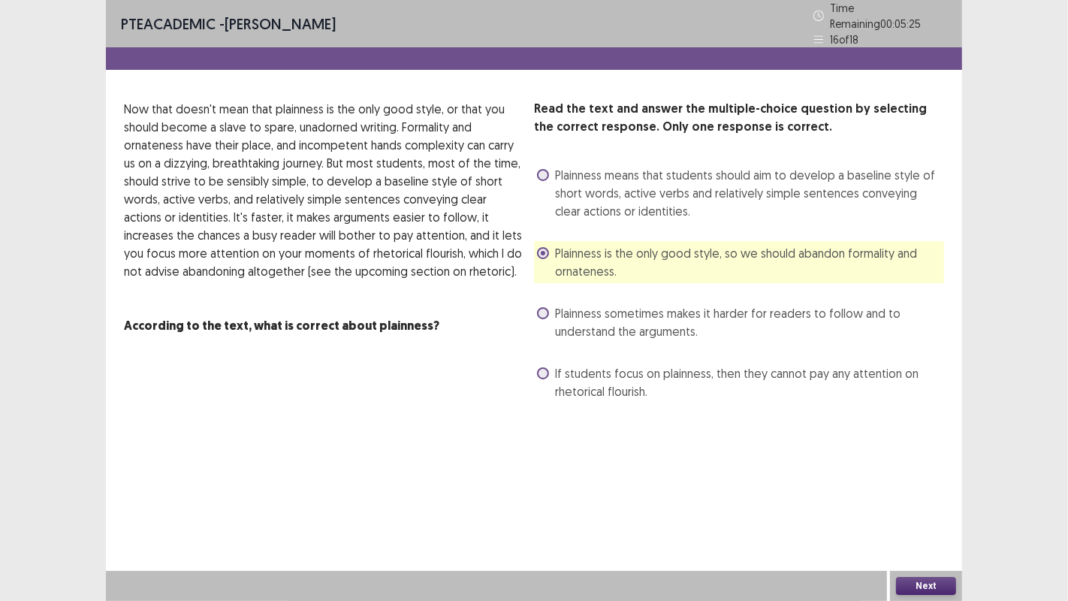
click at [923, 487] on button "Next" at bounding box center [926, 586] width 60 height 18
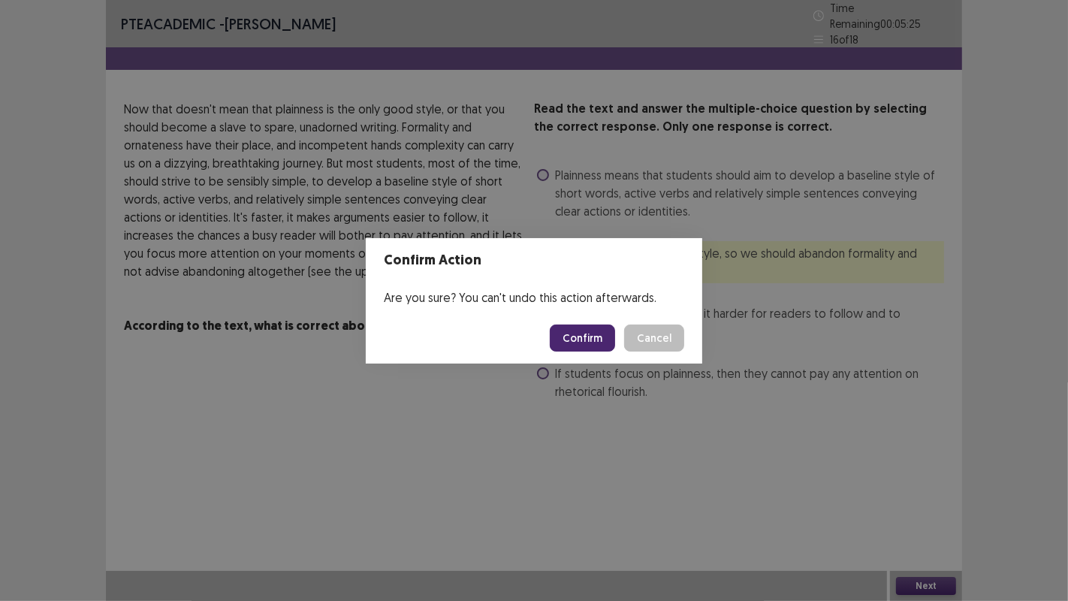
click at [566, 347] on button "Confirm" at bounding box center [582, 337] width 65 height 27
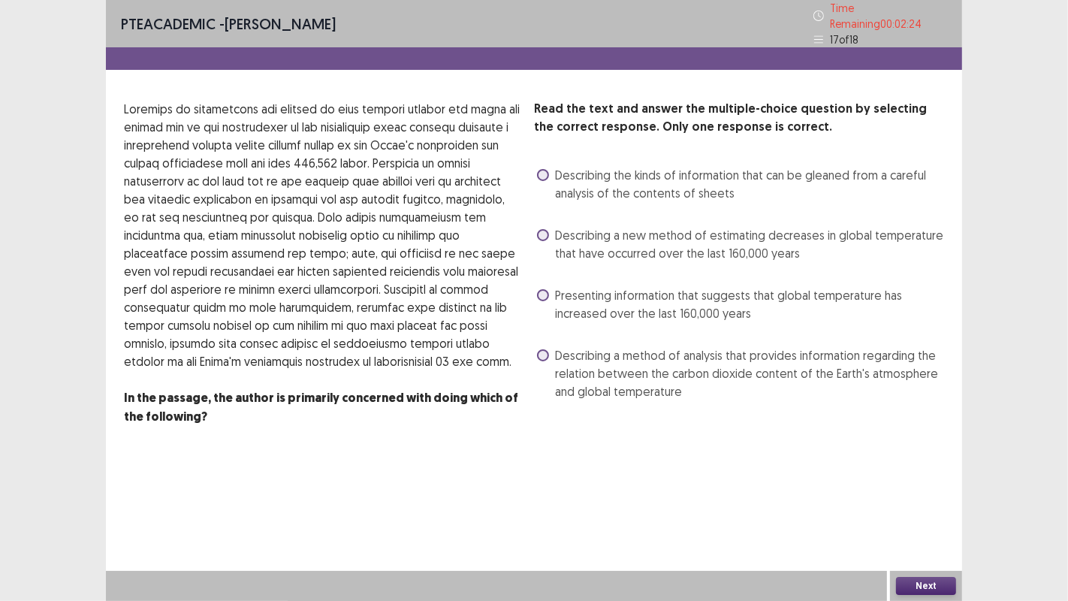
click at [551, 351] on label "Describing a method of analysis that provides information regarding the relatio…" at bounding box center [740, 373] width 407 height 54
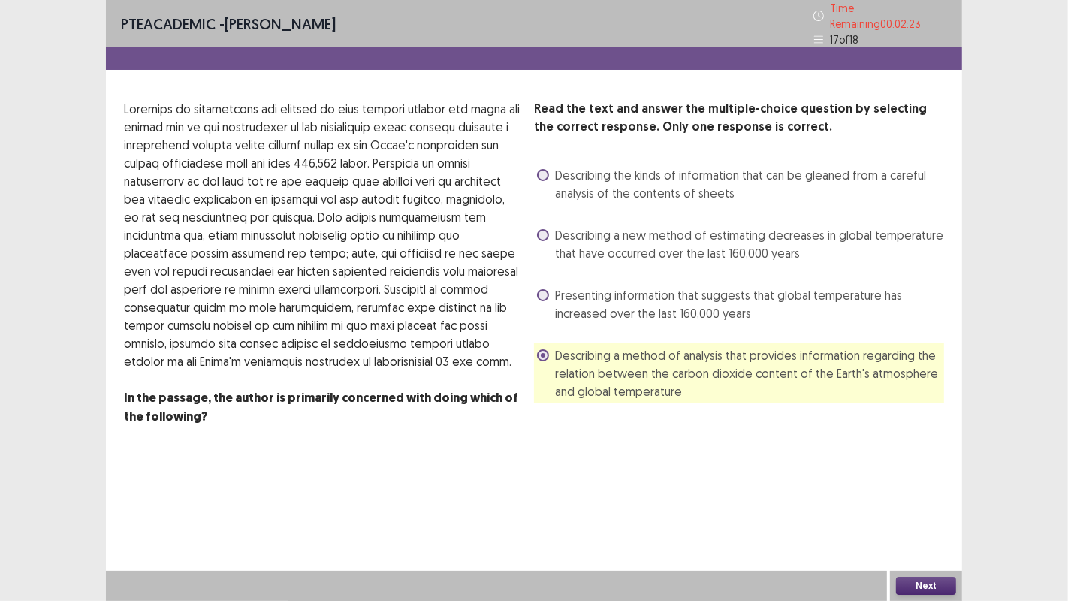
click at [922, 487] on button "Next" at bounding box center [926, 586] width 60 height 18
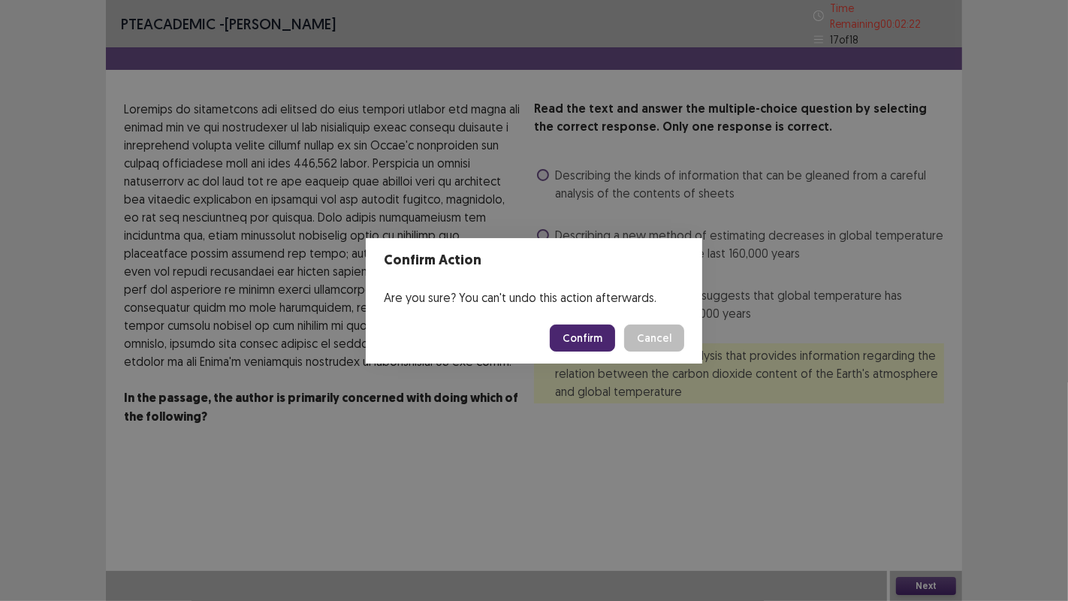
click at [574, 361] on footer "Confirm Cancel" at bounding box center [534, 337] width 336 height 51
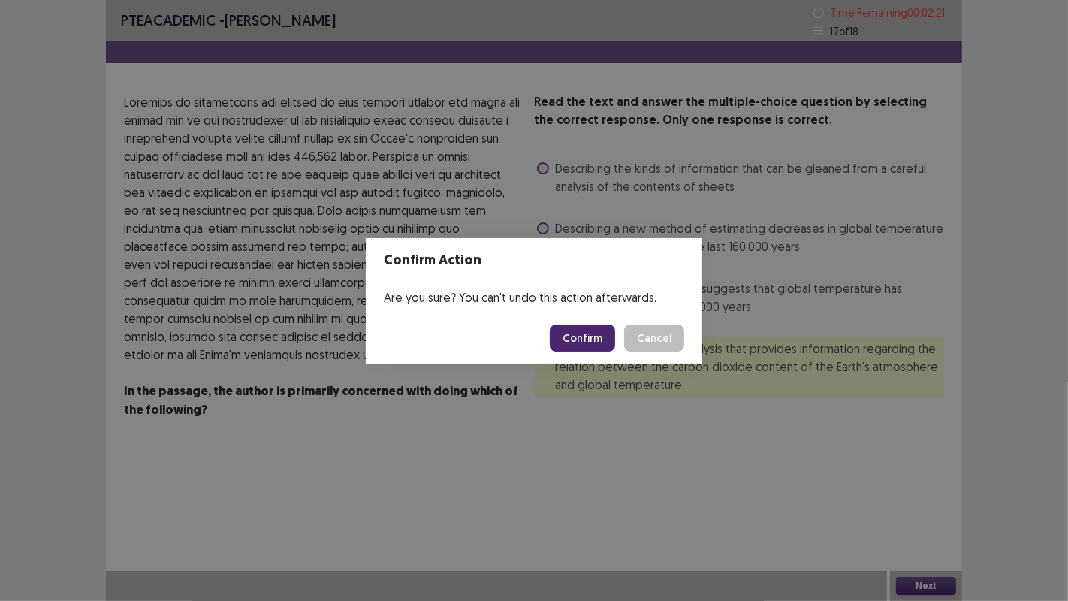
click at [577, 343] on button "Confirm" at bounding box center [582, 337] width 65 height 27
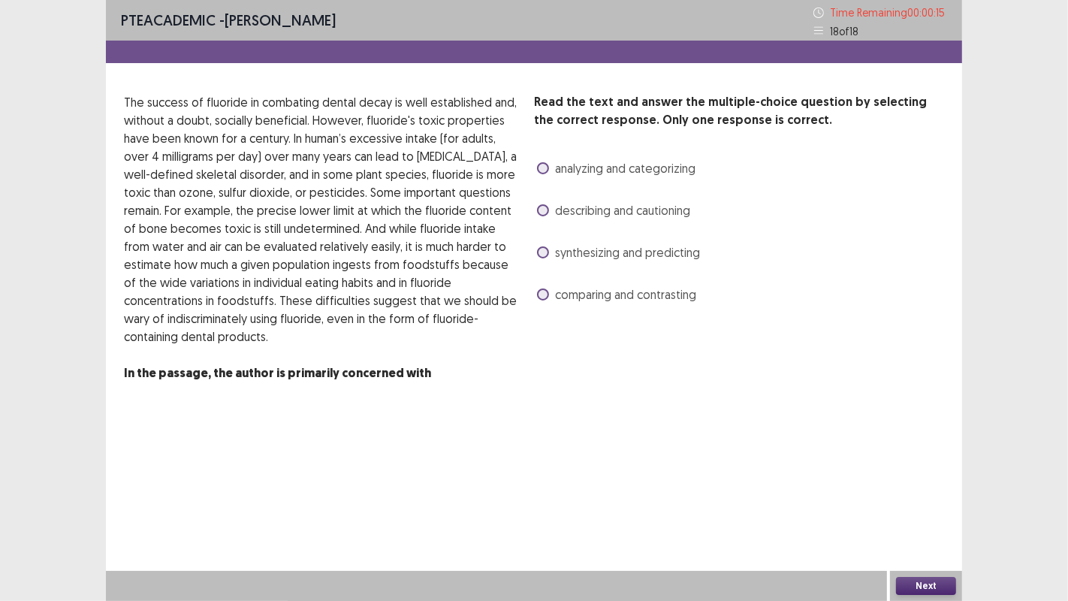
click at [541, 213] on span at bounding box center [543, 210] width 12 height 12
click at [918, 487] on button "Next" at bounding box center [926, 586] width 60 height 18
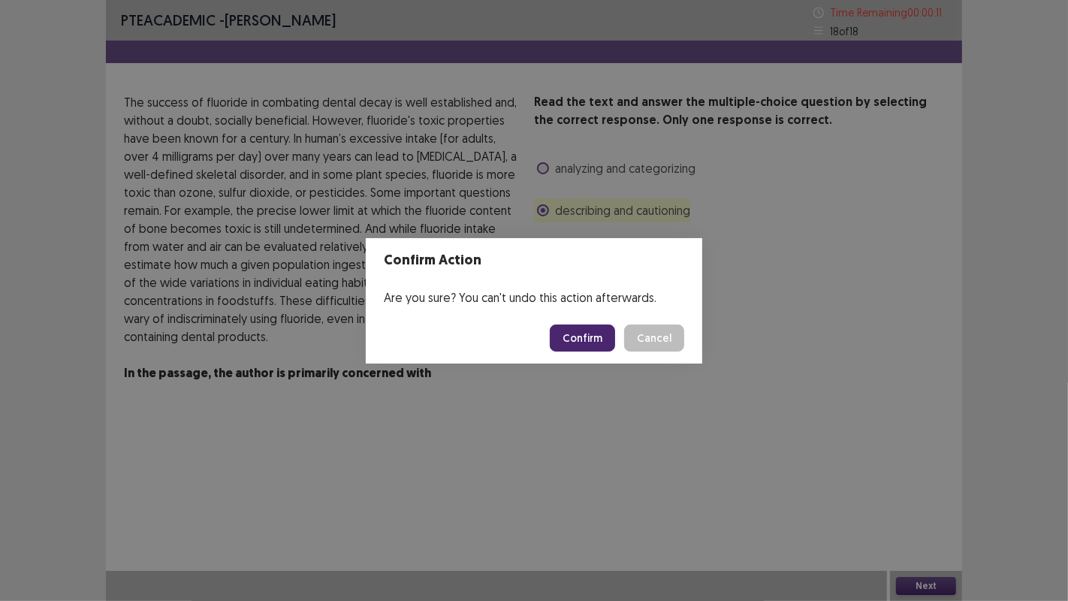
click at [590, 345] on button "Confirm" at bounding box center [582, 337] width 65 height 27
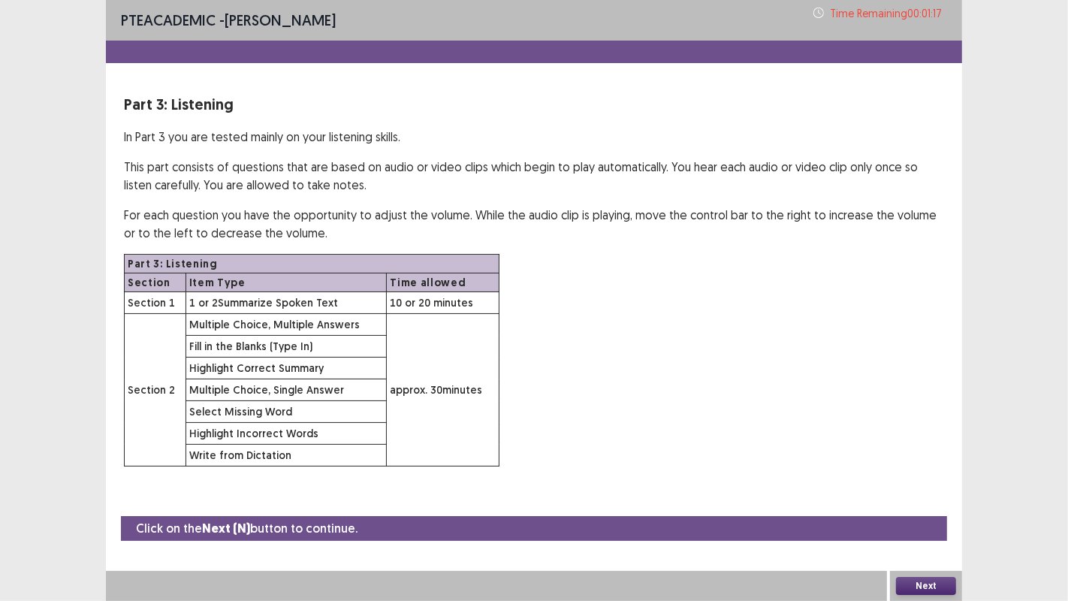
click at [919, 487] on button "Next" at bounding box center [926, 586] width 60 height 18
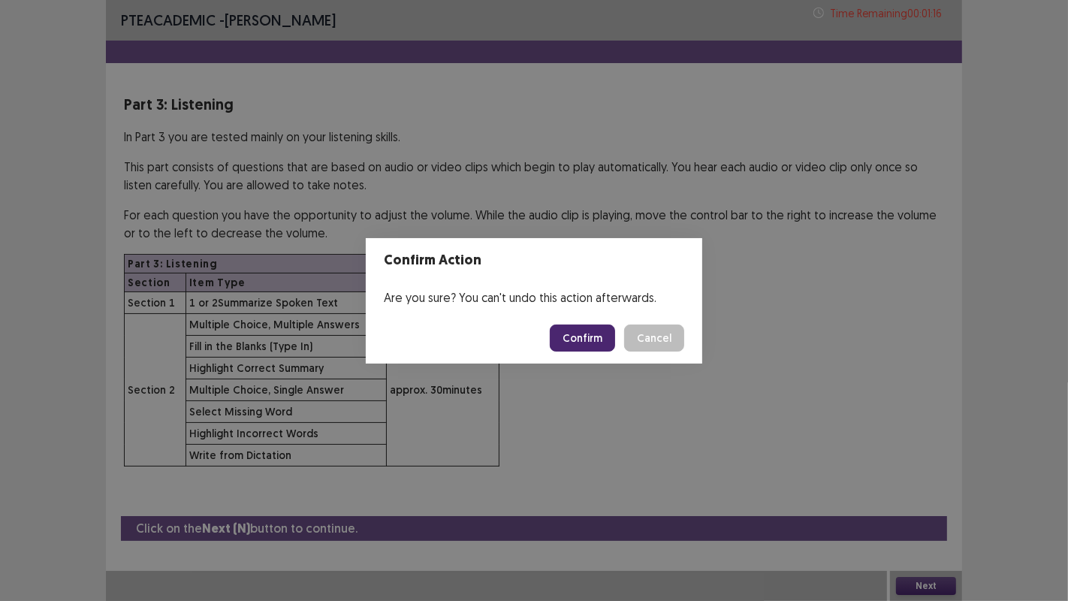
click at [583, 333] on button "Confirm" at bounding box center [582, 337] width 65 height 27
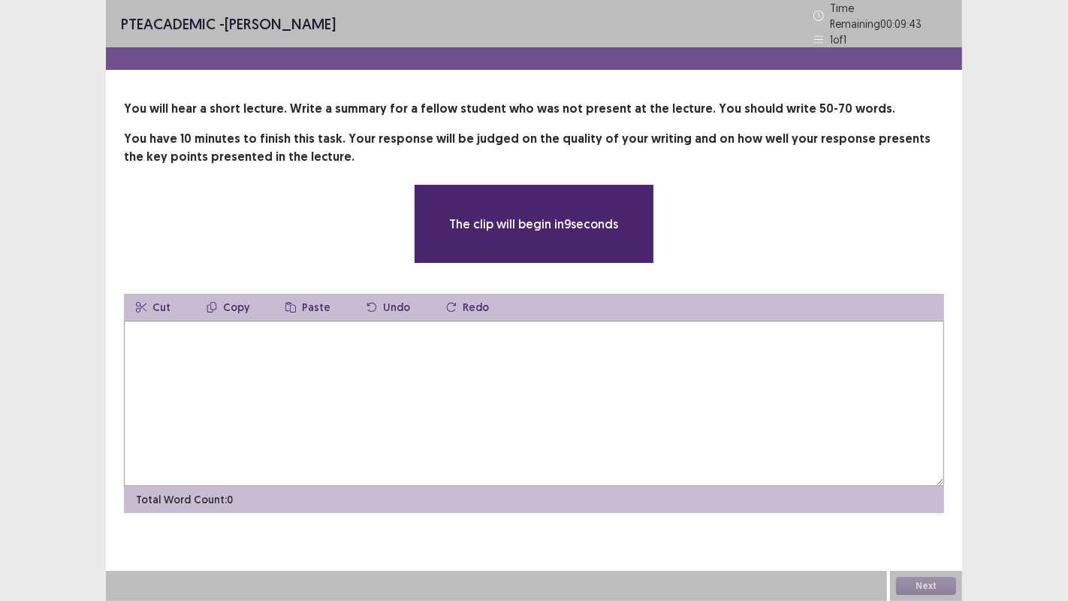
click at [727, 401] on textarea at bounding box center [534, 403] width 820 height 165
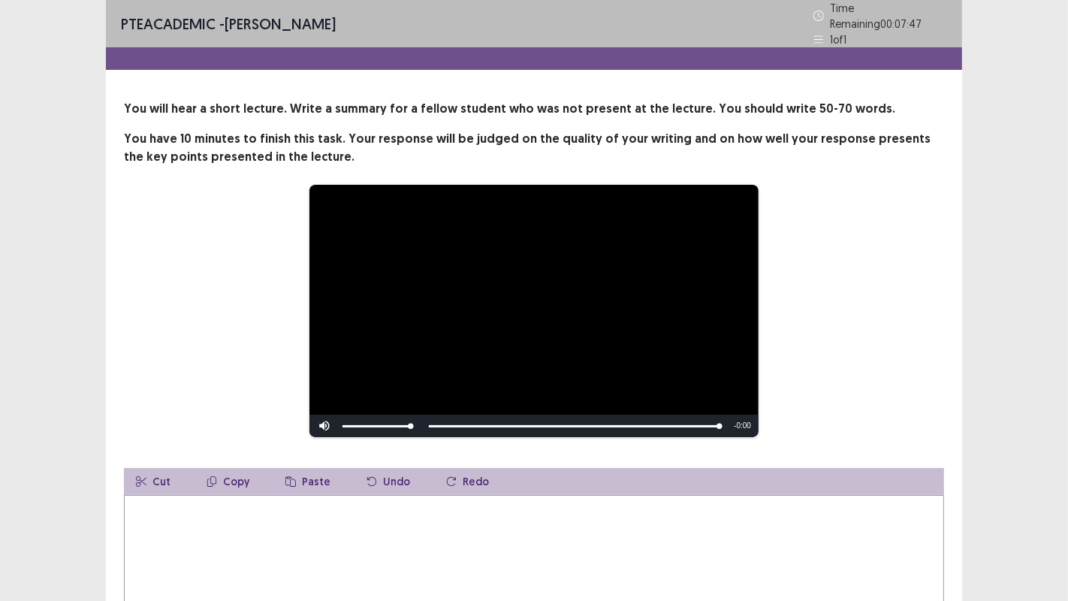
click at [338, 487] on textarea at bounding box center [534, 577] width 820 height 165
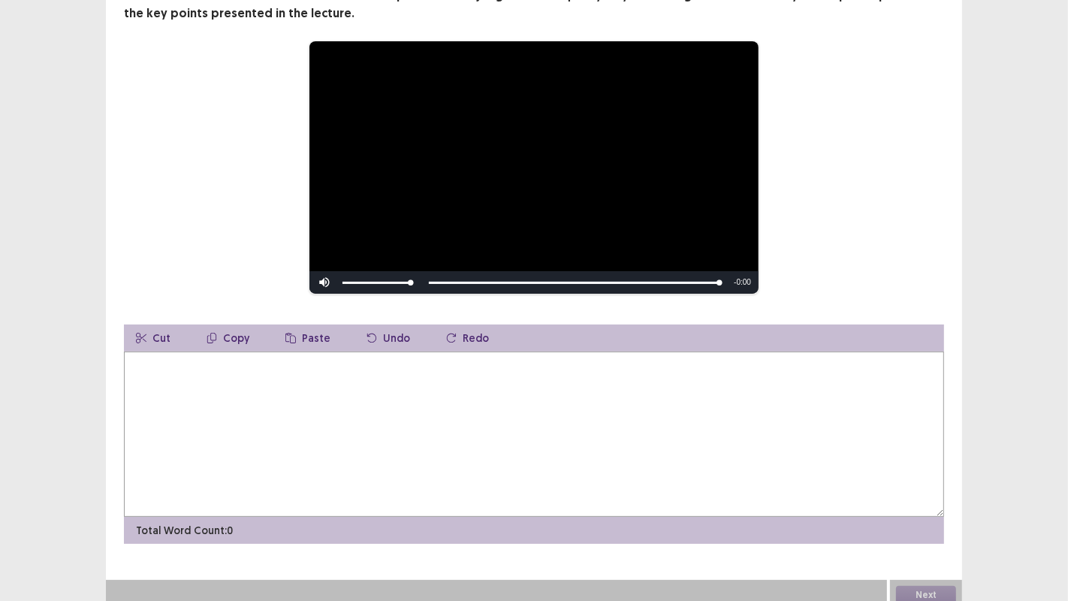
scroll to position [146, 0]
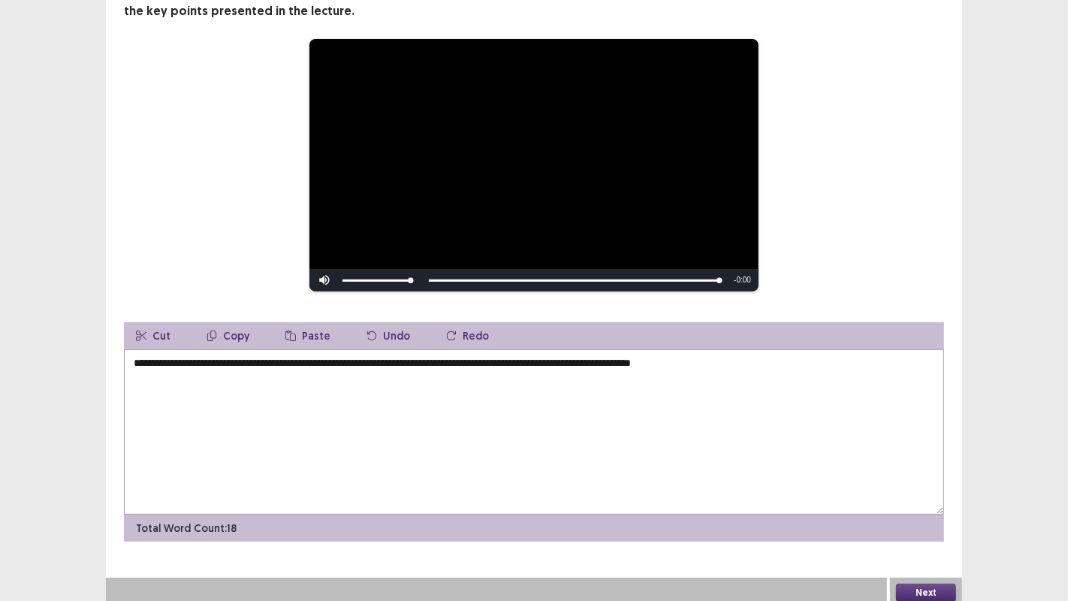
click at [307, 191] on div "**********" at bounding box center [534, 165] width 700 height 254
click at [773, 363] on textarea "**********" at bounding box center [534, 431] width 820 height 165
click at [307, 197] on div "**********" at bounding box center [534, 165] width 700 height 254
click at [925, 356] on textarea "**********" at bounding box center [534, 431] width 820 height 165
click at [307, 197] on div "**********" at bounding box center [534, 165] width 700 height 254
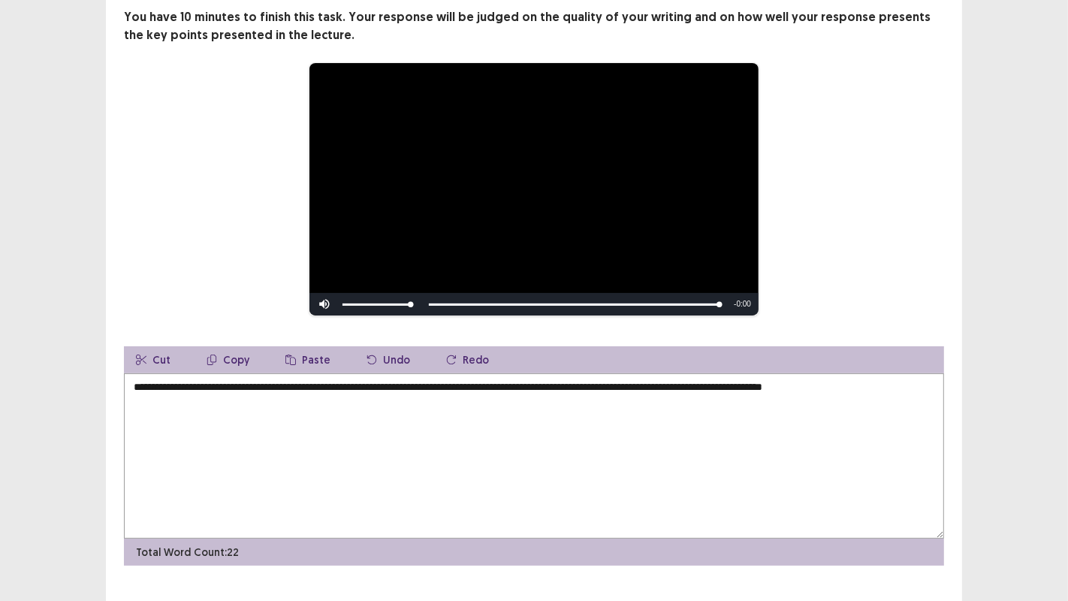
scroll to position [120, 0]
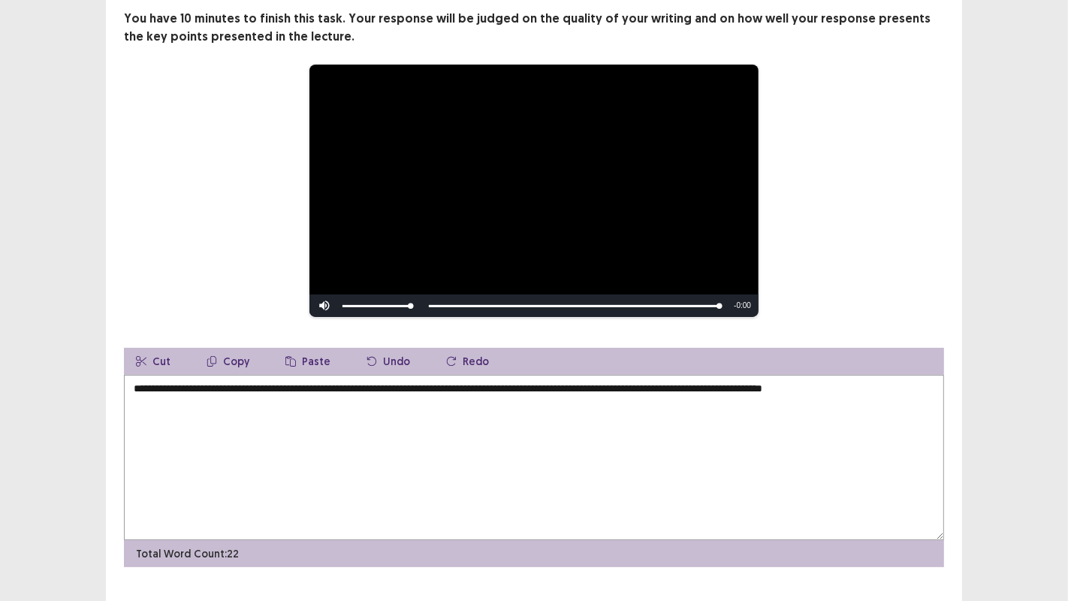
click at [913, 386] on textarea "**********" at bounding box center [534, 457] width 820 height 165
click at [307, 197] on div "**********" at bounding box center [534, 191] width 700 height 254
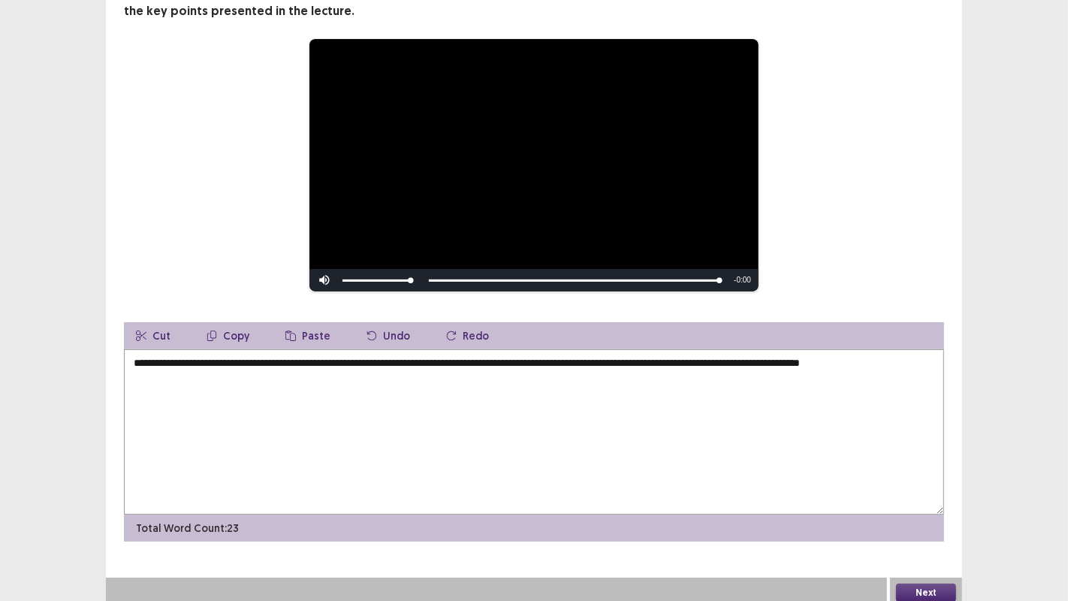
click at [216, 396] on textarea "**********" at bounding box center [534, 431] width 820 height 165
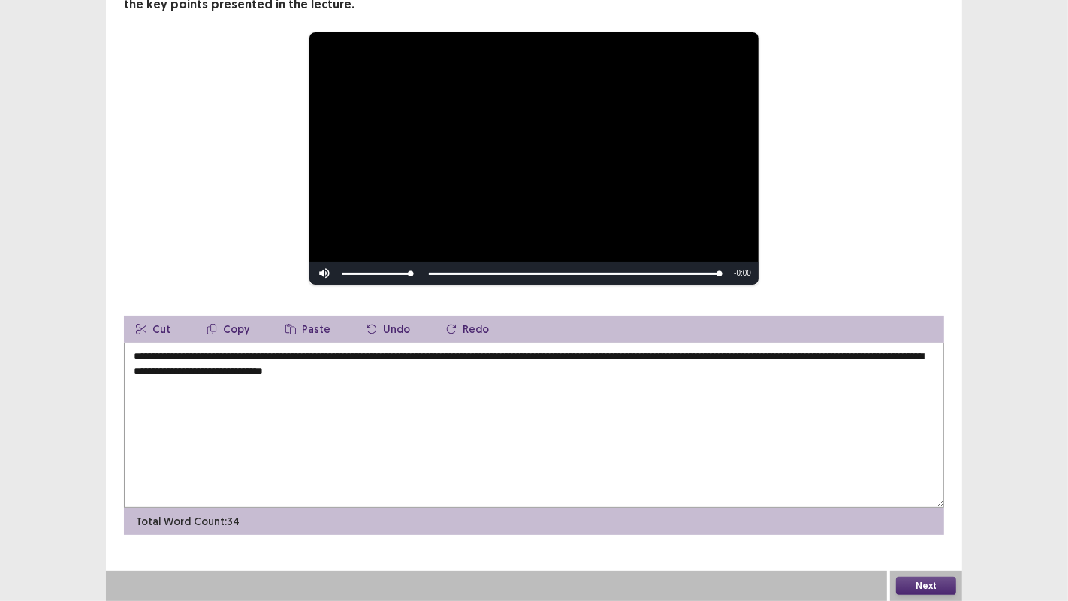
click at [313, 167] on video "Video Player" at bounding box center [533, 158] width 449 height 252
click at [538, 377] on textarea "**********" at bounding box center [534, 424] width 820 height 165
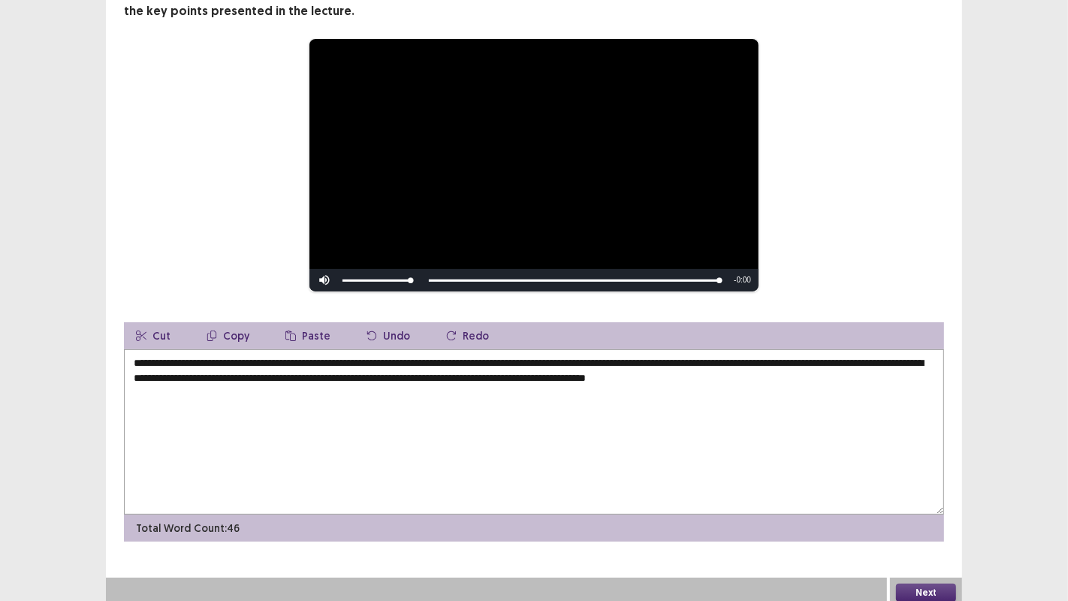
click at [313, 167] on video "Video Player" at bounding box center [533, 165] width 449 height 252
click at [914, 372] on textarea "**********" at bounding box center [534, 431] width 820 height 165
click at [351, 351] on textarea "**********" at bounding box center [534, 431] width 820 height 165
click at [825, 375] on textarea "**********" at bounding box center [534, 431] width 820 height 165
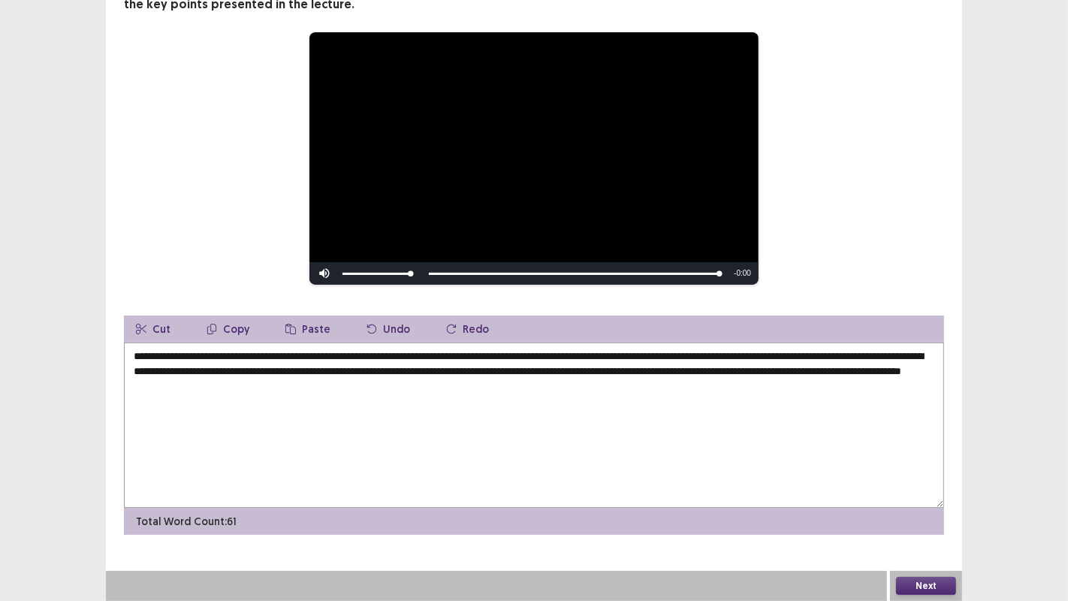
click at [230, 388] on textarea "**********" at bounding box center [534, 424] width 820 height 165
click at [185, 384] on textarea "**********" at bounding box center [534, 424] width 820 height 165
type textarea "**********"
click at [921, 487] on button "Next" at bounding box center [926, 586] width 60 height 18
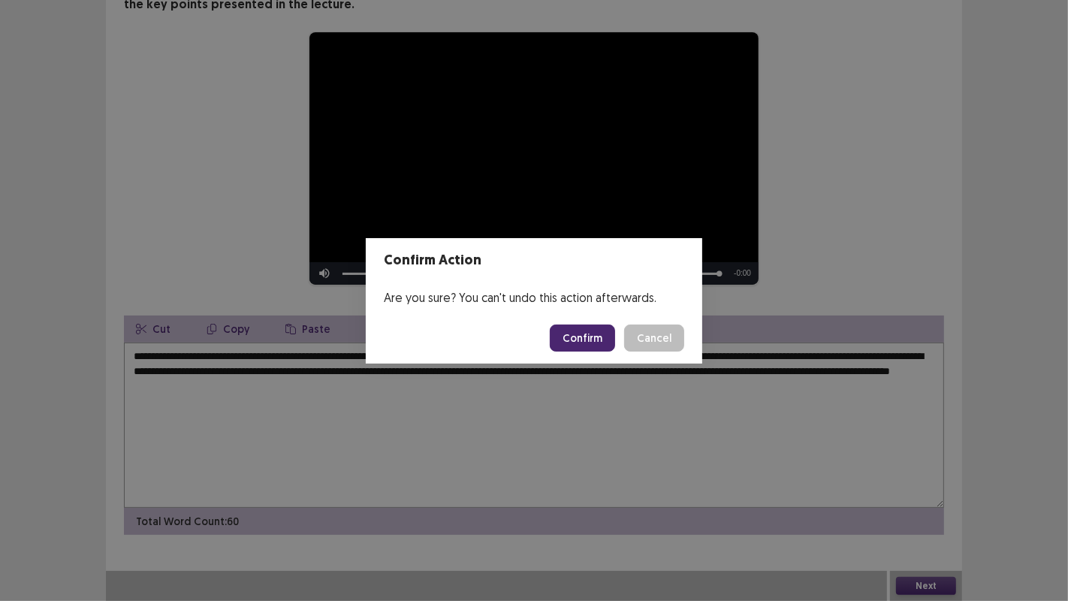
click at [714, 487] on div "Confirm Action Are you sure? You can't undo this action afterwards. Confirm Can…" at bounding box center [534, 300] width 1068 height 601
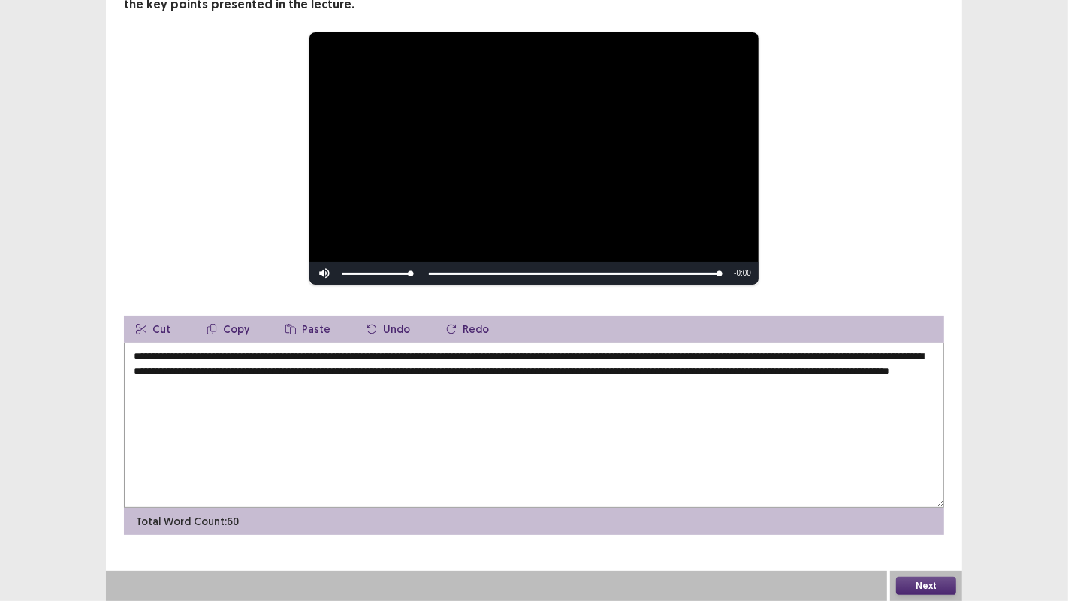
click at [917, 487] on button "Next" at bounding box center [926, 586] width 60 height 18
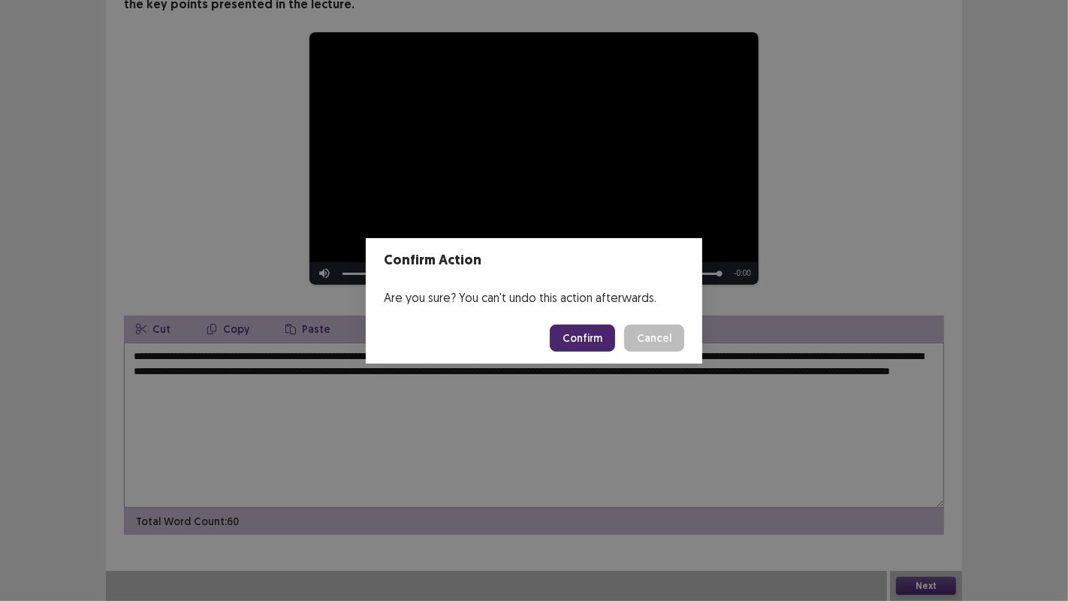
click at [590, 341] on button "Confirm" at bounding box center [582, 337] width 65 height 27
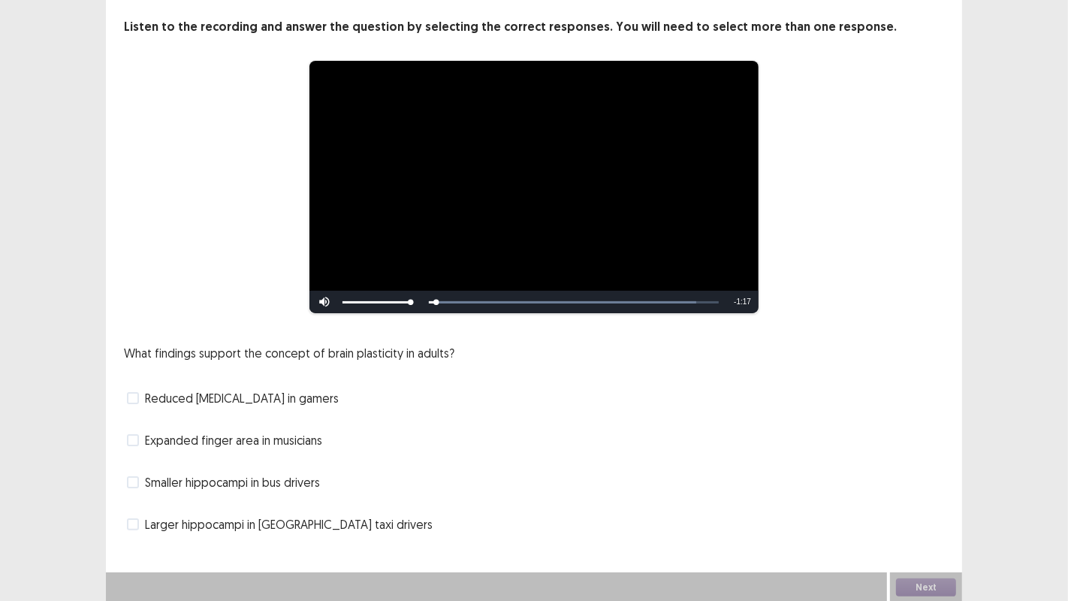
scroll to position [77, 0]
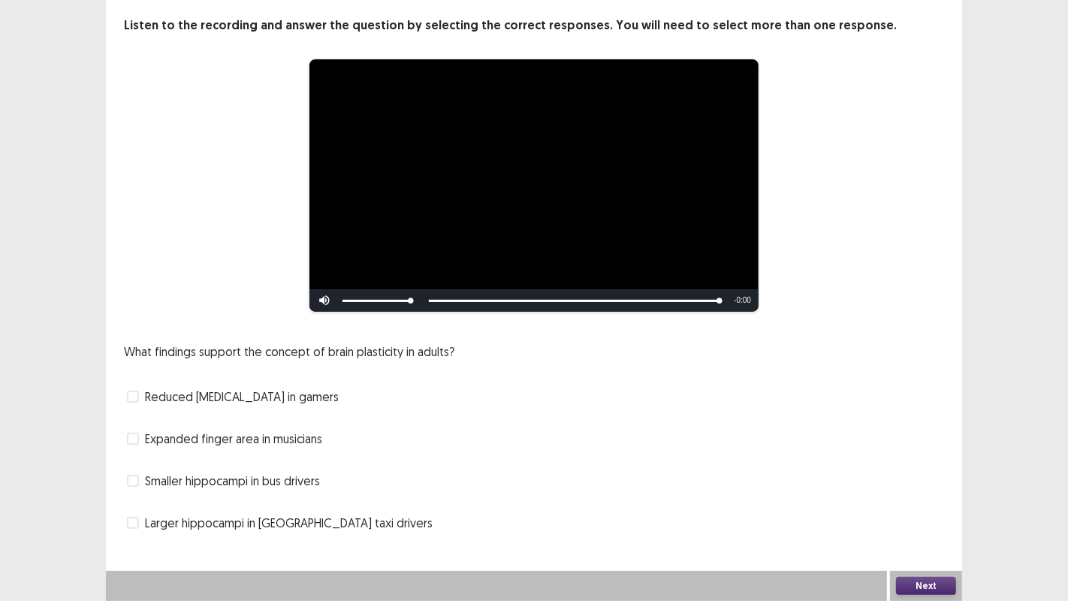
click at [135, 444] on label "Expanded finger area in musicians" at bounding box center [224, 439] width 195 height 18
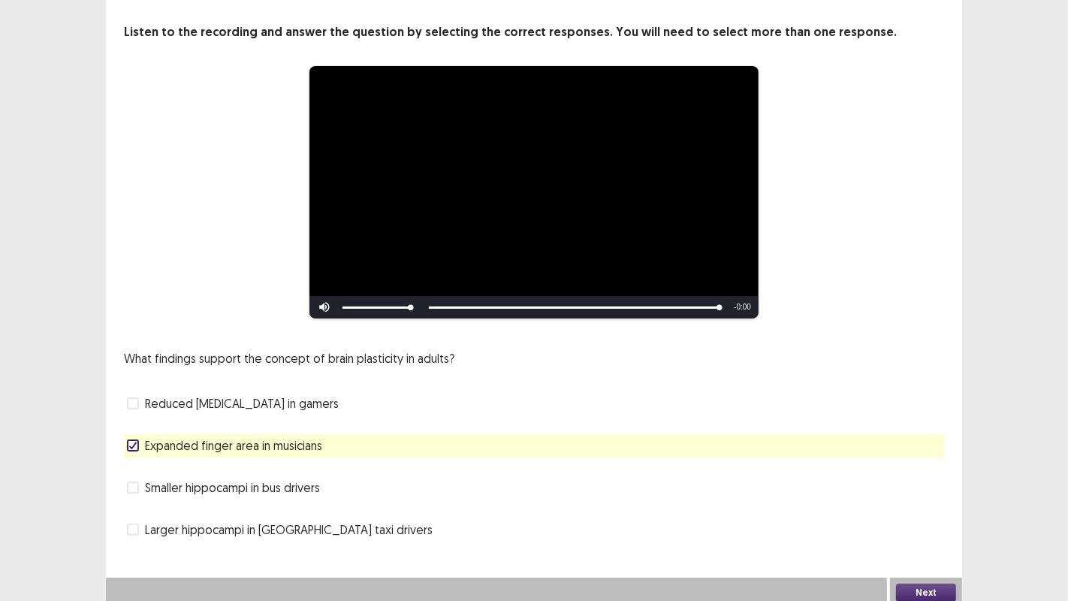
click at [920, 487] on button "Next" at bounding box center [926, 592] width 60 height 18
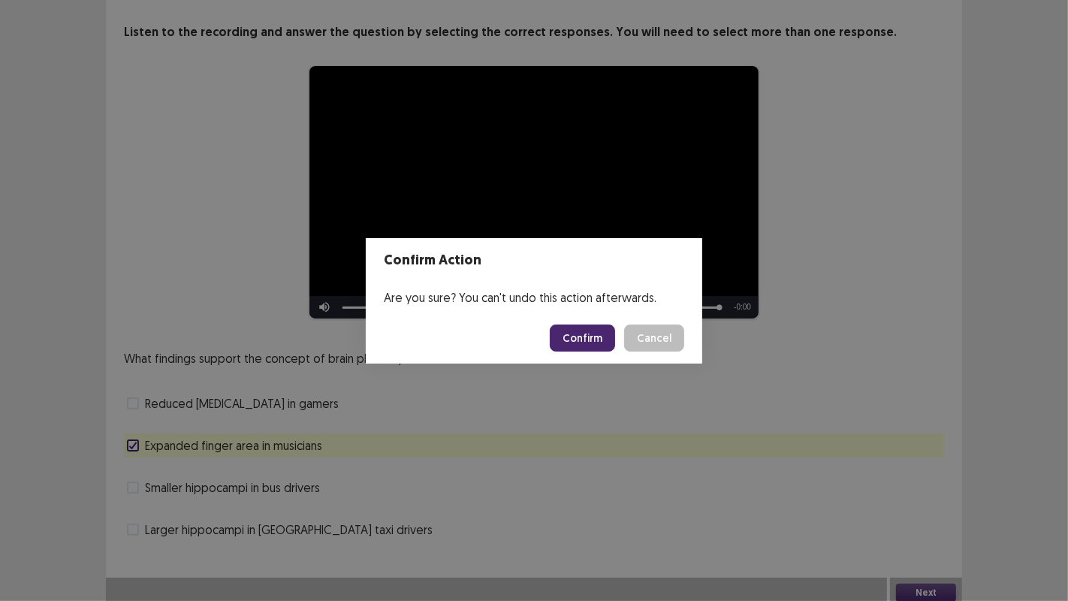
click at [583, 340] on button "Confirm" at bounding box center [582, 337] width 65 height 27
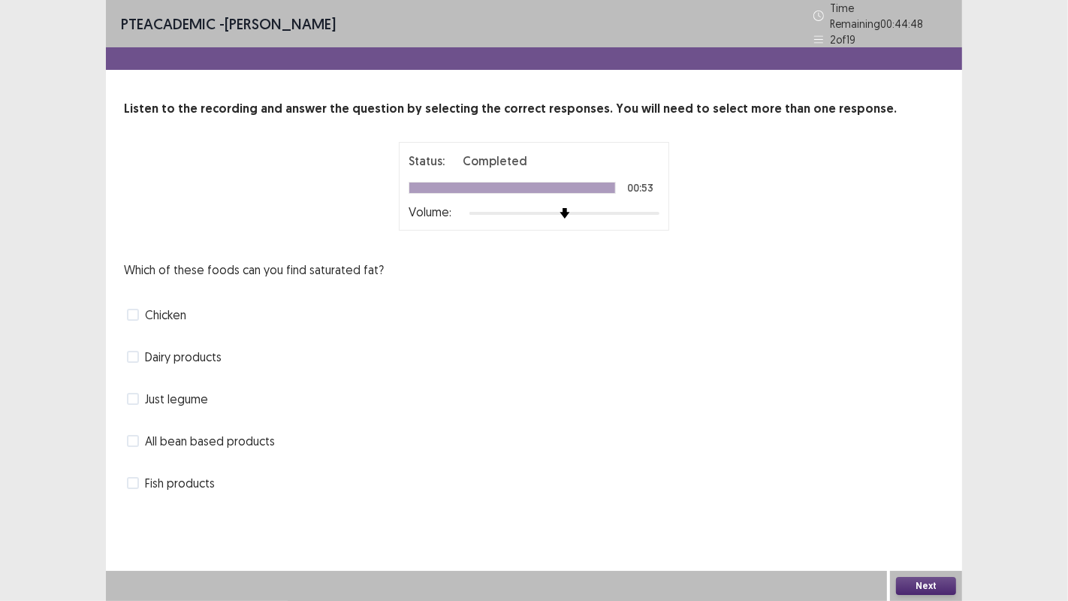
click at [143, 437] on label "All bean based products" at bounding box center [201, 441] width 148 height 18
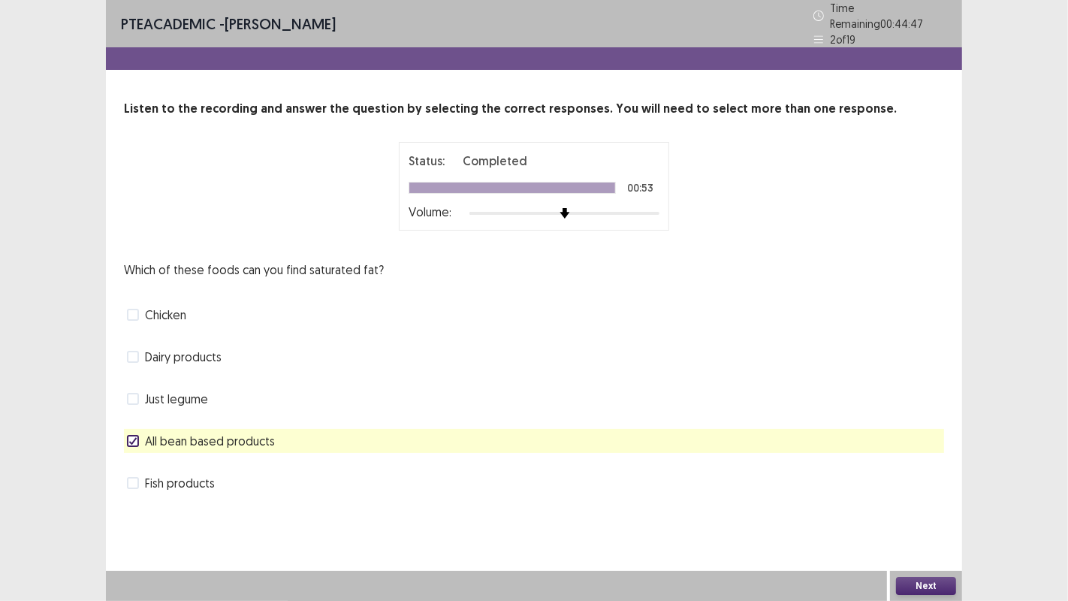
click at [913, 487] on button "Next" at bounding box center [926, 586] width 60 height 18
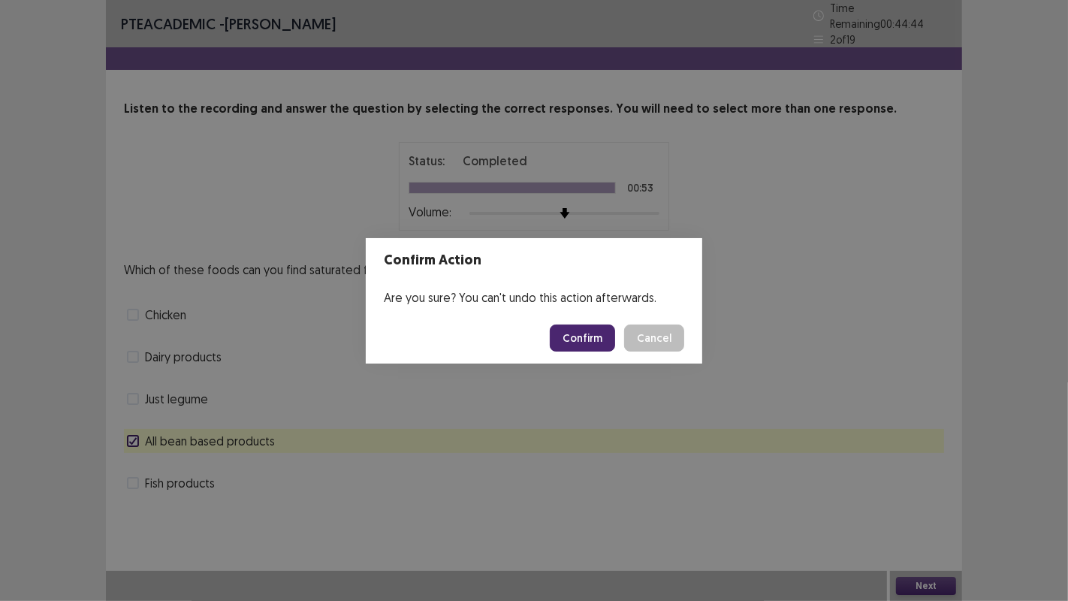
click at [591, 342] on button "Confirm" at bounding box center [582, 337] width 65 height 27
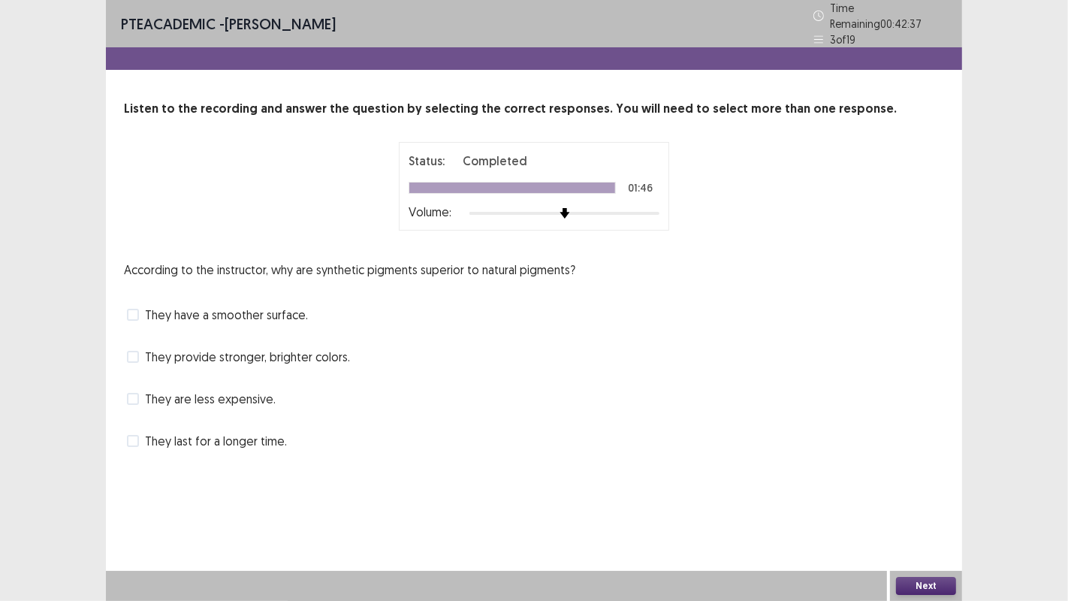
click at [146, 357] on span "They provide stronger, brighter colors." at bounding box center [247, 357] width 205 height 18
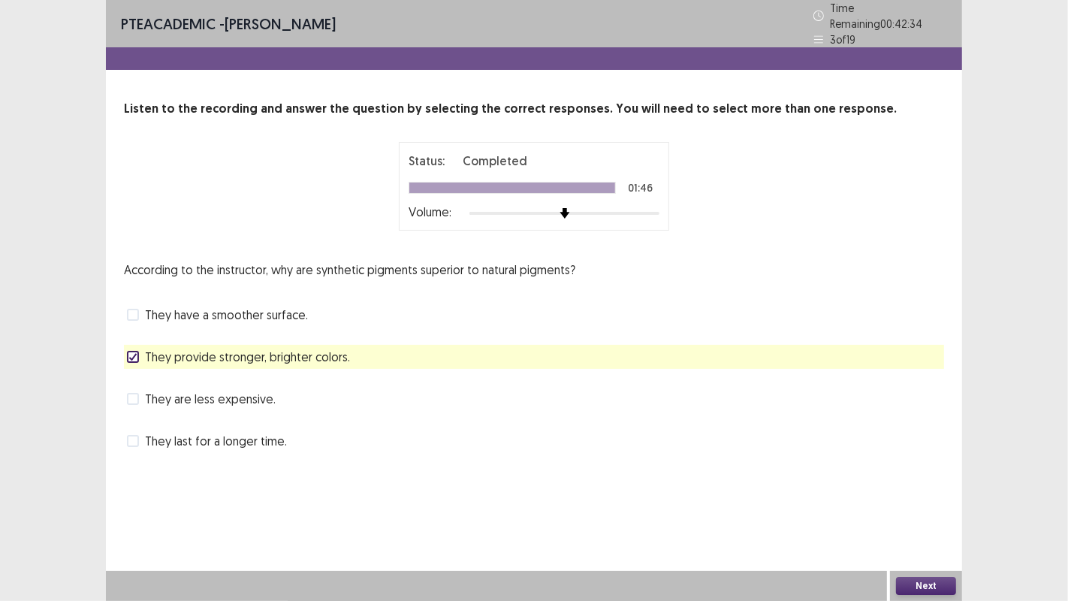
click at [922, 487] on button "Next" at bounding box center [926, 586] width 60 height 18
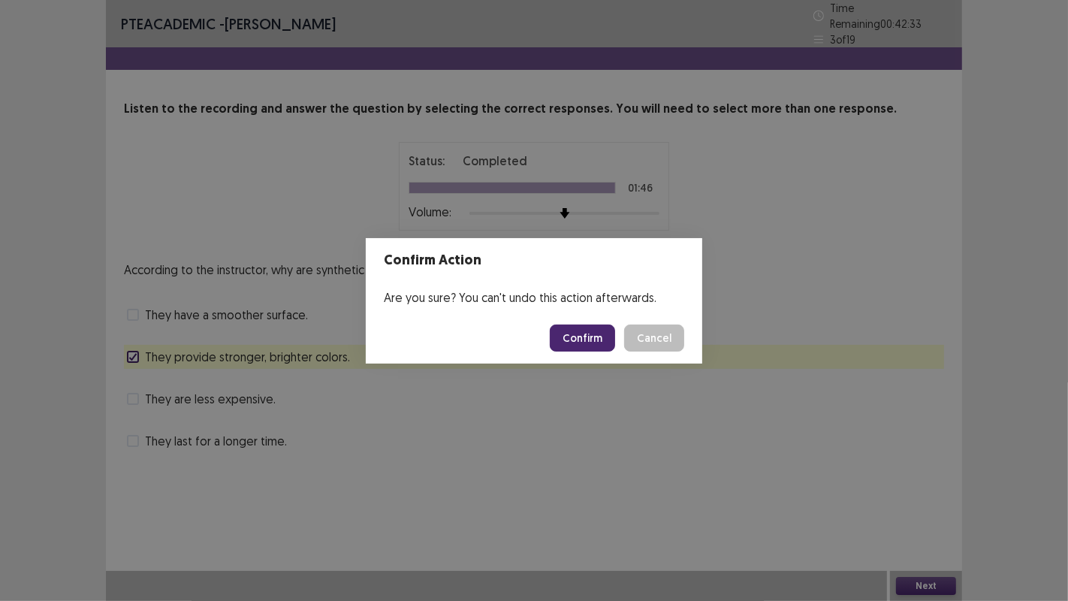
click at [591, 339] on button "Confirm" at bounding box center [582, 337] width 65 height 27
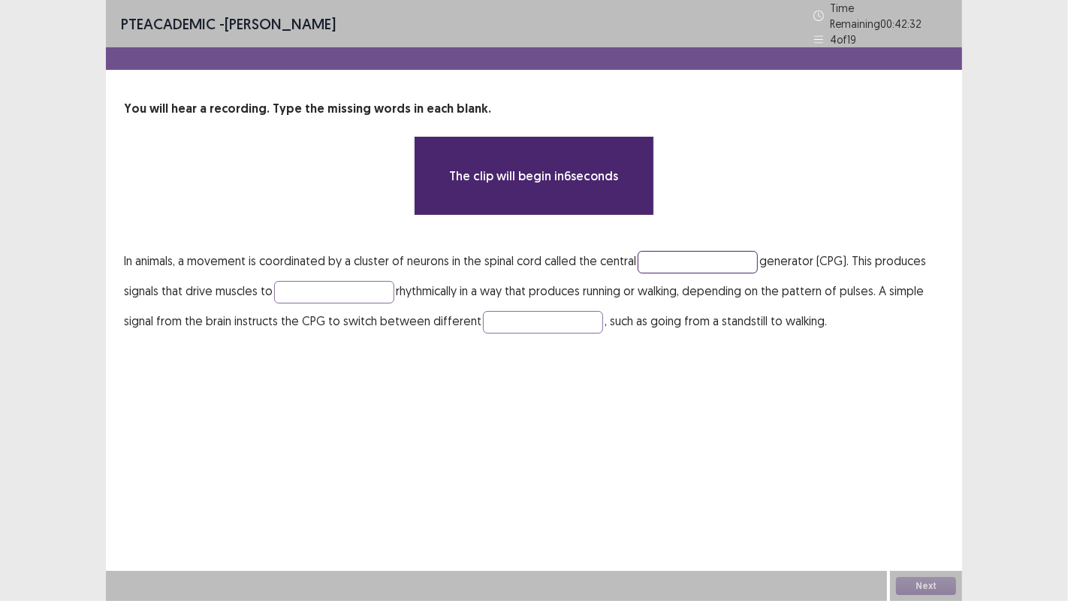
click at [714, 251] on input "text" at bounding box center [698, 262] width 120 height 23
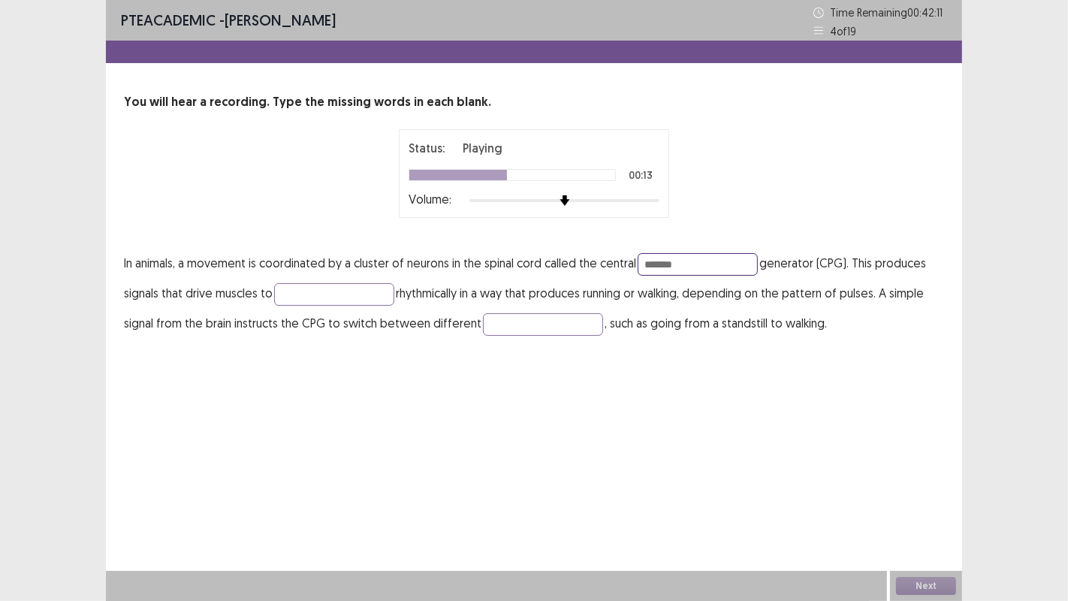
type input "*******"
click at [341, 289] on input "text" at bounding box center [334, 294] width 120 height 23
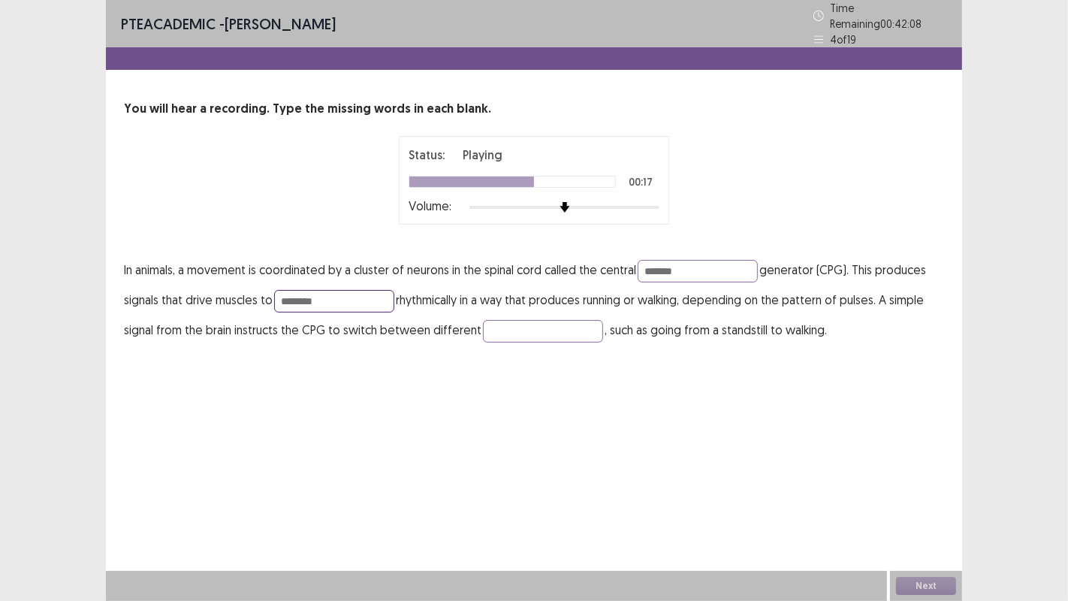
type input "********"
click at [508, 328] on input "text" at bounding box center [543, 331] width 120 height 23
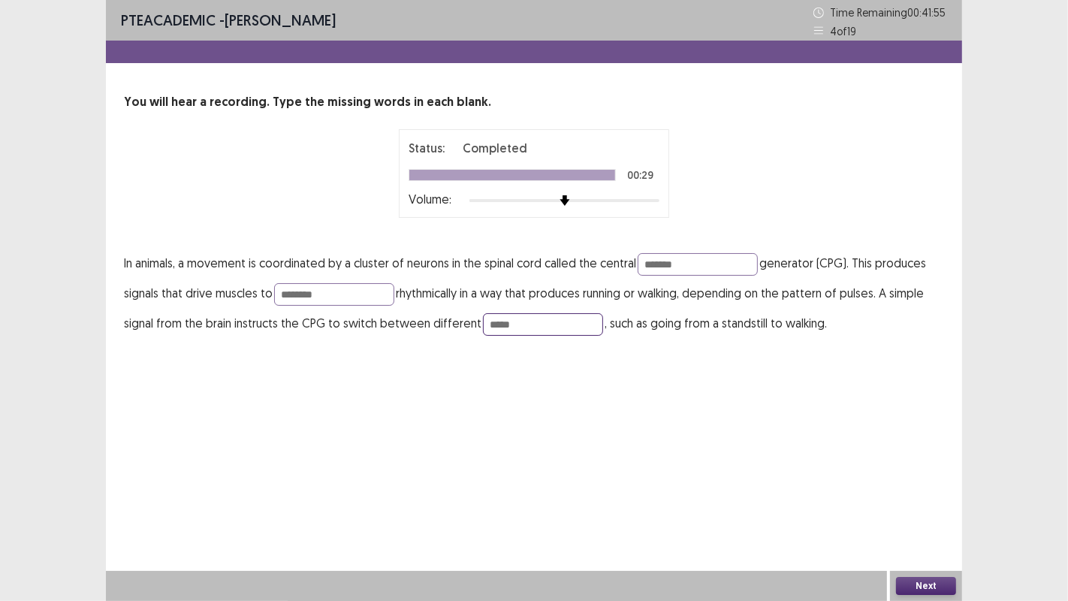
type input "*****"
click at [907, 487] on button "Next" at bounding box center [926, 586] width 60 height 18
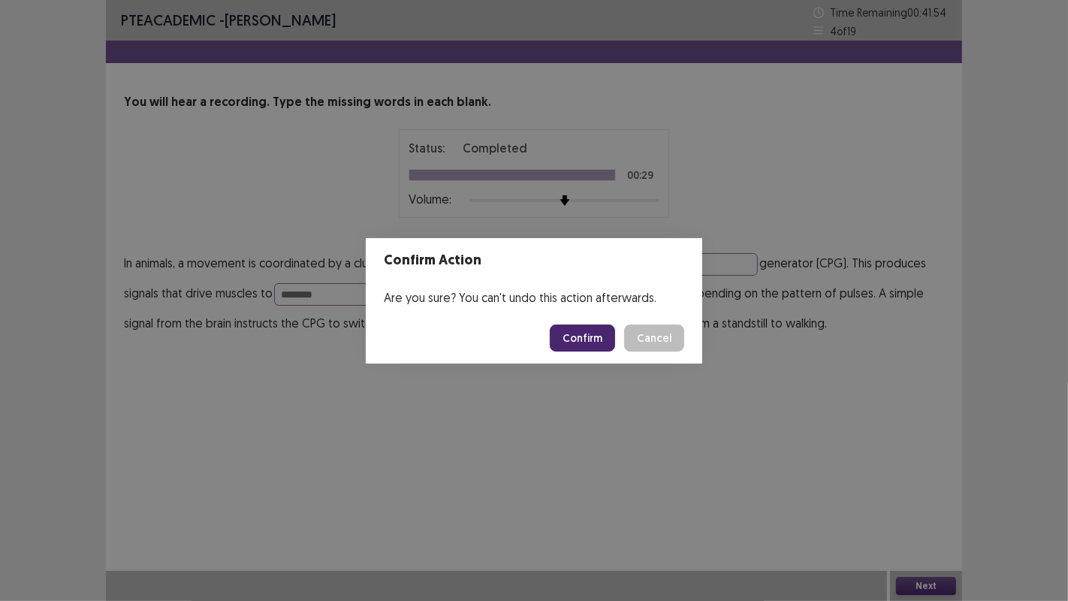
click at [584, 339] on button "Confirm" at bounding box center [582, 337] width 65 height 27
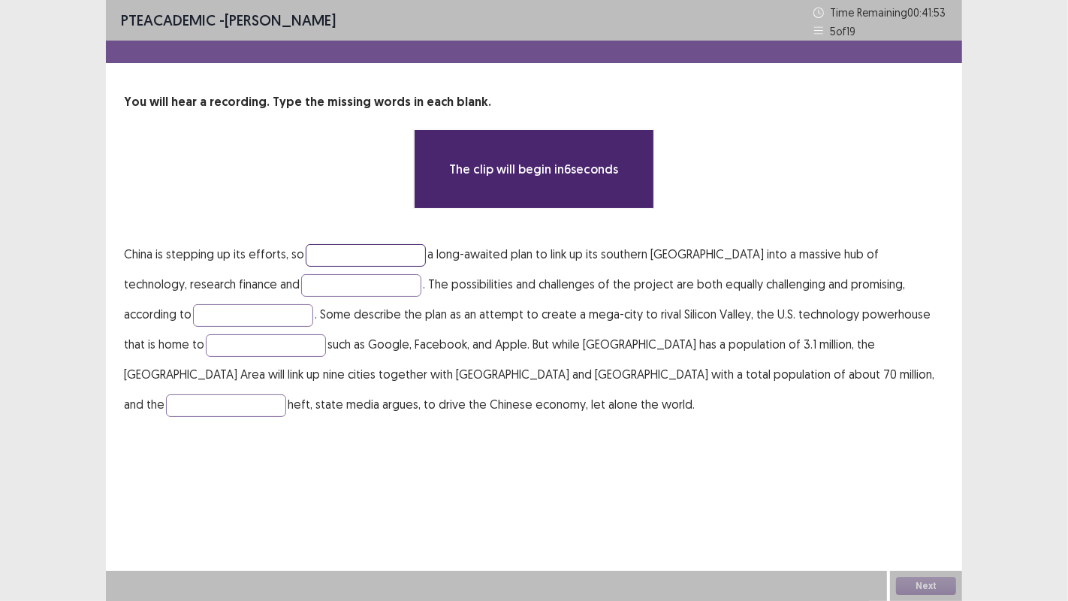
click at [337, 249] on input "text" at bounding box center [366, 255] width 120 height 23
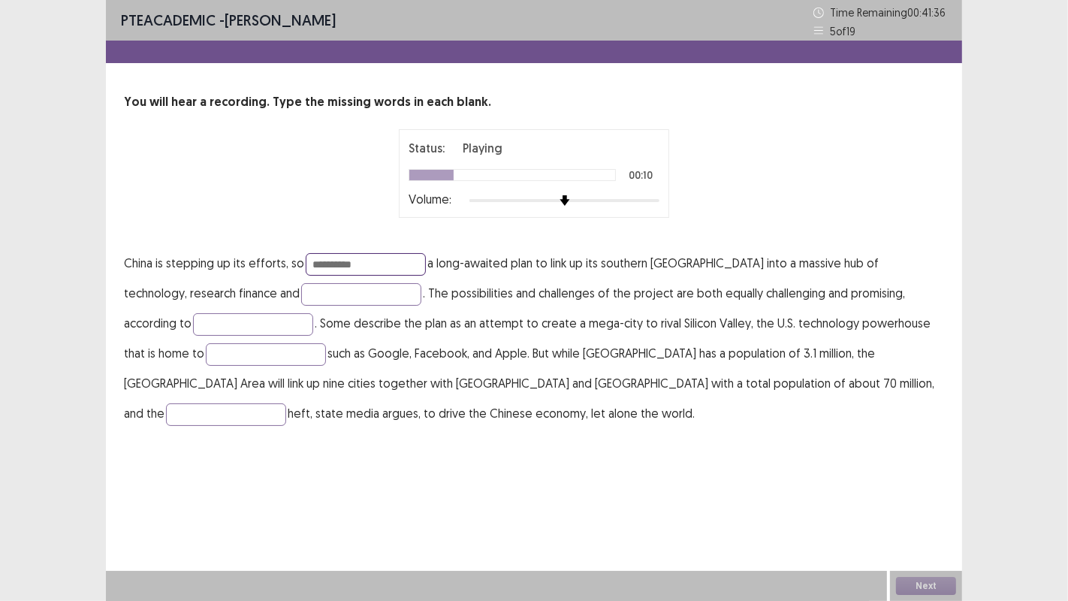
type input "**********"
click at [301, 301] on input "text" at bounding box center [361, 294] width 120 height 23
type input "**********"
click at [204, 319] on input "text" at bounding box center [253, 324] width 120 height 23
type input "******"
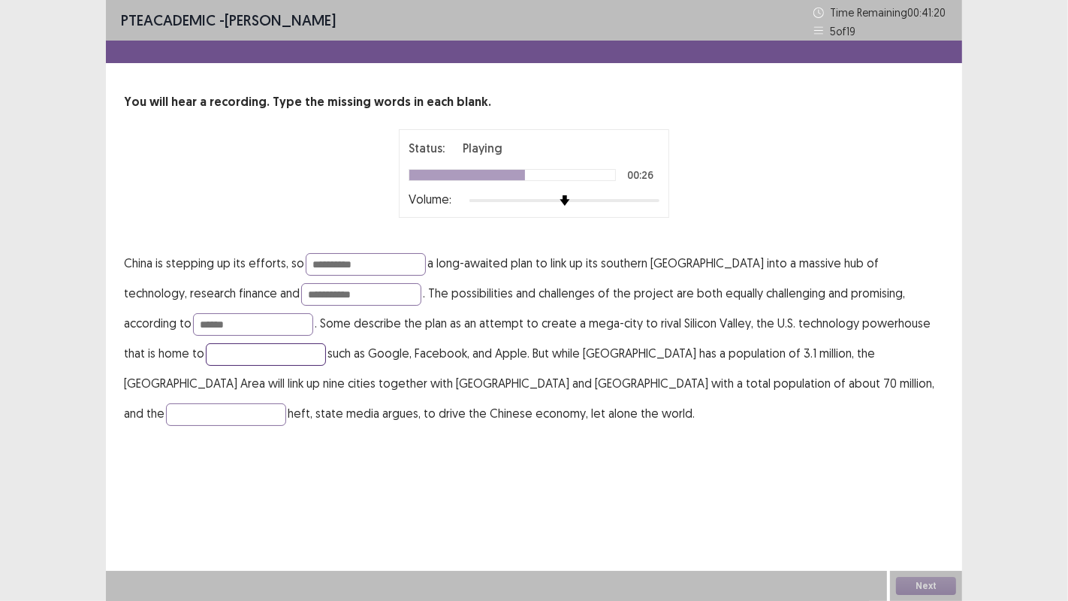
click at [207, 349] on input "text" at bounding box center [266, 354] width 120 height 23
click at [286, 403] on input "text" at bounding box center [226, 414] width 120 height 23
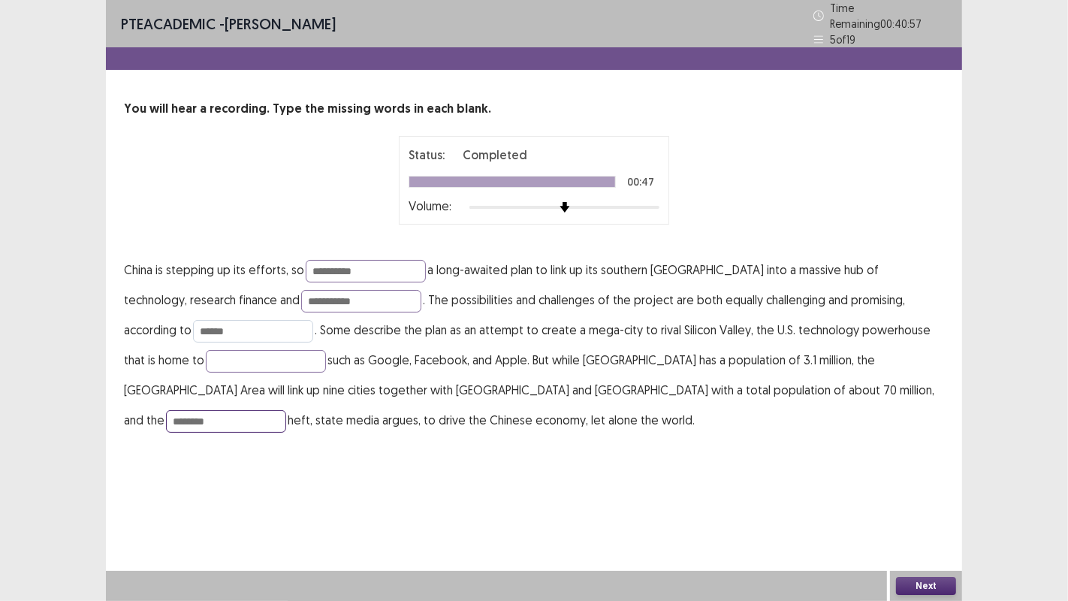
type input "********"
click at [193, 327] on input "******" at bounding box center [253, 331] width 120 height 23
type input "********"
click at [920, 487] on button "Next" at bounding box center [926, 586] width 60 height 18
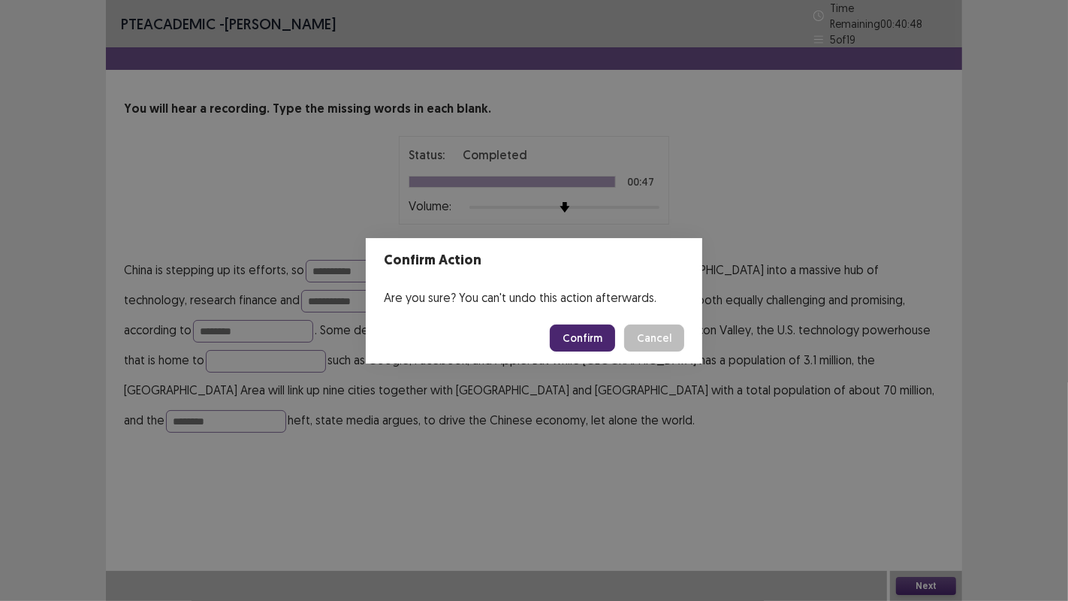
click at [577, 458] on div "Confirm Action Are you sure? You can't undo this action afterwards. Confirm Can…" at bounding box center [534, 300] width 1068 height 601
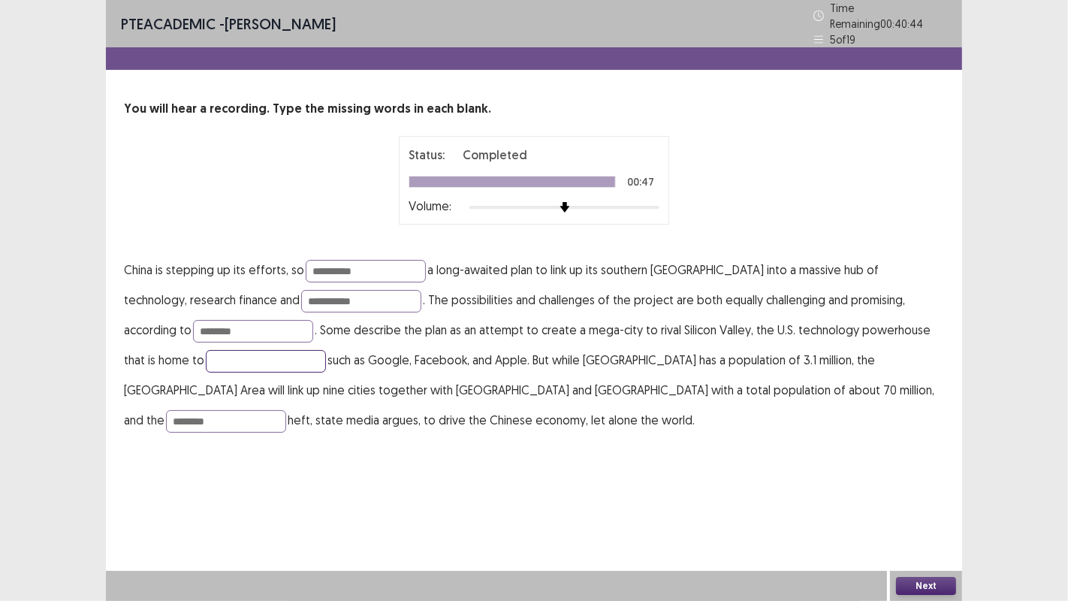
click at [206, 356] on input "text" at bounding box center [266, 361] width 120 height 23
type input "********"
click at [907, 487] on button "Next" at bounding box center [926, 586] width 60 height 18
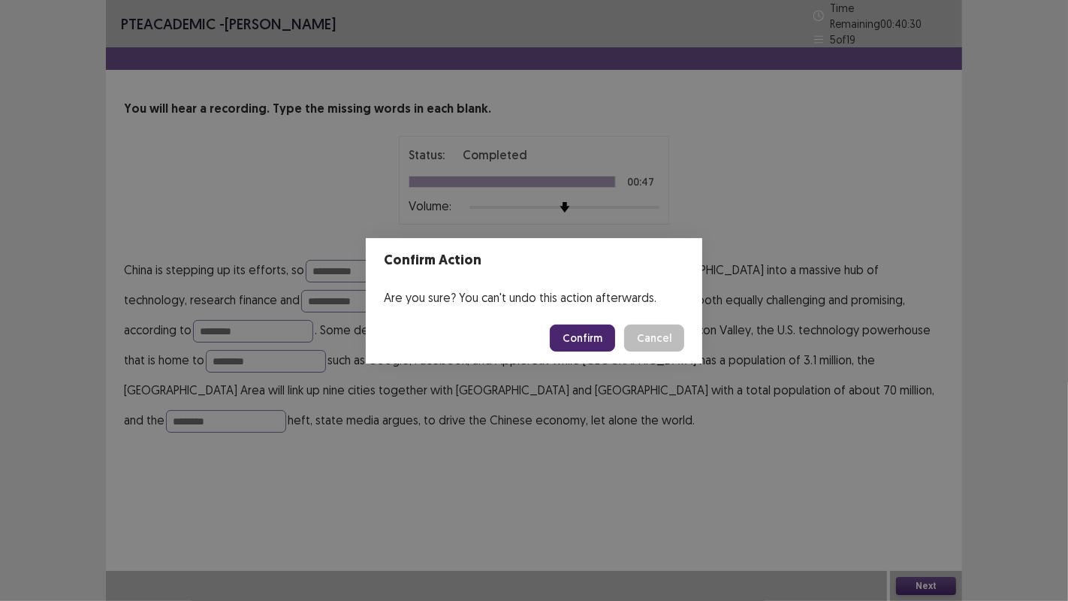
click at [658, 336] on button "Cancel" at bounding box center [654, 337] width 60 height 27
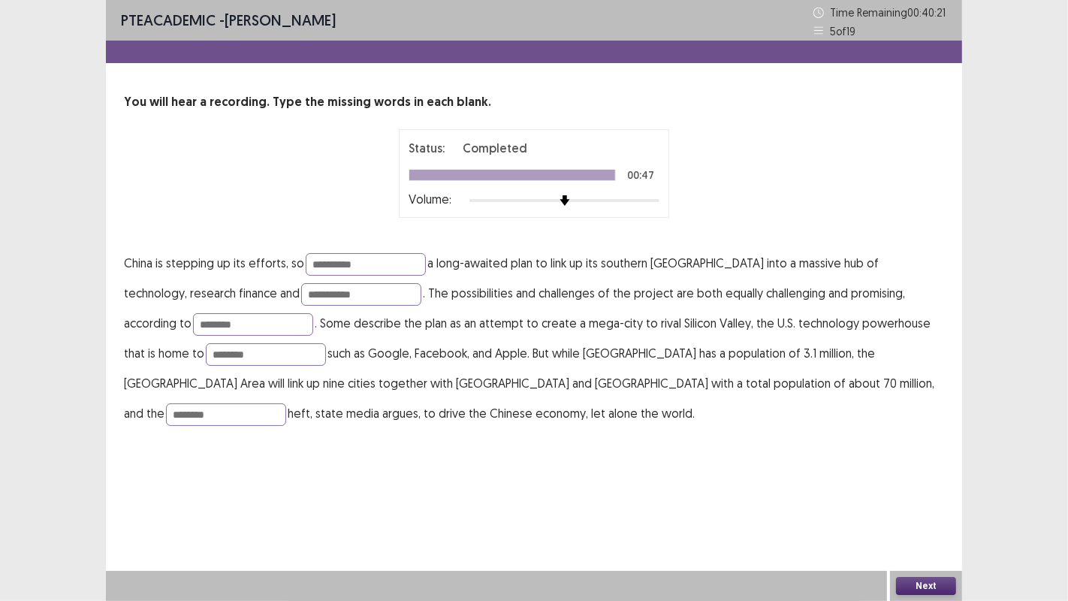
click at [922, 487] on button "Next" at bounding box center [926, 586] width 60 height 18
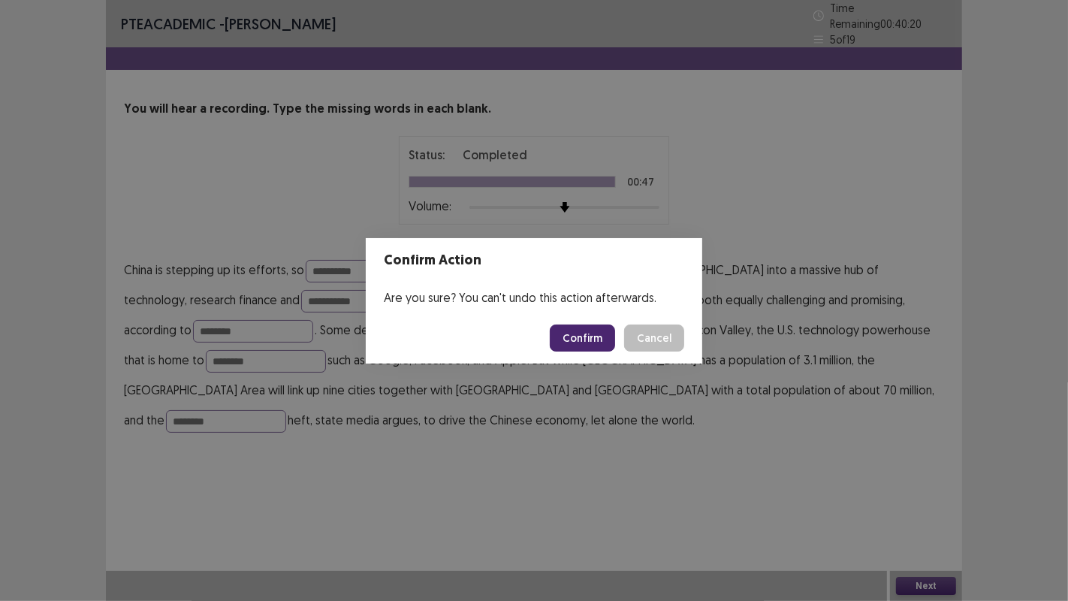
click at [584, 326] on button "Confirm" at bounding box center [582, 337] width 65 height 27
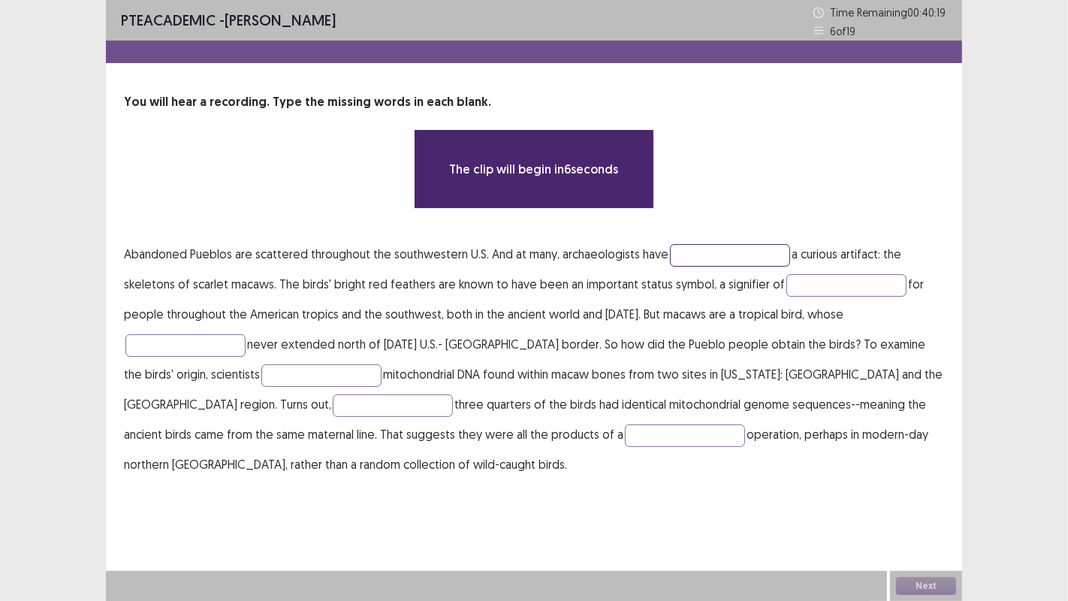
click at [737, 255] on input "text" at bounding box center [730, 255] width 120 height 23
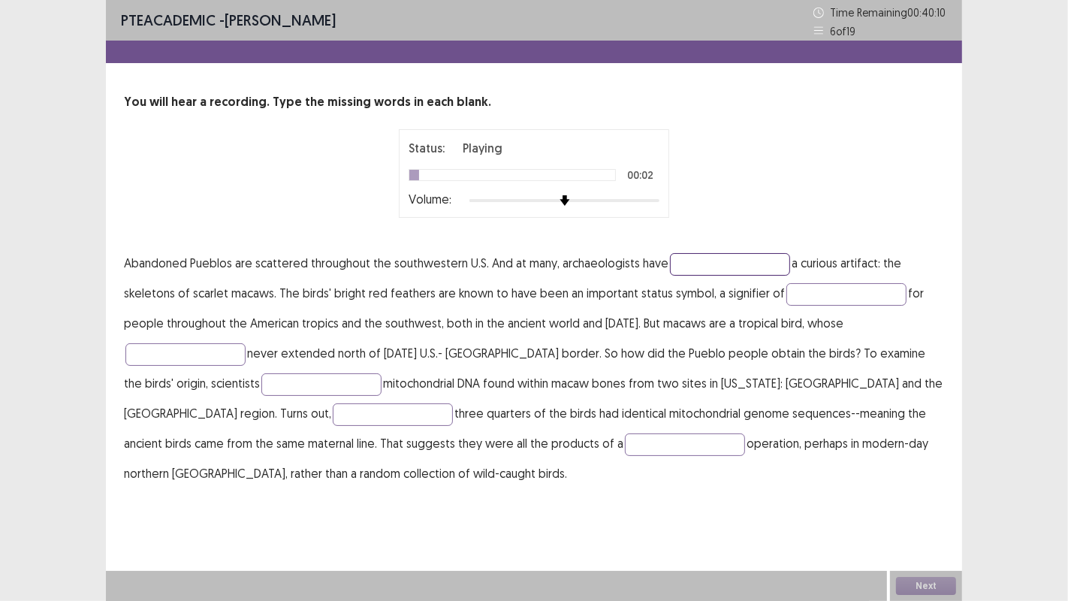
click at [734, 263] on input "text" at bounding box center [730, 264] width 120 height 23
type input "*********"
click at [804, 296] on input "text" at bounding box center [846, 294] width 120 height 23
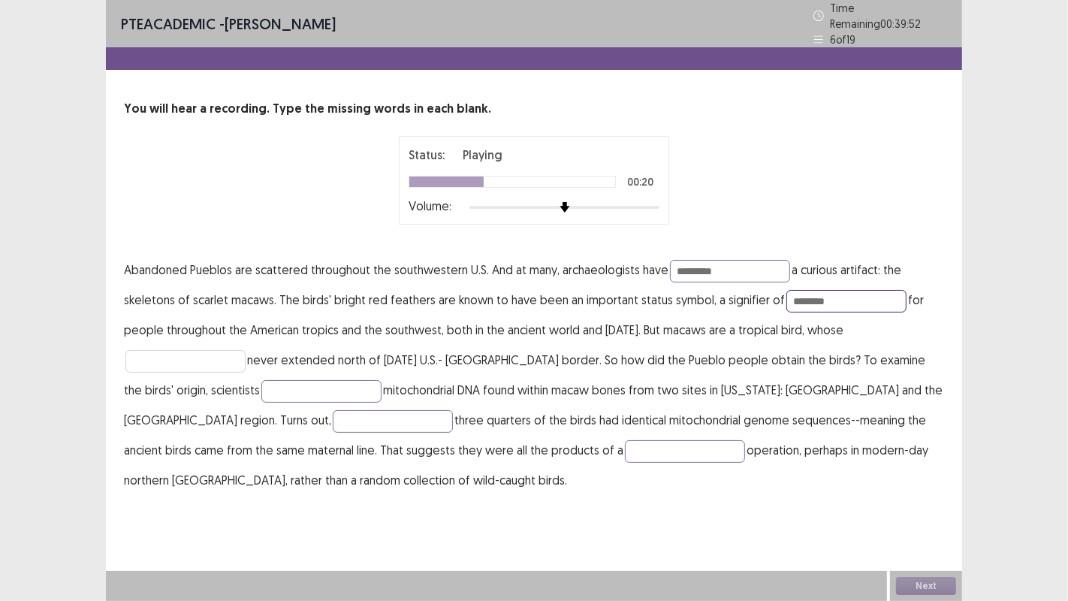
type input "********"
click at [200, 350] on input "text" at bounding box center [185, 361] width 120 height 23
type input "*****"
click at [261, 387] on input "text" at bounding box center [321, 391] width 120 height 23
type input "********"
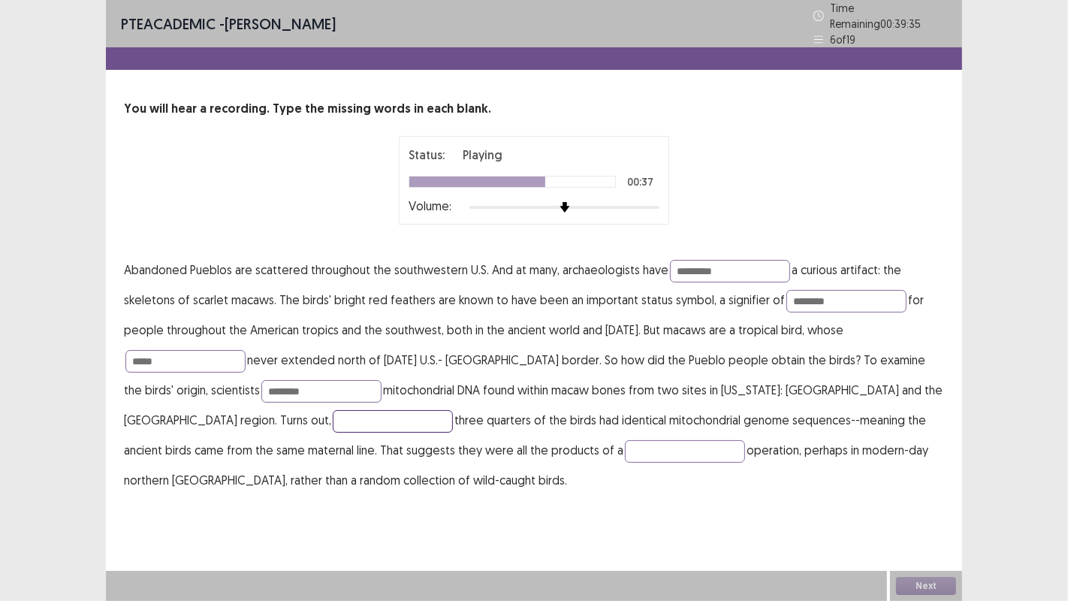
click at [333, 410] on input "text" at bounding box center [393, 421] width 120 height 23
type input "*****"
click at [625, 454] on input "text" at bounding box center [685, 451] width 120 height 23
type input "********"
click at [903, 487] on button "Next" at bounding box center [926, 586] width 60 height 18
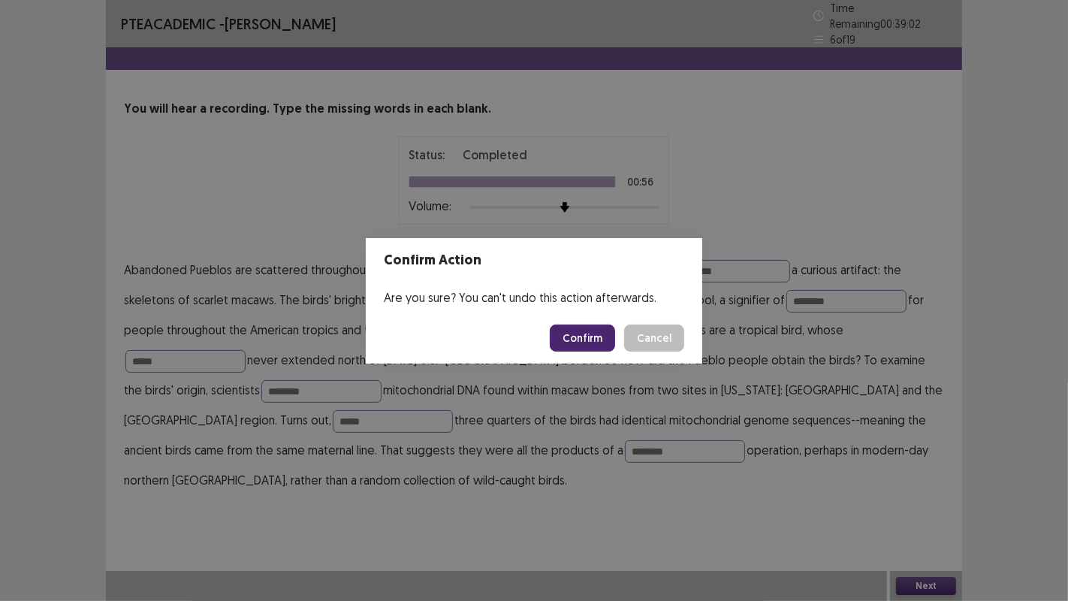
click at [594, 334] on button "Confirm" at bounding box center [582, 337] width 65 height 27
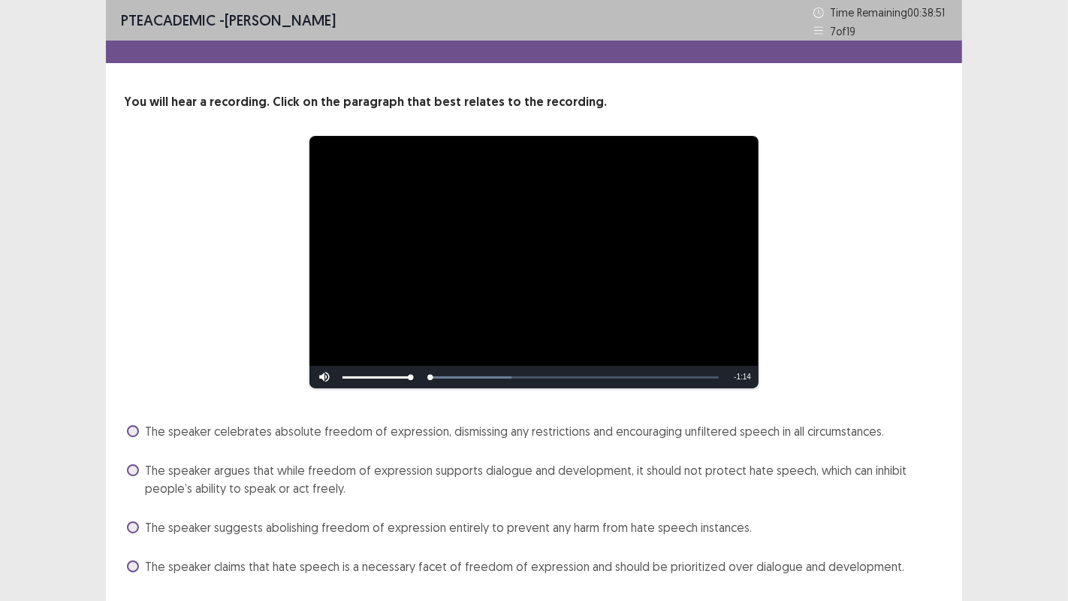
scroll to position [43, 0]
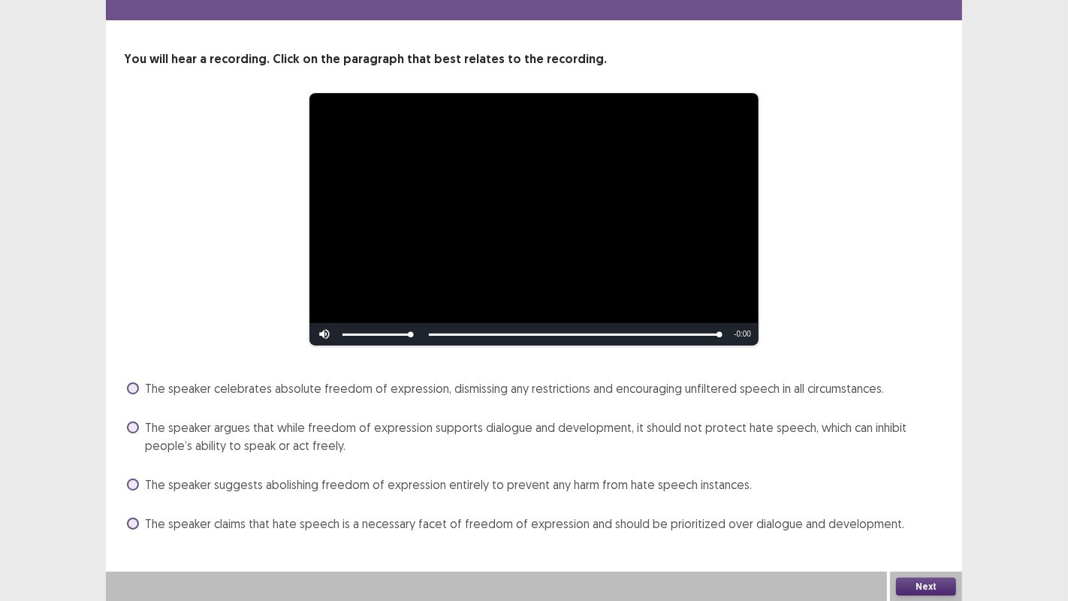
click at [137, 431] on label "The speaker argues that while freedom of expression supports dialogue and devel…" at bounding box center [535, 436] width 817 height 36
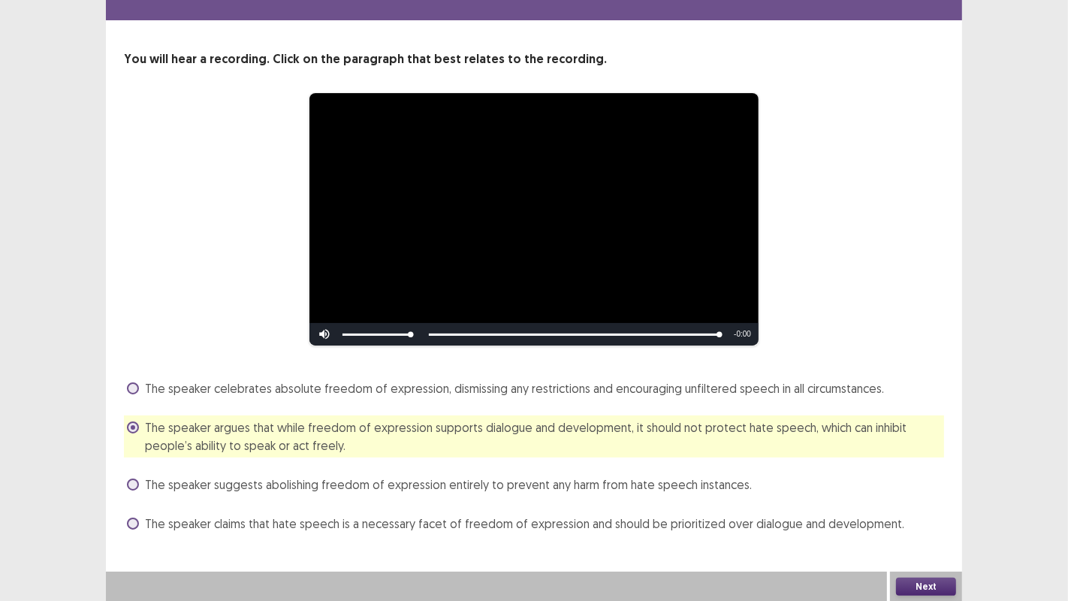
click at [922, 487] on button "Next" at bounding box center [926, 586] width 60 height 18
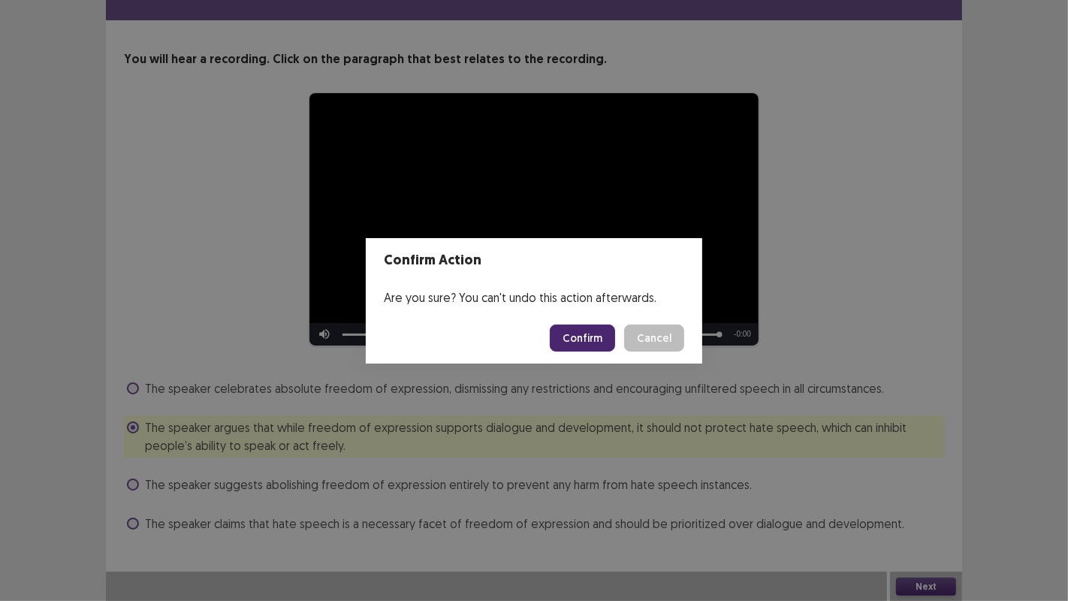
click at [594, 335] on button "Confirm" at bounding box center [582, 337] width 65 height 27
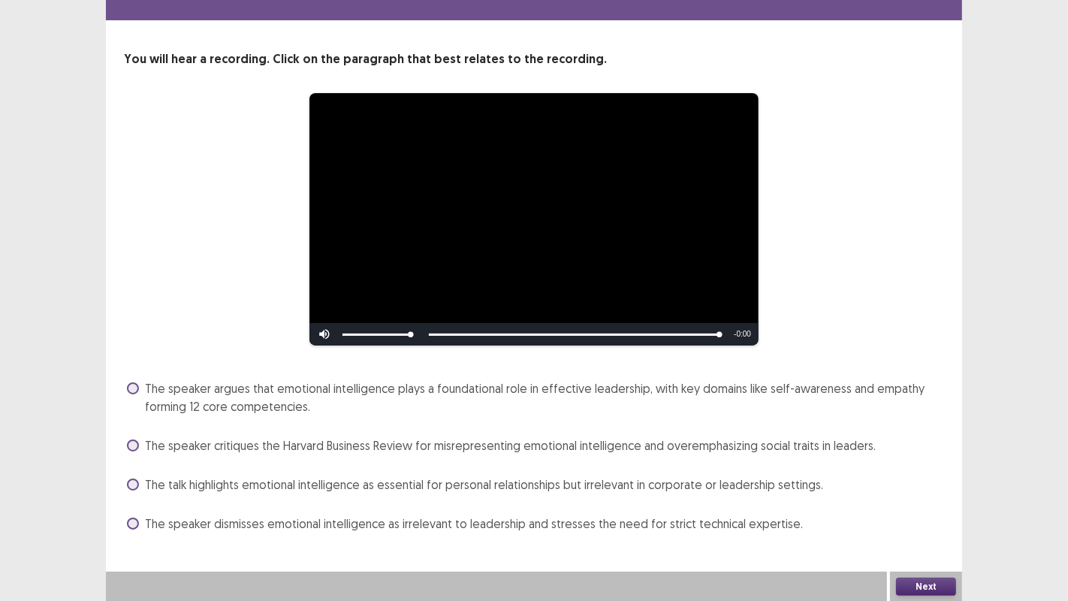
click at [139, 398] on label "The speaker argues that emotional intelligence plays a foundational role in eff…" at bounding box center [535, 397] width 817 height 36
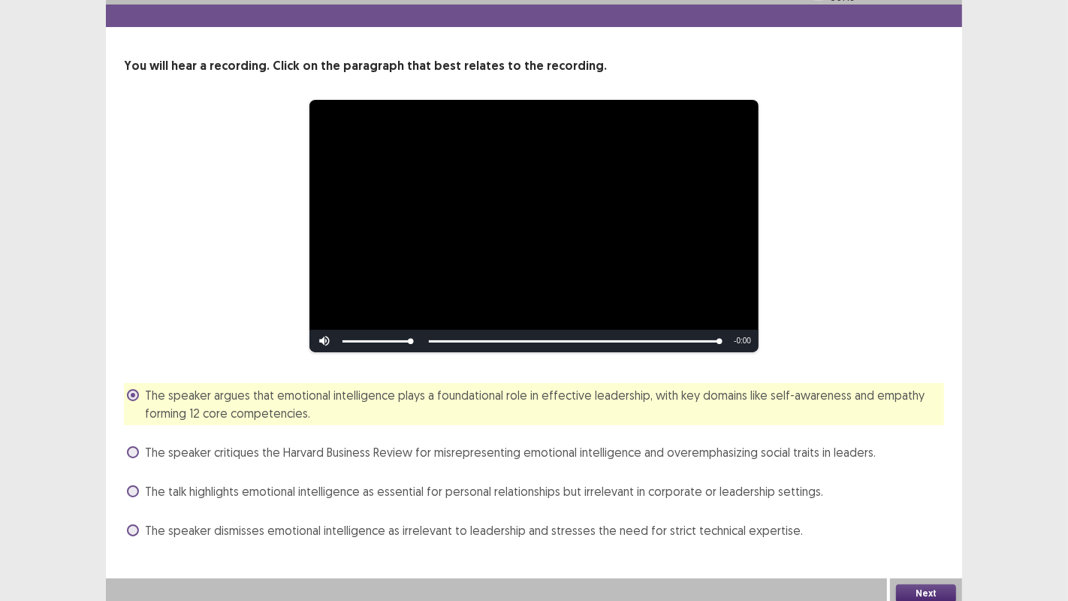
click at [916, 487] on button "Next" at bounding box center [926, 593] width 60 height 18
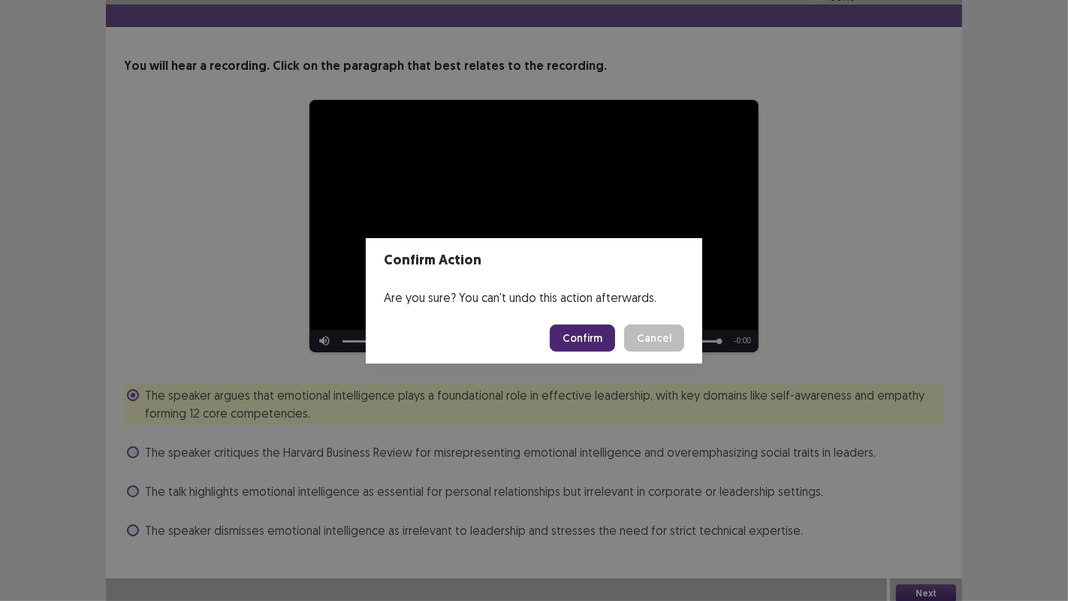
click at [586, 332] on button "Confirm" at bounding box center [582, 337] width 65 height 27
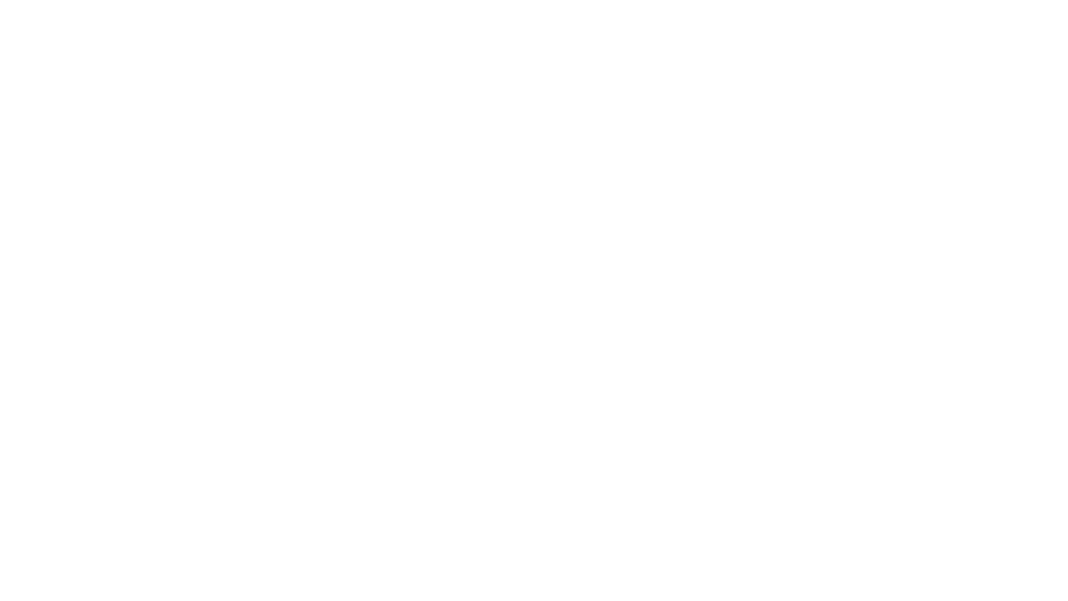
scroll to position [0, 0]
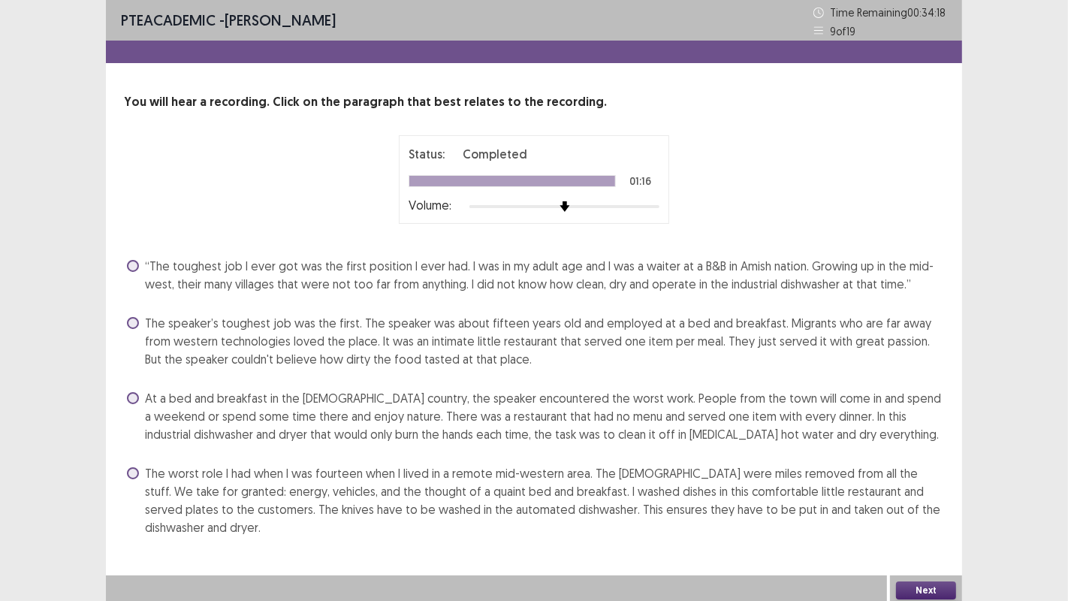
click at [128, 336] on label "The speaker’s toughest job was the first. The speaker was about fifteen years o…" at bounding box center [535, 341] width 817 height 54
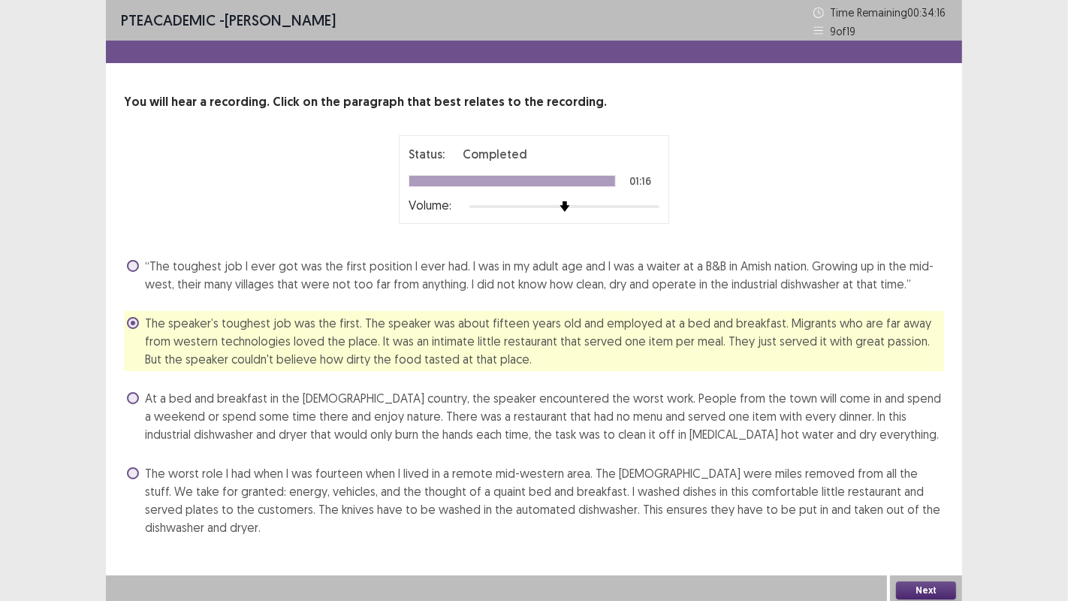
click at [921, 487] on button "Next" at bounding box center [926, 590] width 60 height 18
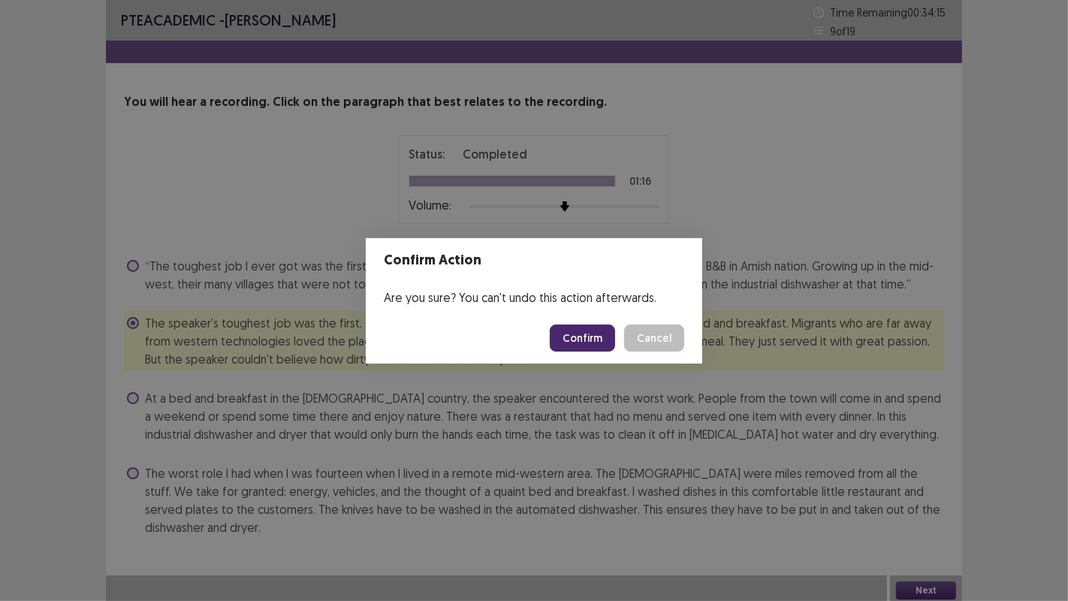
click at [598, 347] on button "Confirm" at bounding box center [582, 337] width 65 height 27
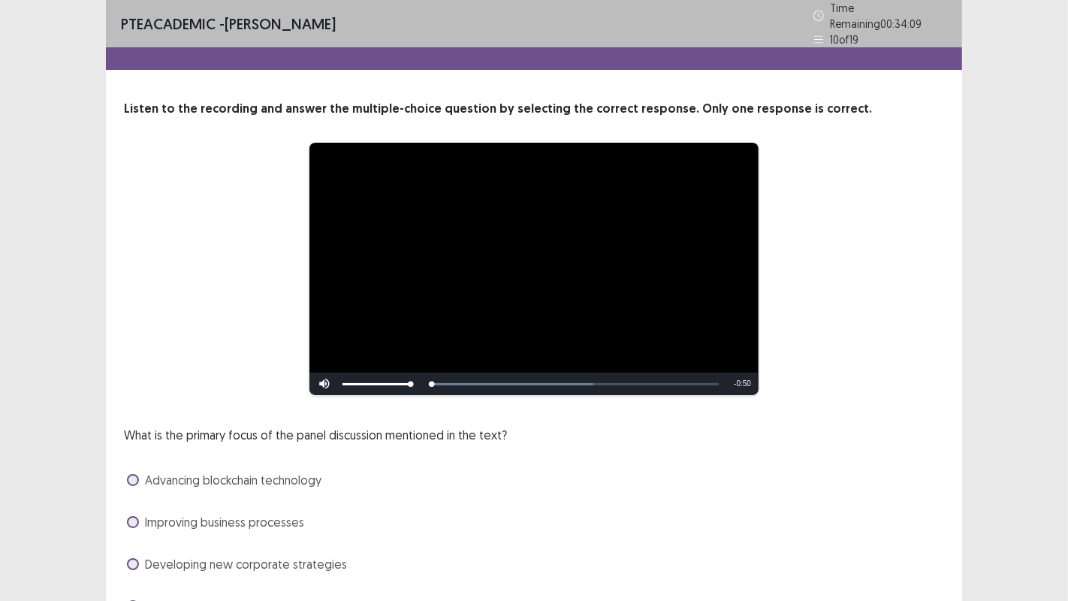
scroll to position [77, 0]
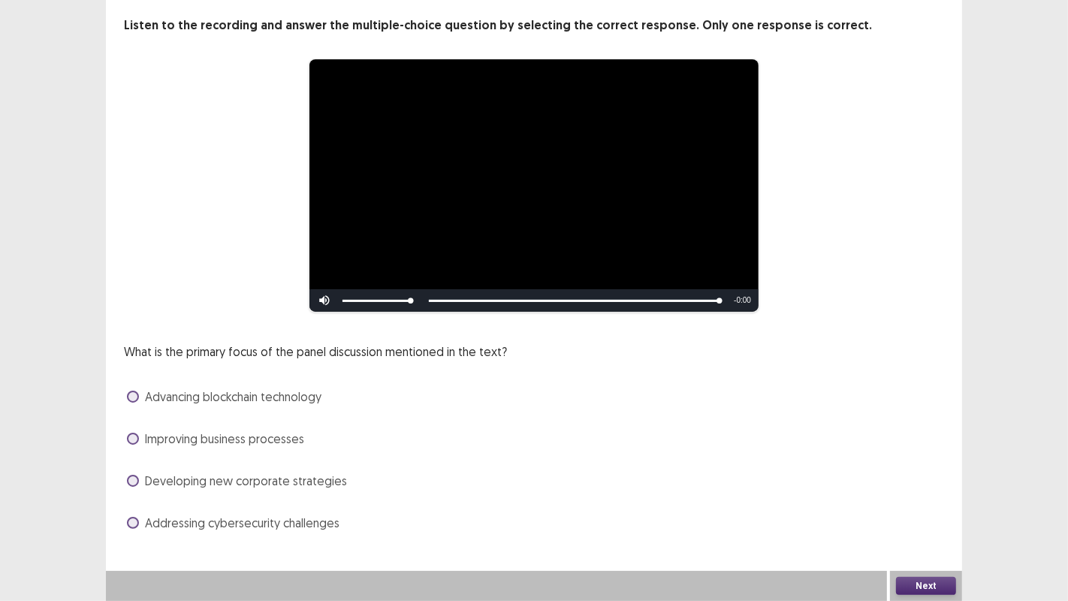
click at [138, 487] on label "Addressing cybersecurity challenges" at bounding box center [233, 523] width 213 height 18
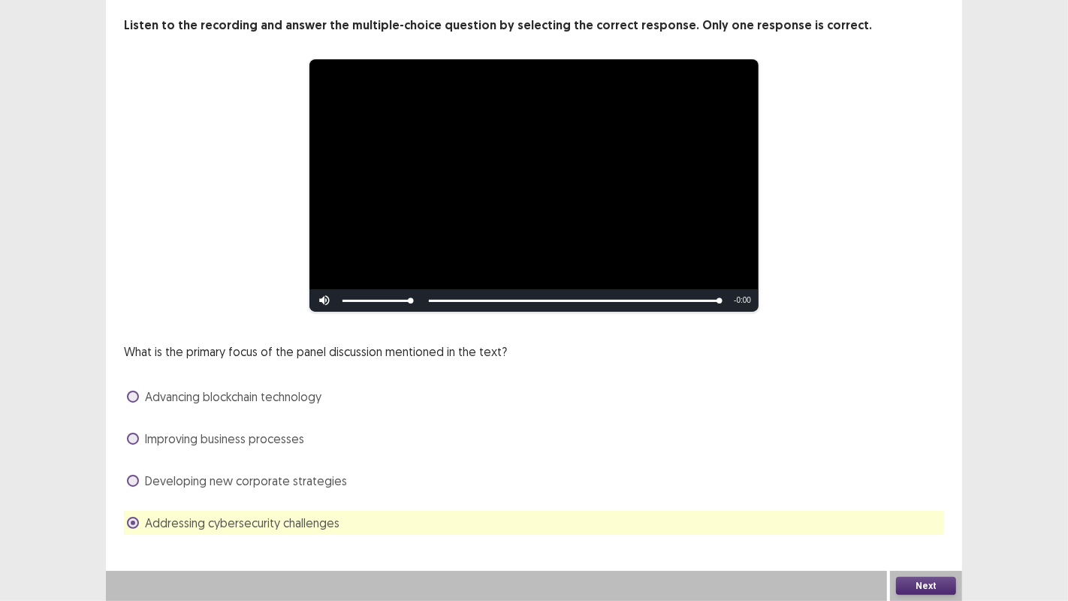
click at [923, 487] on button "Next" at bounding box center [926, 586] width 60 height 18
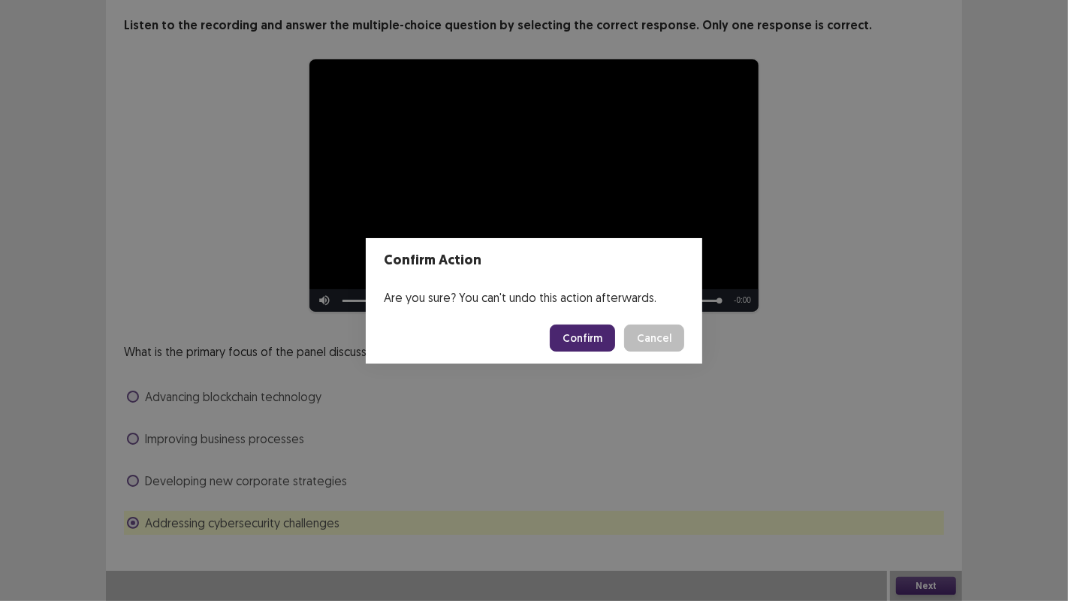
click at [586, 334] on button "Confirm" at bounding box center [582, 337] width 65 height 27
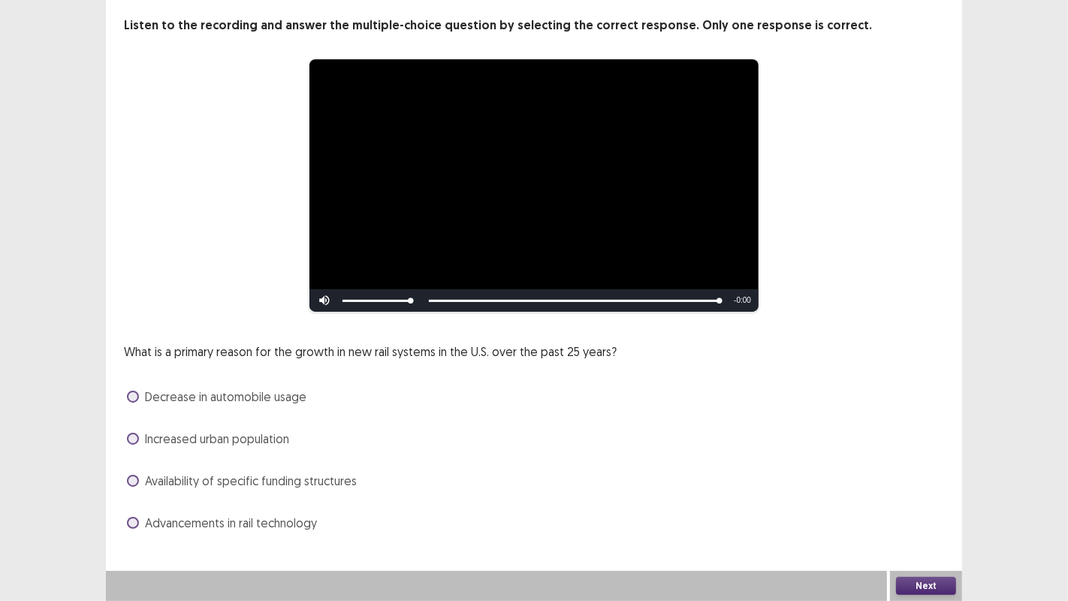
click at [135, 484] on span at bounding box center [133, 481] width 12 height 12
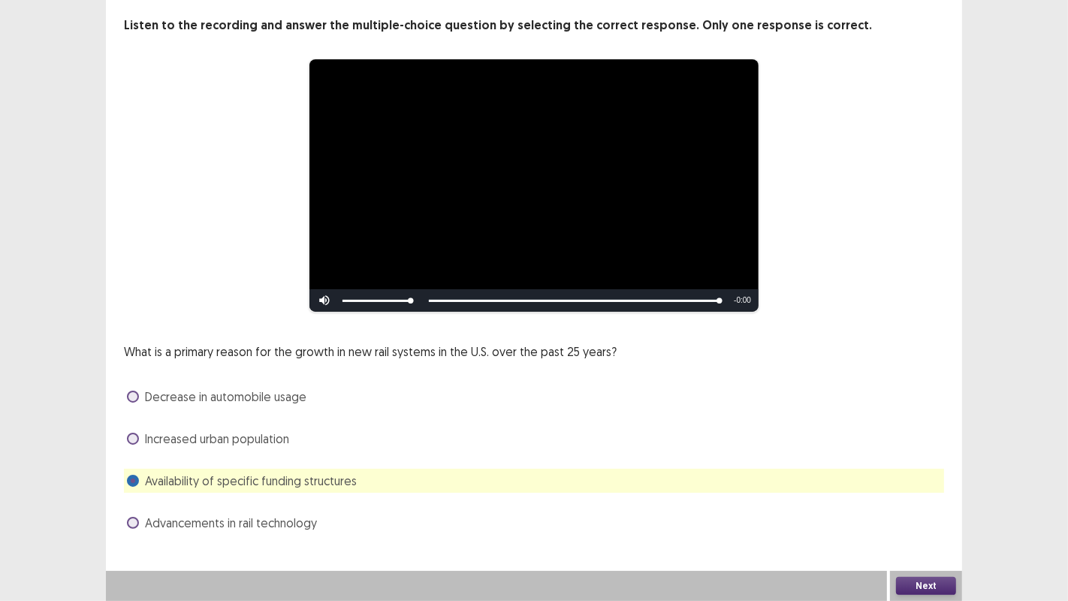
click at [915, 487] on button "Next" at bounding box center [926, 586] width 60 height 18
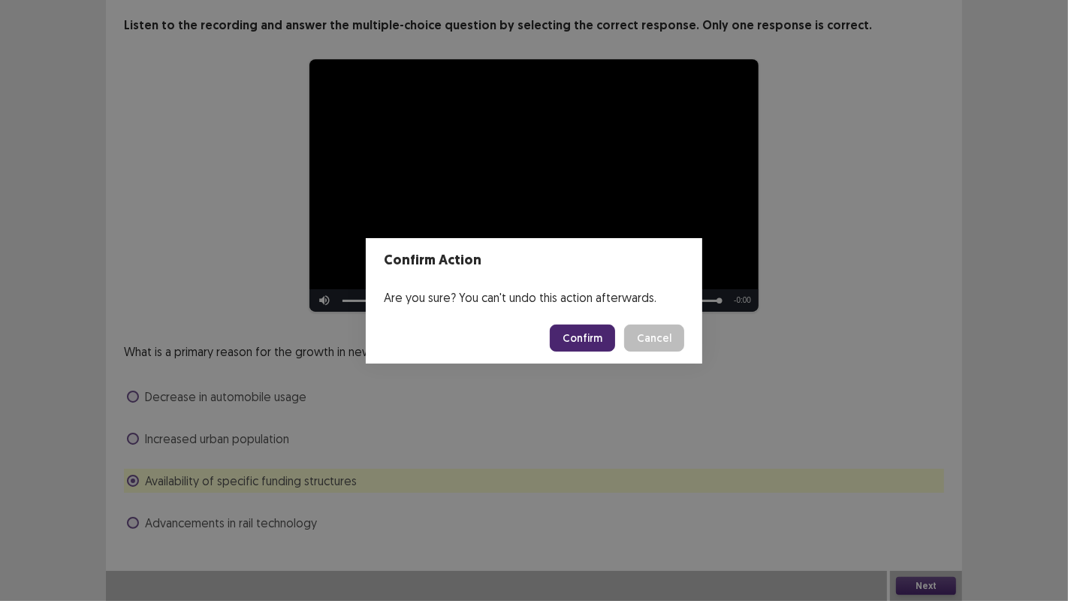
click at [590, 339] on button "Confirm" at bounding box center [582, 337] width 65 height 27
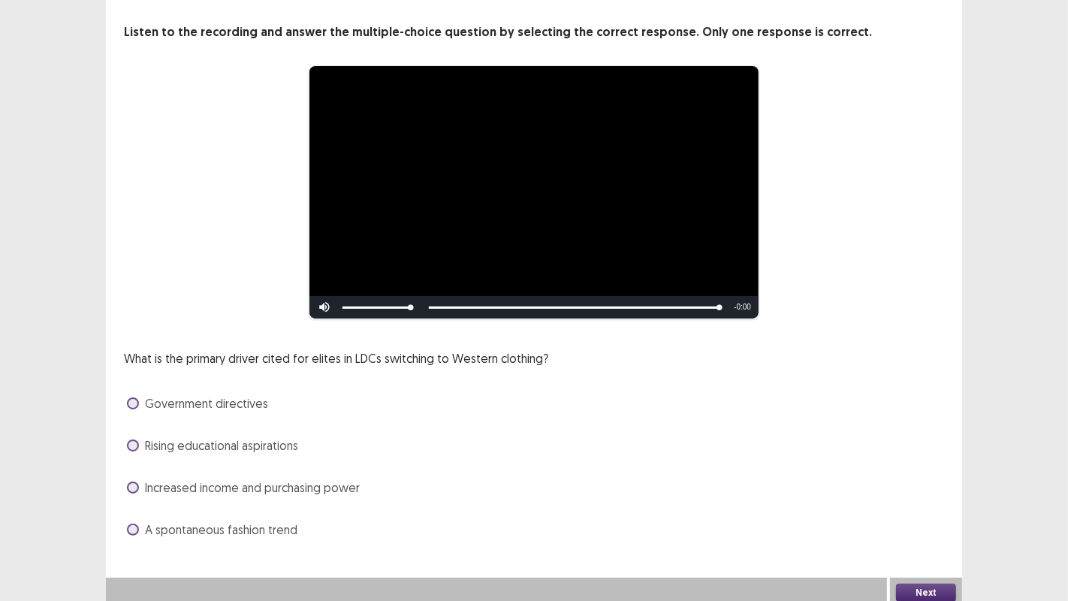
click at [127, 487] on label "A spontaneous fashion trend" at bounding box center [212, 529] width 170 height 18
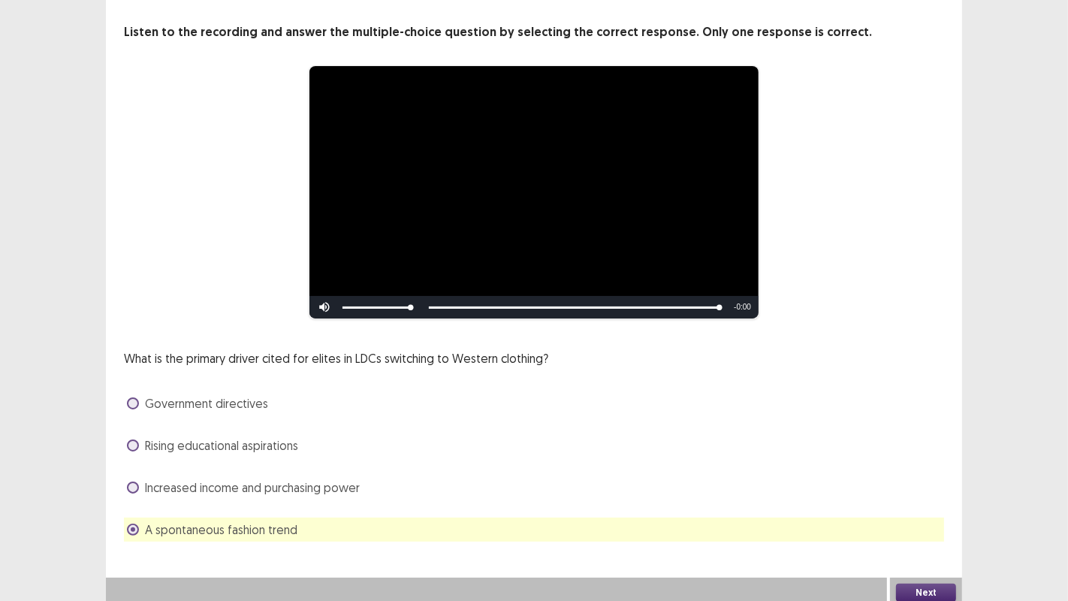
click at [924, 487] on button "Next" at bounding box center [926, 592] width 60 height 18
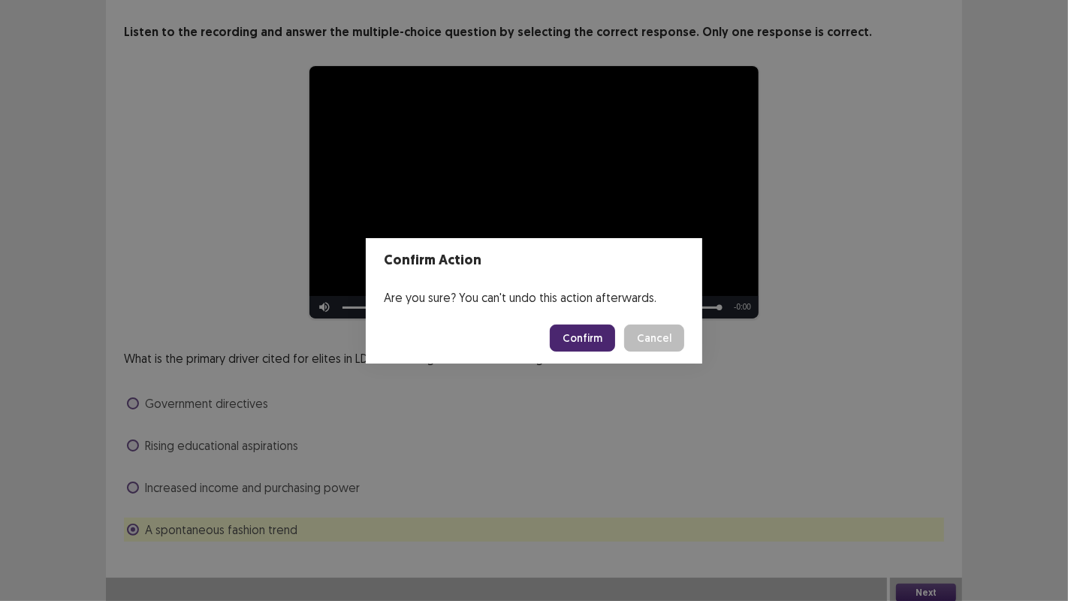
click at [586, 344] on button "Confirm" at bounding box center [582, 337] width 65 height 27
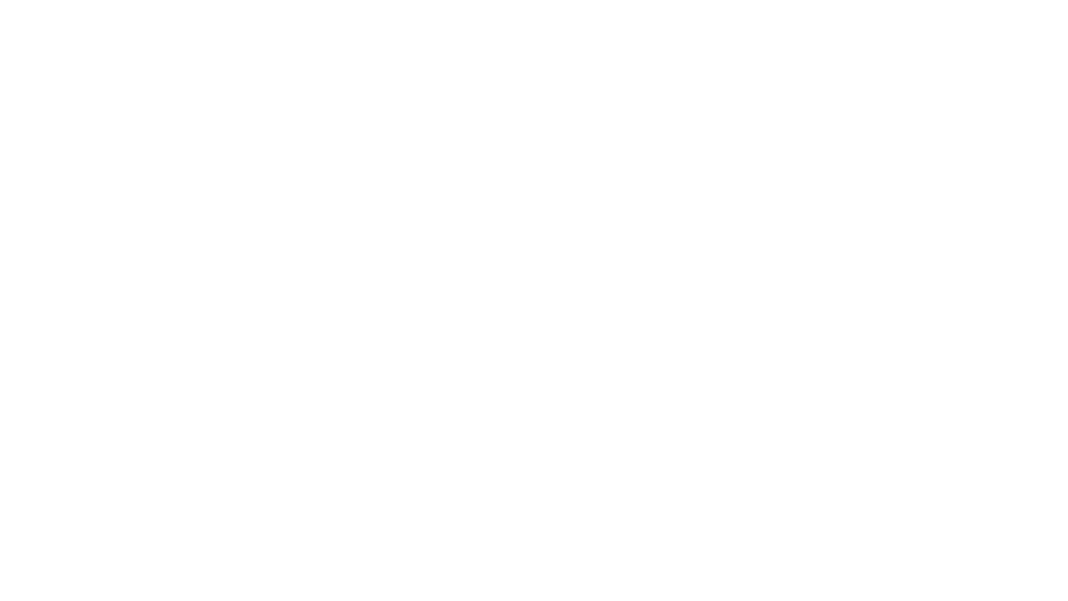
scroll to position [0, 0]
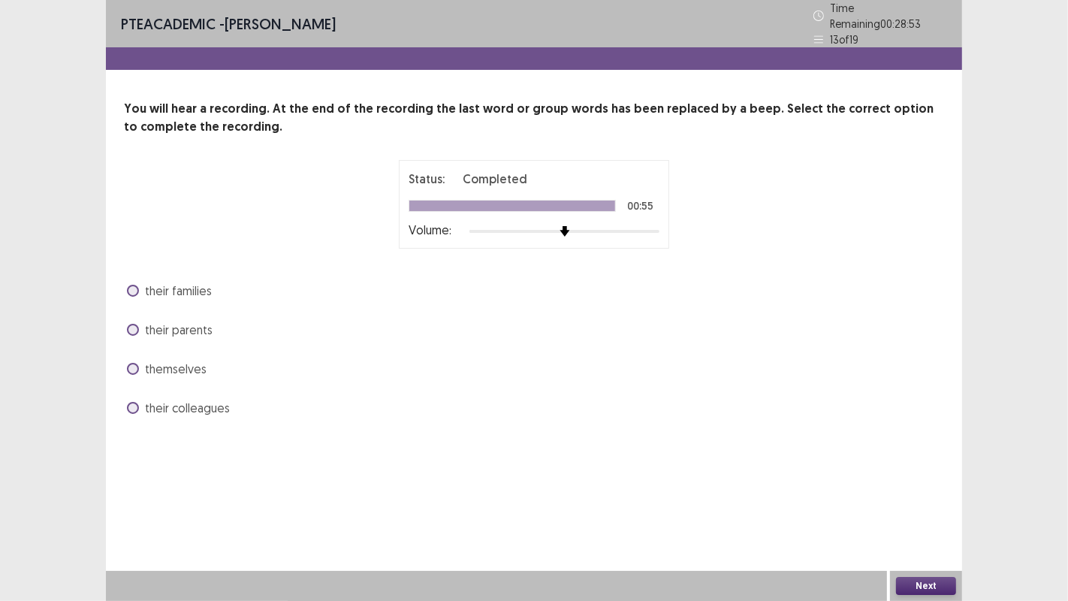
click at [129, 285] on span at bounding box center [133, 291] width 12 height 12
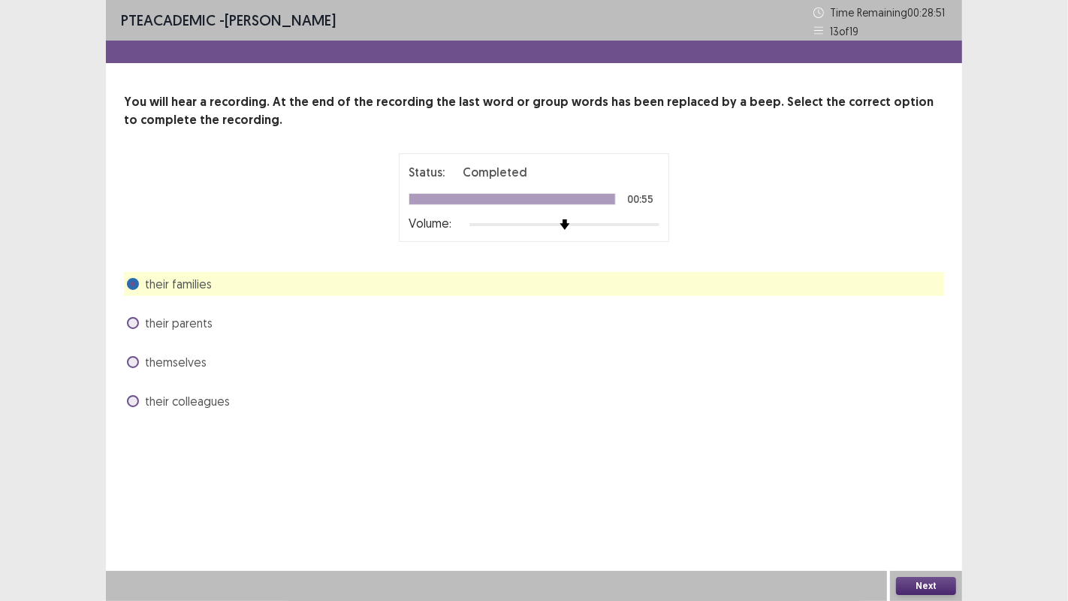
click at [920, 487] on button "Next" at bounding box center [926, 586] width 60 height 18
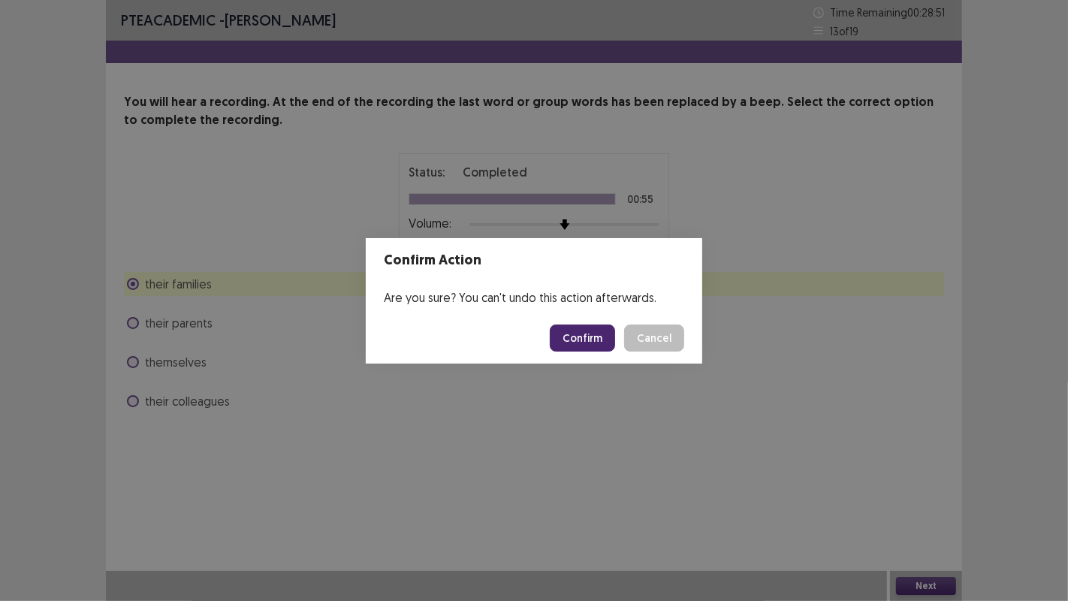
click at [558, 345] on button "Confirm" at bounding box center [582, 337] width 65 height 27
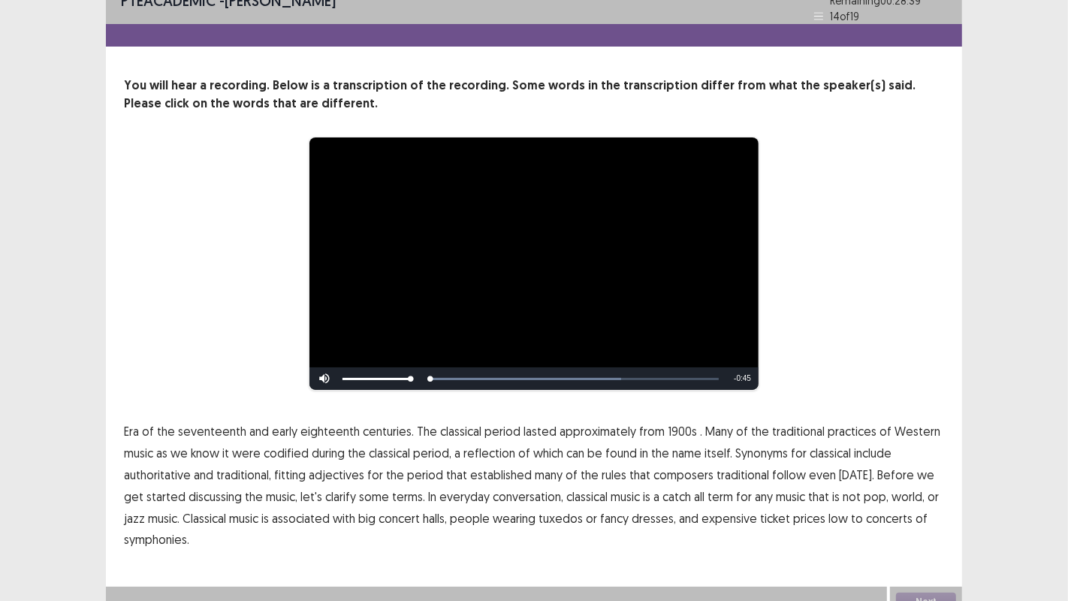
scroll to position [32, 0]
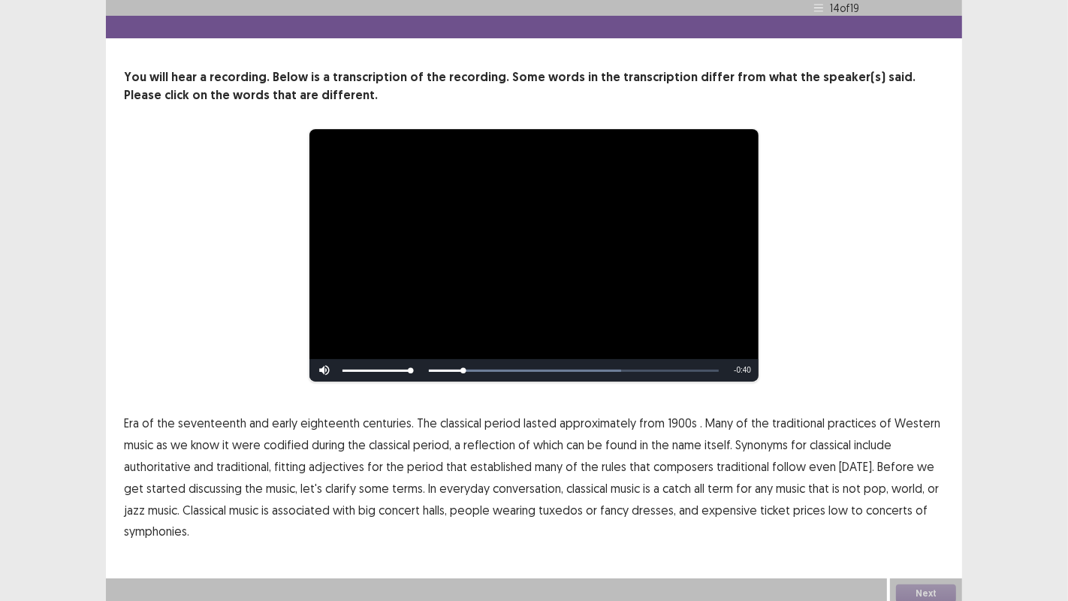
click at [451, 421] on span "classical" at bounding box center [460, 423] width 41 height 18
click at [674, 420] on span "1900s" at bounding box center [682, 423] width 29 height 18
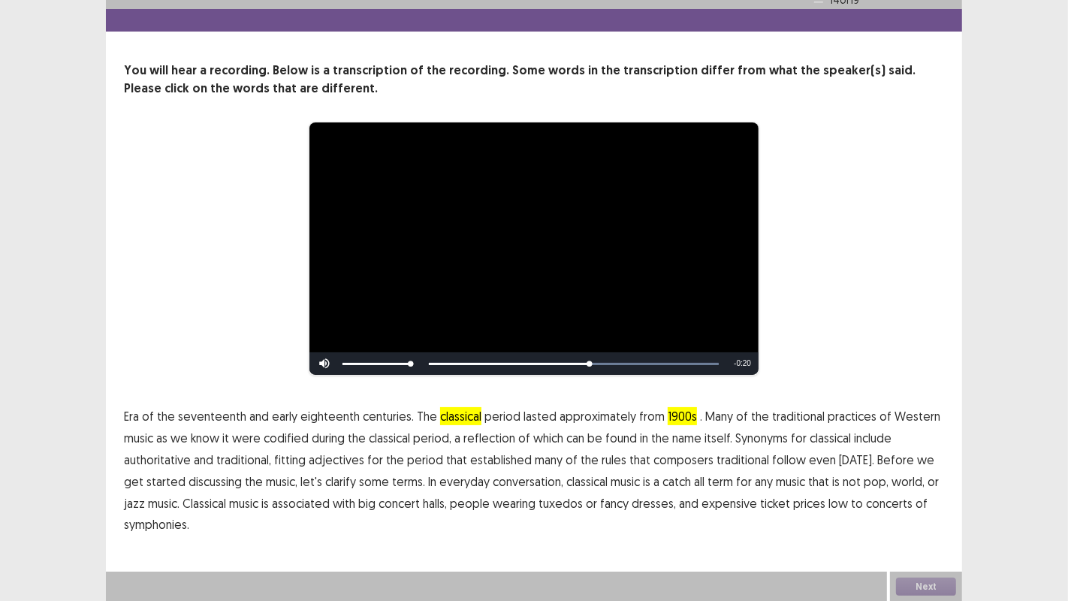
click at [742, 463] on span "traditional" at bounding box center [742, 460] width 53 height 18
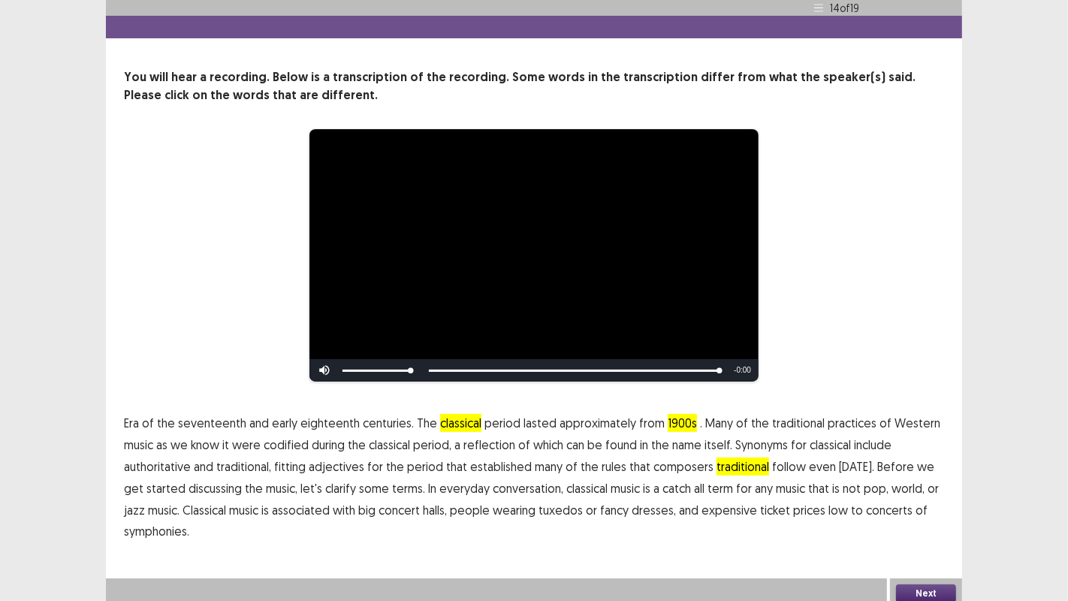
click at [828, 487] on span "low" at bounding box center [838, 510] width 20 height 18
click at [587, 421] on span "approximately" at bounding box center [597, 423] width 77 height 18
click at [676, 420] on span "1900s" at bounding box center [682, 423] width 29 height 18
click at [671, 415] on span "1900s" at bounding box center [682, 423] width 29 height 18
click at [918, 487] on button "Next" at bounding box center [926, 593] width 60 height 18
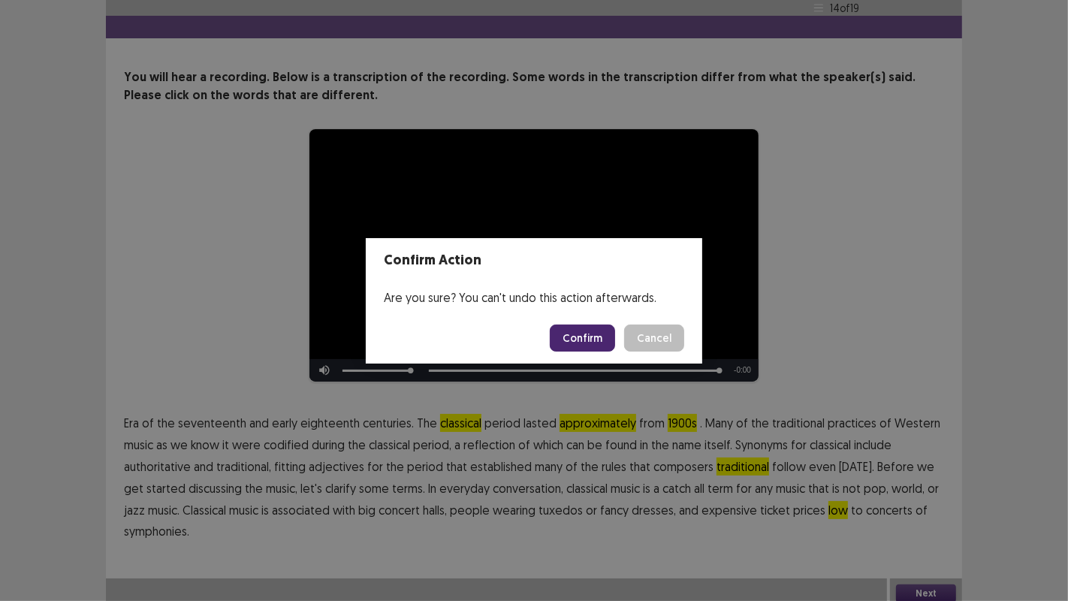
click at [586, 338] on button "Confirm" at bounding box center [582, 337] width 65 height 27
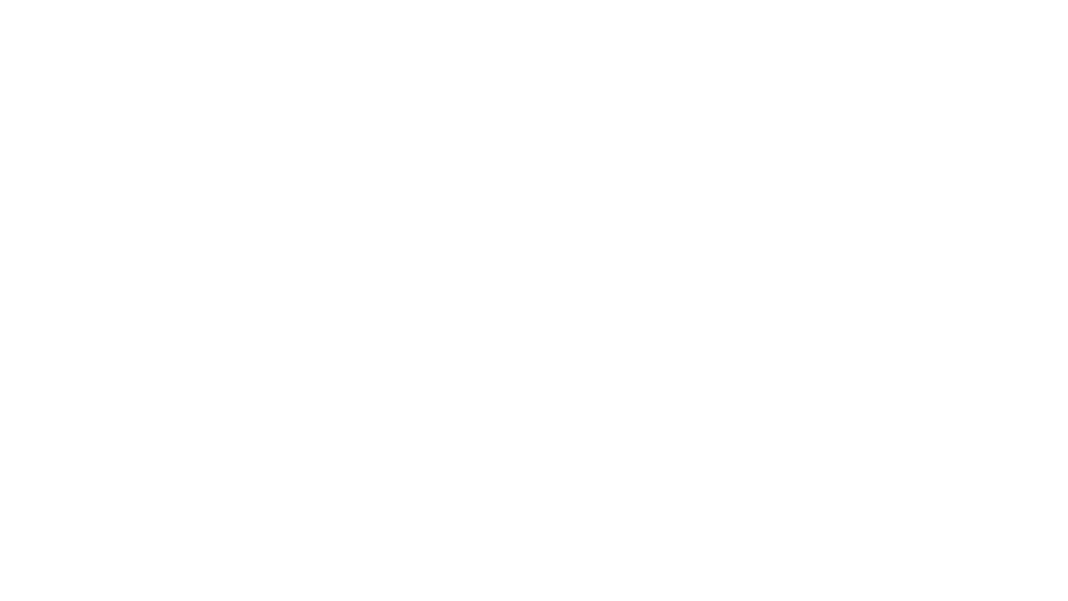
scroll to position [0, 0]
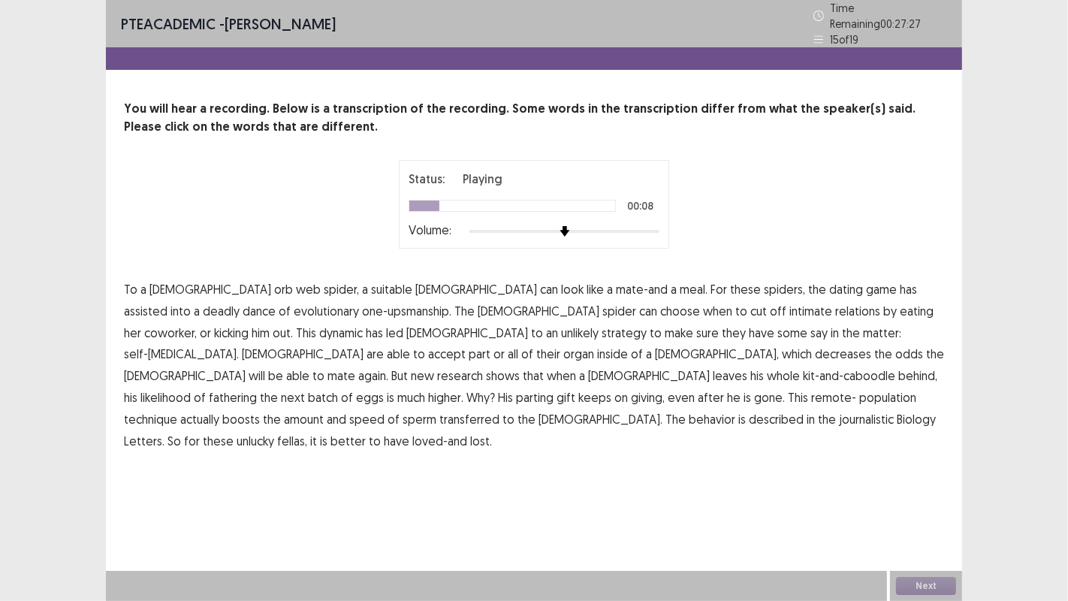
click at [167, 302] on span "assisted" at bounding box center [146, 311] width 44 height 18
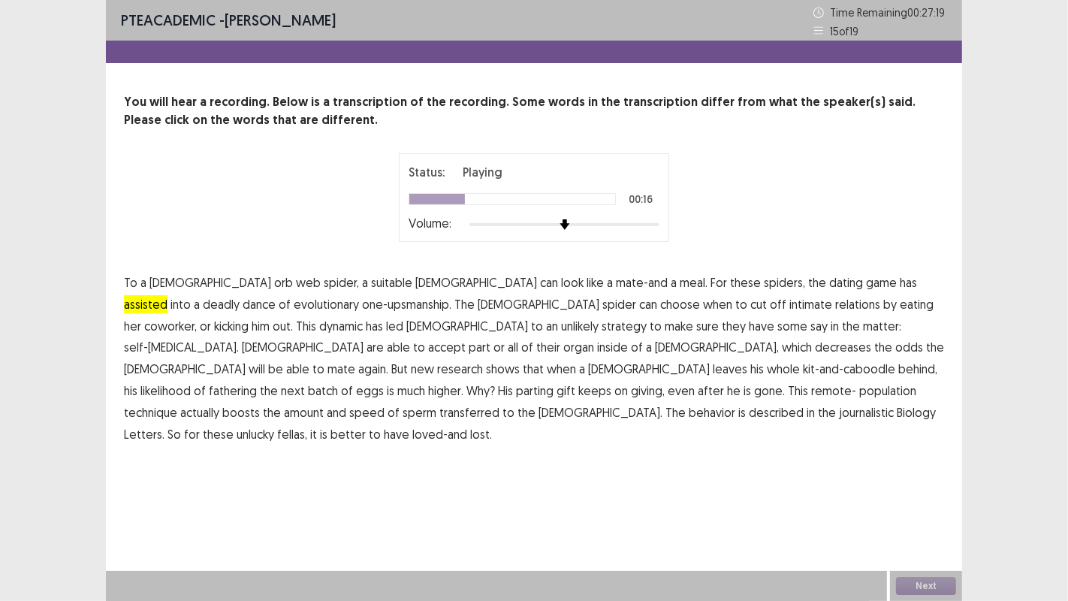
click at [197, 317] on span "coworker," at bounding box center [170, 326] width 53 height 18
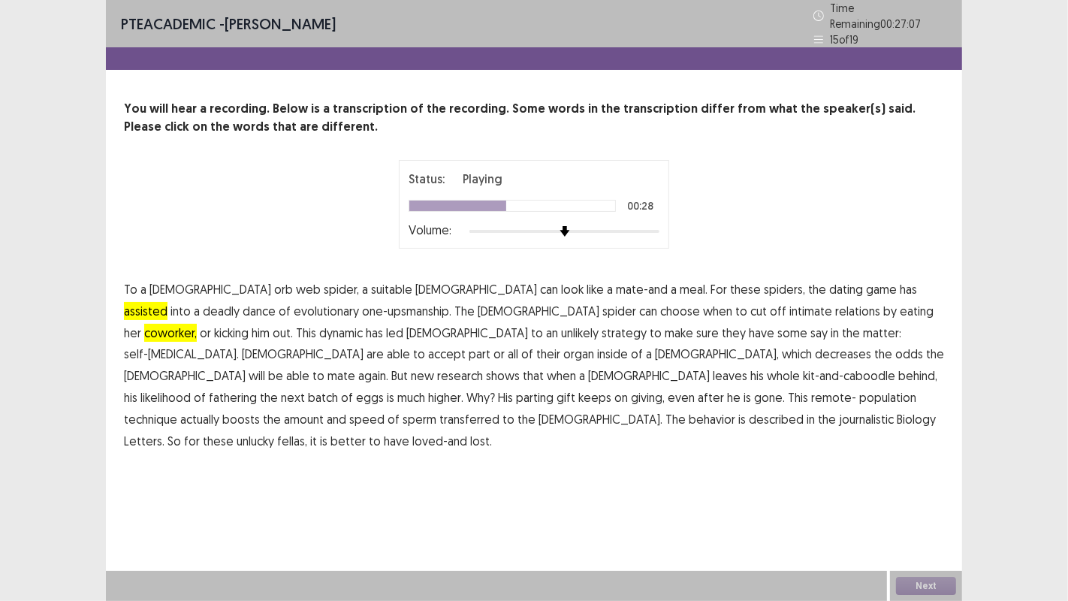
click at [466, 345] on span "accept" at bounding box center [447, 354] width 38 height 18
click at [914, 487] on button "Next" at bounding box center [926, 586] width 60 height 18
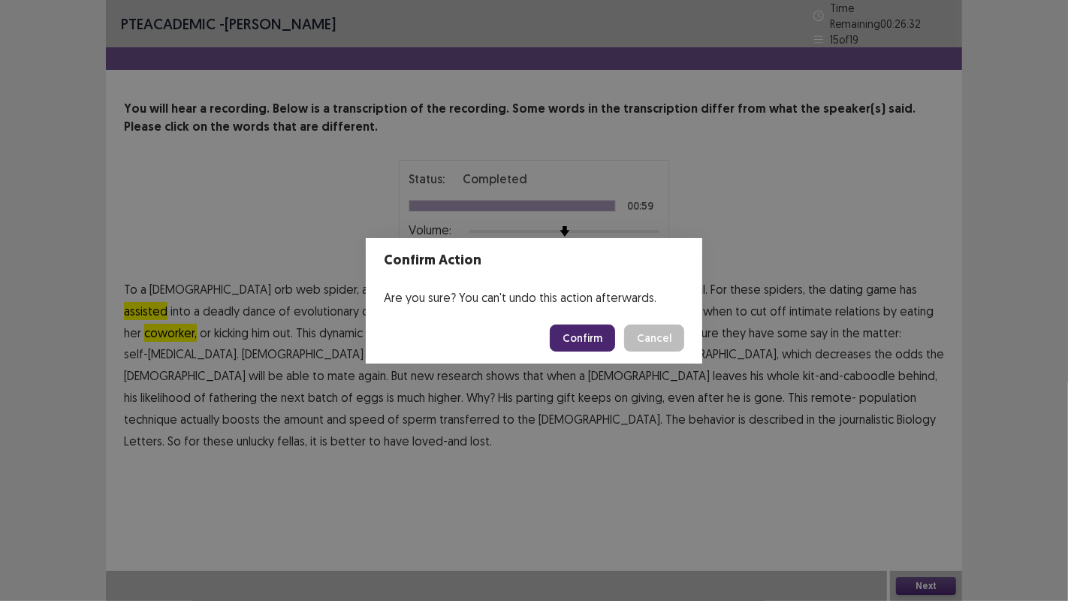
click at [571, 332] on button "Confirm" at bounding box center [582, 337] width 65 height 27
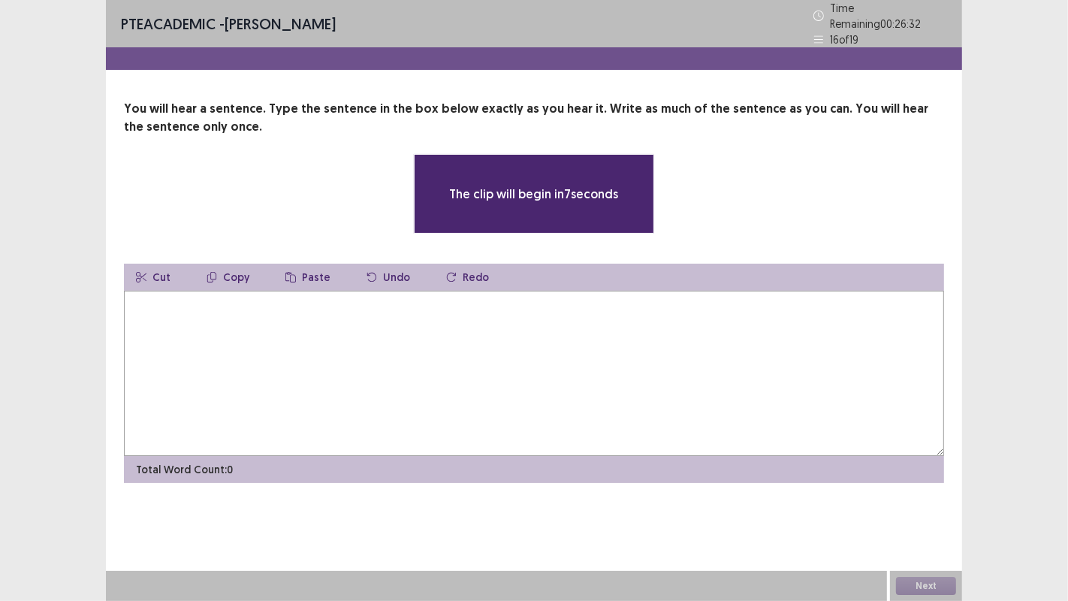
click at [855, 370] on textarea at bounding box center [534, 373] width 820 height 165
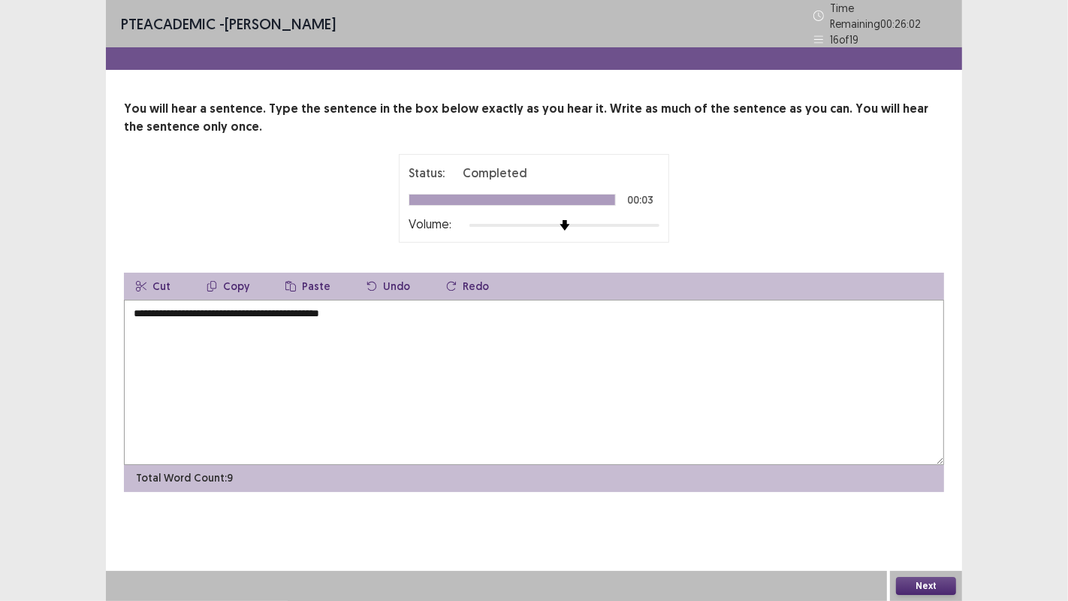
click at [161, 313] on textarea "**********" at bounding box center [534, 382] width 820 height 165
click at [185, 309] on textarea "**********" at bounding box center [534, 382] width 820 height 165
type textarea "**********"
click at [913, 487] on button "Next" at bounding box center [926, 586] width 60 height 18
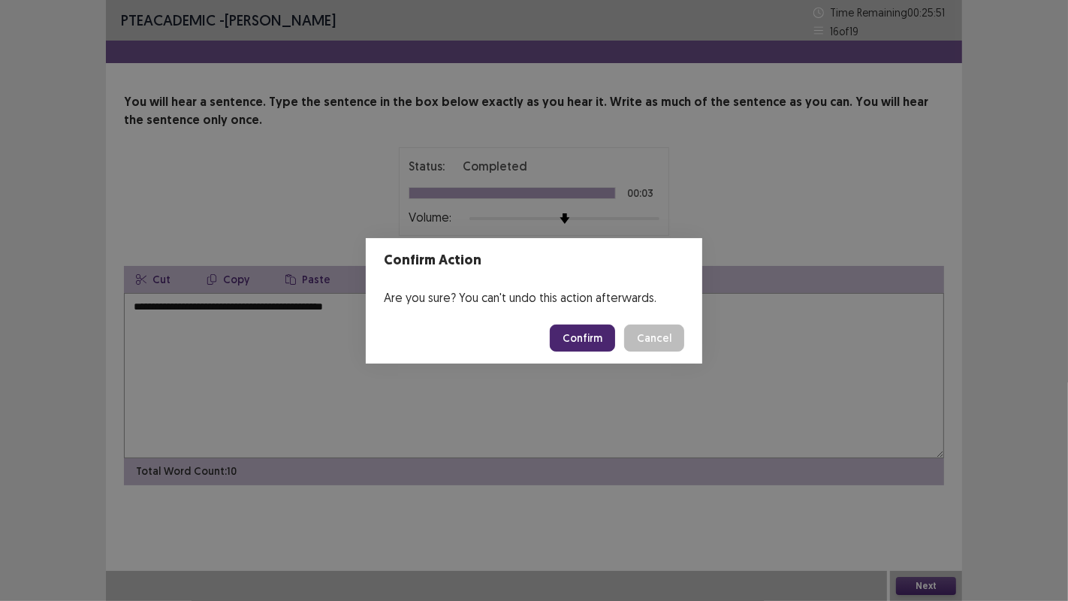
click at [587, 332] on button "Confirm" at bounding box center [582, 337] width 65 height 27
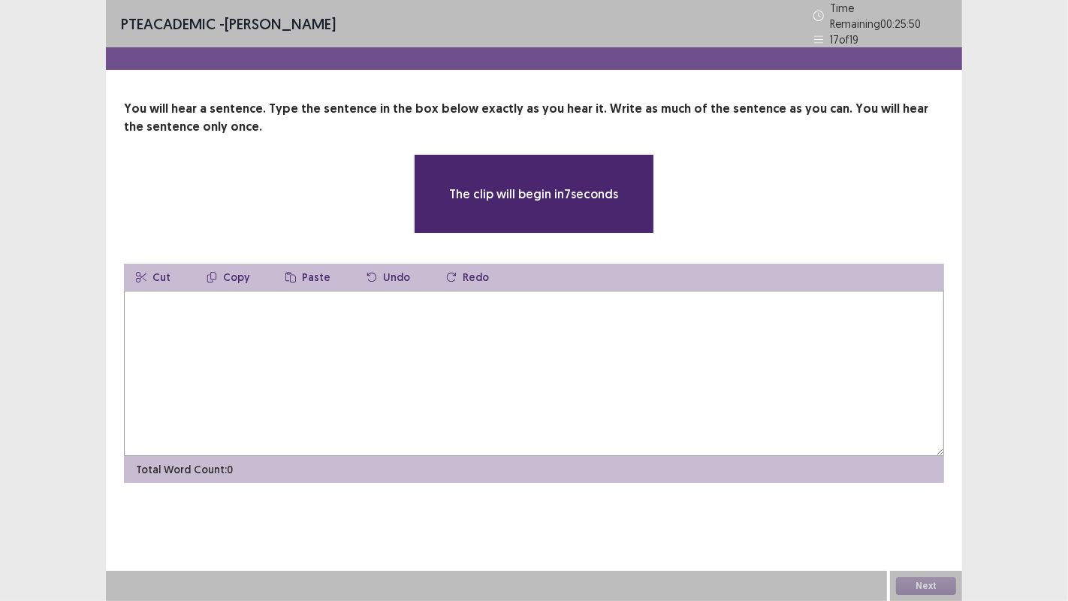
click at [686, 381] on textarea at bounding box center [534, 373] width 820 height 165
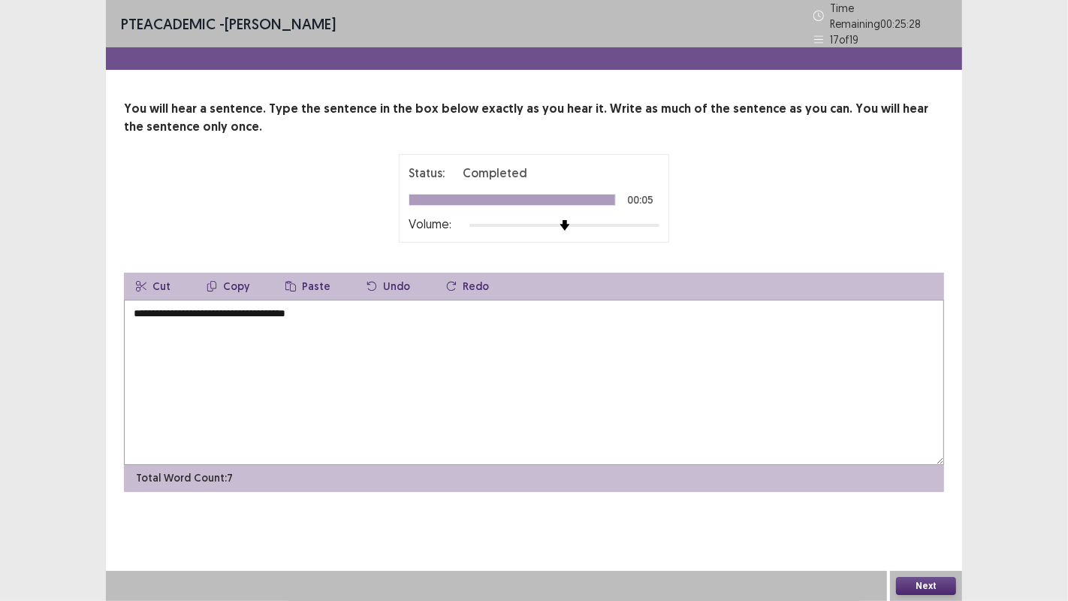
click at [158, 311] on textarea "**********" at bounding box center [534, 382] width 820 height 165
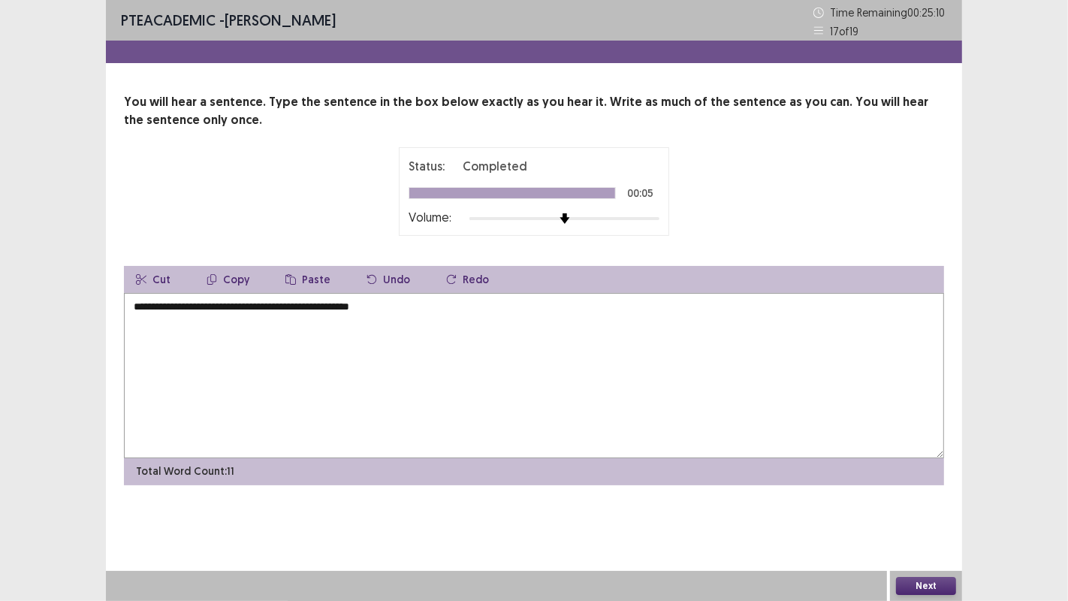
click at [155, 305] on textarea "**********" at bounding box center [534, 375] width 820 height 165
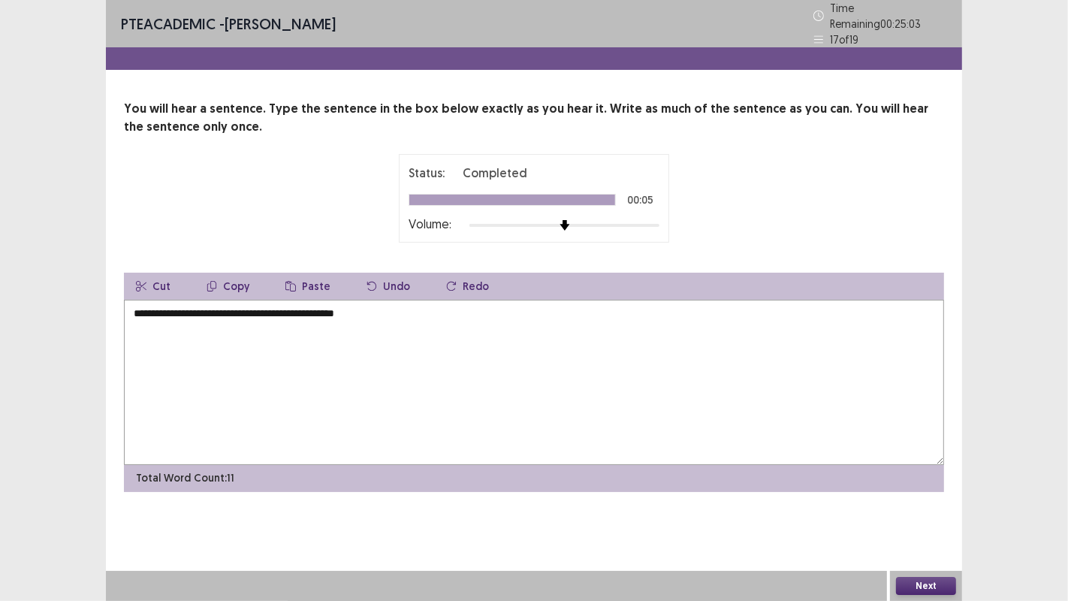
click at [203, 310] on textarea "**********" at bounding box center [534, 382] width 820 height 165
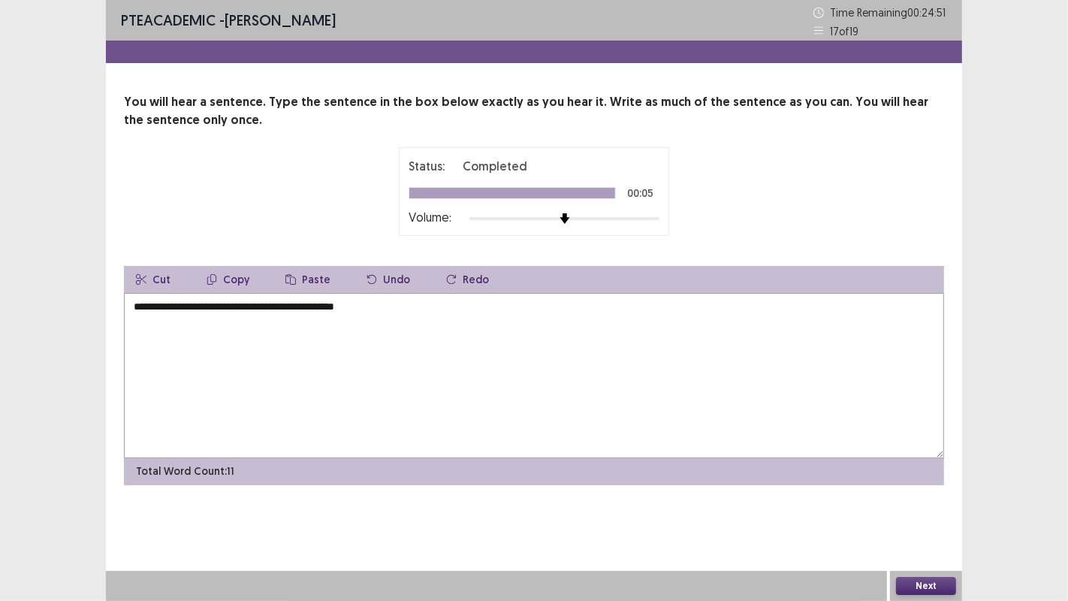
click at [300, 309] on textarea "**********" at bounding box center [534, 375] width 820 height 165
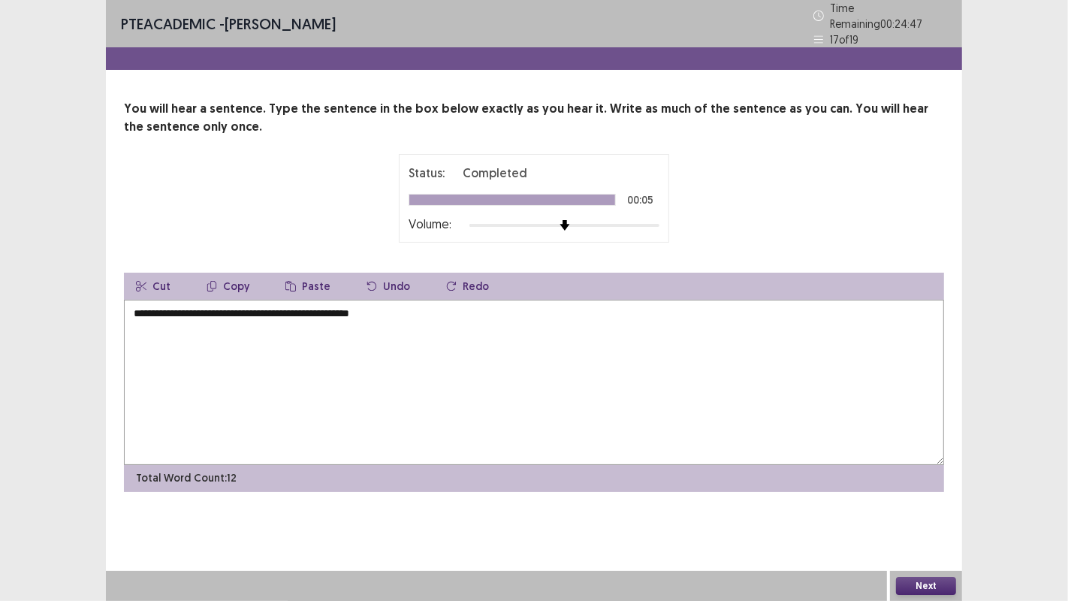
click at [409, 310] on textarea "**********" at bounding box center [534, 382] width 820 height 165
click at [359, 306] on textarea "**********" at bounding box center [534, 382] width 820 height 165
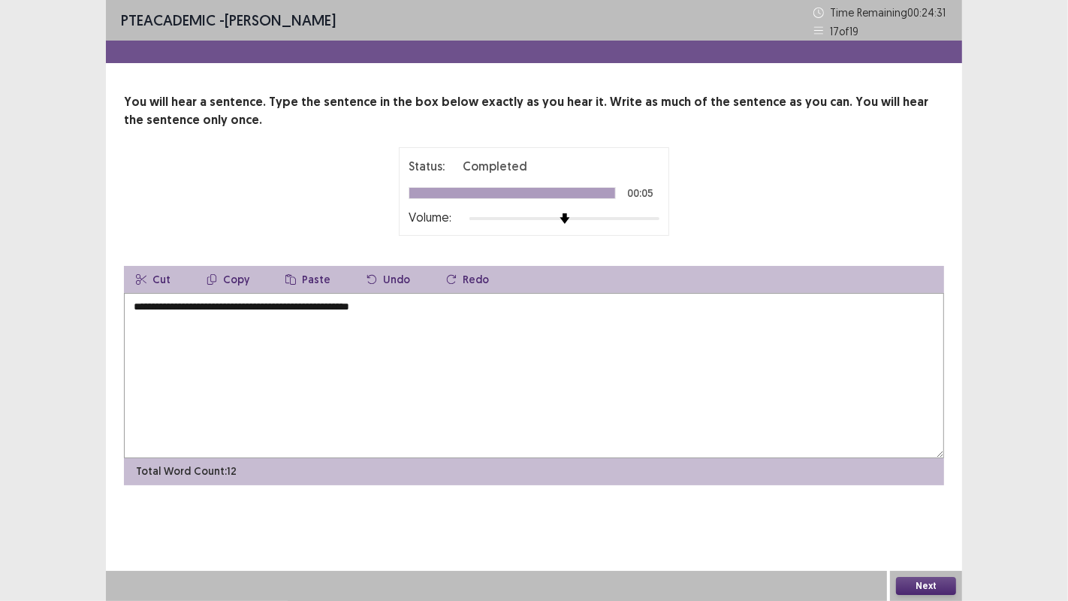
type textarea "**********"
click at [921, 487] on button "Next" at bounding box center [926, 586] width 60 height 18
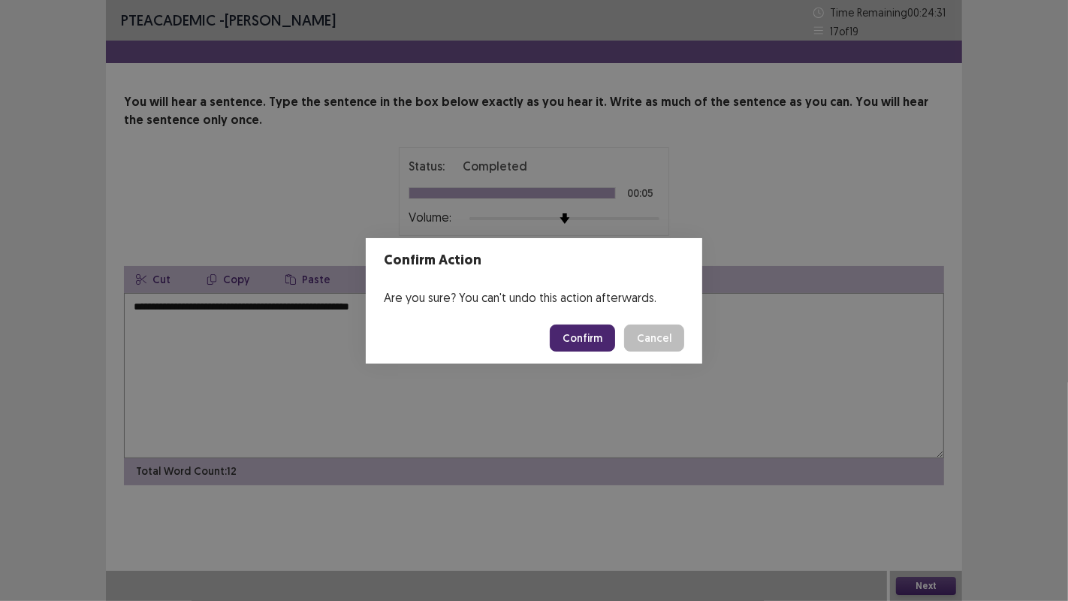
click at [587, 336] on button "Confirm" at bounding box center [582, 337] width 65 height 27
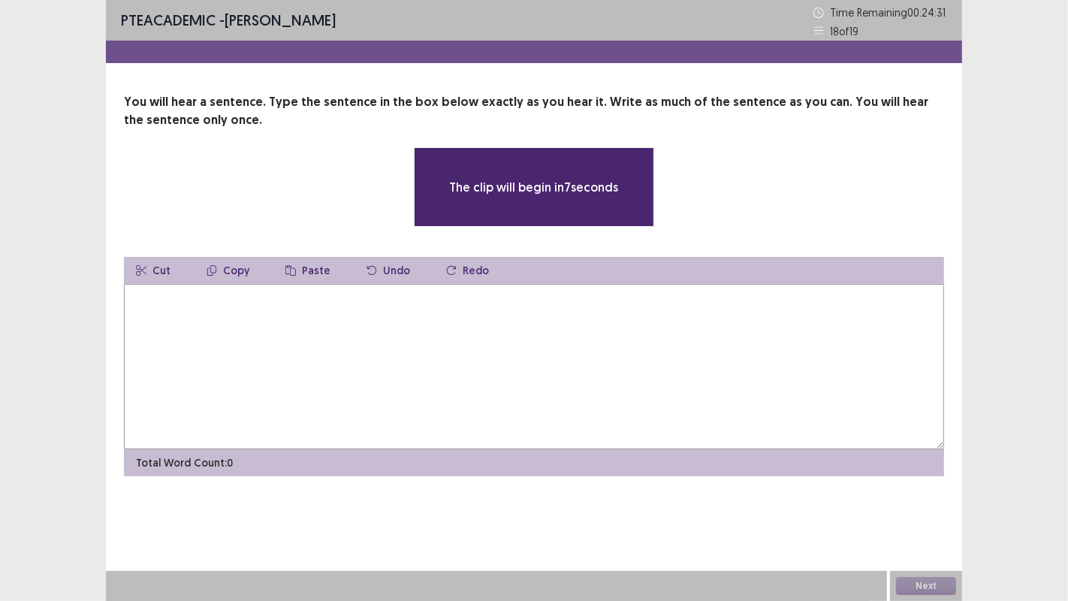
click at [719, 371] on textarea at bounding box center [534, 366] width 820 height 165
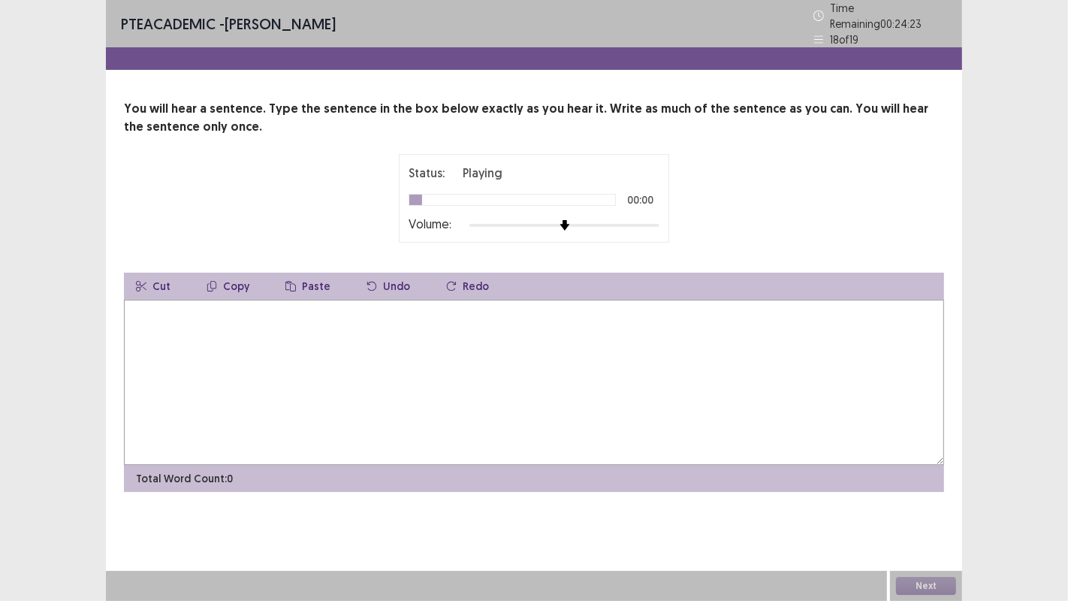
click at [759, 351] on textarea at bounding box center [534, 382] width 820 height 165
click at [148, 304] on textarea "**********" at bounding box center [534, 382] width 820 height 165
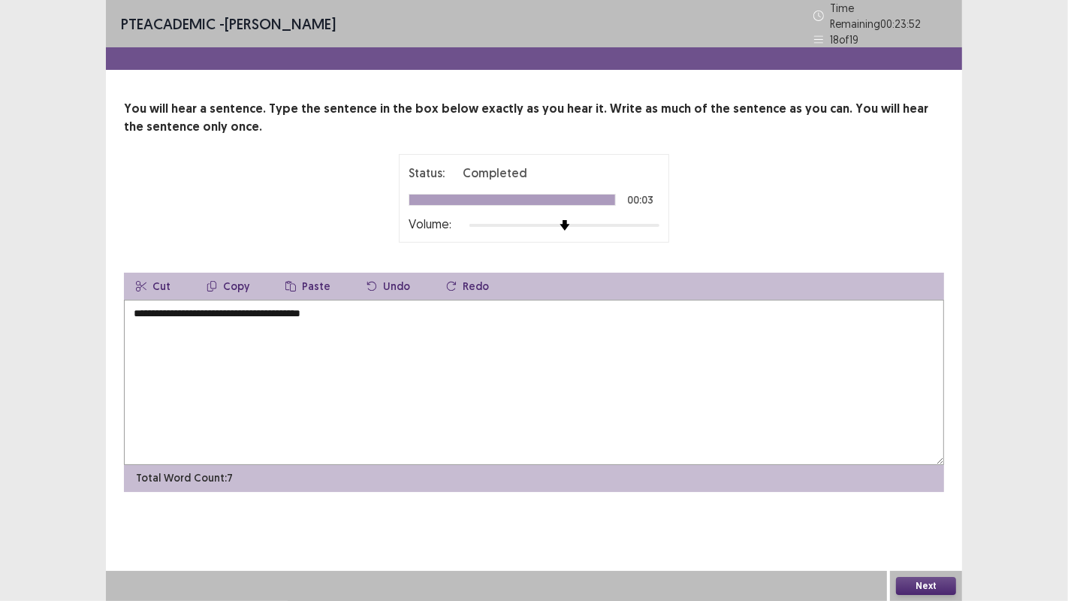
click at [296, 309] on textarea "**********" at bounding box center [534, 382] width 820 height 165
click at [323, 305] on textarea "**********" at bounding box center [534, 382] width 820 height 165
click at [143, 305] on textarea "**********" at bounding box center [534, 382] width 820 height 165
click at [182, 311] on textarea "**********" at bounding box center [534, 382] width 820 height 165
click at [213, 311] on textarea "**********" at bounding box center [534, 382] width 820 height 165
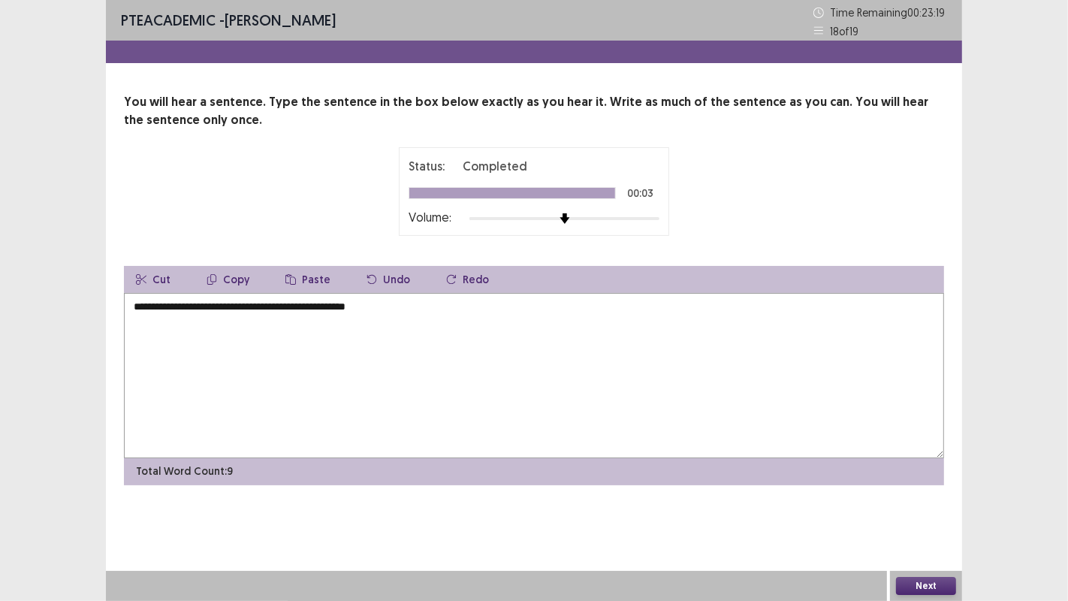
type textarea "**********"
click at [916, 487] on button "Next" at bounding box center [926, 586] width 60 height 18
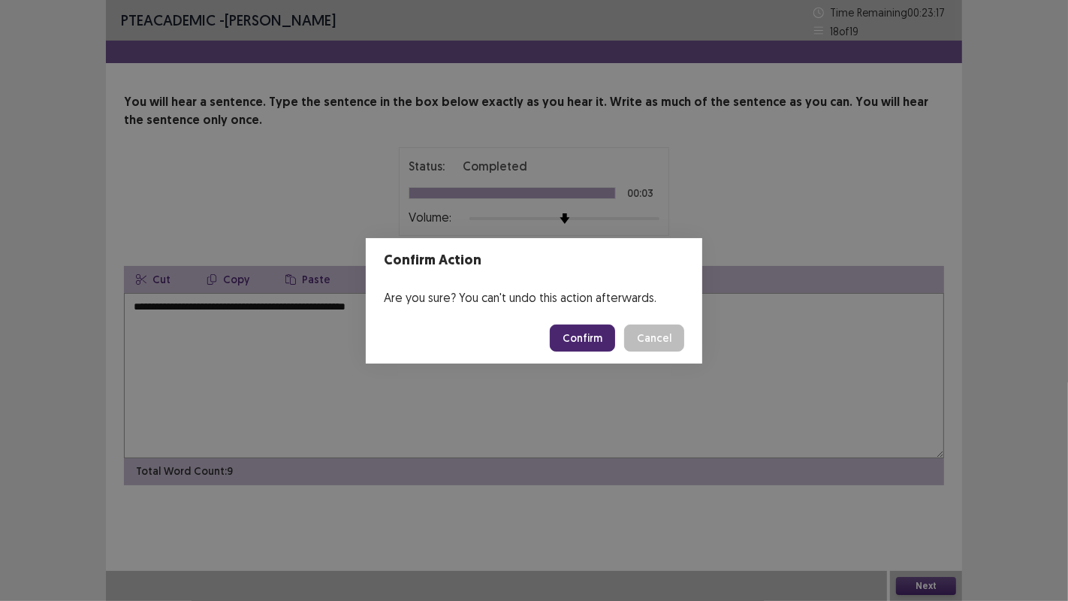
click at [590, 339] on button "Confirm" at bounding box center [582, 337] width 65 height 27
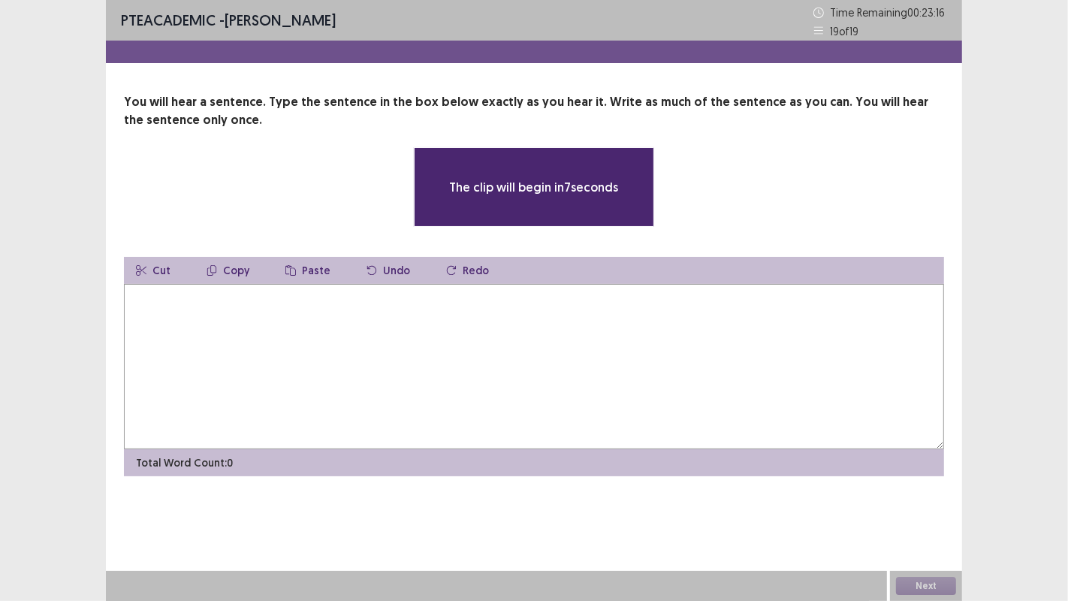
click at [859, 392] on textarea at bounding box center [534, 366] width 820 height 165
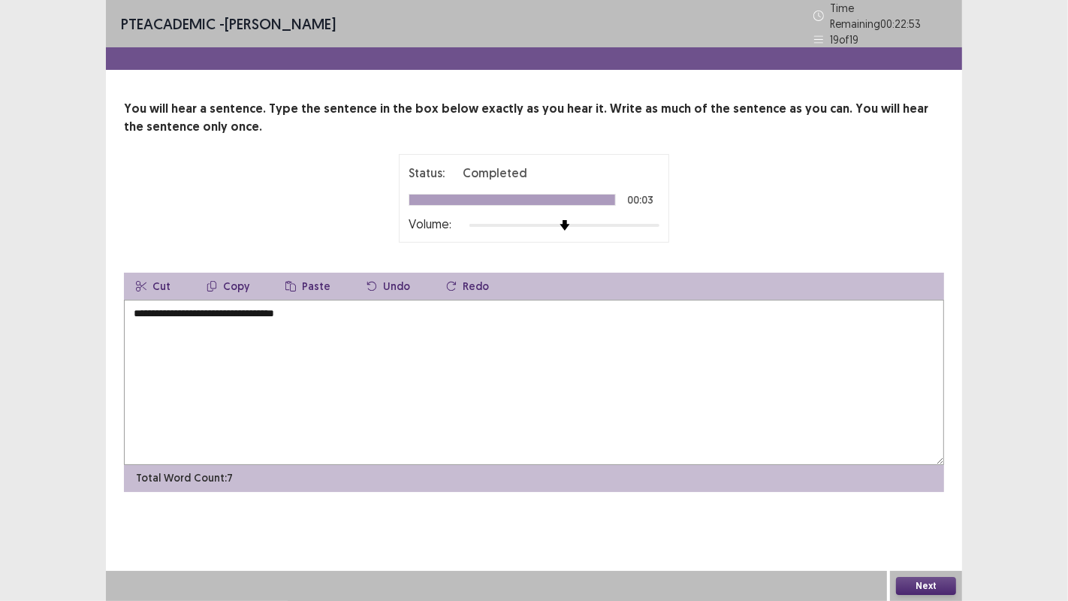
click at [135, 306] on textarea "**********" at bounding box center [534, 382] width 820 height 165
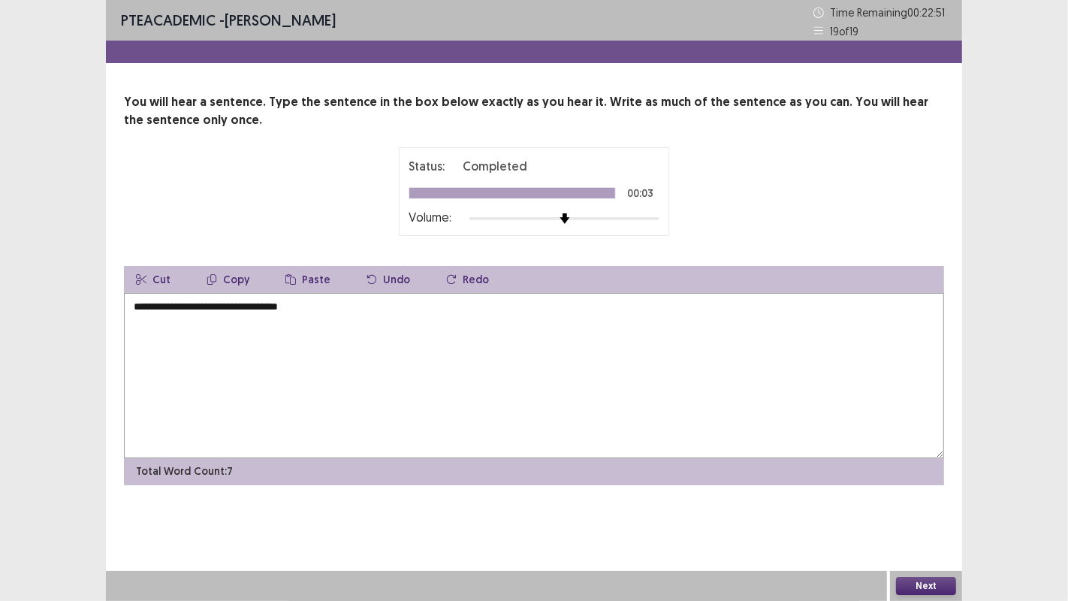
click at [311, 152] on div "Status: Completed 00:03 Volume:" at bounding box center [534, 191] width 820 height 89
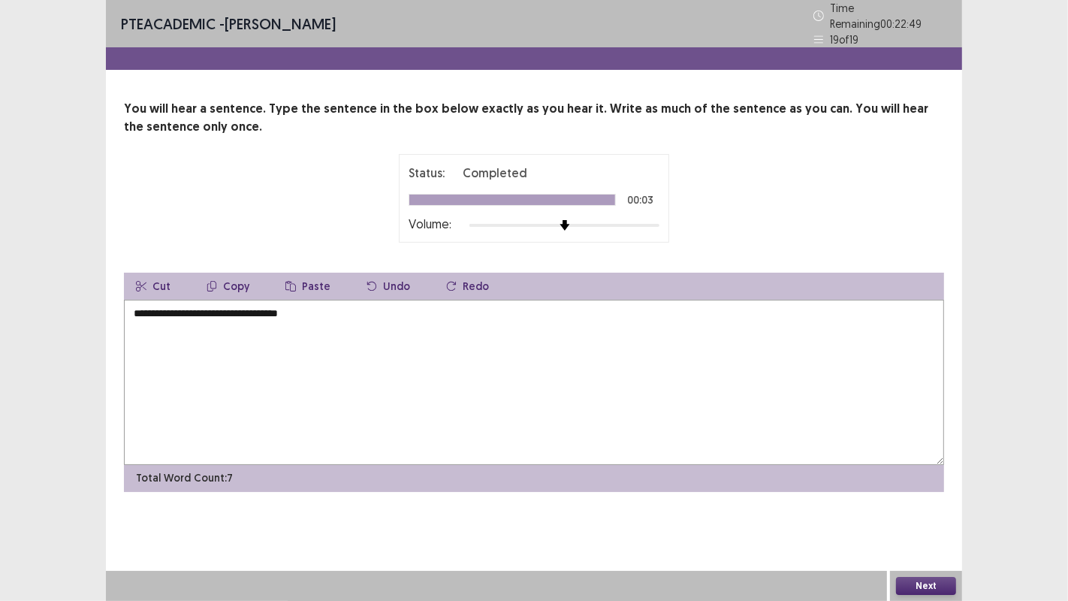
click at [143, 308] on textarea "**********" at bounding box center [534, 382] width 820 height 165
click at [184, 305] on textarea "**********" at bounding box center [534, 382] width 820 height 165
click at [171, 309] on textarea "**********" at bounding box center [534, 382] width 820 height 165
click at [324, 312] on textarea "**********" at bounding box center [534, 382] width 820 height 165
click at [336, 304] on textarea "**********" at bounding box center [534, 382] width 820 height 165
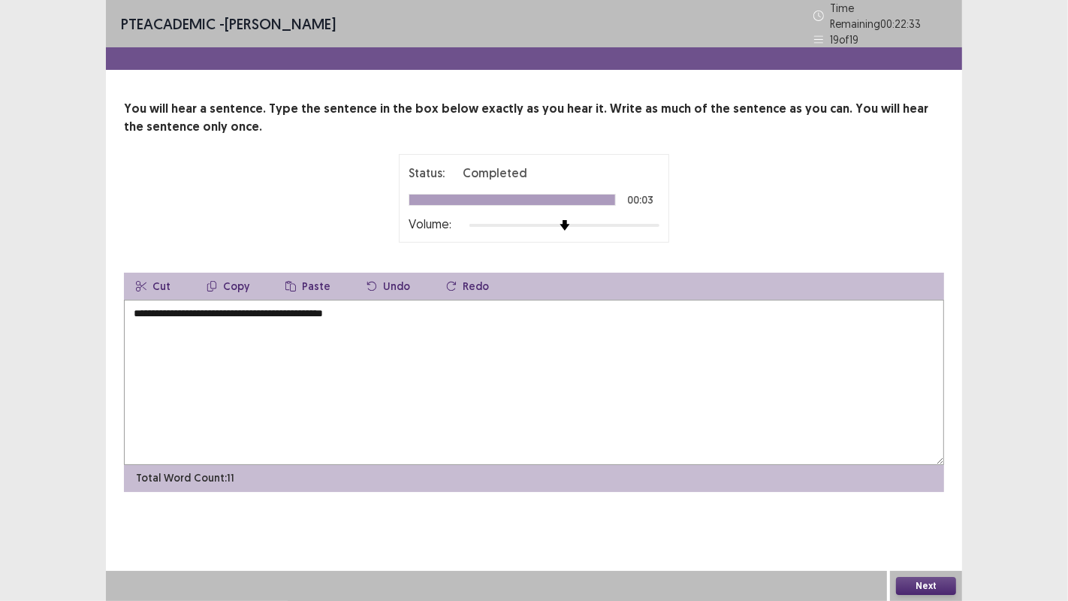
click at [335, 309] on textarea "**********" at bounding box center [534, 382] width 820 height 165
click at [333, 310] on textarea "**********" at bounding box center [534, 382] width 820 height 165
click at [336, 300] on textarea "**********" at bounding box center [534, 382] width 820 height 165
type textarea "**********"
click at [922, 487] on button "Next" at bounding box center [926, 586] width 60 height 18
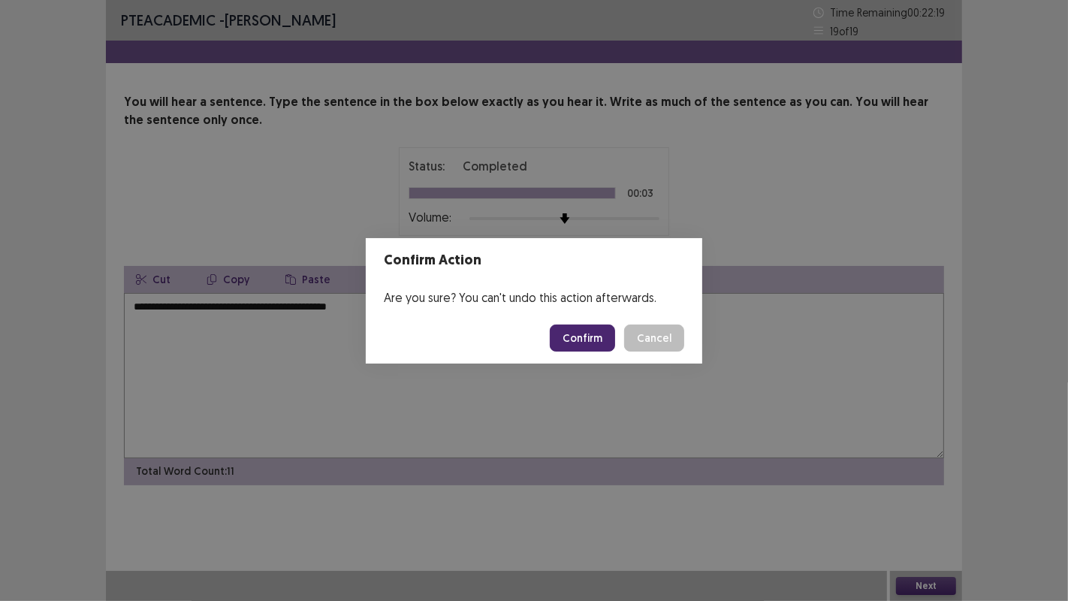
click at [608, 345] on button "Confirm" at bounding box center [582, 337] width 65 height 27
